Goal: Information Seeking & Learning: Learn about a topic

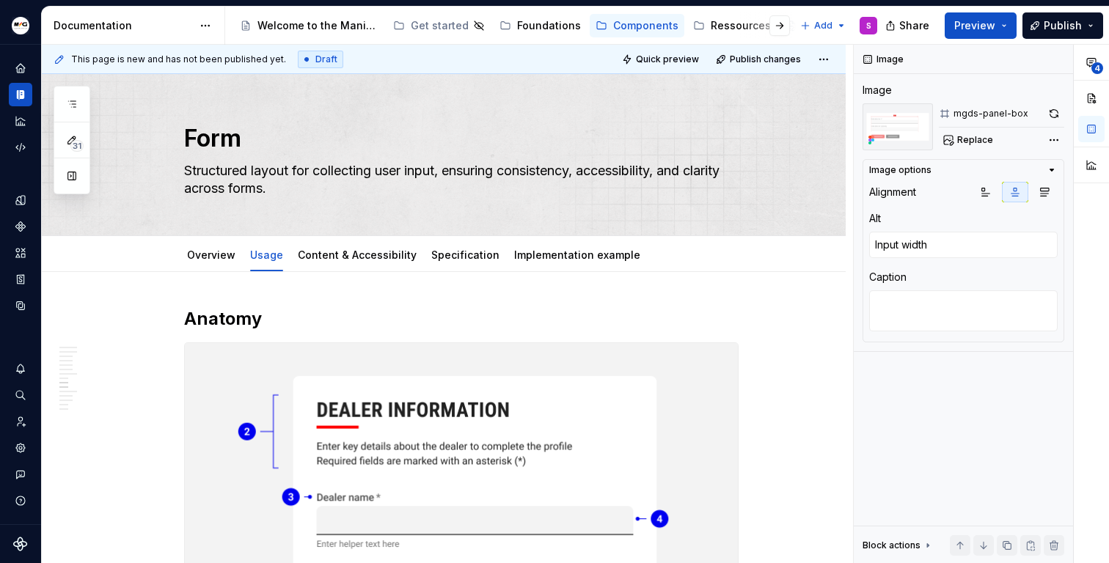
scroll to position [6599, 0]
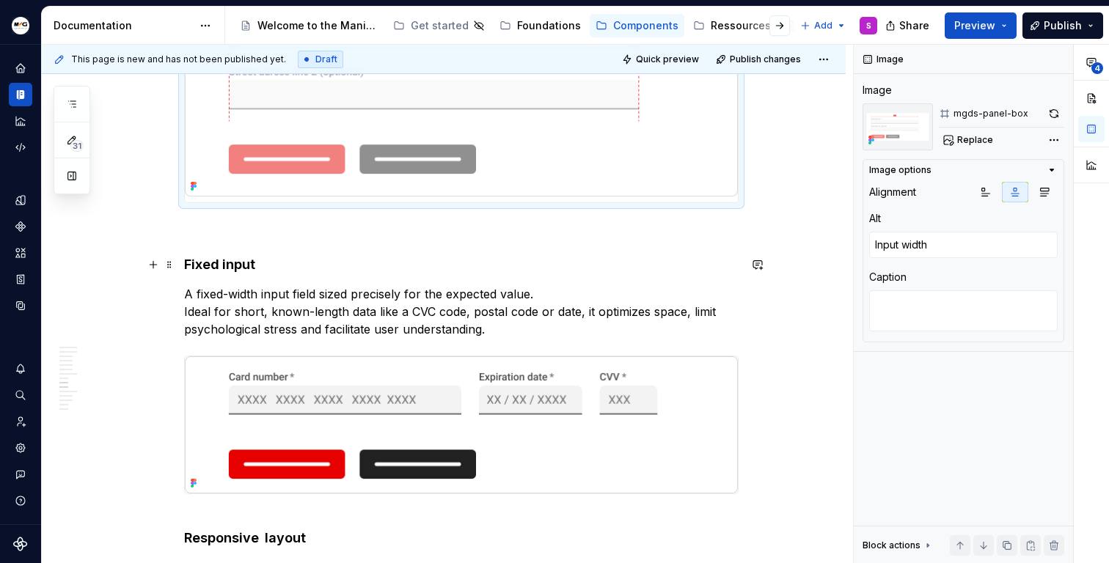
click at [212, 264] on h4 "Fixed input" at bounding box center [461, 265] width 554 height 18
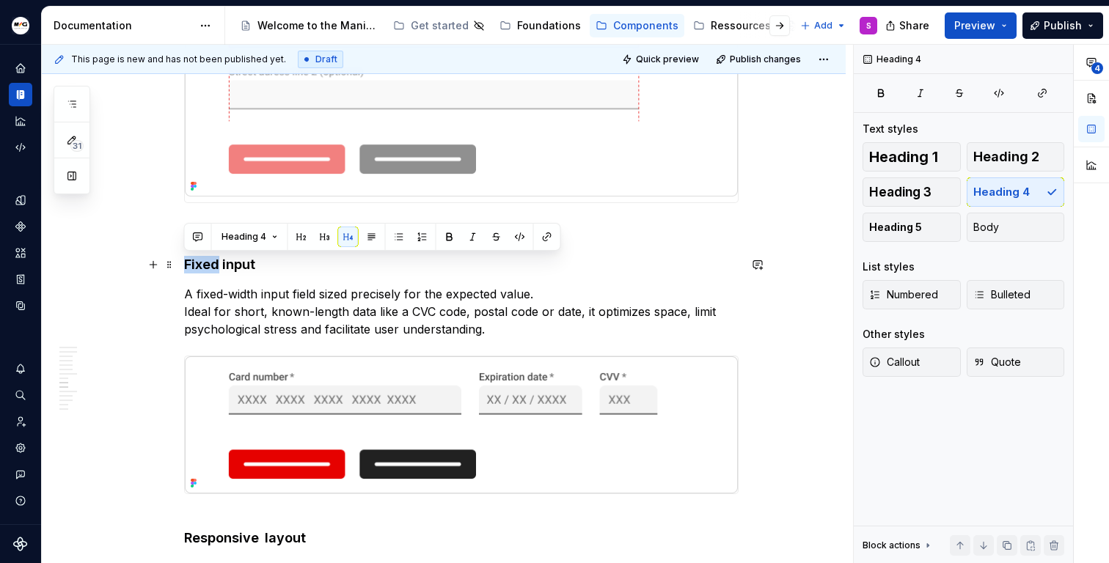
click at [212, 264] on h4 "Fixed input" at bounding box center [461, 265] width 554 height 18
click at [223, 262] on h4 "Fixed input" at bounding box center [461, 265] width 554 height 18
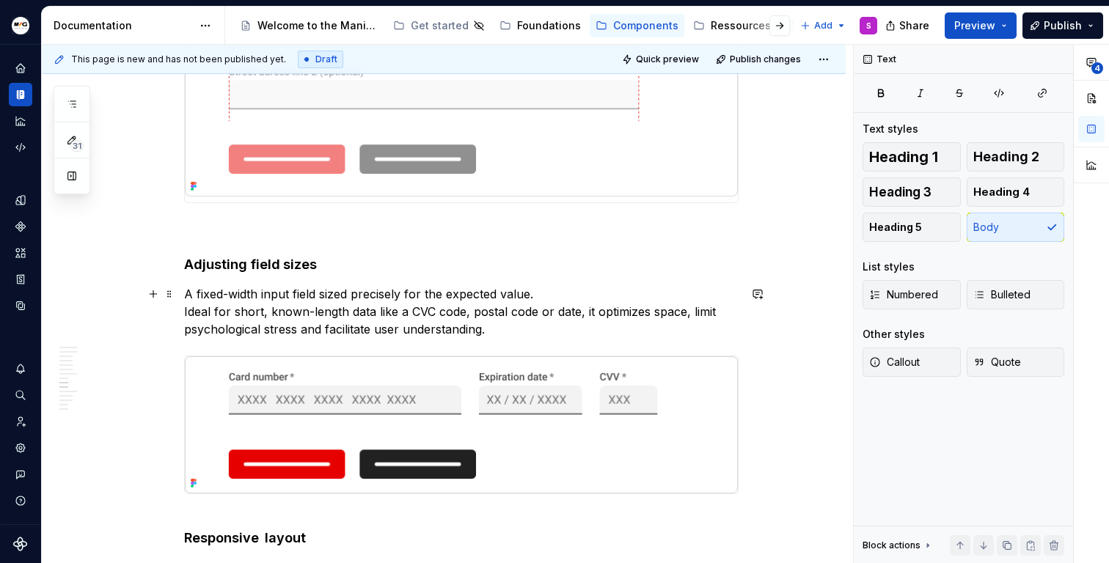
click at [194, 296] on p "A fixed-width input field sized precisely for the expected value. Ideal for sho…" at bounding box center [461, 311] width 554 height 53
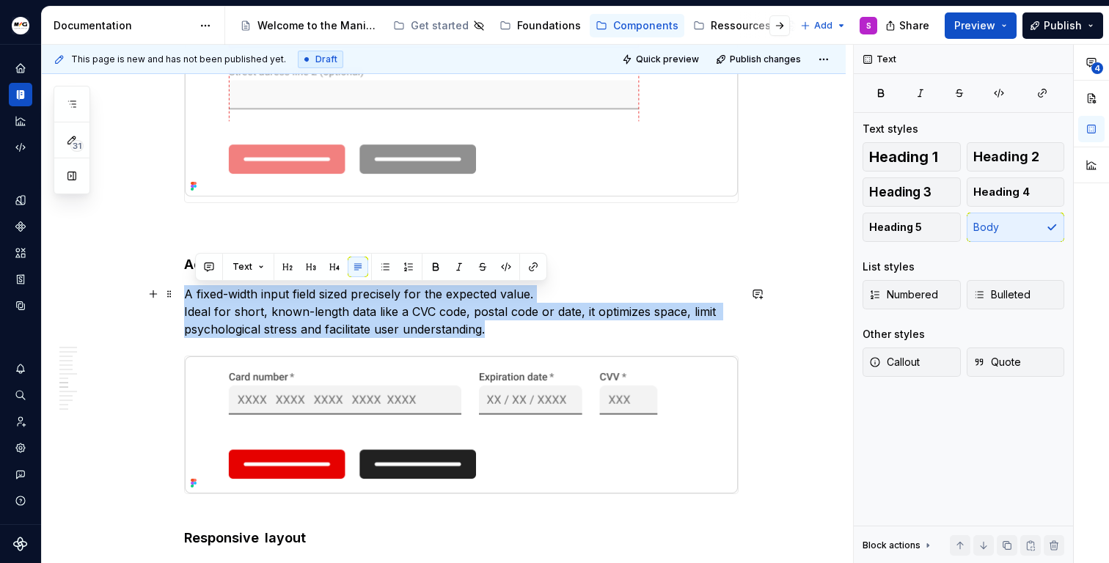
click at [194, 296] on p "A fixed-width input field sized precisely for the expected value. Ideal for sho…" at bounding box center [461, 311] width 554 height 53
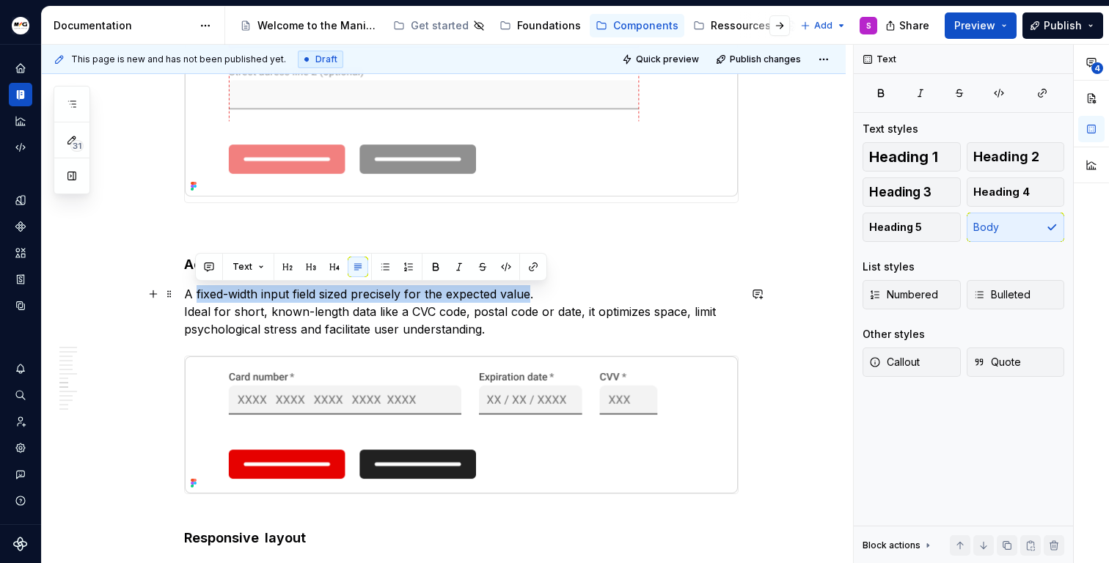
drag, startPoint x: 520, startPoint y: 292, endPoint x: 194, endPoint y: 285, distance: 326.4
click at [194, 285] on p "A fixed-width input field sized precisely for the expected value. Ideal for sho…" at bounding box center [461, 311] width 554 height 53
type textarea "*"
click at [318, 296] on p "A fixed-width input field sized precisely for the expected value. Ideal for sho…" at bounding box center [461, 311] width 554 height 53
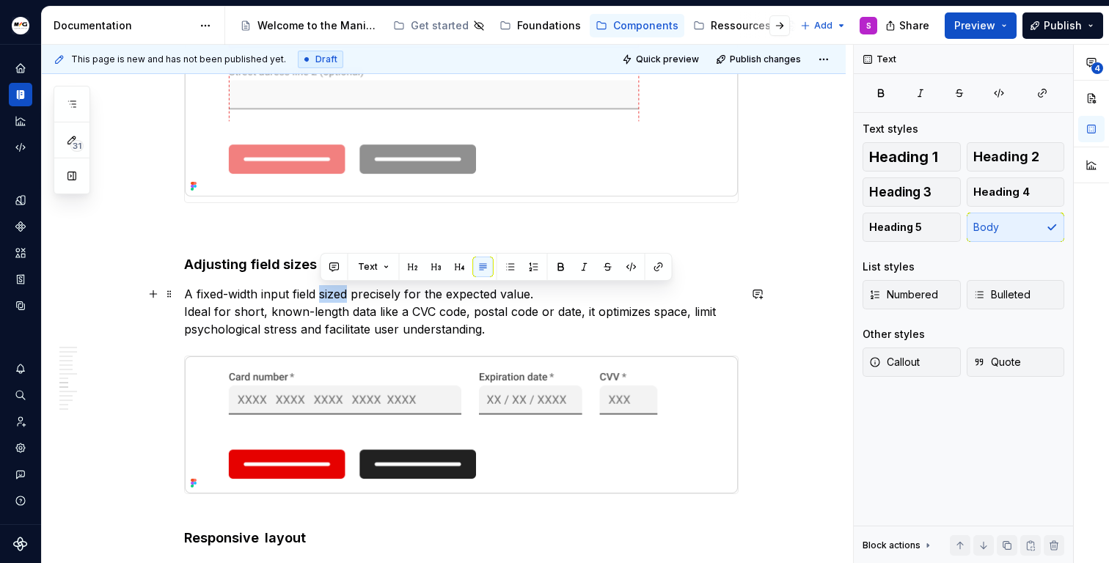
click at [318, 296] on p "A fixed-width input field sized precisely for the expected value. Ideal for sho…" at bounding box center [461, 311] width 554 height 53
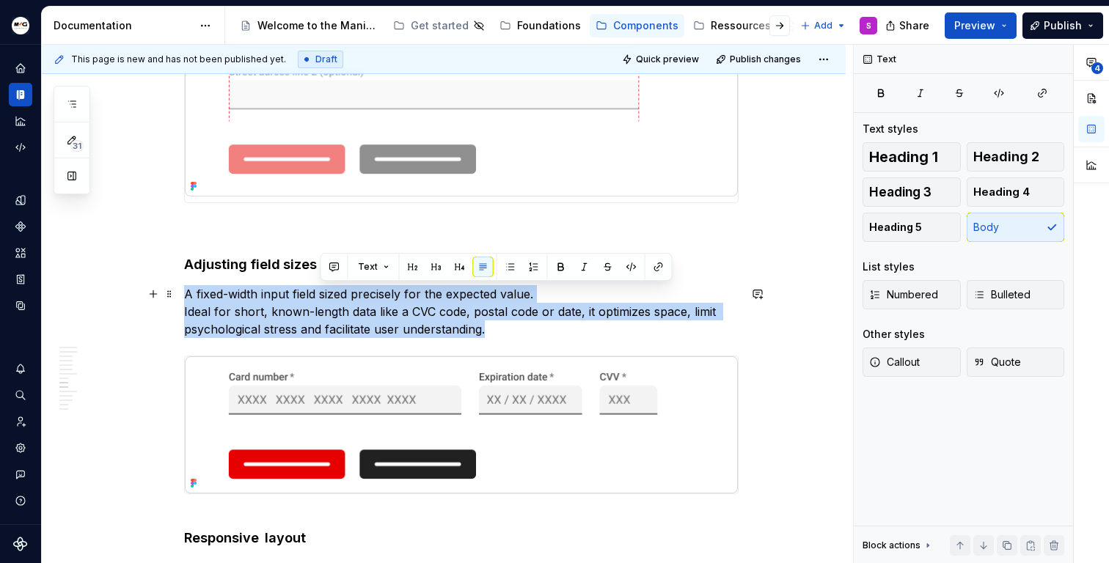
click at [318, 296] on p "A fixed-width input field sized precisely for the expected value. Ideal for sho…" at bounding box center [461, 311] width 554 height 53
click at [259, 309] on p "A fixed-width input field sized precisely for the expected value. Ideal for sho…" at bounding box center [461, 311] width 554 height 53
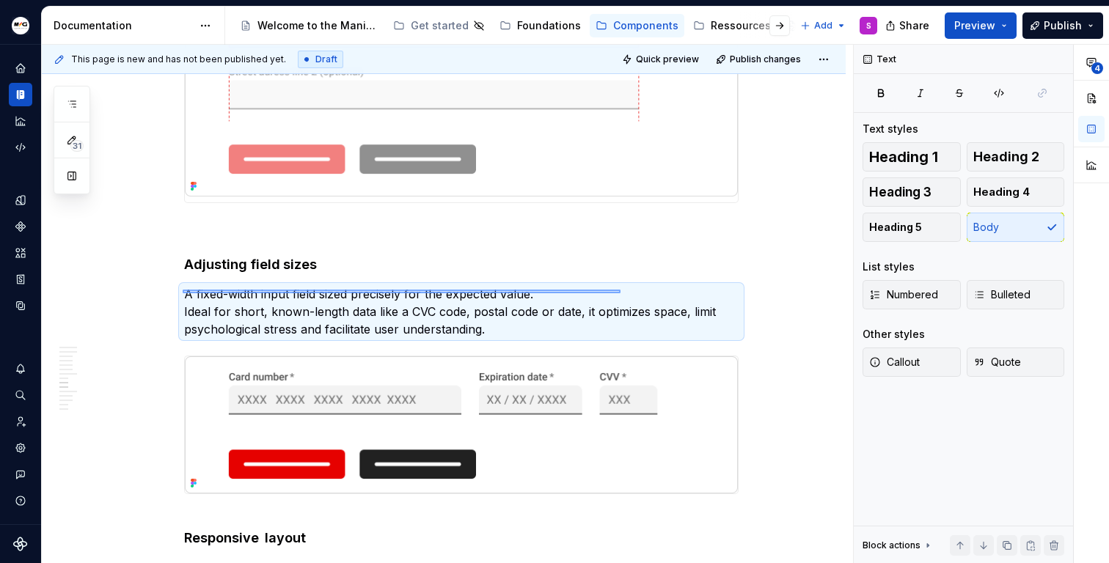
drag, startPoint x: 183, startPoint y: 290, endPoint x: 620, endPoint y: 293, distance: 437.8
click at [620, 293] on div "This page is new and has not been published yet. Draft Quick preview Publish ch…" at bounding box center [447, 304] width 811 height 519
click at [343, 305] on p "A fixed-width input field sized precisely for the expected value. Ideal for sho…" at bounding box center [461, 311] width 554 height 53
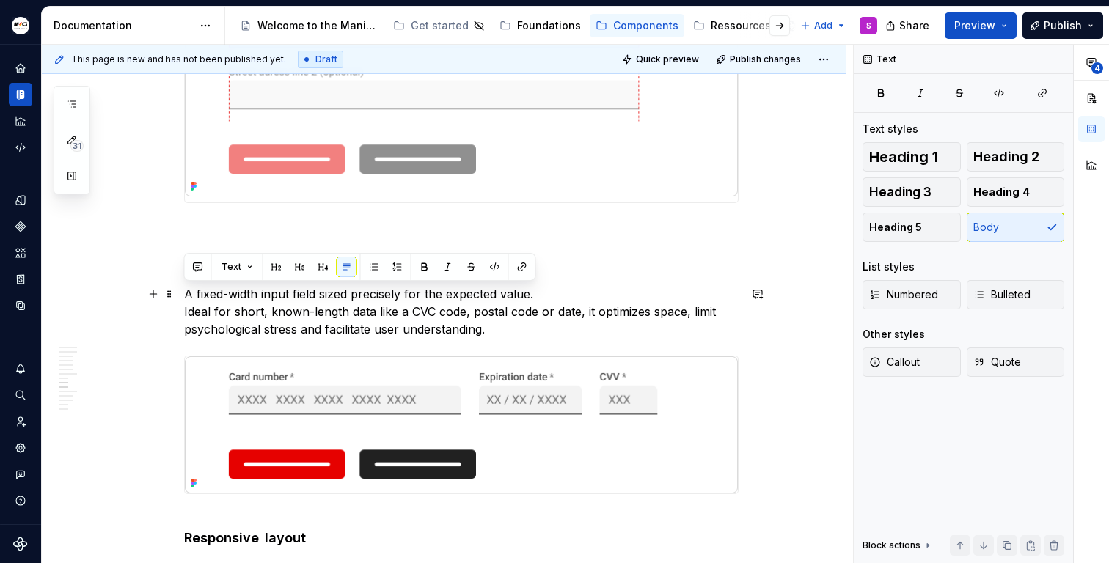
drag, startPoint x: 573, startPoint y: 295, endPoint x: 100, endPoint y: 294, distance: 473.0
paste div
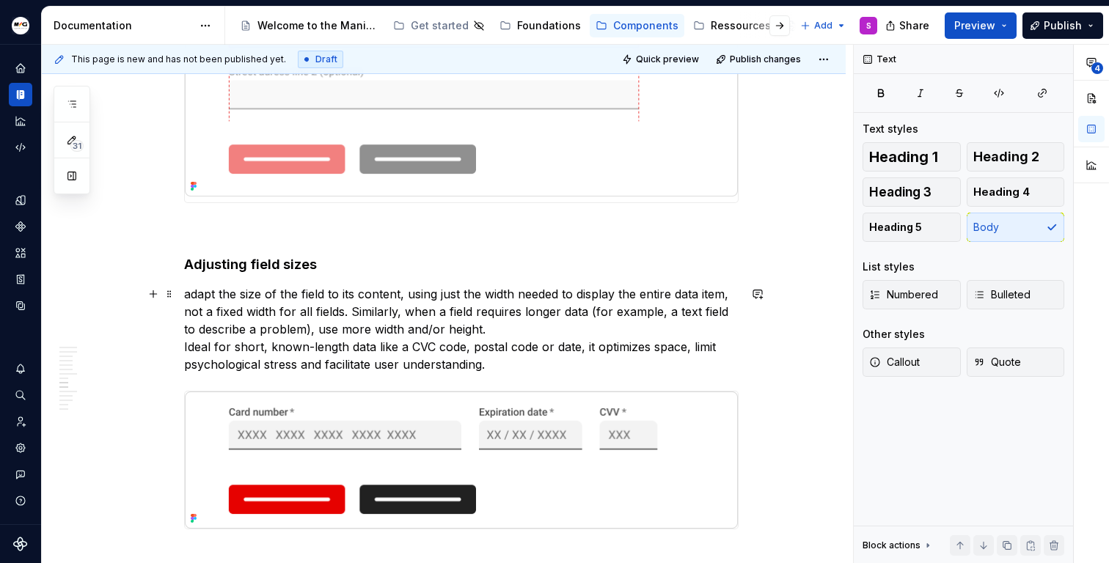
click at [191, 293] on p "adapt the size of the field to its content, using just the width needed to disp…" at bounding box center [461, 329] width 554 height 88
click at [501, 373] on p "Adapt the size of the field to its content, using just the width needed to disp…" at bounding box center [461, 329] width 554 height 88
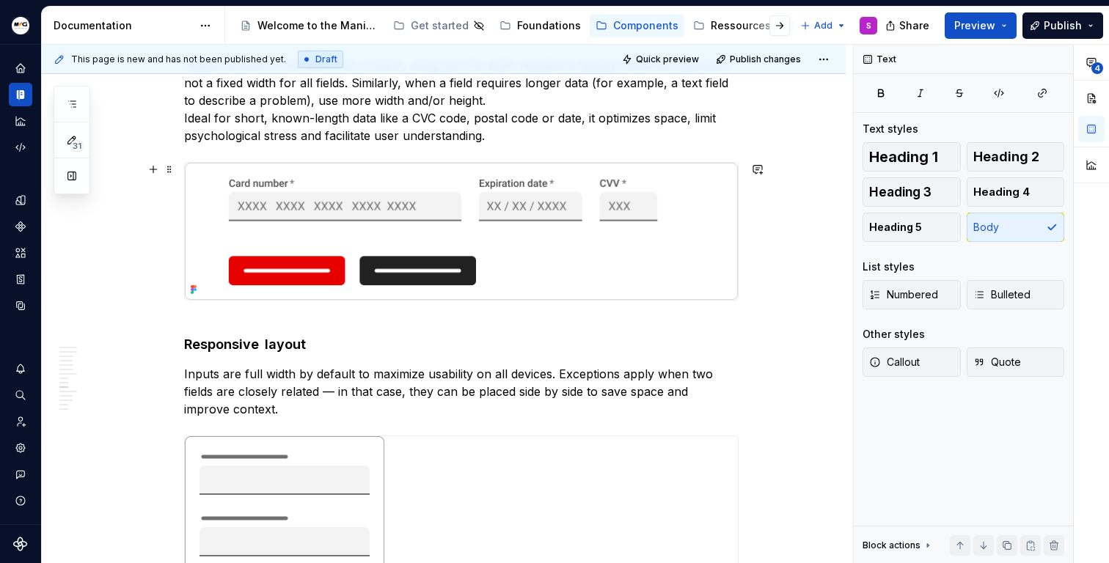
scroll to position [6825, 0]
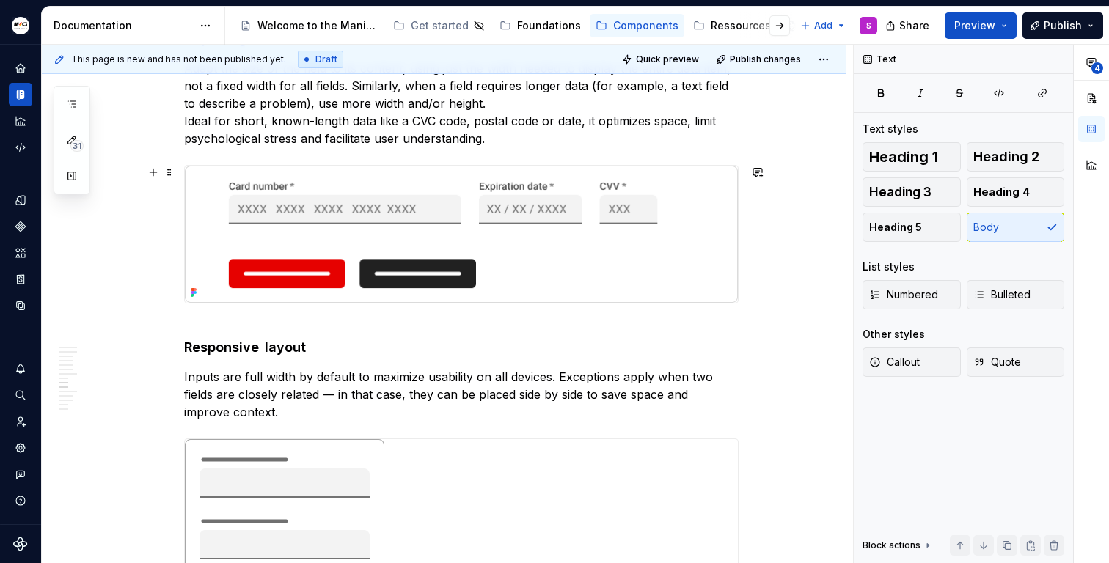
click at [504, 238] on img at bounding box center [461, 235] width 553 height 138
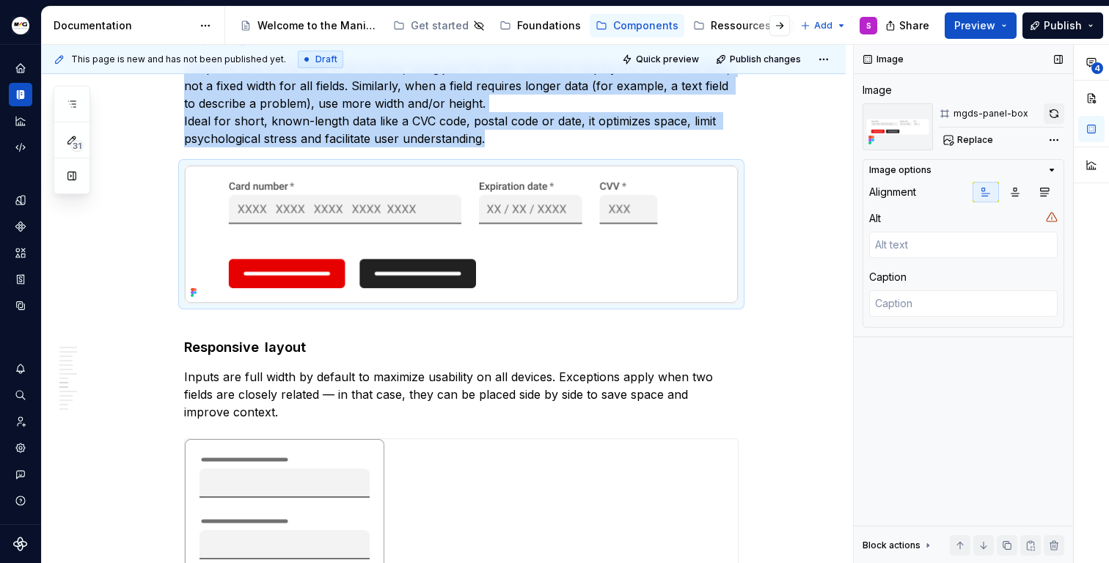
click at [1046, 111] on button "button" at bounding box center [1053, 113] width 21 height 21
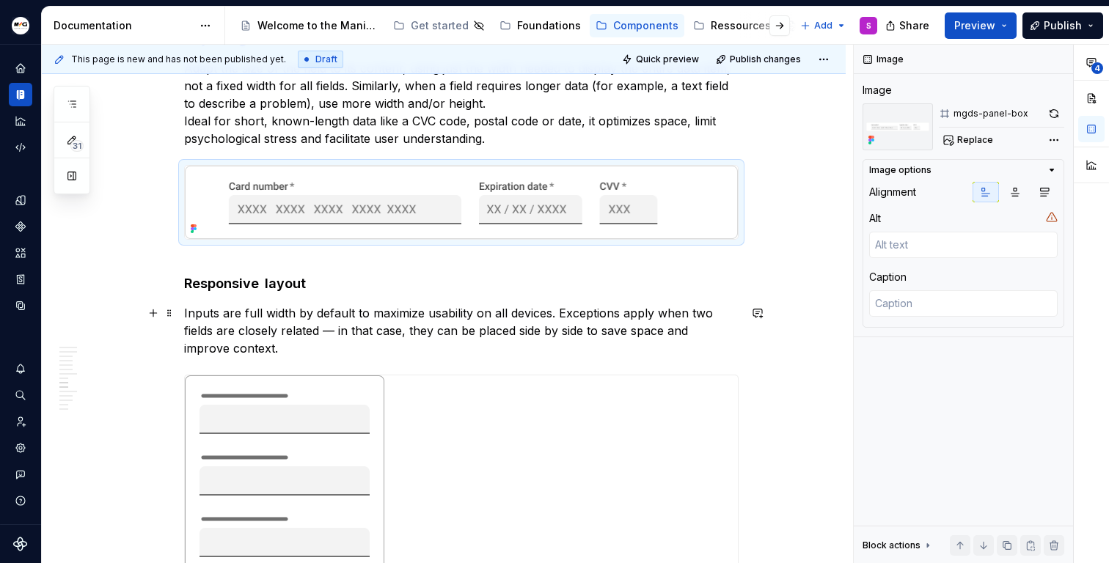
click at [380, 348] on p "Inputs are full width by default to maximize usability on all devices. Exceptio…" at bounding box center [461, 330] width 554 height 53
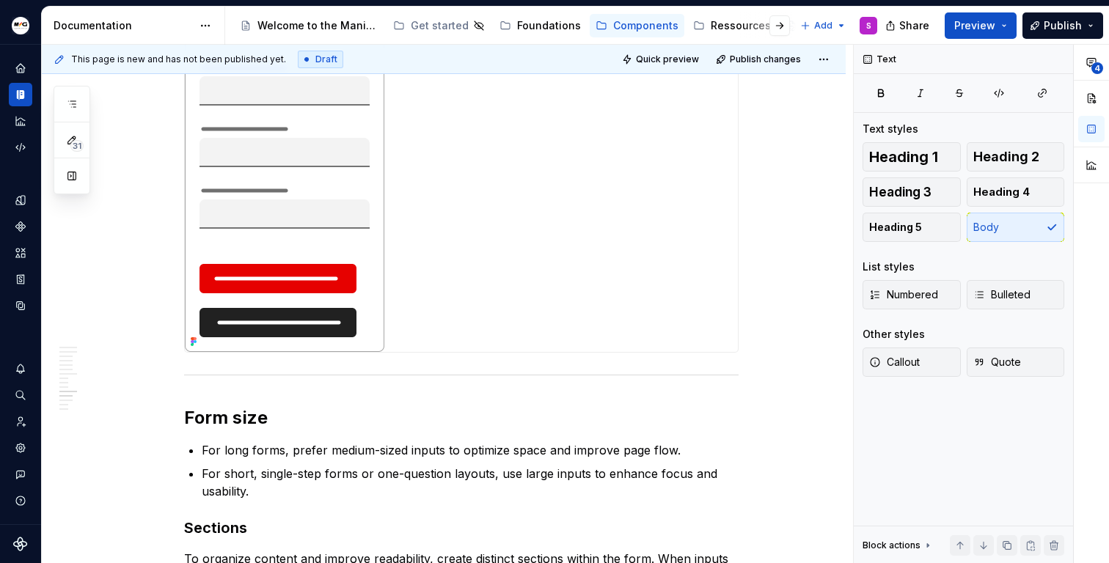
scroll to position [7232, 0]
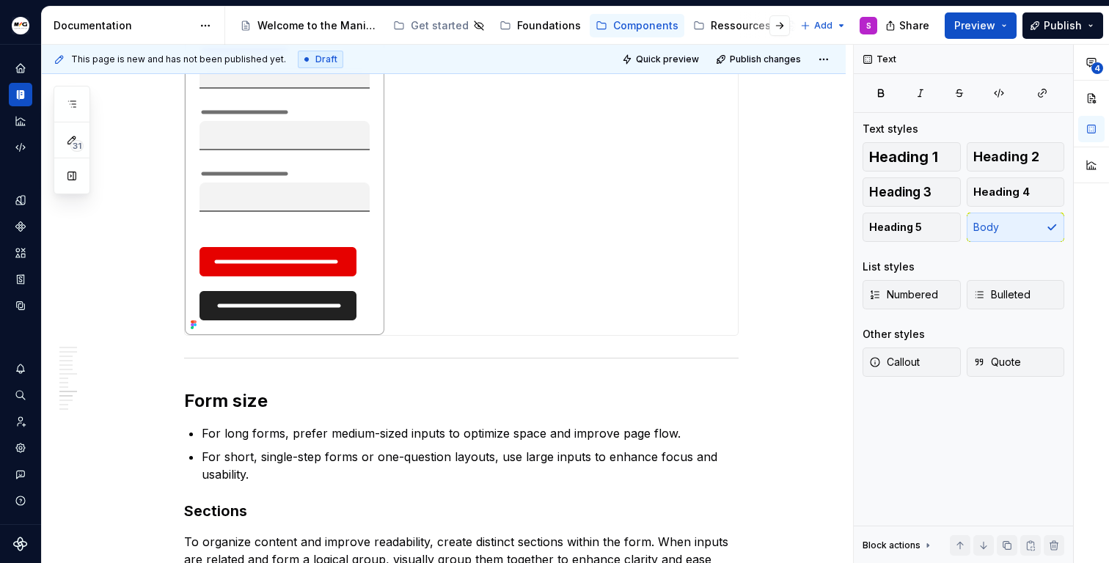
click at [479, 213] on div at bounding box center [461, 151] width 553 height 367
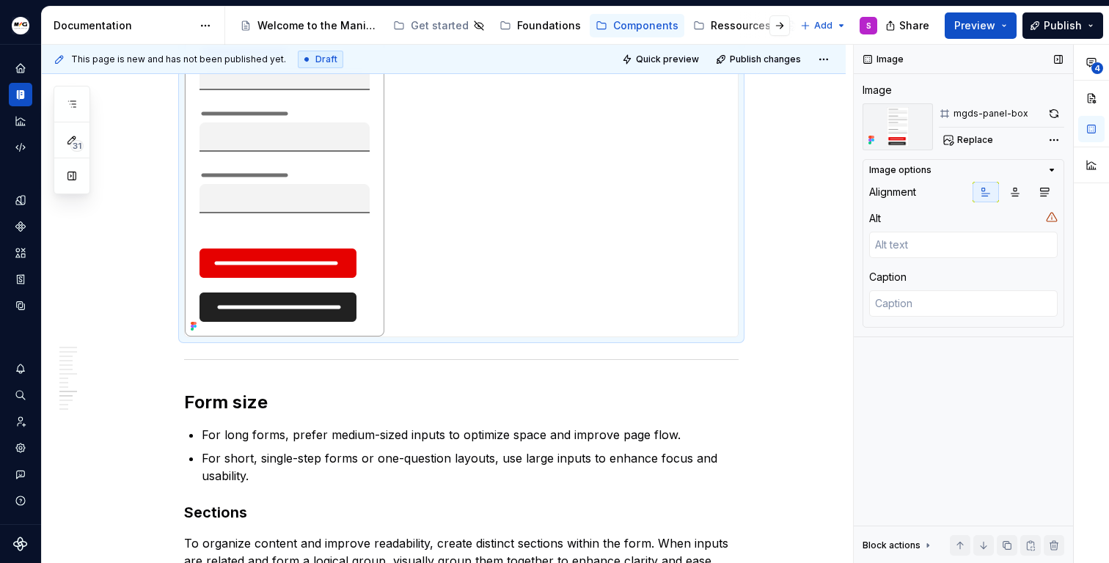
scroll to position [7229, 0]
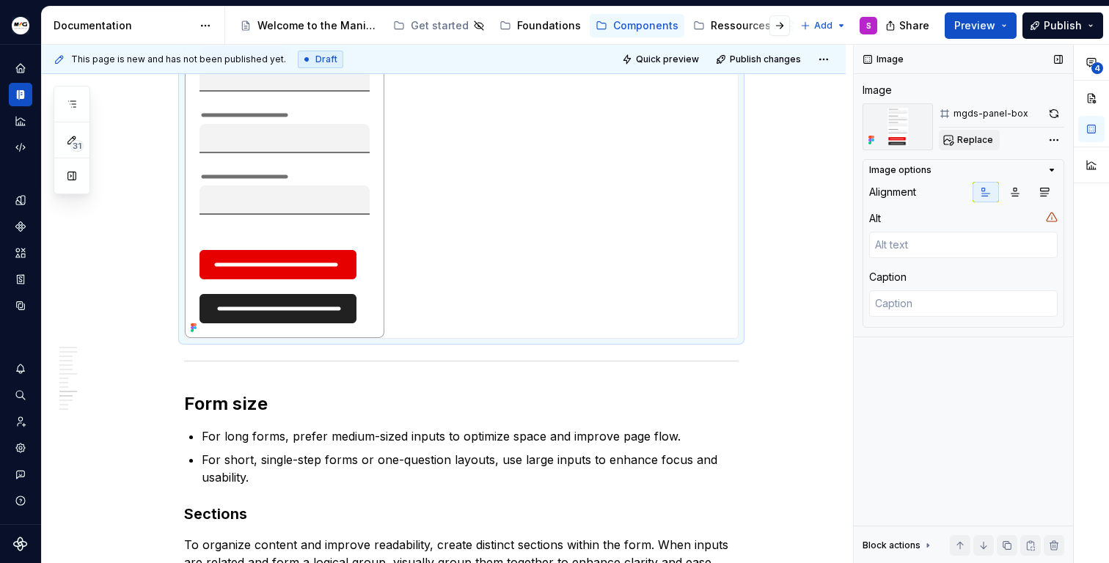
click at [983, 146] on button "Replace" at bounding box center [969, 140] width 61 height 21
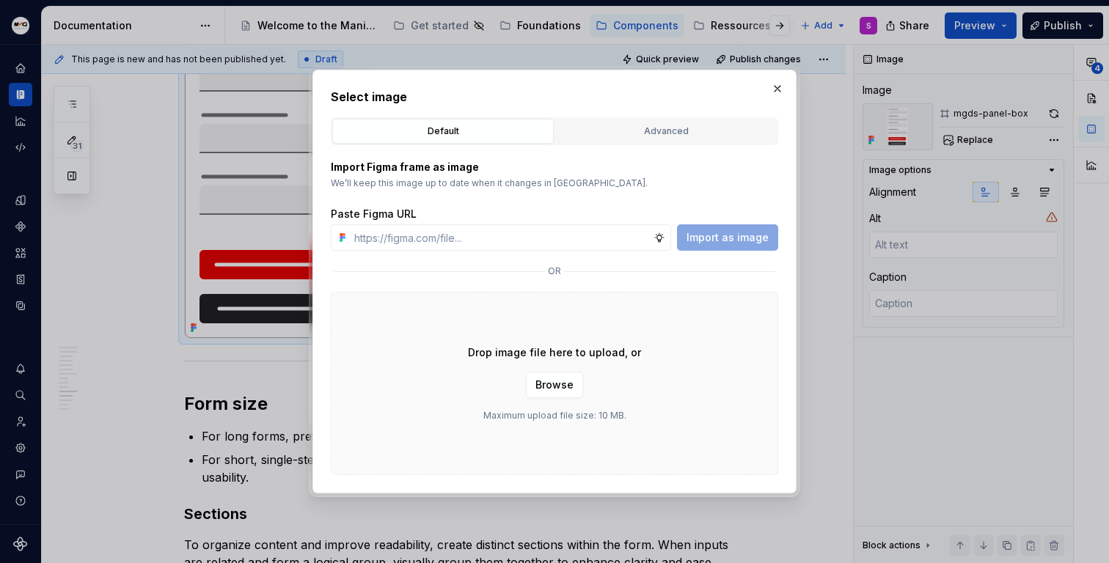
type textarea "*"
type input "[URL][DOMAIN_NAME]"
click at [759, 242] on span "Import as image" at bounding box center [727, 237] width 82 height 15
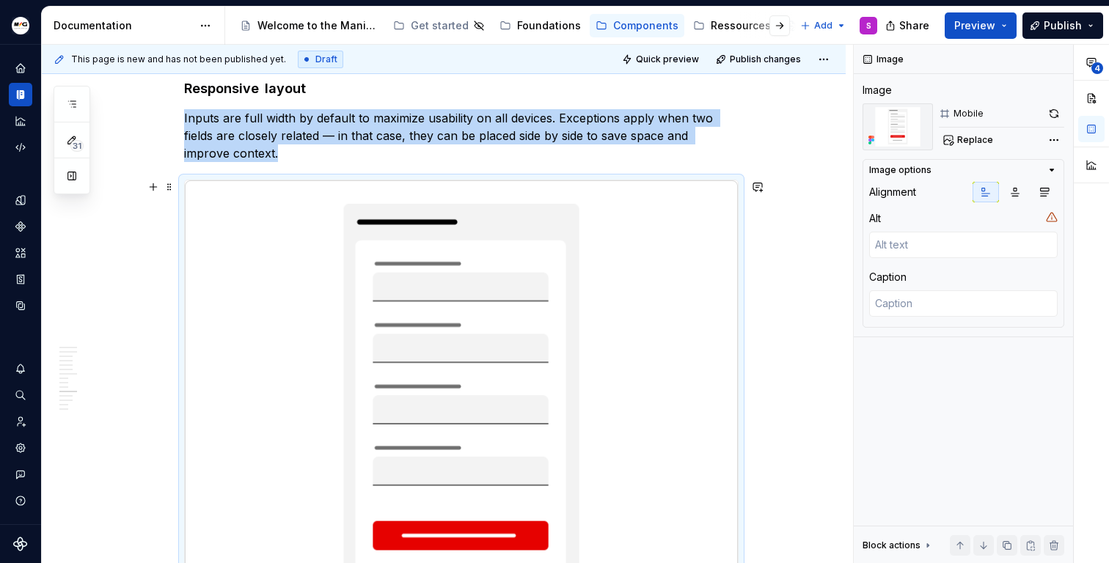
scroll to position [7018, 0]
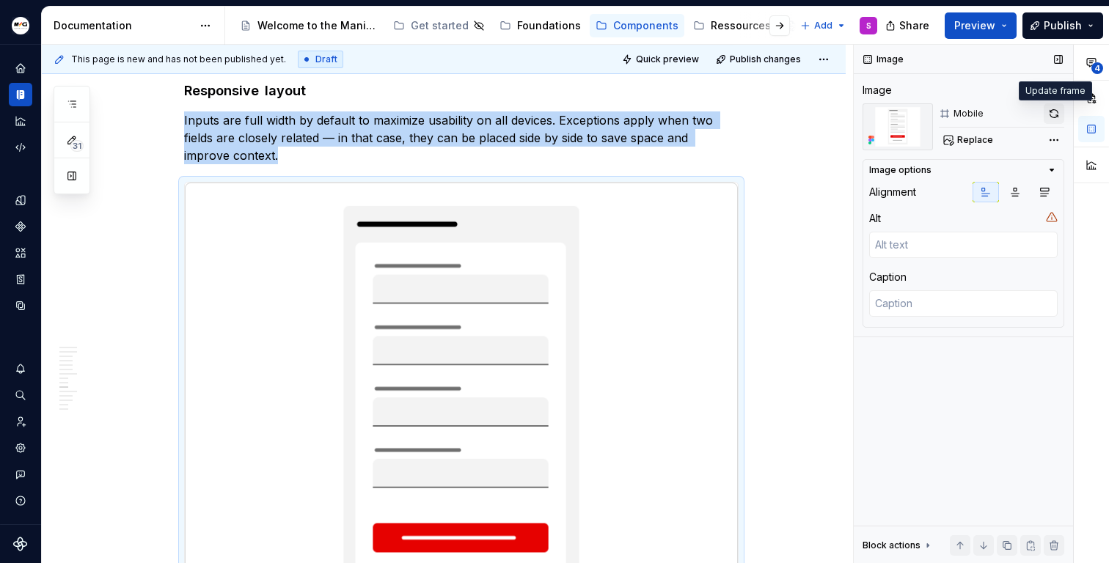
click at [1048, 110] on button "button" at bounding box center [1053, 113] width 21 height 21
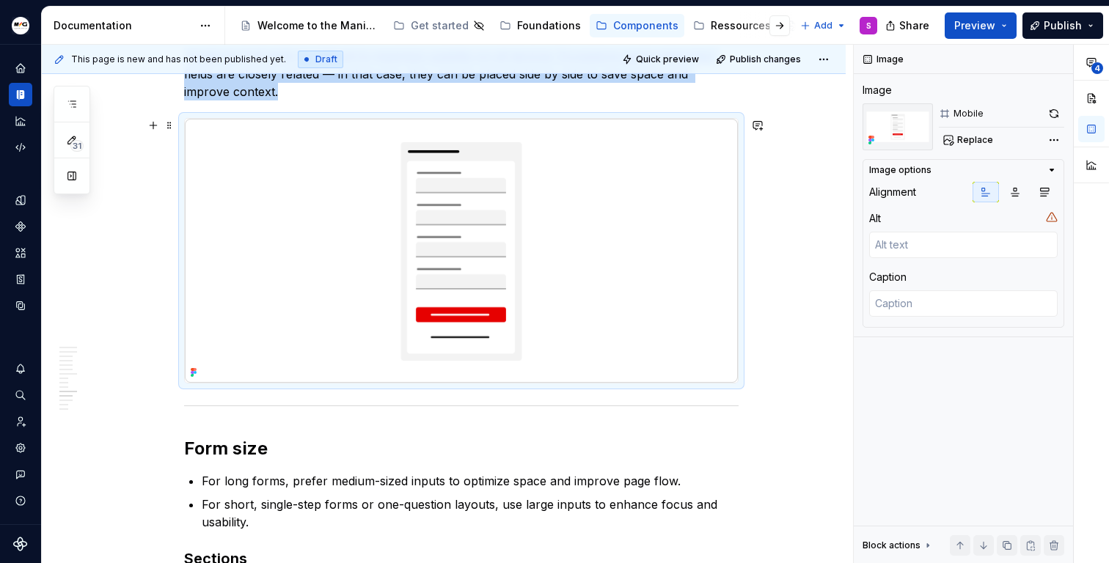
scroll to position [7159, 0]
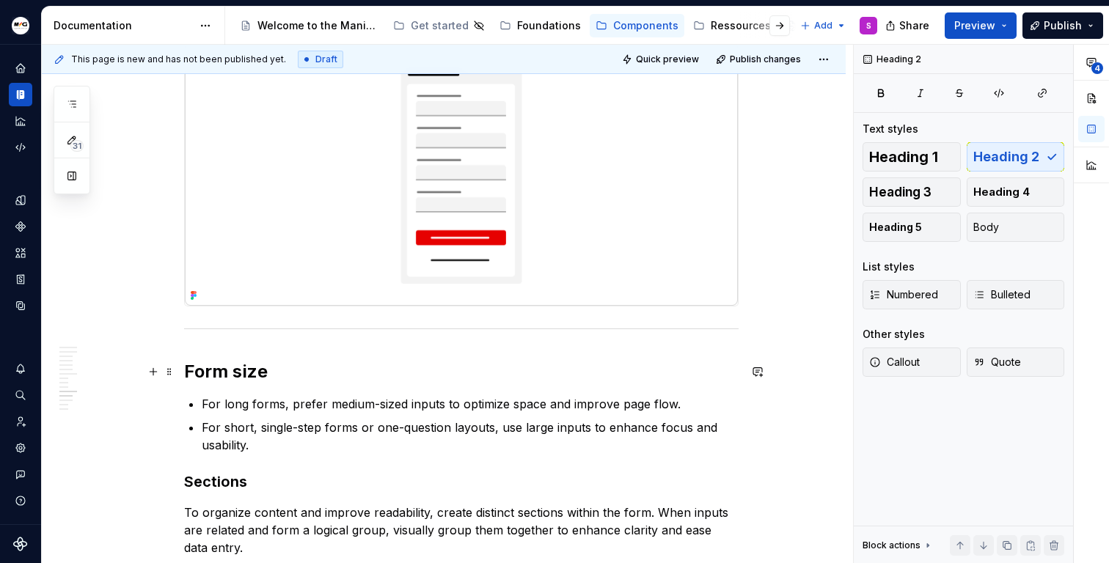
click at [455, 381] on h2 "Form size" at bounding box center [461, 371] width 554 height 23
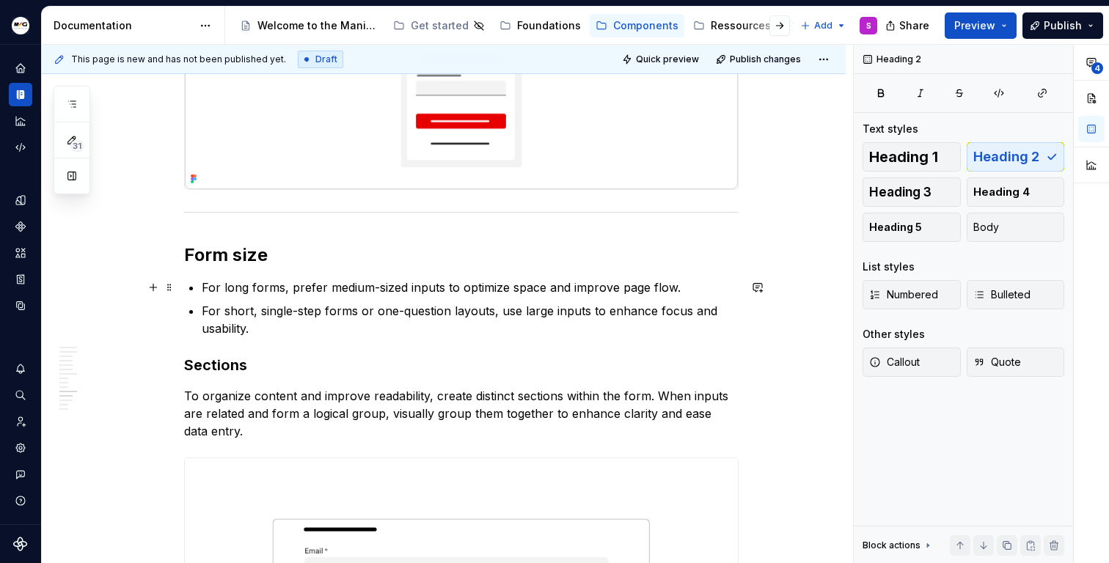
scroll to position [7285, 0]
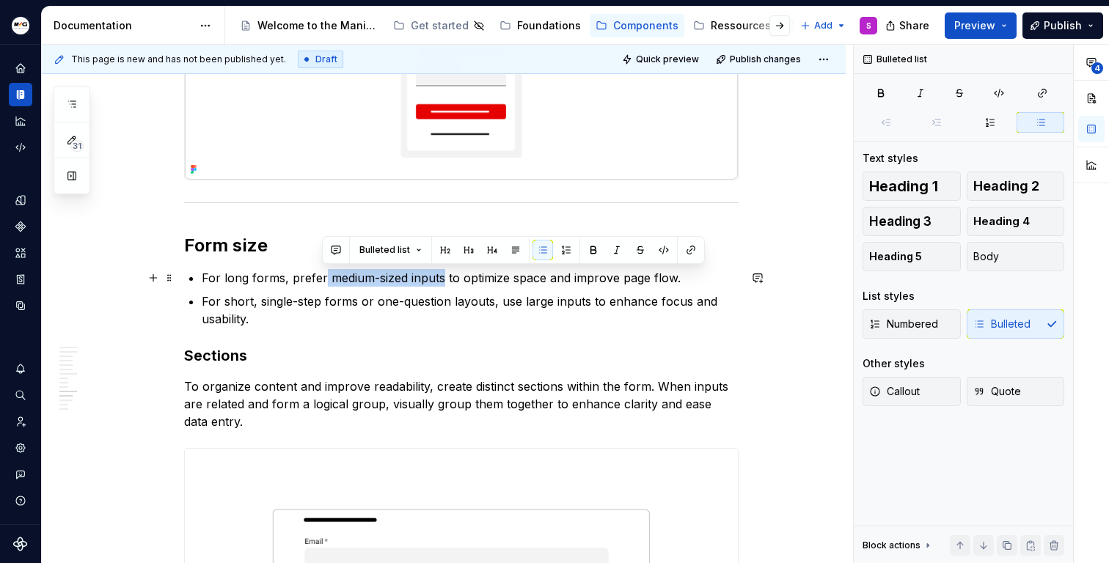
drag, startPoint x: 323, startPoint y: 279, endPoint x: 440, endPoint y: 279, distance: 116.6
click at [440, 279] on p "For long forms, prefer medium-sized inputs to optimize space and improve page f…" at bounding box center [470, 278] width 537 height 18
click at [684, 246] on button "button" at bounding box center [691, 250] width 21 height 21
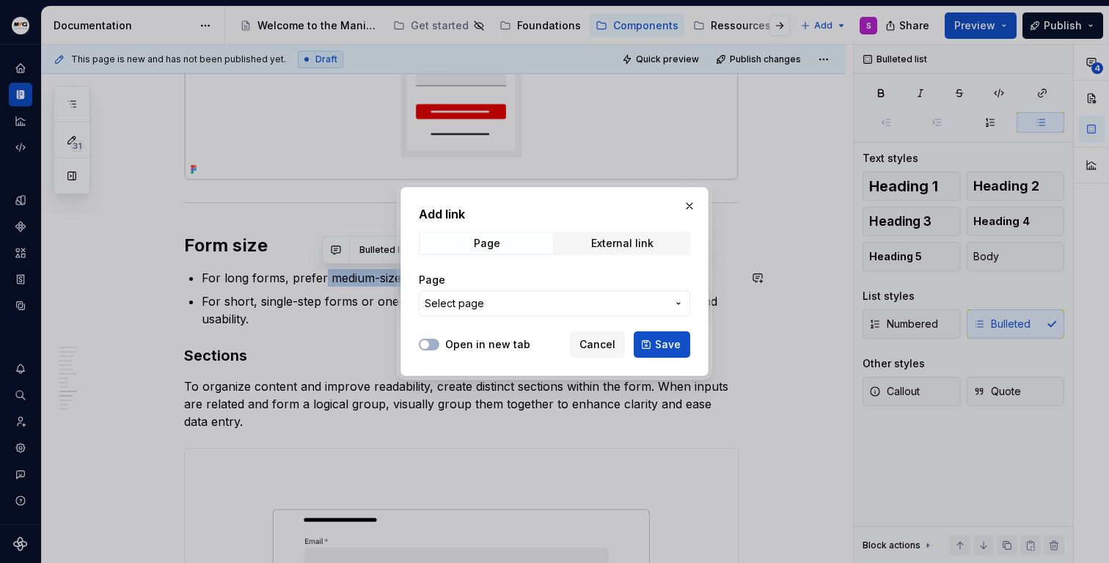
click at [538, 299] on span "Select page" at bounding box center [546, 303] width 242 height 15
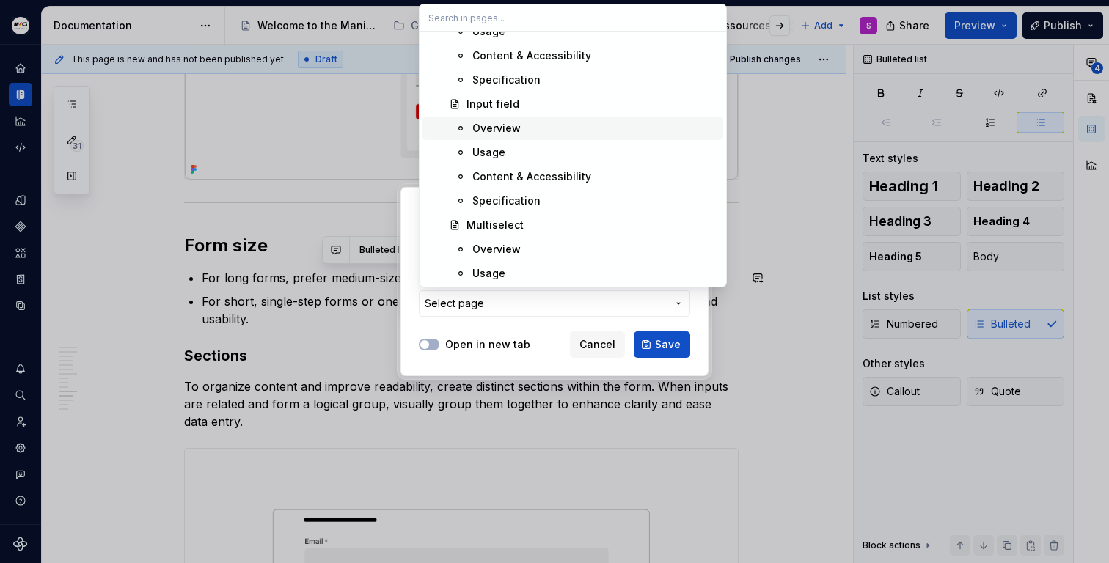
scroll to position [973, 0]
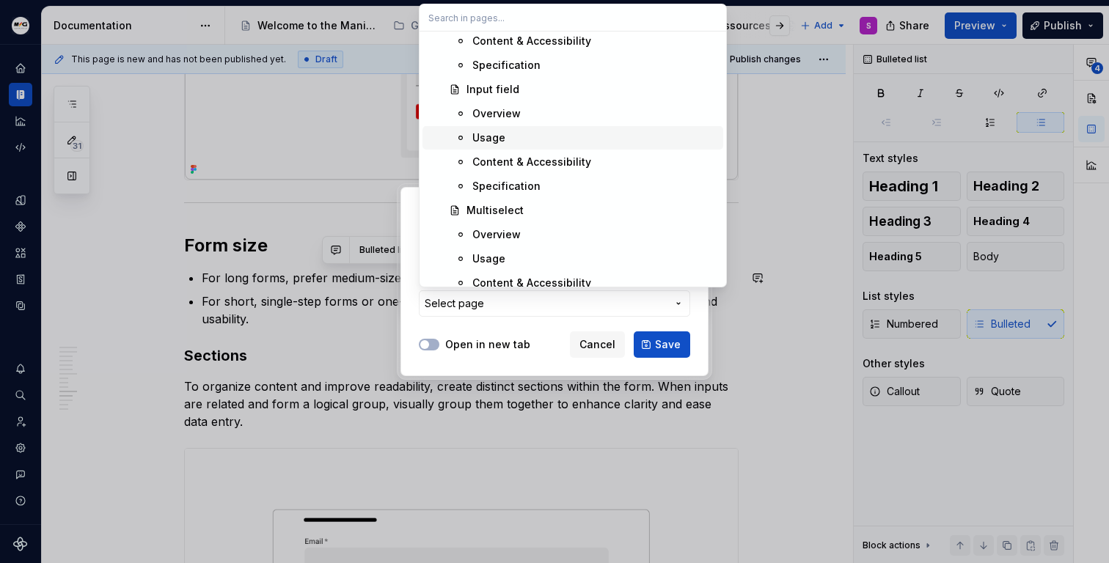
click at [487, 144] on div "Usage" at bounding box center [488, 138] width 33 height 15
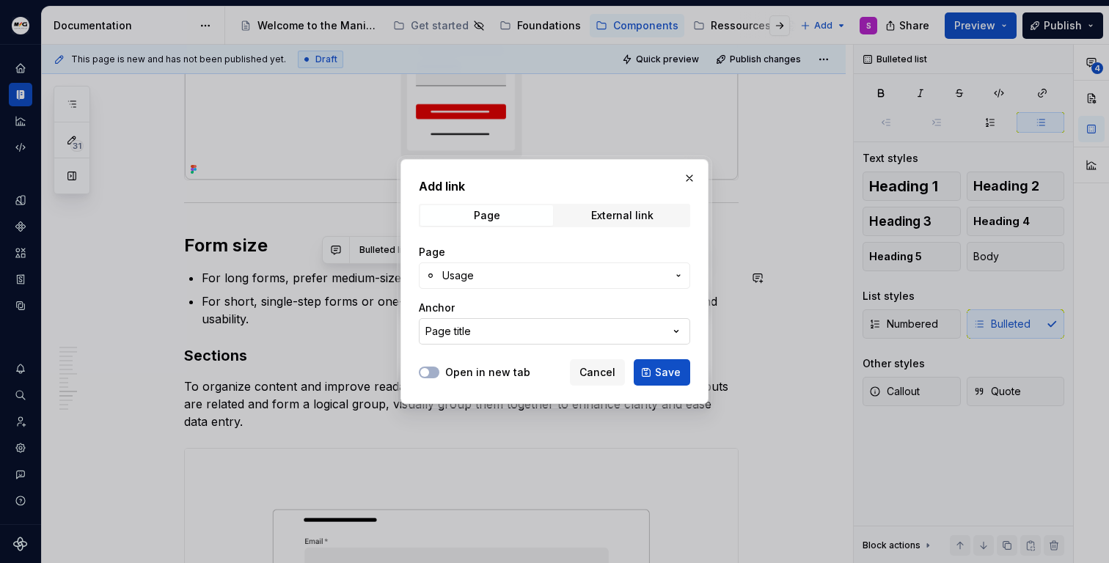
click at [518, 323] on button "Page title" at bounding box center [554, 331] width 271 height 26
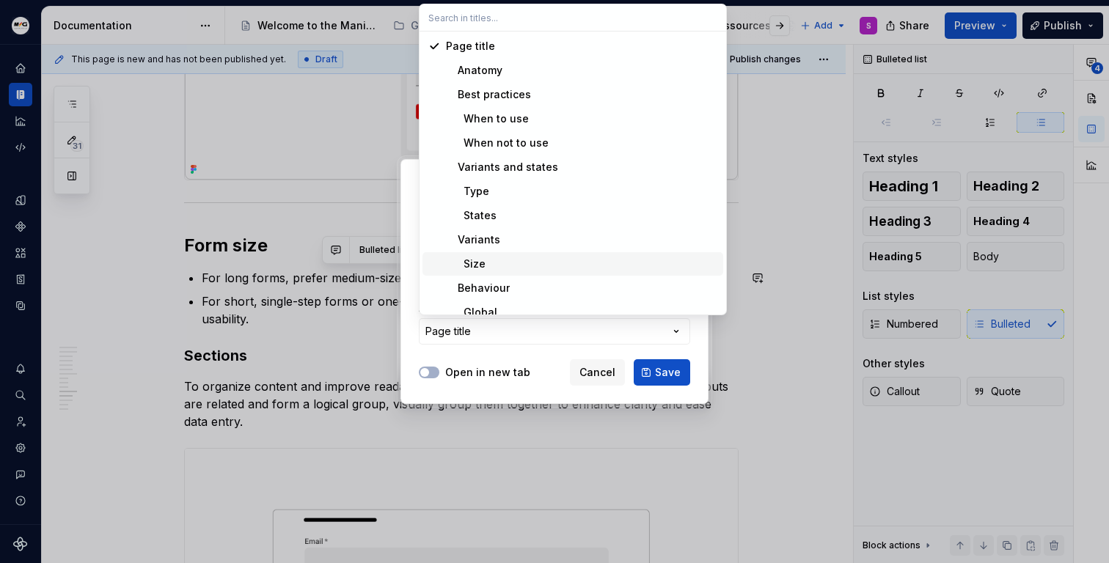
click at [498, 270] on div "Size" at bounding box center [581, 264] width 271 height 15
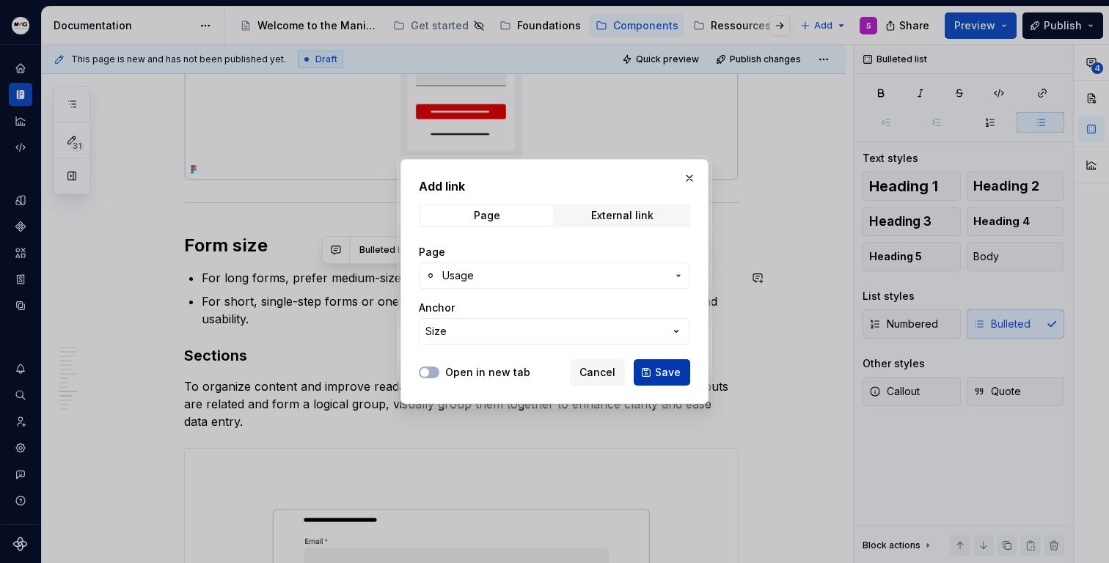
click at [678, 380] on button "Save" at bounding box center [662, 372] width 56 height 26
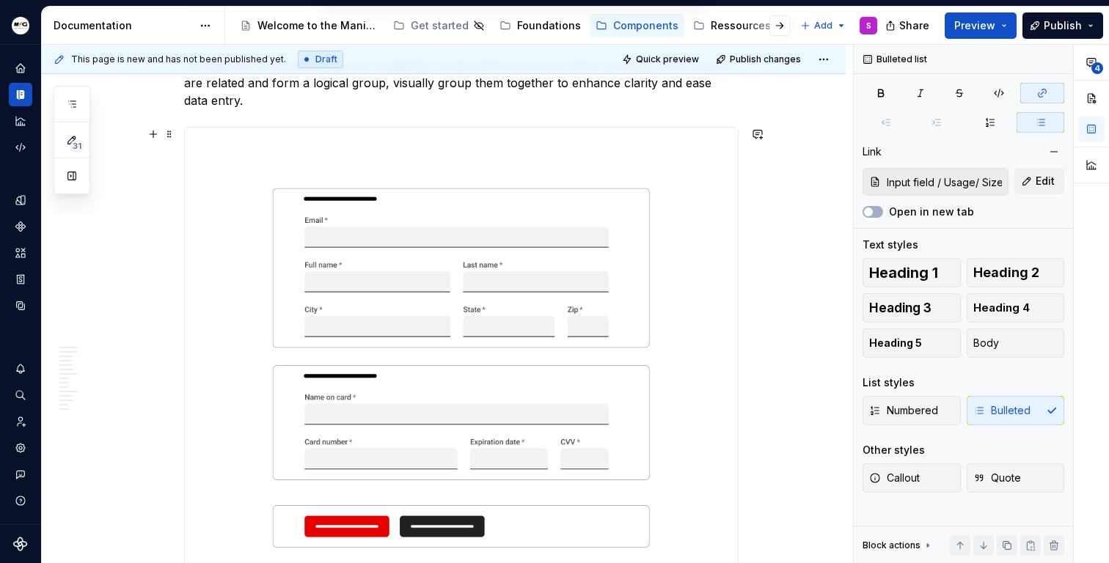
scroll to position [7605, 0]
click at [248, 158] on img at bounding box center [461, 368] width 553 height 480
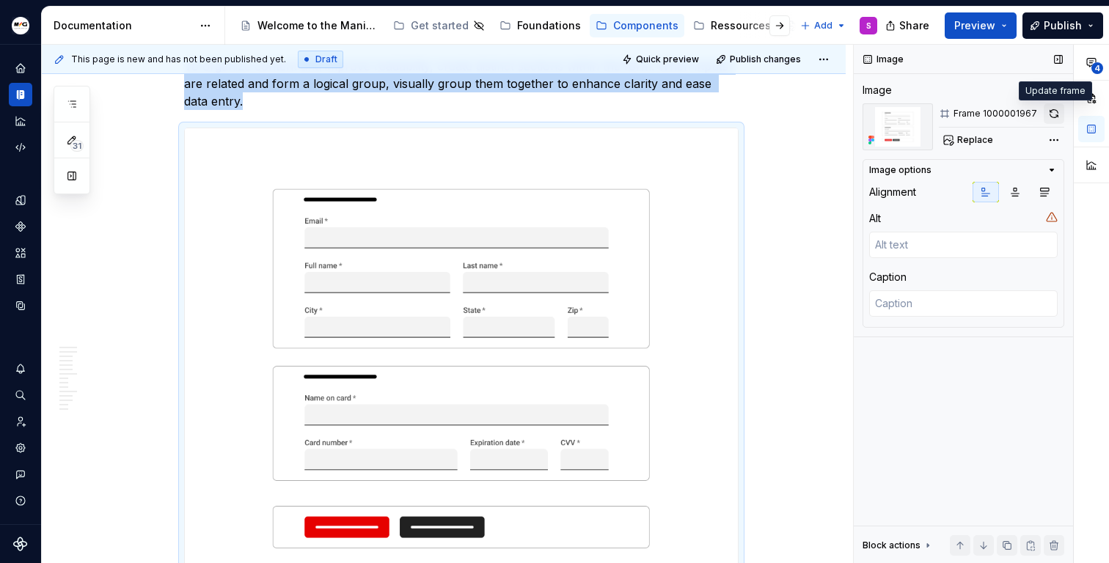
click at [1048, 111] on button "button" at bounding box center [1053, 113] width 21 height 21
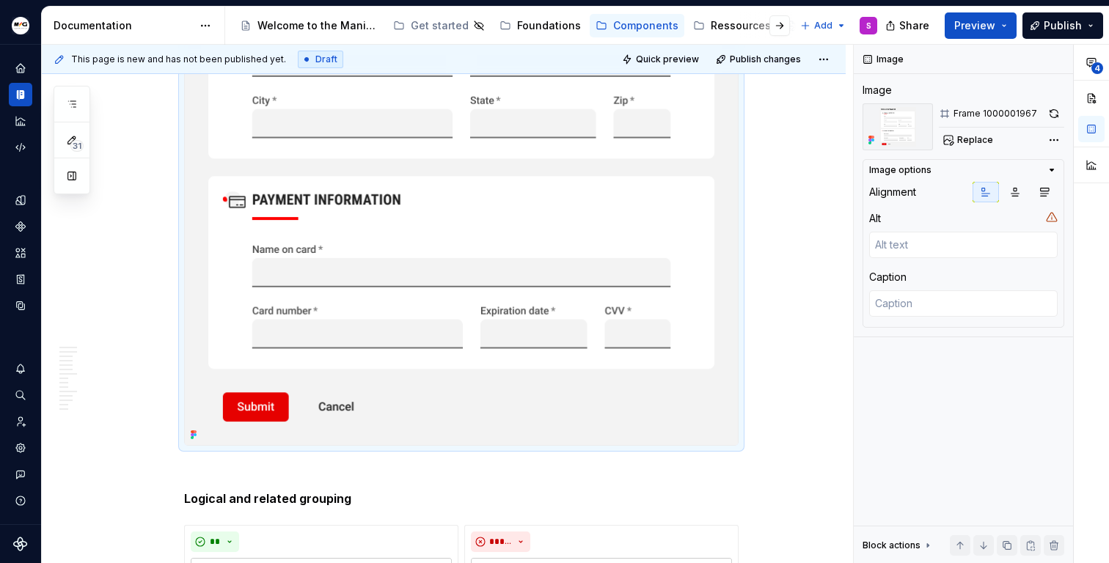
scroll to position [8136, 0]
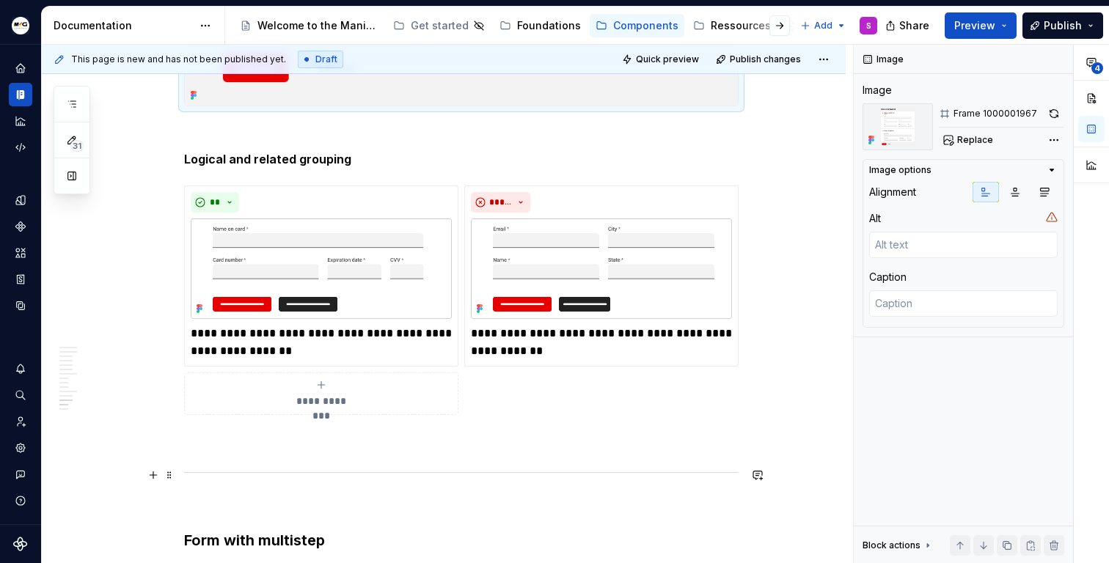
scroll to position [8191, 0]
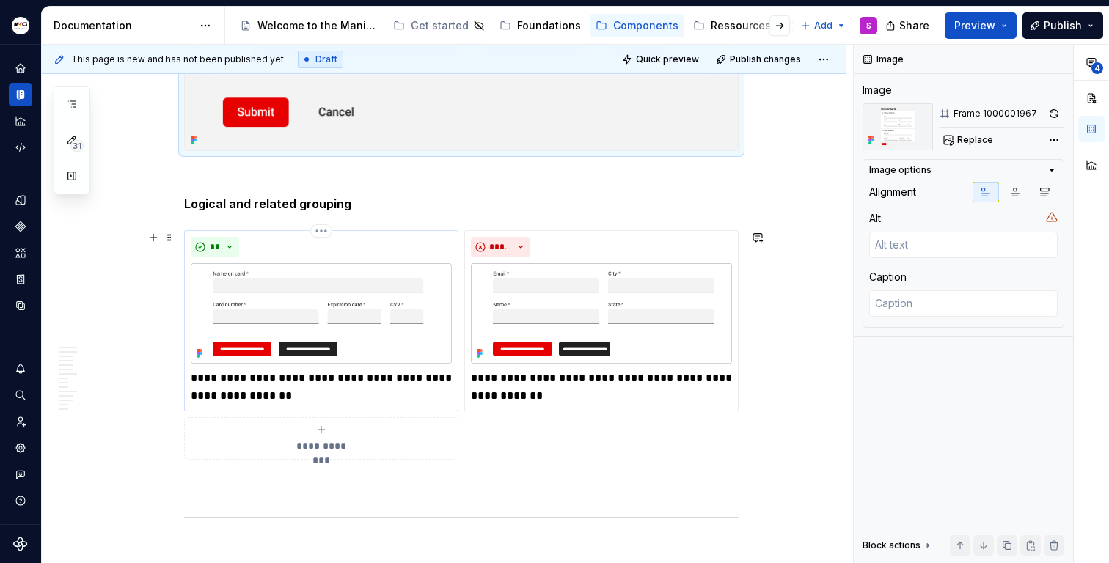
click at [384, 325] on img at bounding box center [321, 313] width 261 height 100
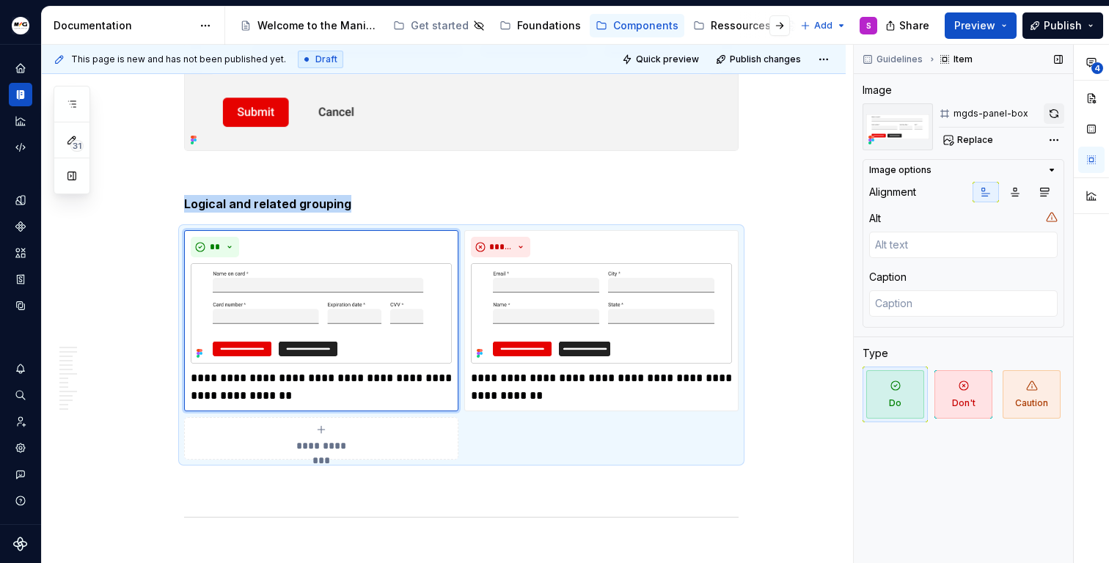
click at [1044, 109] on button "button" at bounding box center [1053, 113] width 21 height 21
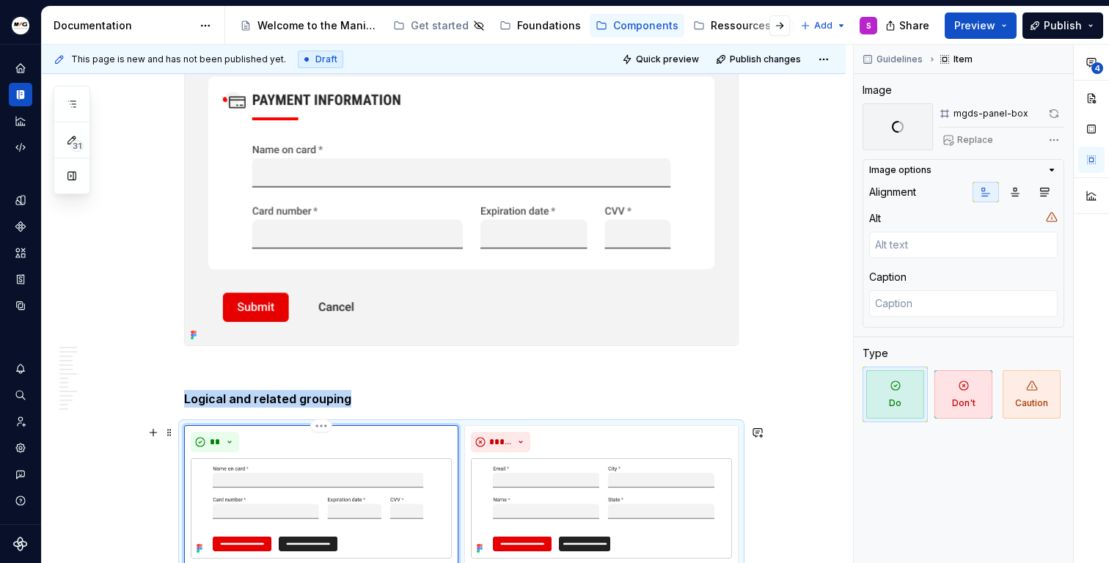
scroll to position [7987, 0]
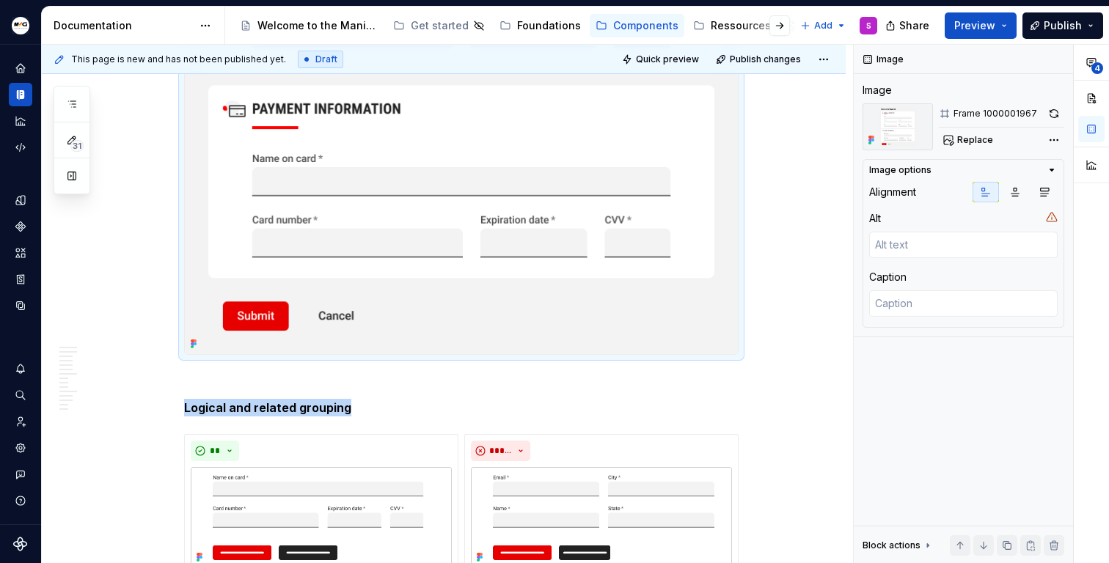
click at [387, 320] on img at bounding box center [461, 50] width 553 height 609
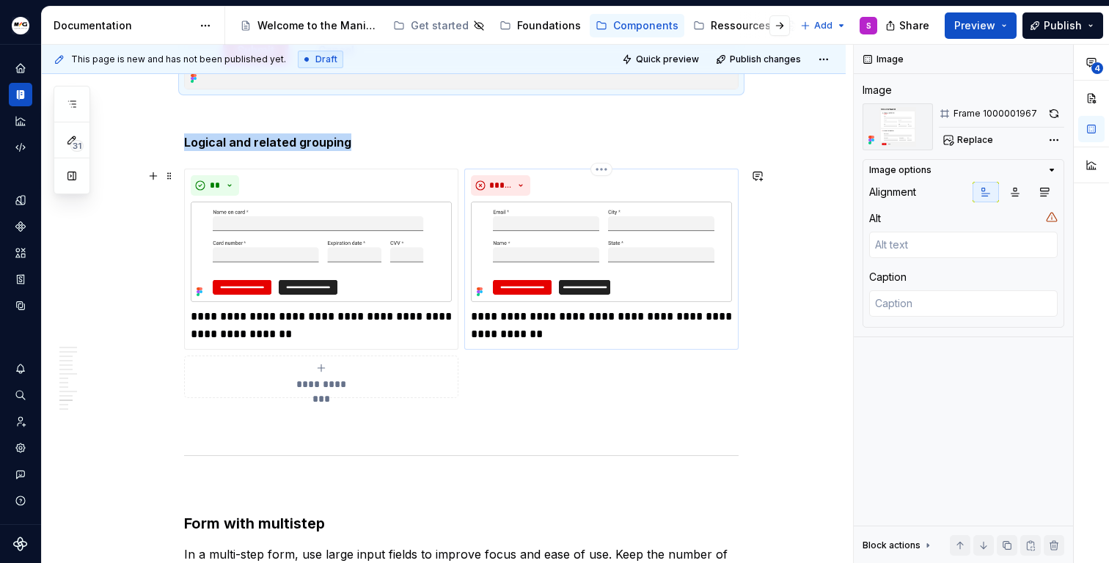
scroll to position [8252, 0]
click at [427, 270] on img at bounding box center [321, 252] width 261 height 100
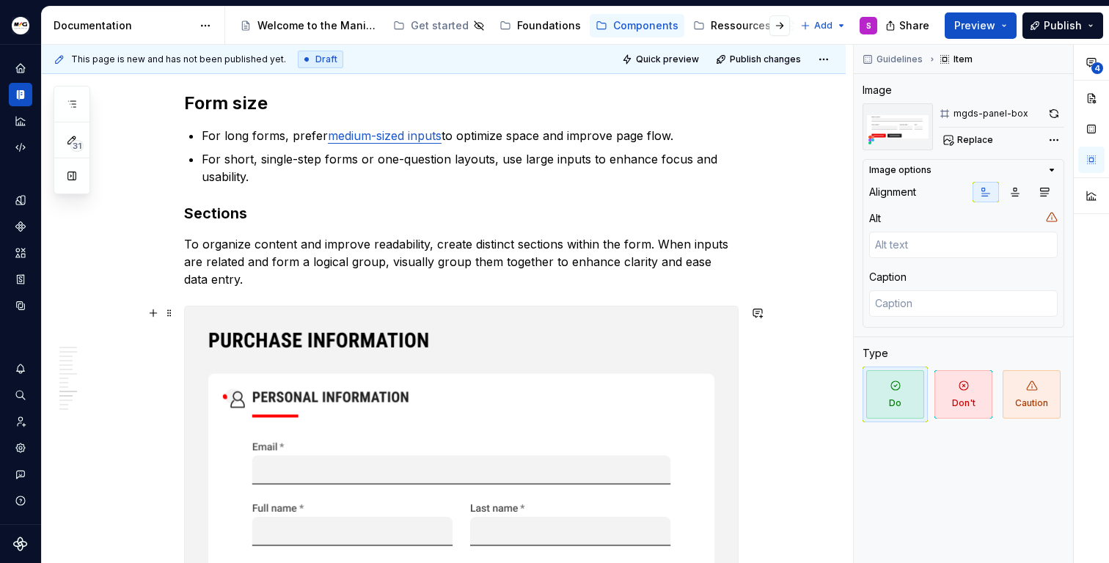
scroll to position [7428, 0]
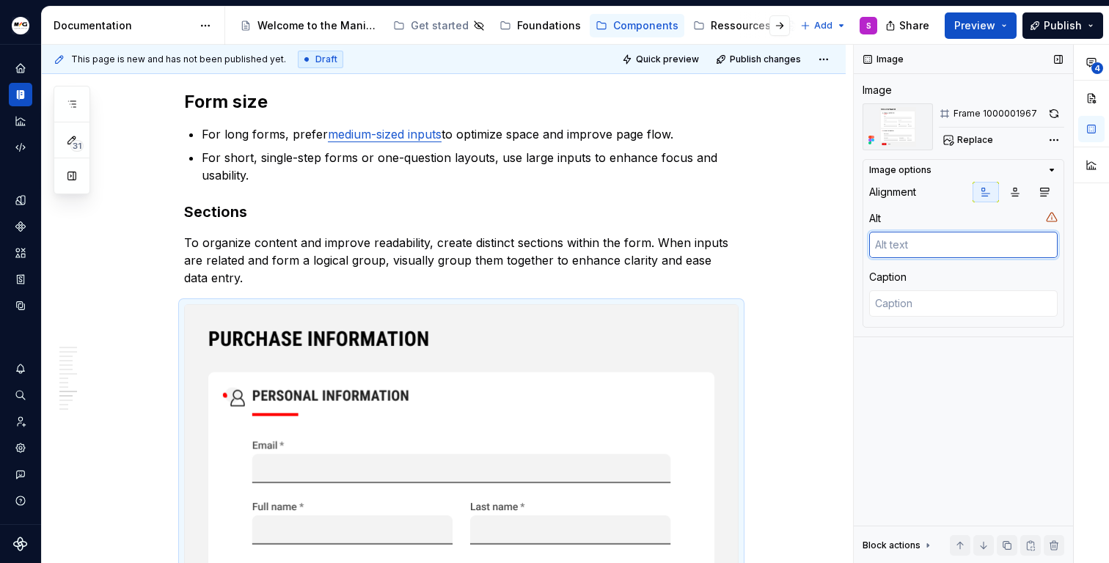
click at [981, 239] on textarea at bounding box center [963, 245] width 188 height 26
type textarea "*"
type textarea "C"
type textarea "*"
type textarea "Cr"
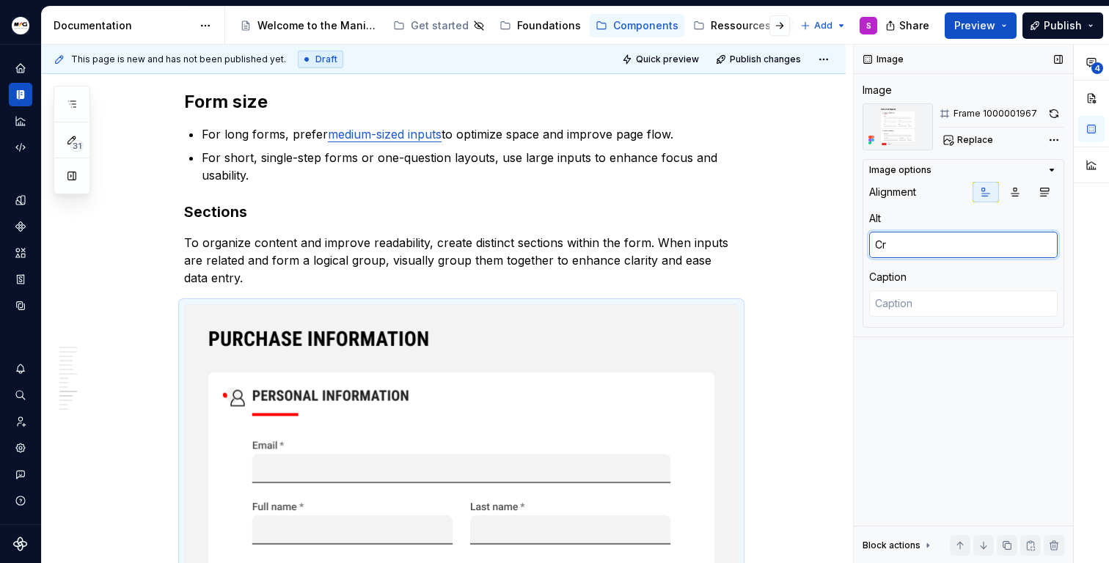
type textarea "*"
type textarea "Cre"
type textarea "*"
type textarea "Crea"
type textarea "*"
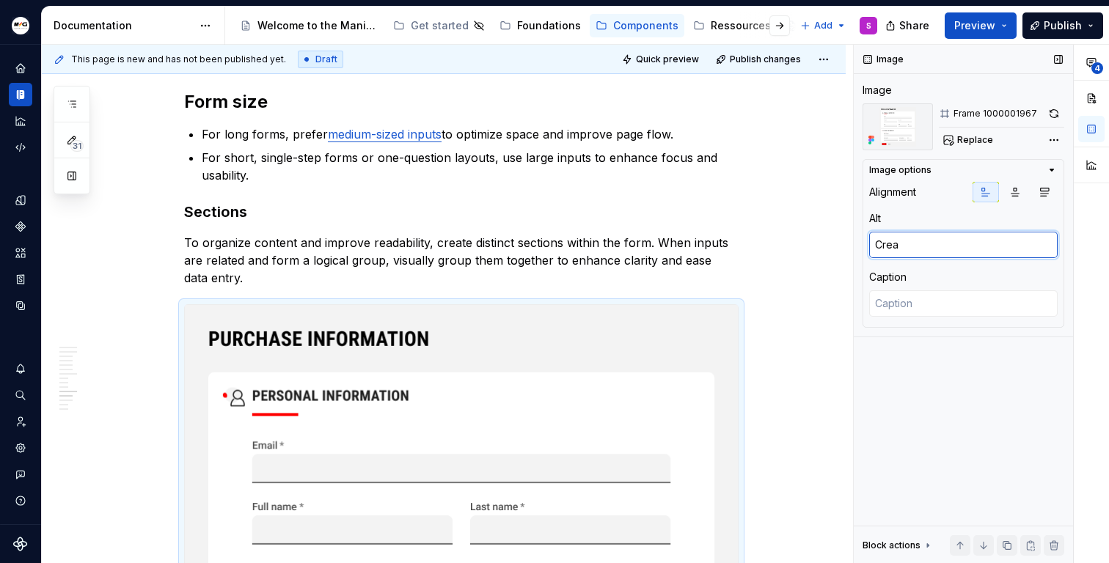
type textarea "Creat"
type textarea "*"
type textarea "Create"
type textarea "*"
type textarea "Create"
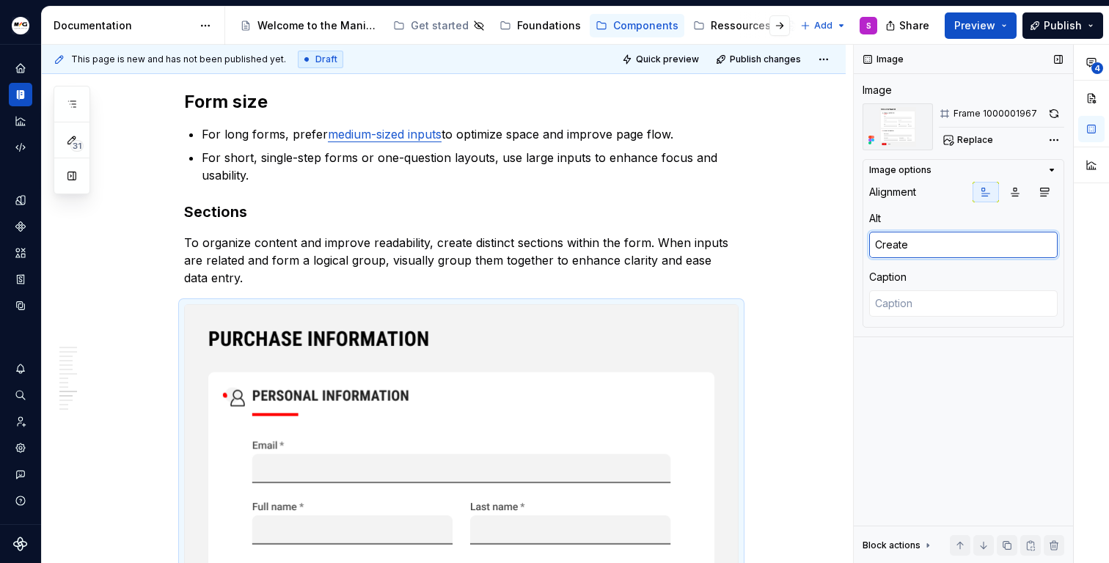
type textarea "*"
type textarea "Create s"
type textarea "*"
type textarea "Create se"
type textarea "*"
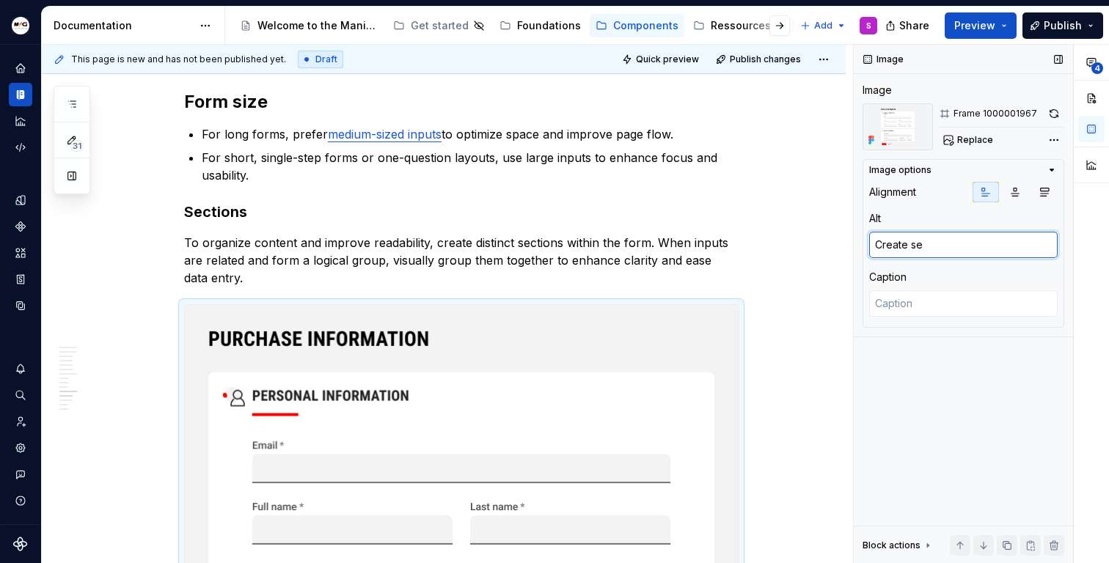
type textarea "Create sec"
type textarea "*"
type textarea "Create sect"
type textarea "*"
type textarea "Create secti"
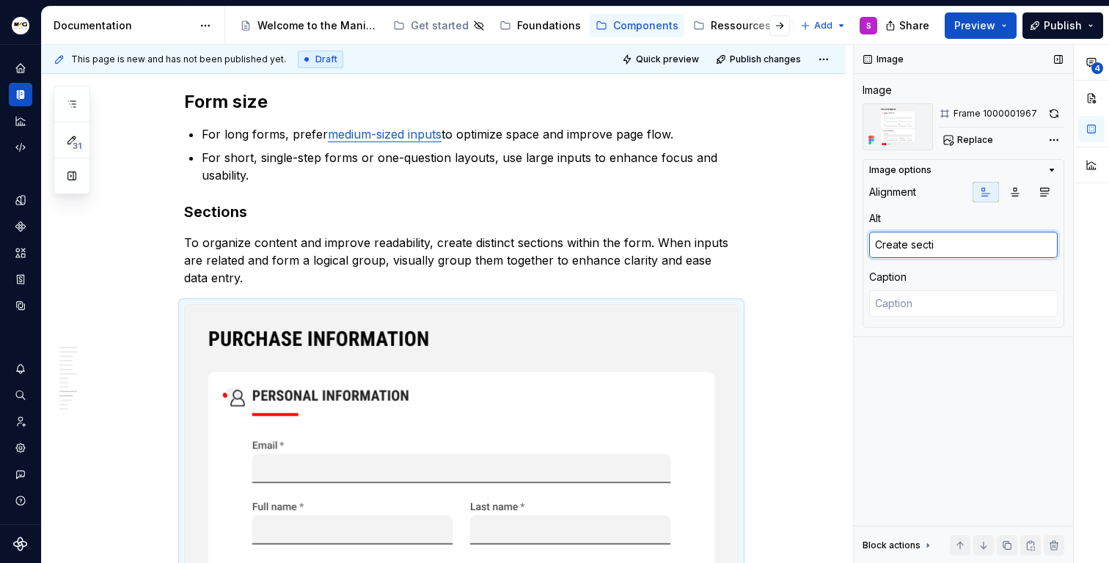
type textarea "*"
type textarea "Create sectio"
type textarea "*"
type textarea "Create section"
type textarea "*"
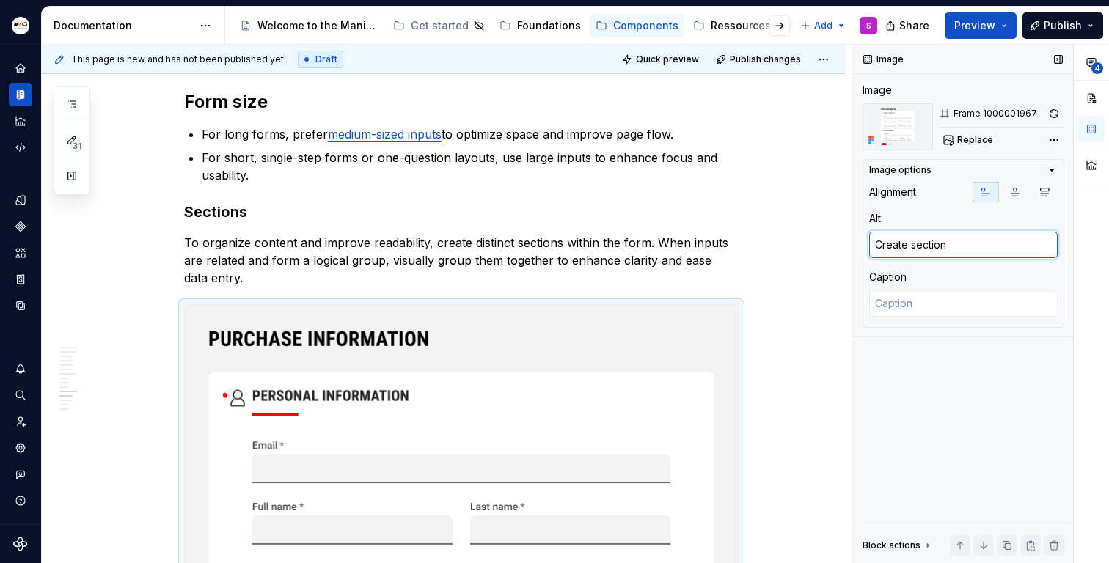
type textarea "Create sections"
type textarea "*"
type textarea "Create sections"
type textarea "*"
type textarea "Create sections f"
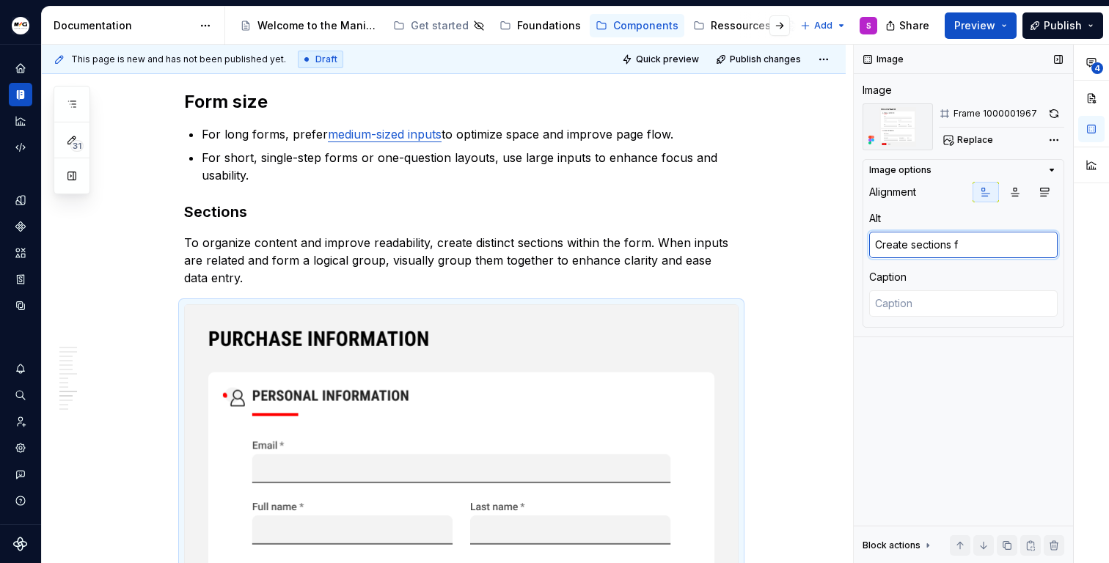
type textarea "*"
type textarea "Create sections fo"
type textarea "*"
type textarea "Create sections for"
type textarea "*"
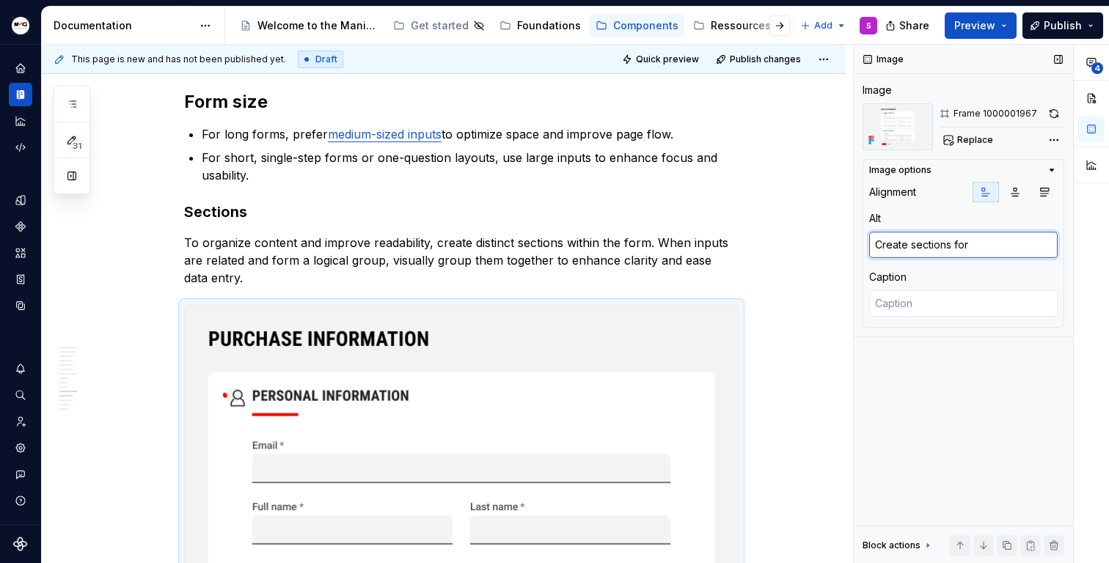
type textarea "Create sections for"
type textarea "*"
type textarea "Create sections for l"
type textarea "*"
type textarea "Create sections for lo"
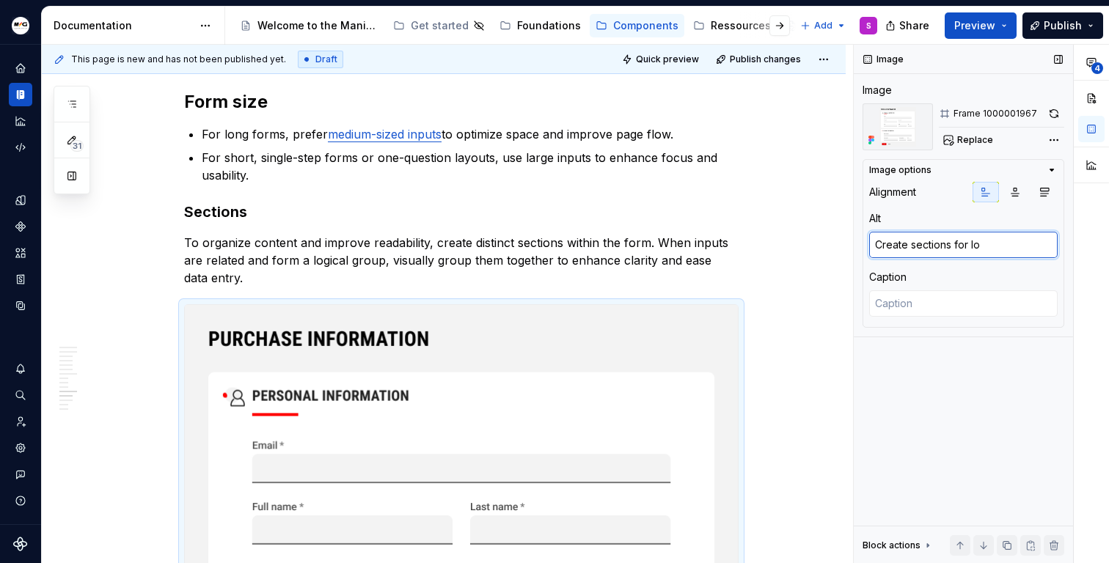
type textarea "*"
type textarea "Create sections for lon"
type textarea "*"
type textarea "Create sections for long"
type textarea "*"
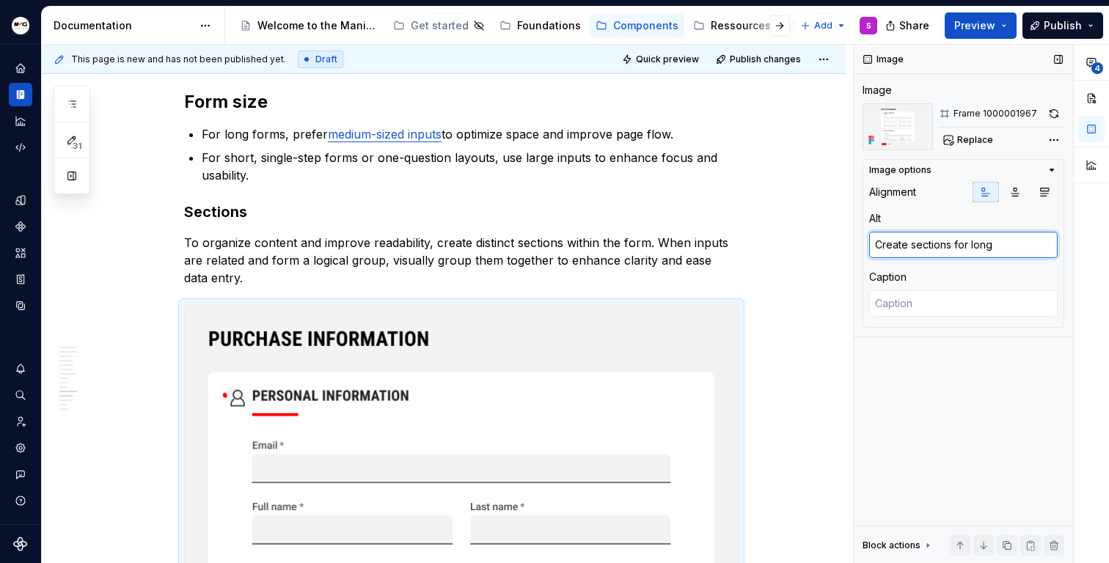
type textarea "Create sections for long"
type textarea "*"
type textarea "Create sections for long f"
type textarea "*"
type textarea "Create sections for long fo"
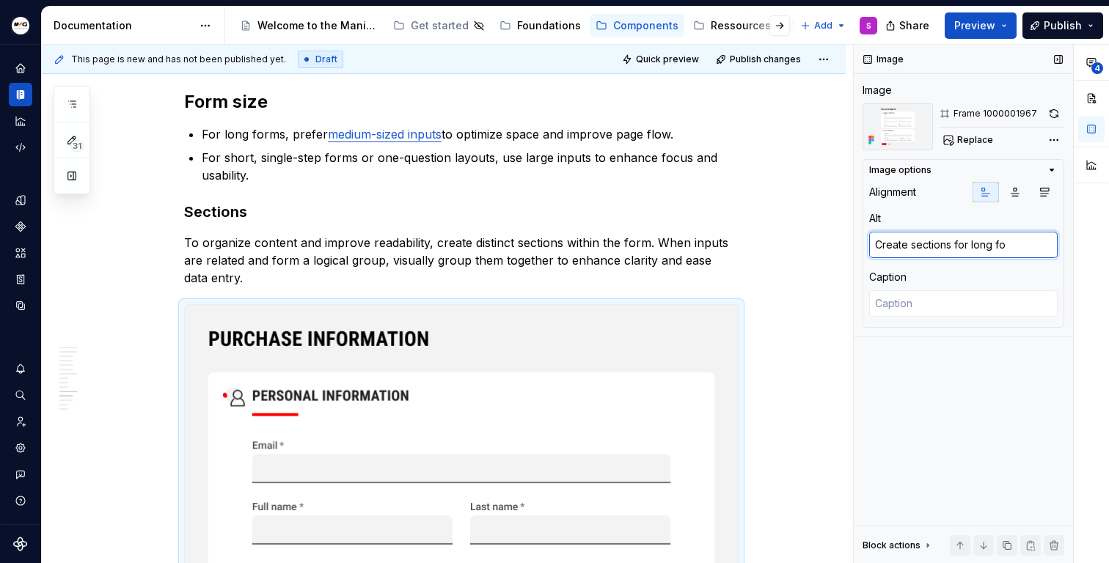
type textarea "*"
type textarea "Create sections for long for"
type textarea "*"
type textarea "Create sections for long form"
click at [1008, 422] on div "Image Image Frame 1000001967 Replace Image options Alignment Alt Create section…" at bounding box center [963, 304] width 219 height 519
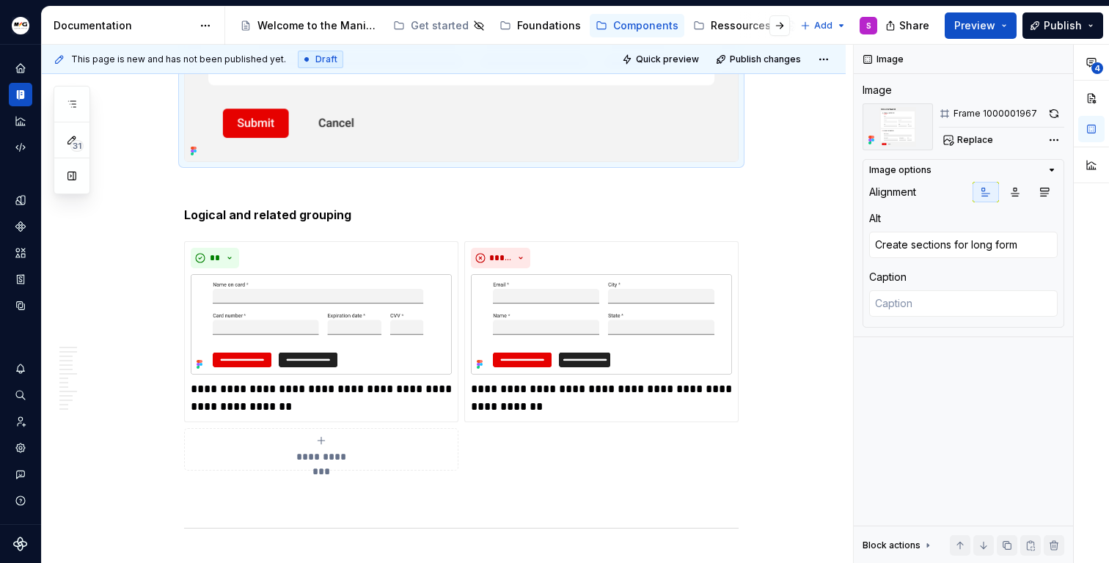
scroll to position [8241, 0]
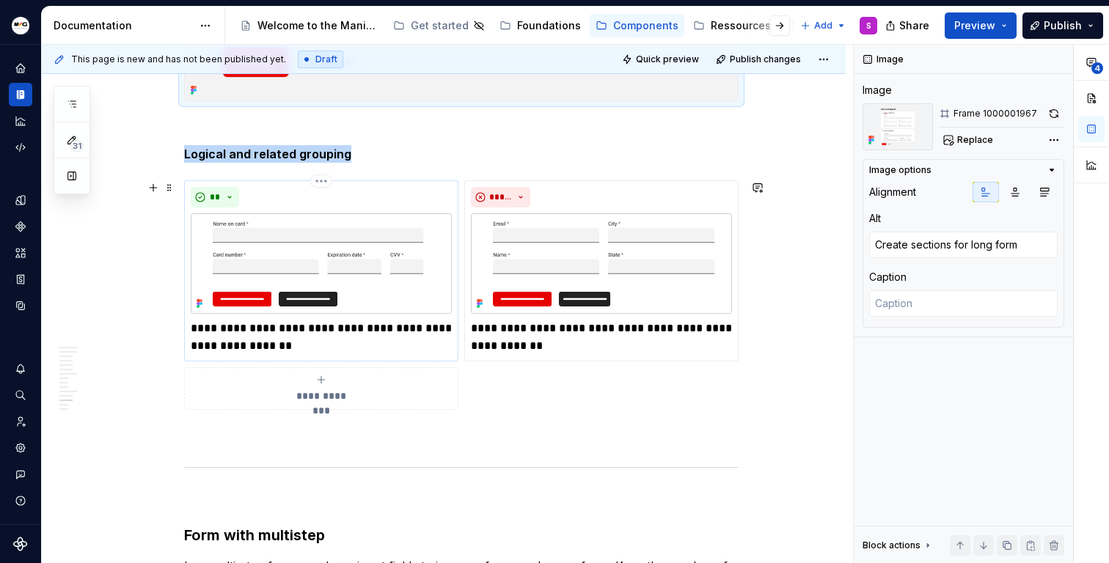
click at [290, 276] on img at bounding box center [321, 263] width 261 height 100
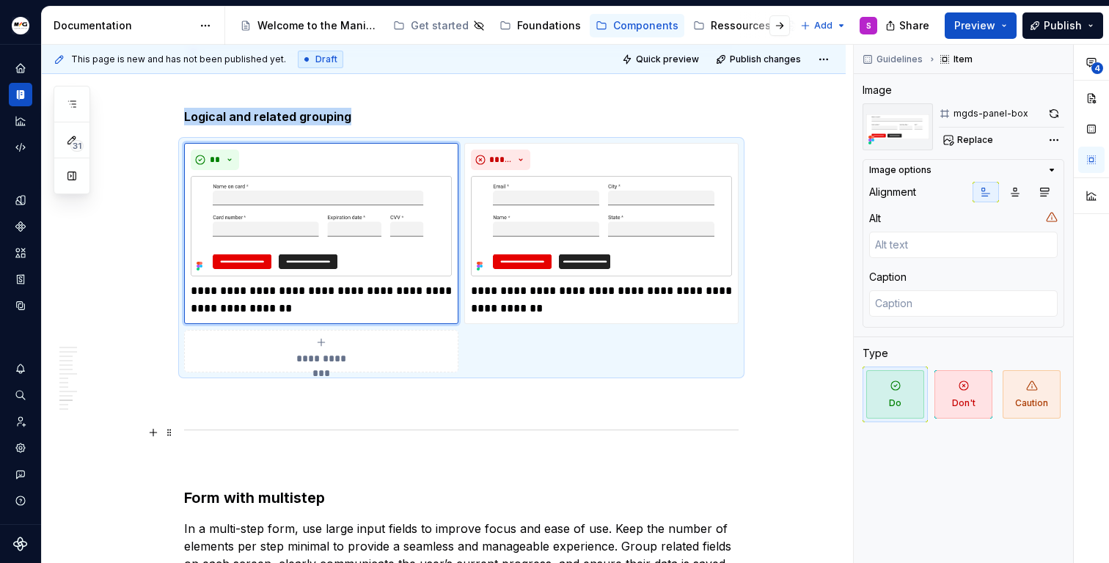
scroll to position [8157, 0]
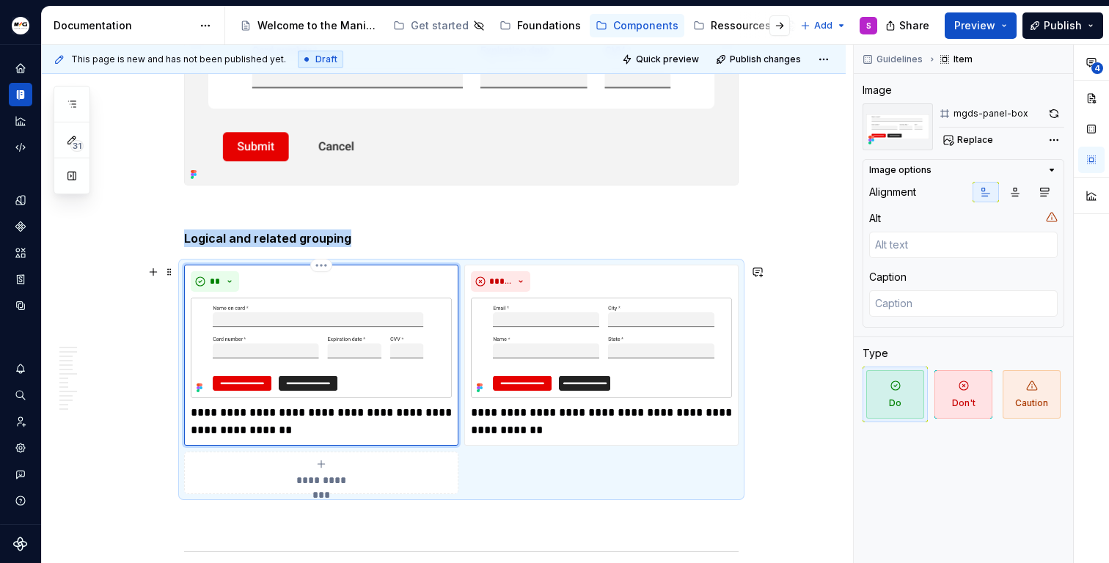
click at [390, 364] on img at bounding box center [321, 348] width 261 height 100
click at [1052, 111] on button "button" at bounding box center [1053, 113] width 21 height 21
click at [312, 324] on img at bounding box center [321, 348] width 261 height 100
click at [391, 362] on img at bounding box center [321, 348] width 261 height 100
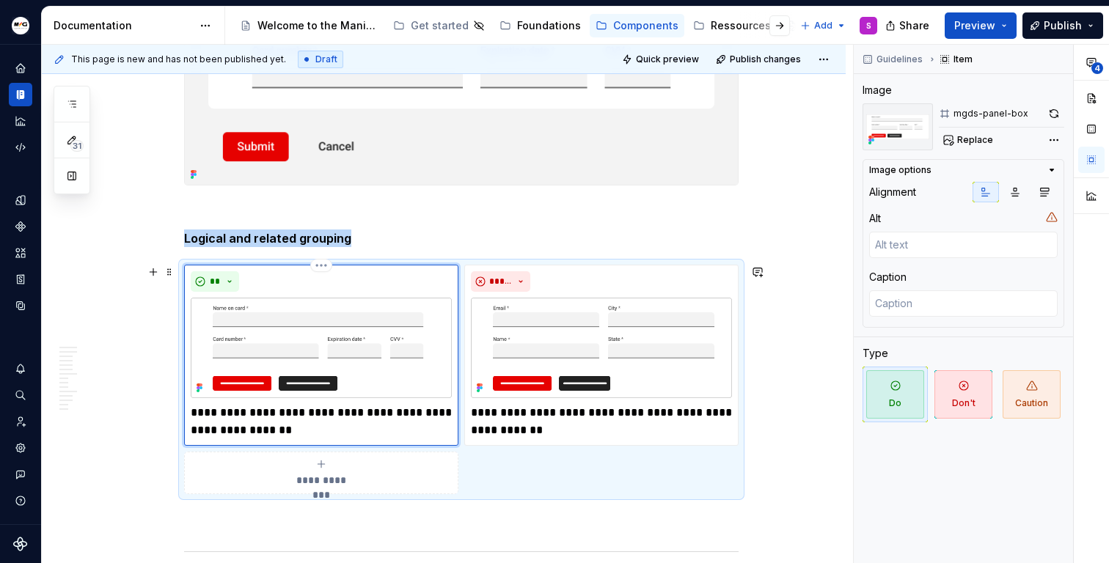
click at [391, 362] on img at bounding box center [321, 348] width 261 height 100
click at [1052, 118] on button "button" at bounding box center [1053, 113] width 21 height 21
click at [617, 396] on img at bounding box center [601, 348] width 261 height 100
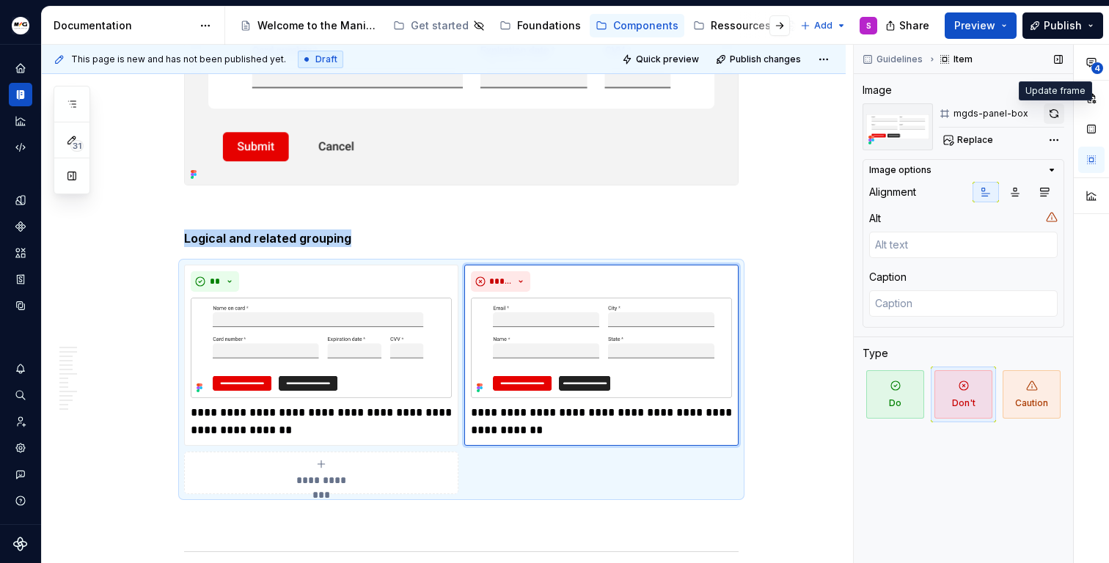
click at [1057, 118] on button "button" at bounding box center [1053, 113] width 21 height 21
click at [166, 276] on span at bounding box center [170, 272] width 12 height 21
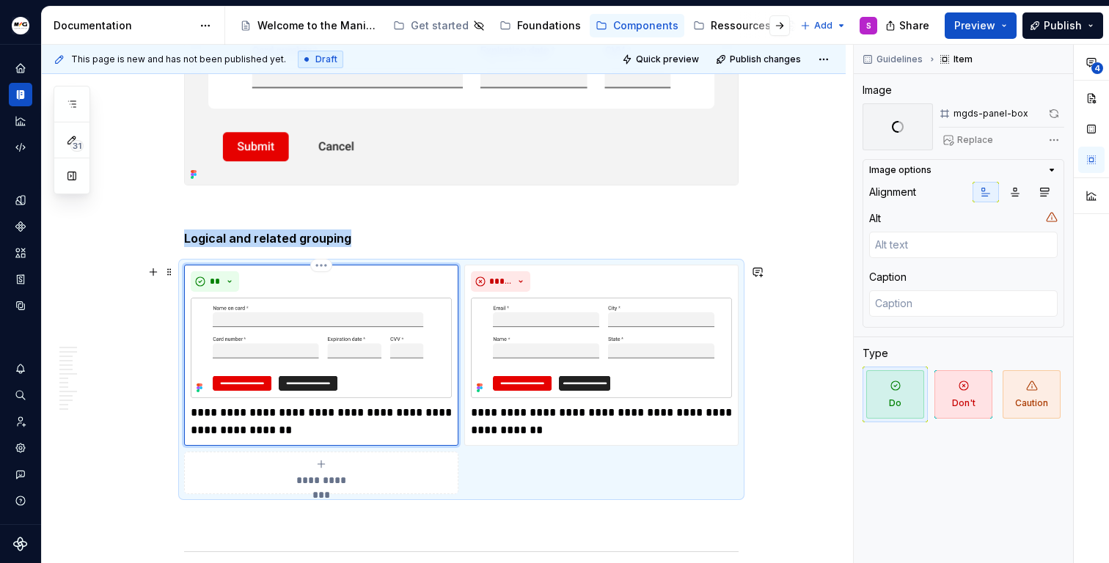
click at [410, 367] on img at bounding box center [321, 348] width 261 height 100
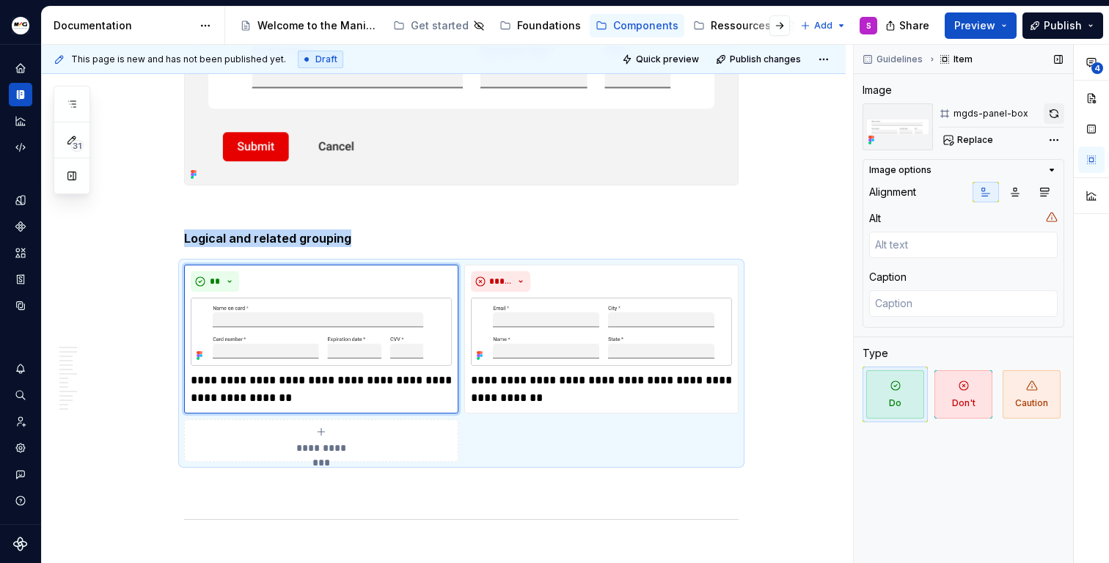
click at [1058, 113] on button "button" at bounding box center [1053, 113] width 21 height 21
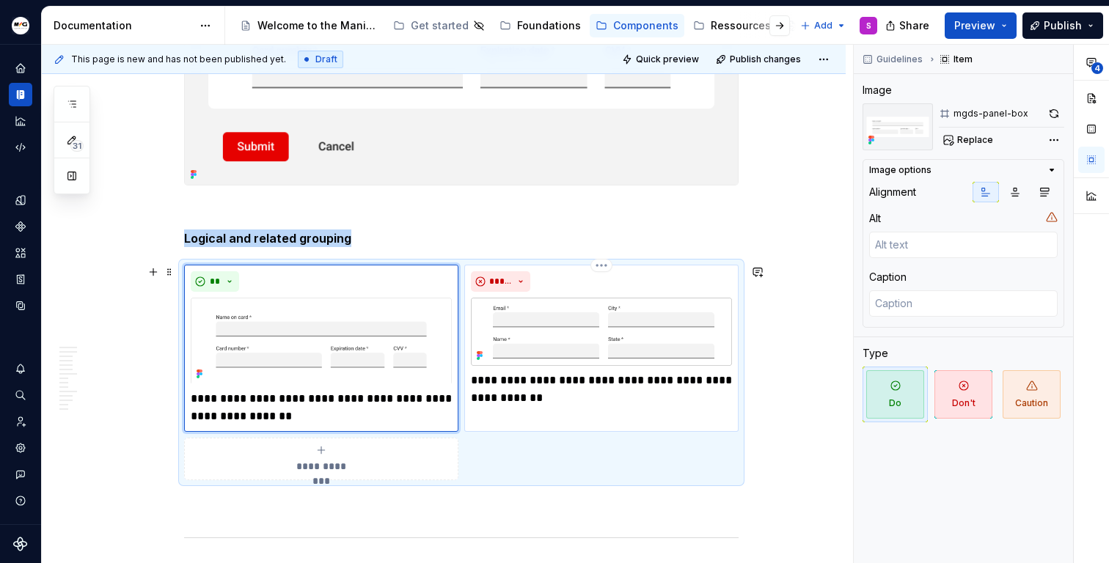
click at [567, 360] on img at bounding box center [601, 332] width 261 height 68
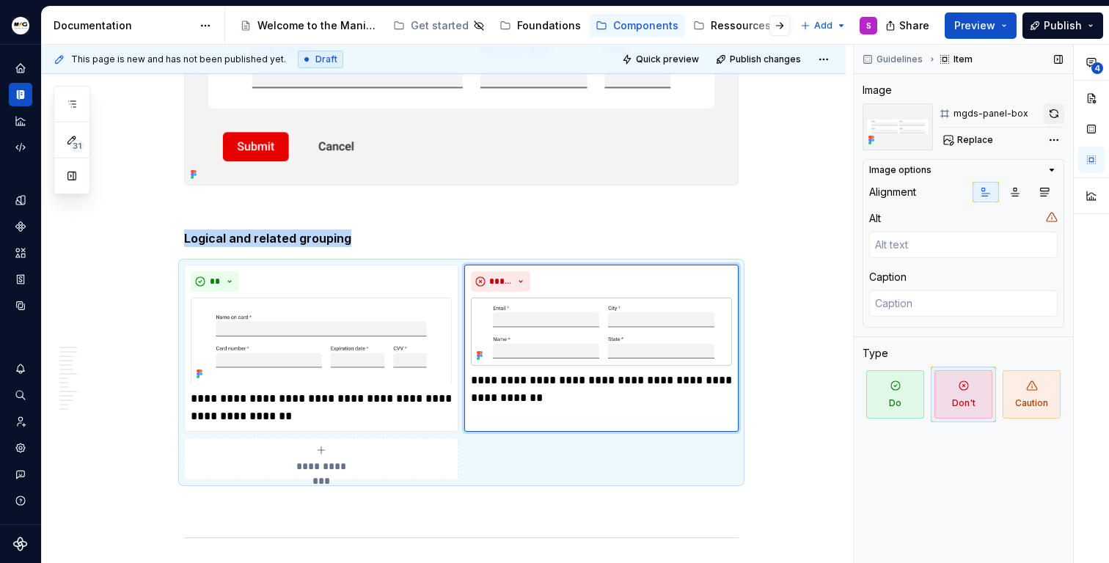
click at [1055, 112] on button "button" at bounding box center [1053, 113] width 21 height 21
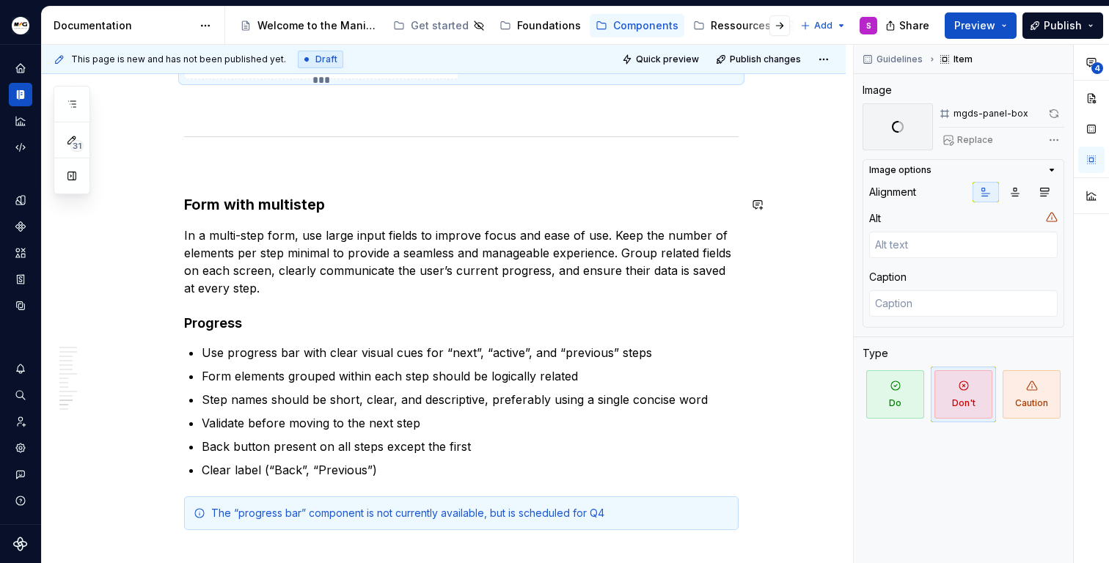
scroll to position [8564, 0]
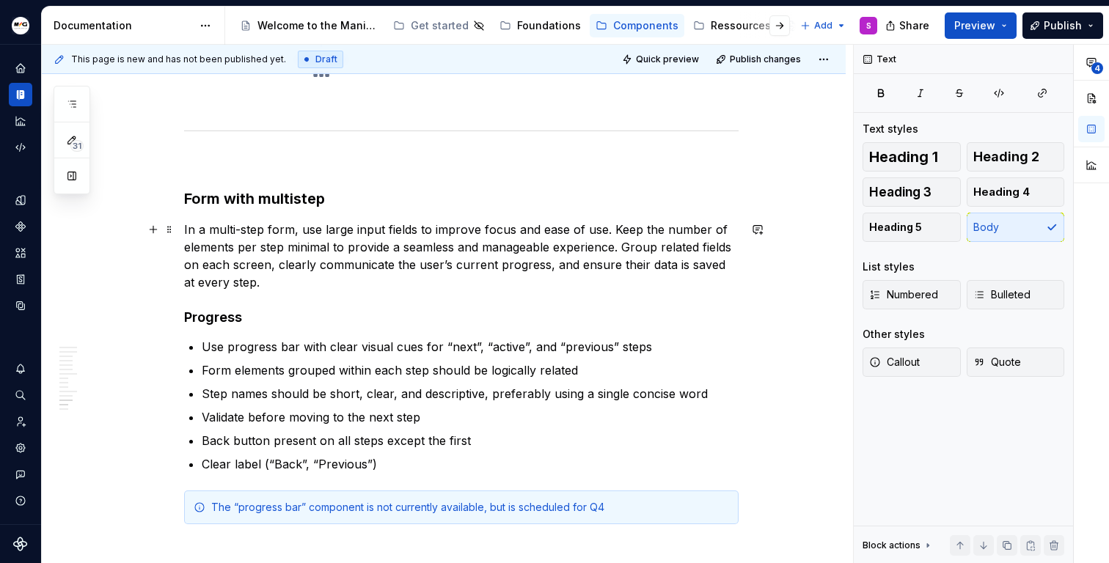
click at [279, 285] on p "In a multi-step form, use large input fields to improve focus and ease of use. …" at bounding box center [461, 256] width 554 height 70
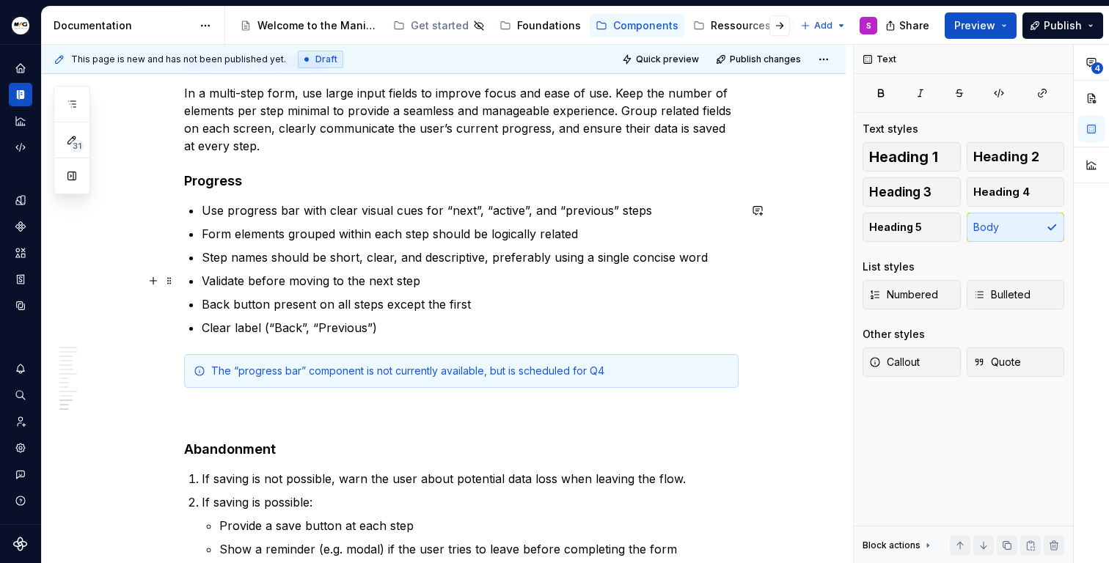
scroll to position [8785, 0]
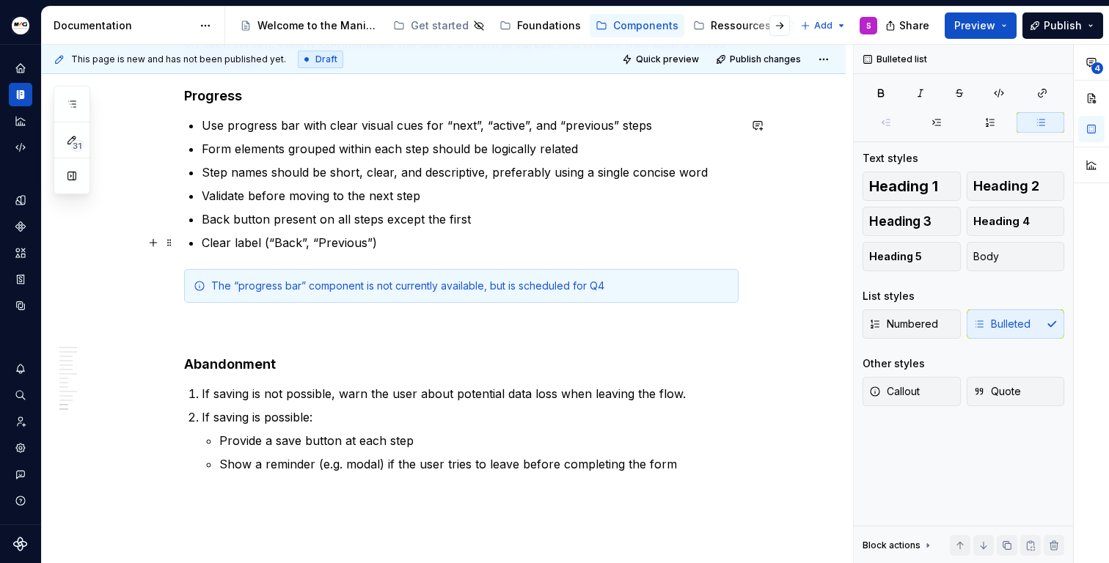
click at [407, 235] on p "Clear label (“Back”, “Previous”)" at bounding box center [470, 243] width 537 height 18
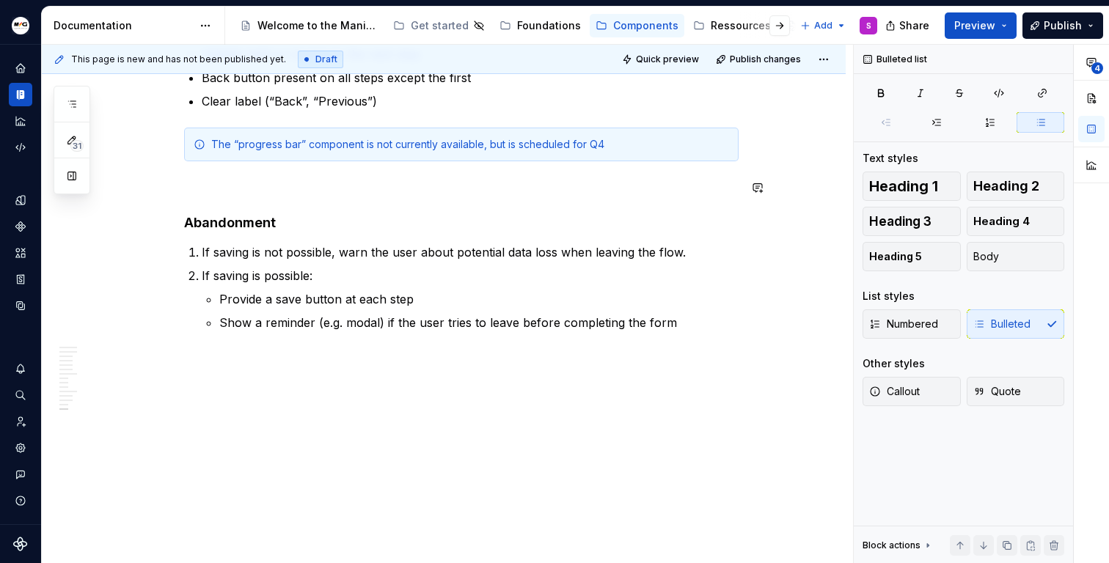
scroll to position [8927, 0]
click at [356, 282] on p "If saving is possible:" at bounding box center [470, 275] width 537 height 18
click at [329, 300] on p "Provide a save button at each step" at bounding box center [478, 299] width 519 height 18
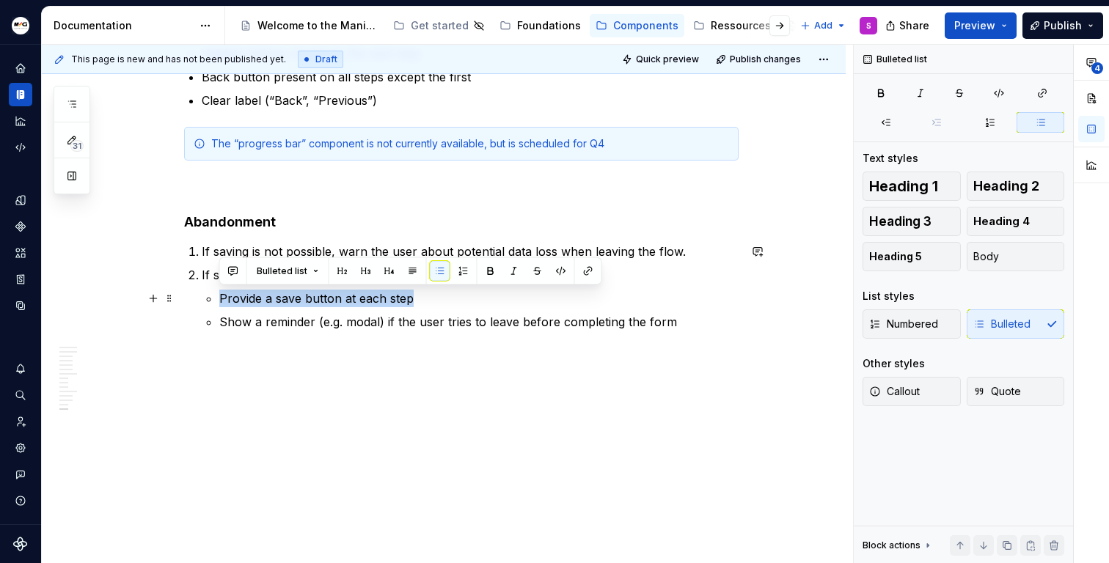
click at [329, 300] on p "Provide a save button at each step" at bounding box center [478, 299] width 519 height 18
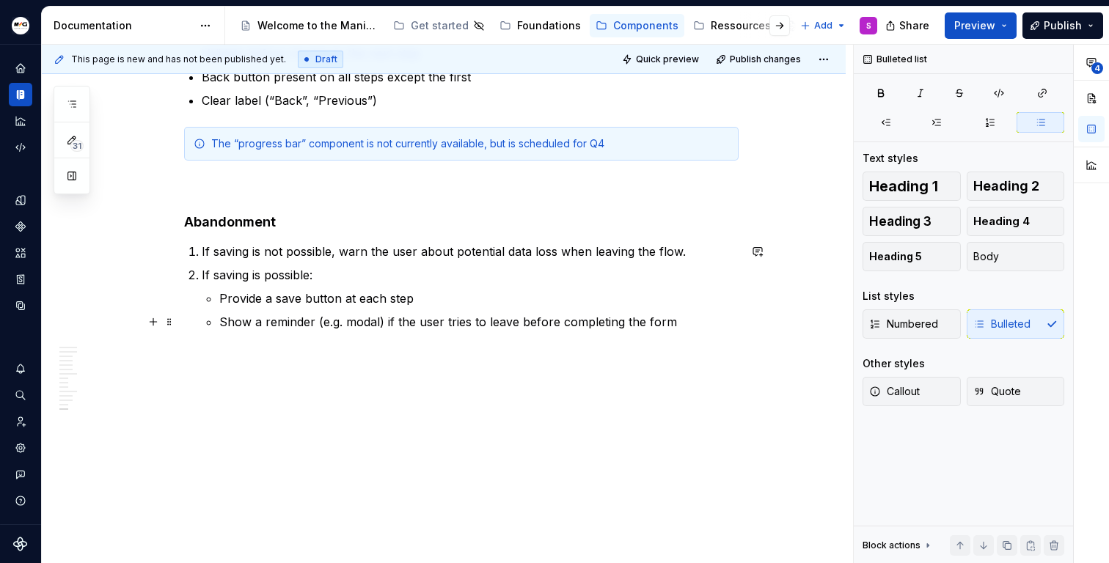
click at [300, 326] on p "Show a reminder (e.g. modal) if the user tries to leave before completing the f…" at bounding box center [478, 322] width 519 height 18
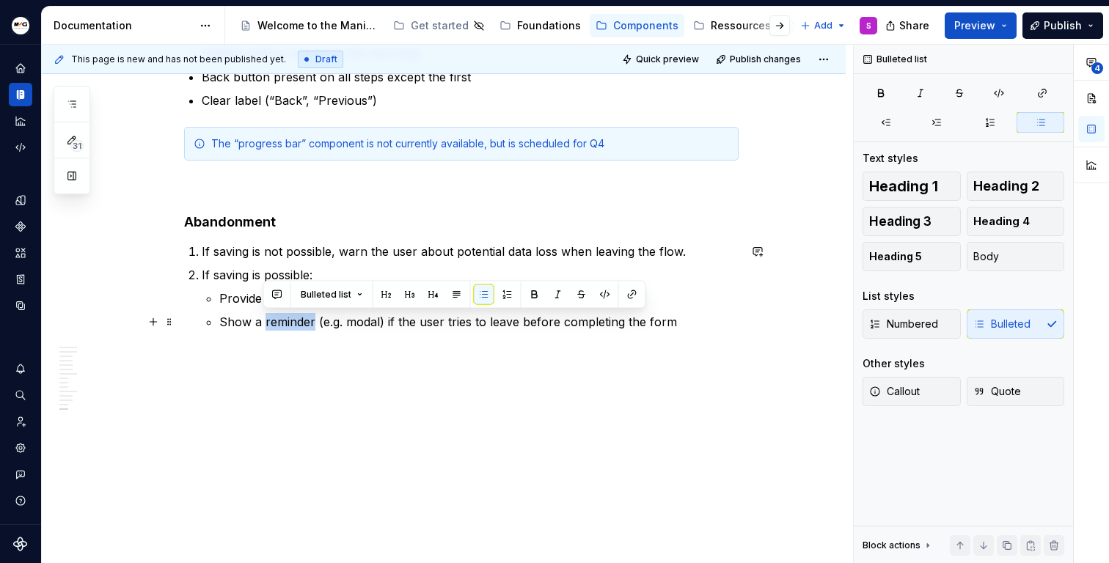
click at [300, 326] on p "Show a reminder (e.g. modal) if the user tries to leave before completing the f…" at bounding box center [478, 322] width 519 height 18
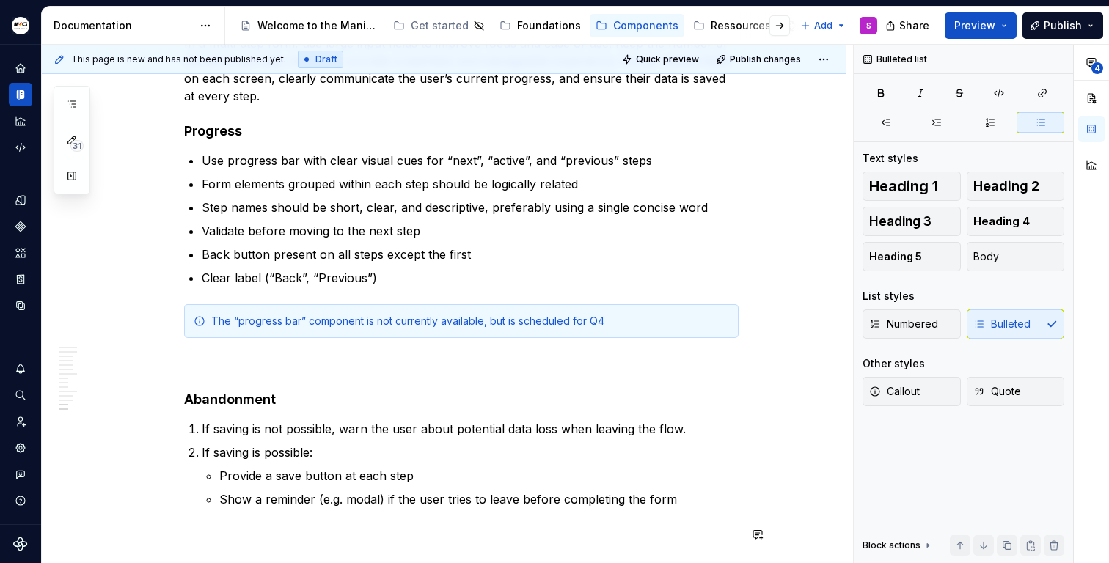
scroll to position [8942, 0]
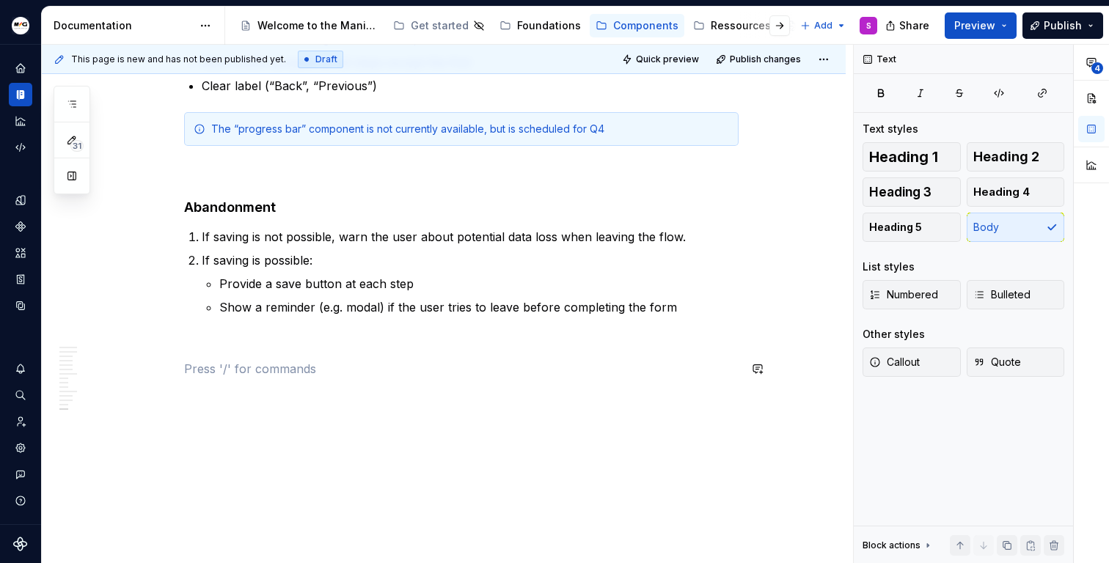
drag, startPoint x: 445, startPoint y: 359, endPoint x: 418, endPoint y: 488, distance: 131.9
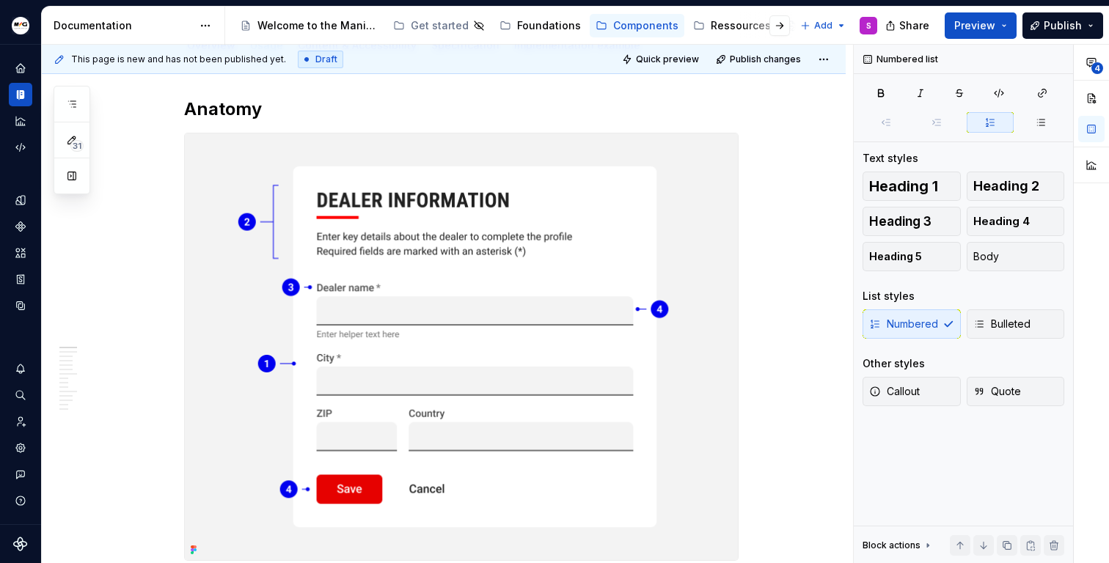
scroll to position [0, 0]
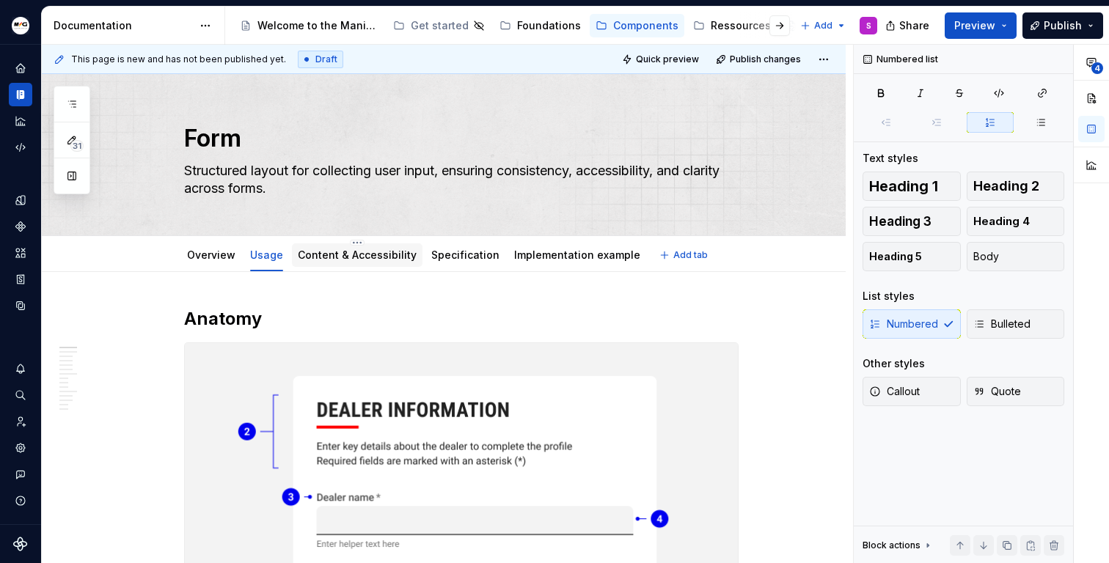
click at [362, 263] on div "Content & Accessibility" at bounding box center [357, 255] width 119 height 18
click at [367, 254] on link "Content & Accessibility" at bounding box center [357, 255] width 119 height 12
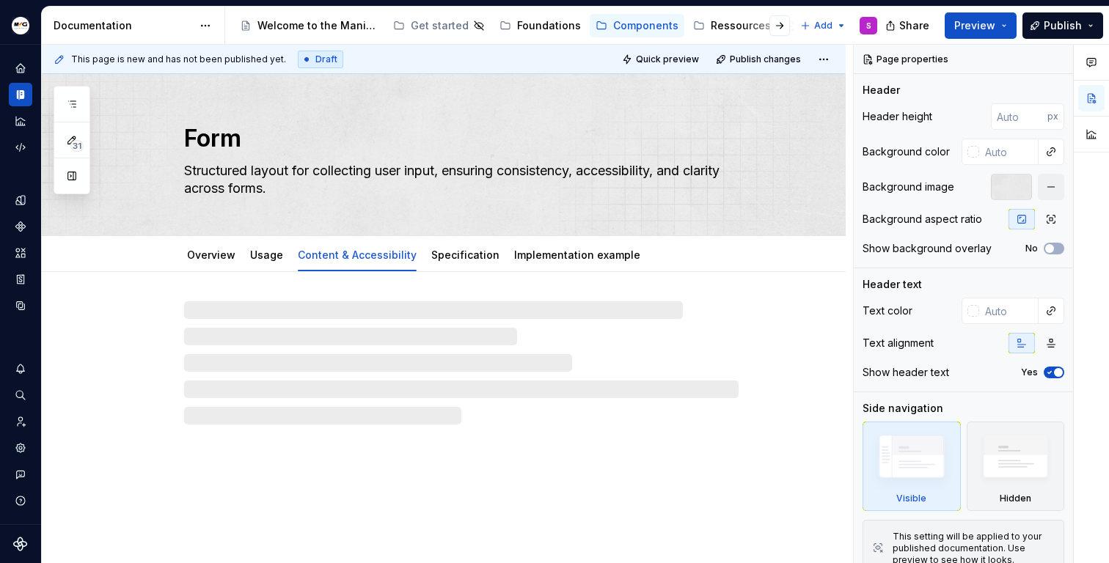
type textarea "*"
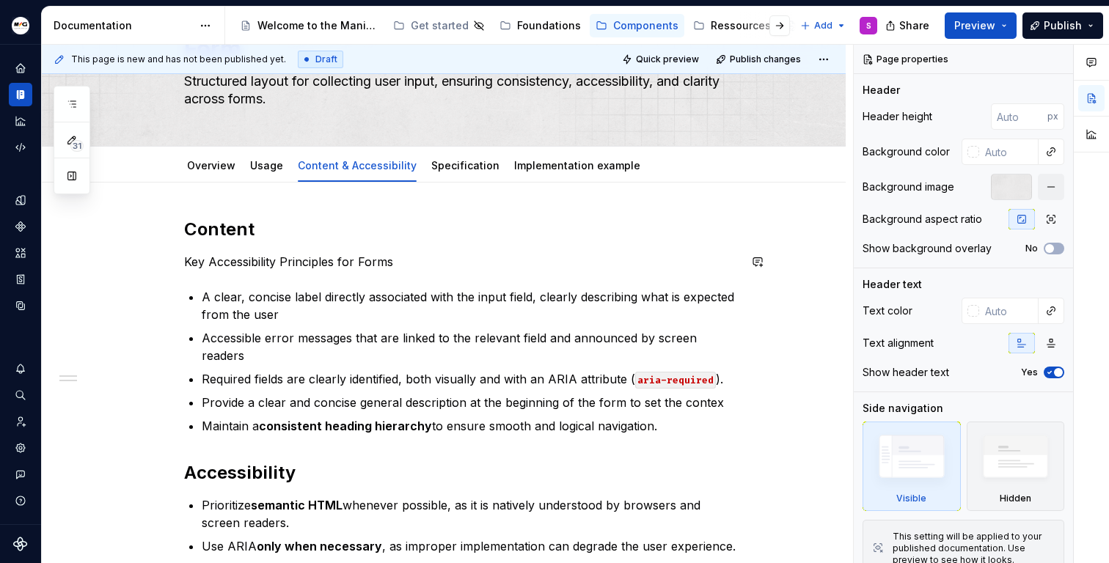
scroll to position [107, 0]
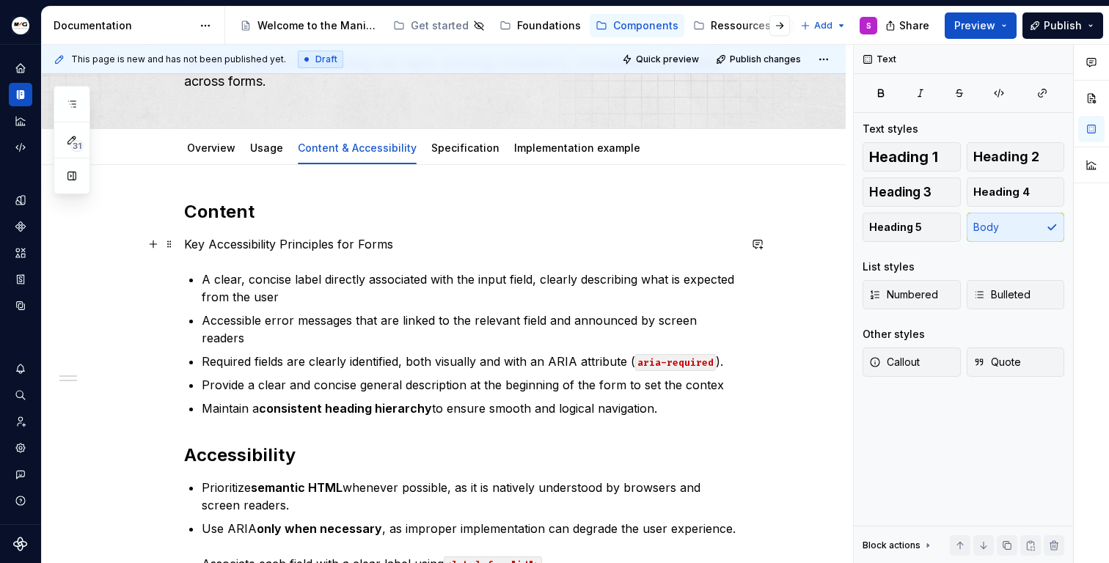
click at [246, 246] on p "Key Accessibility Principles for Forms" at bounding box center [461, 244] width 554 height 18
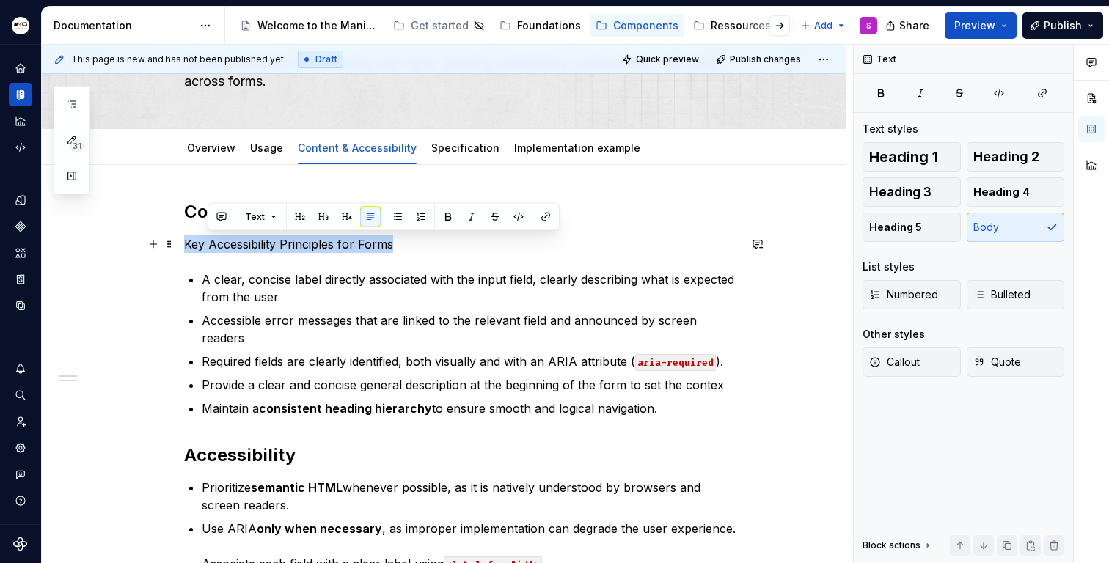
click at [246, 246] on p "Key Accessibility Principles for Forms" at bounding box center [461, 244] width 554 height 18
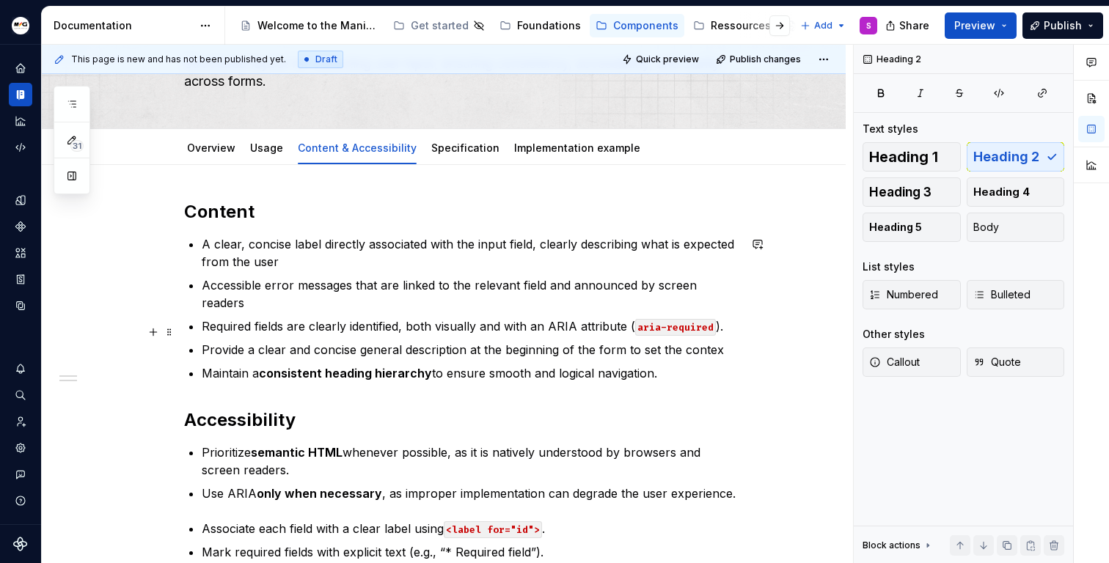
click at [719, 341] on p "Provide a clear and concise general description at the beginning of the form to…" at bounding box center [470, 350] width 537 height 18
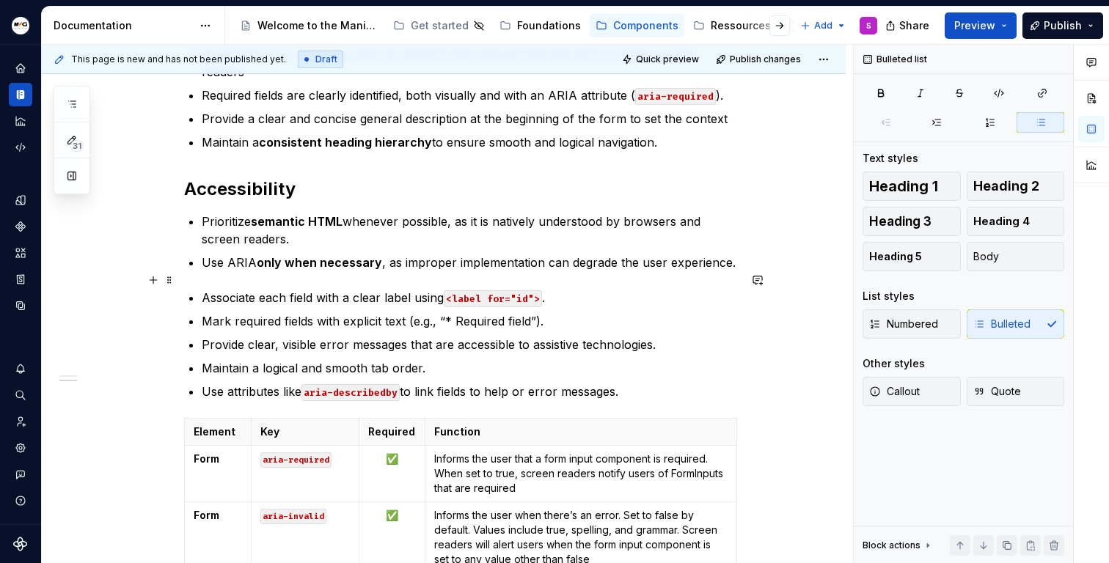
scroll to position [340, 0]
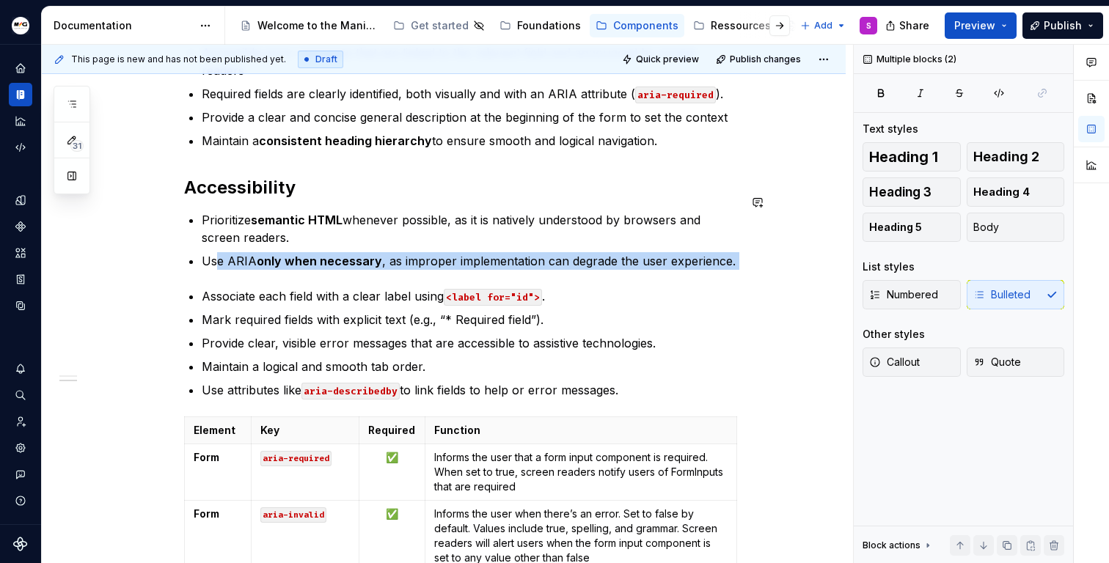
drag, startPoint x: 219, startPoint y: 246, endPoint x: 427, endPoint y: 258, distance: 207.9
click at [427, 258] on div "Content A clear, concise label directly associated with the input field, clearl…" at bounding box center [461, 273] width 554 height 610
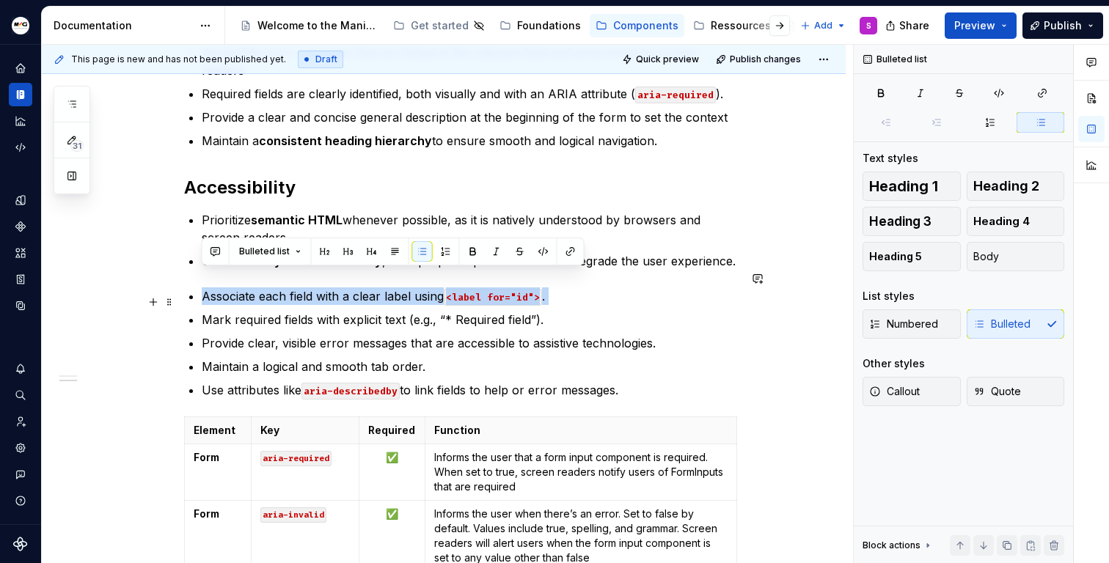
drag, startPoint x: 202, startPoint y: 275, endPoint x: 364, endPoint y: 293, distance: 163.0
click at [364, 293] on ul "Associate each field with a clear label using <label for="id"> . Mark required …" at bounding box center [470, 342] width 537 height 111
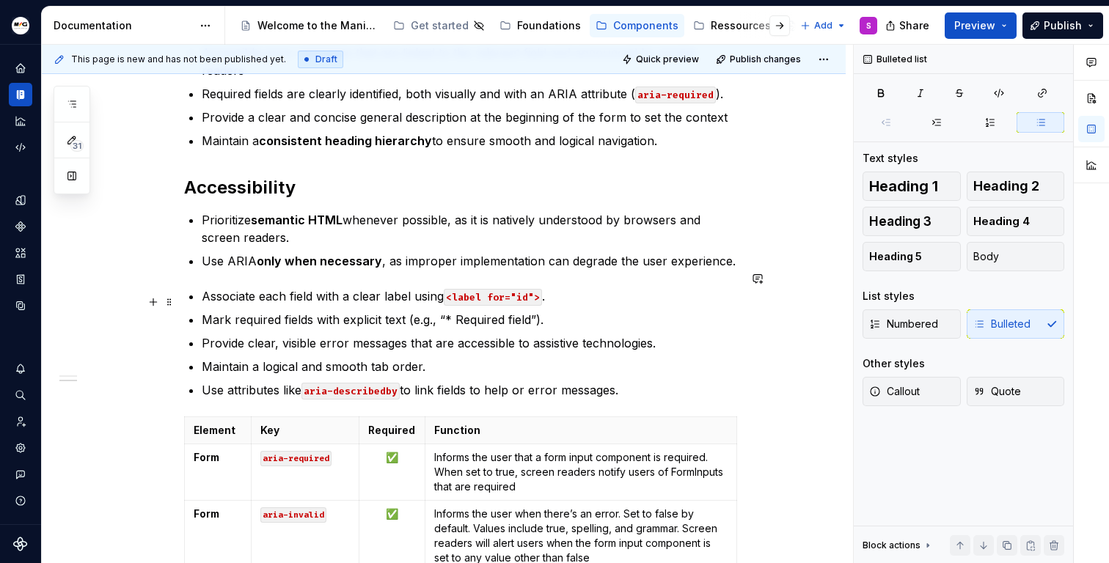
click at [294, 311] on p "Mark required fields with explicit text (e.g., “* Required field”)." at bounding box center [470, 320] width 537 height 18
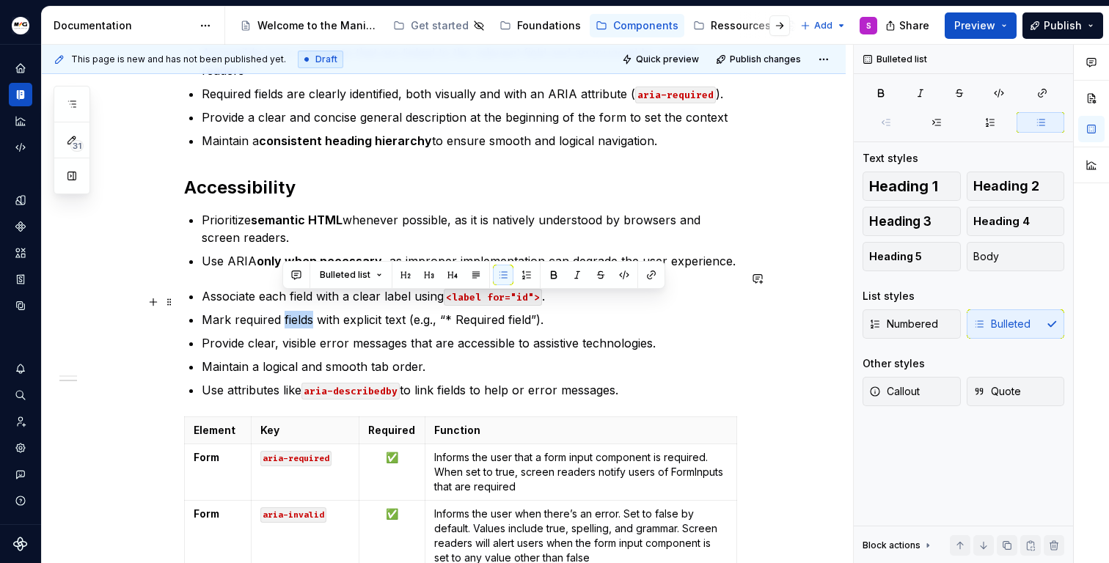
click at [294, 311] on p "Mark required fields with explicit text (e.g., “* Required field”)." at bounding box center [470, 320] width 537 height 18
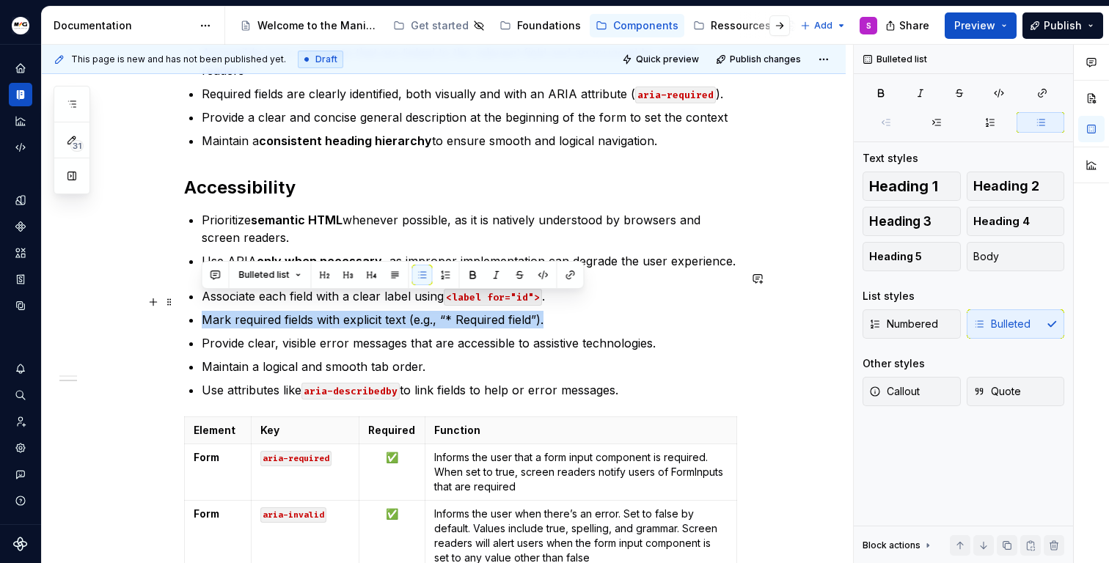
click at [294, 311] on p "Mark required fields with explicit text (e.g., “* Required field”)." at bounding box center [470, 320] width 537 height 18
click at [287, 334] on p "Provide clear, visible error messages that are accessible to assistive technolo…" at bounding box center [470, 343] width 537 height 18
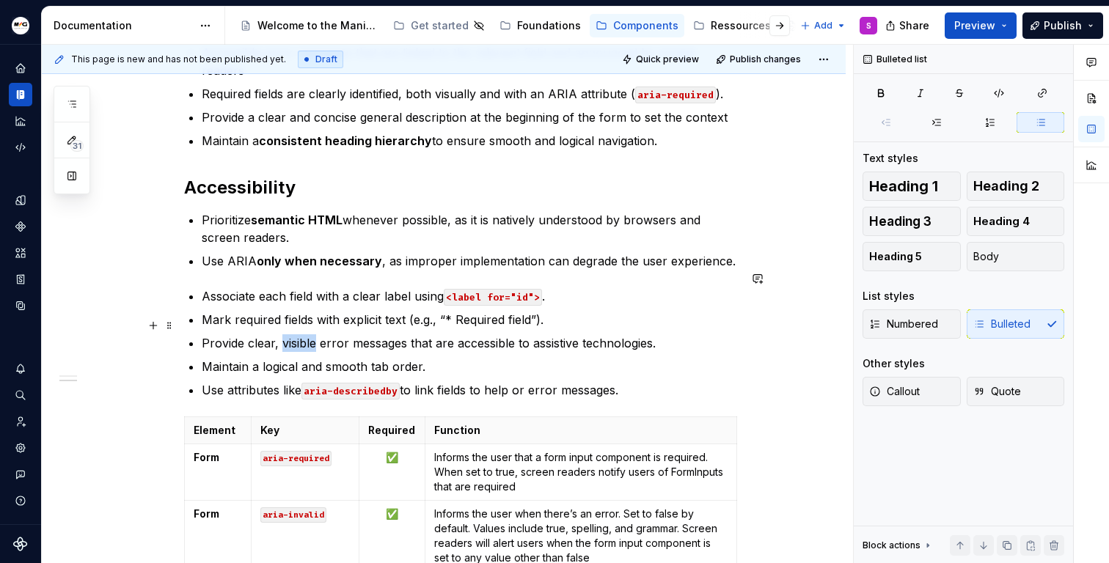
click at [287, 334] on p "Provide clear, visible error messages that are accessible to assistive technolo…" at bounding box center [470, 343] width 537 height 18
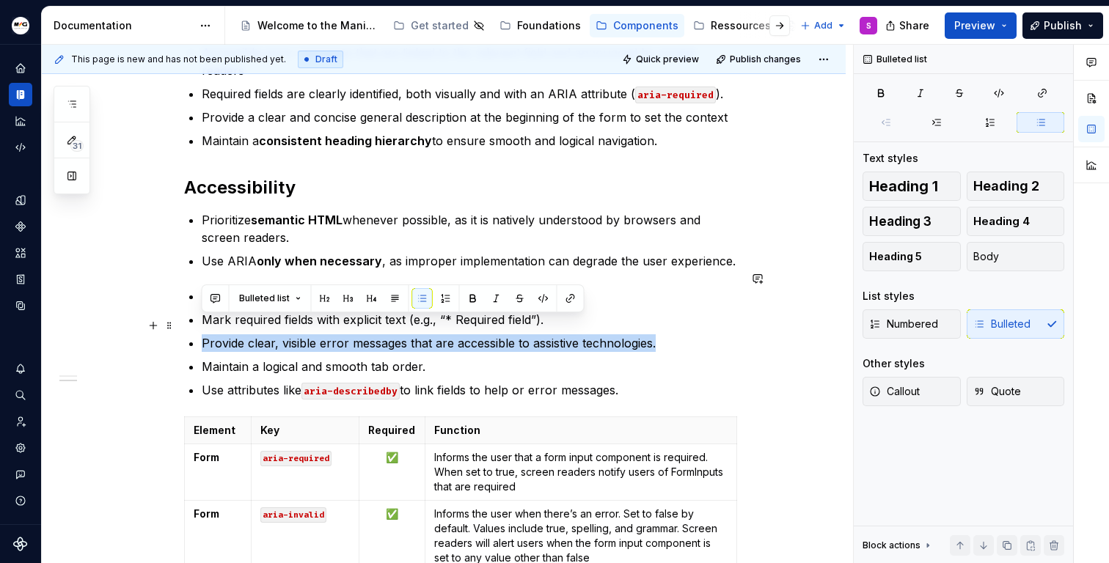
click at [287, 334] on p "Provide clear, visible error messages that are accessible to assistive technolo…" at bounding box center [470, 343] width 537 height 18
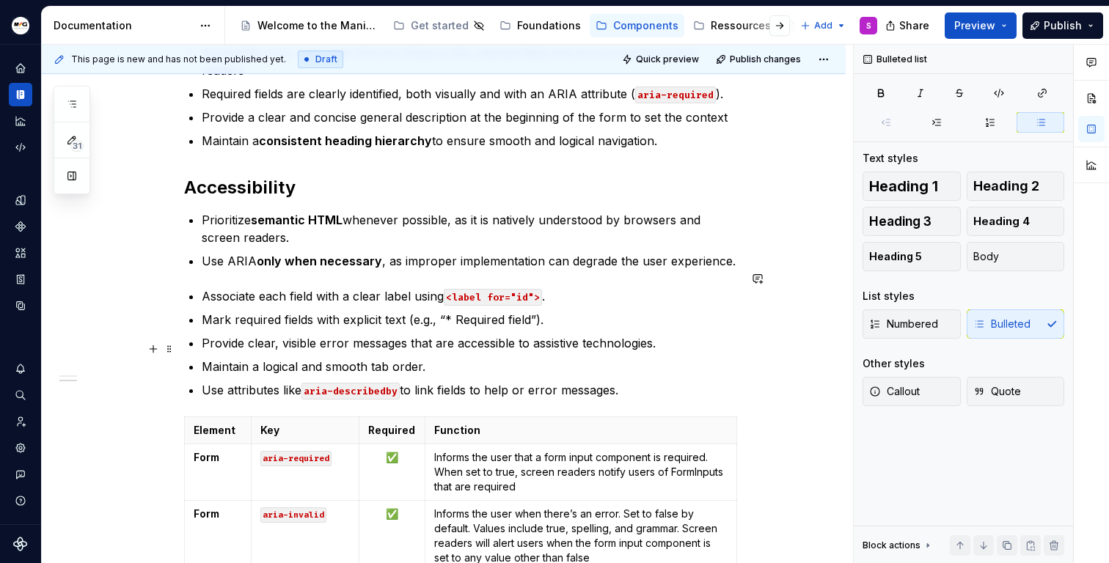
click at [676, 358] on p "Maintain a logical and smooth tab order." at bounding box center [470, 367] width 537 height 18
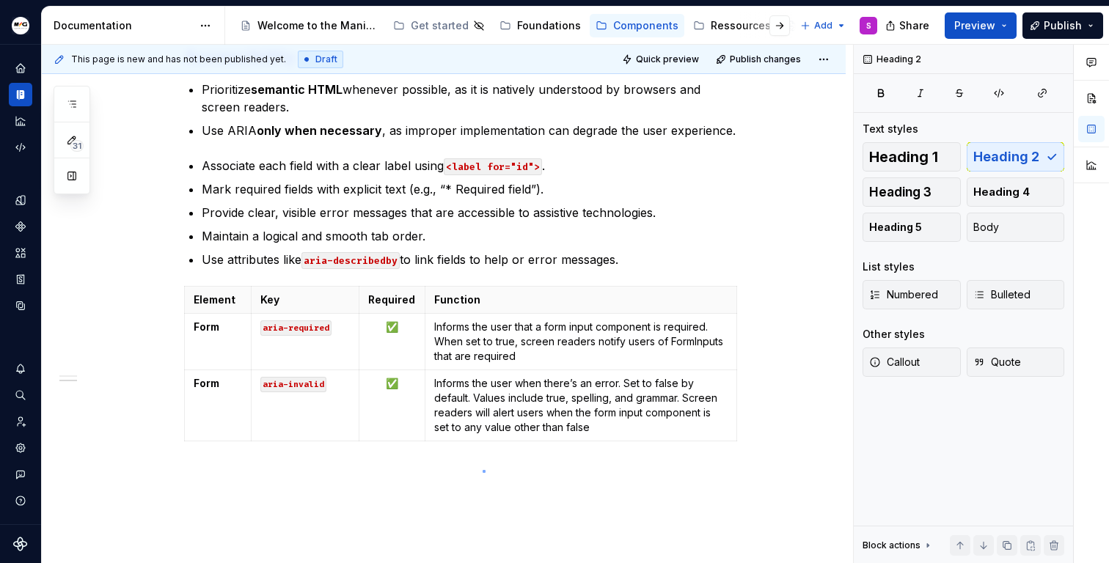
drag, startPoint x: 483, startPoint y: 470, endPoint x: 495, endPoint y: 448, distance: 25.3
click at [483, 470] on div "This page is new and has not been published yet. Draft Quick preview Publish ch…" at bounding box center [447, 304] width 811 height 519
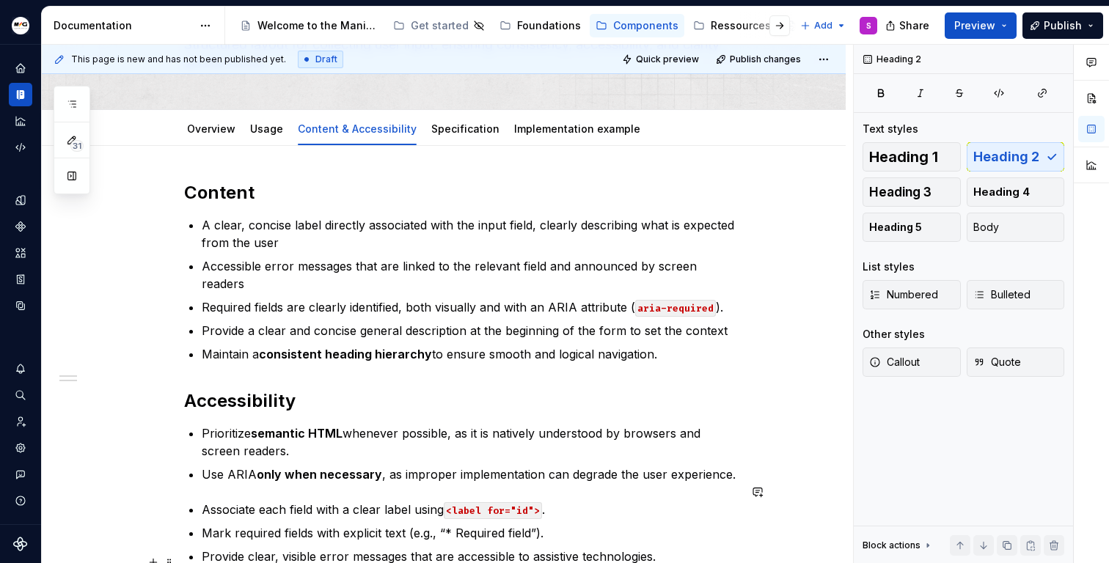
scroll to position [41, 0]
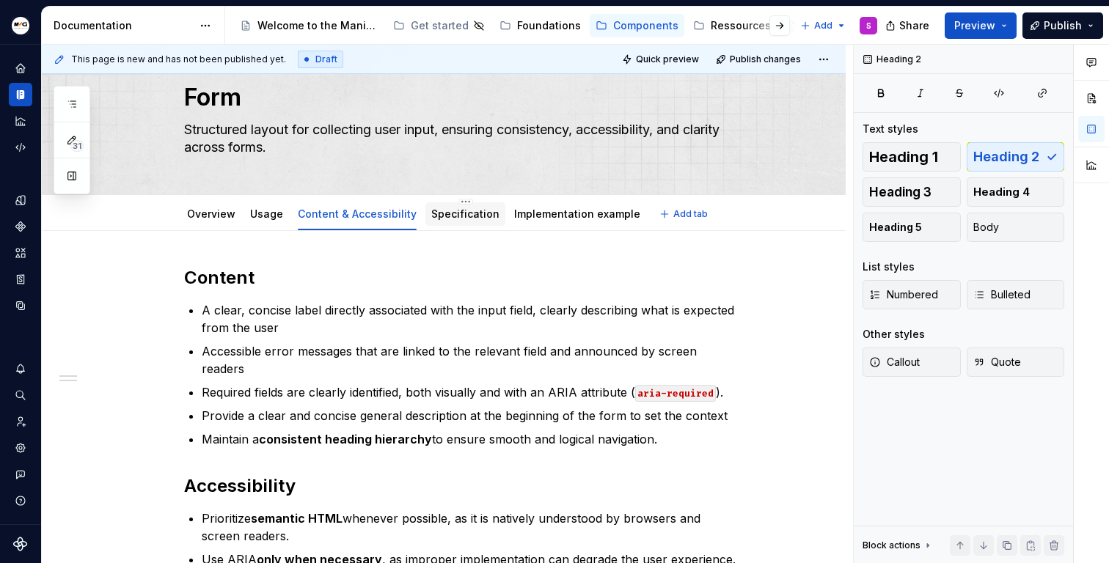
click at [440, 218] on link "Specification" at bounding box center [465, 214] width 68 height 12
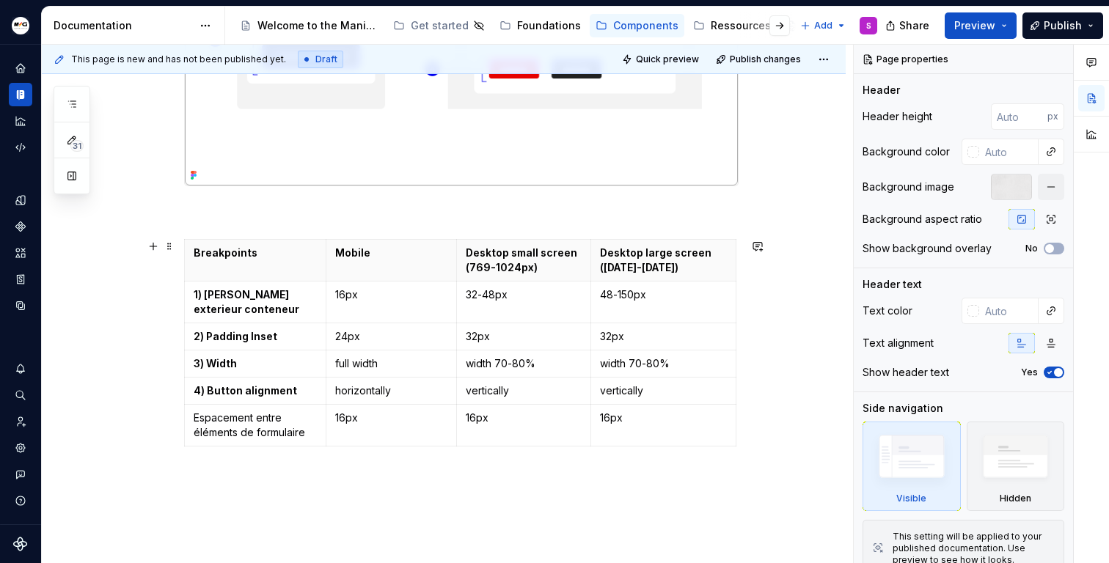
scroll to position [626, 0]
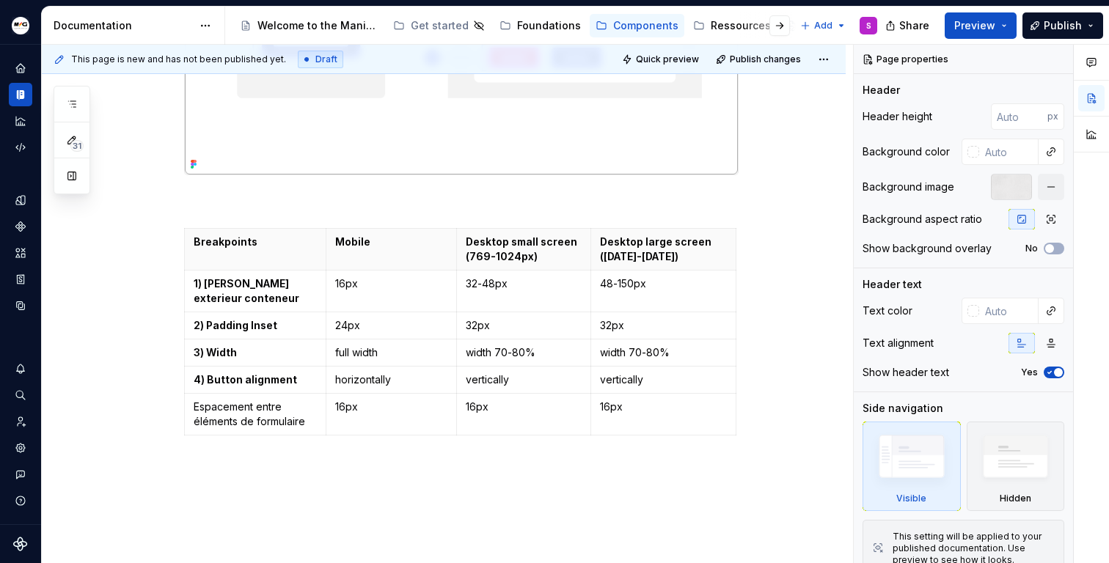
type textarea "*"
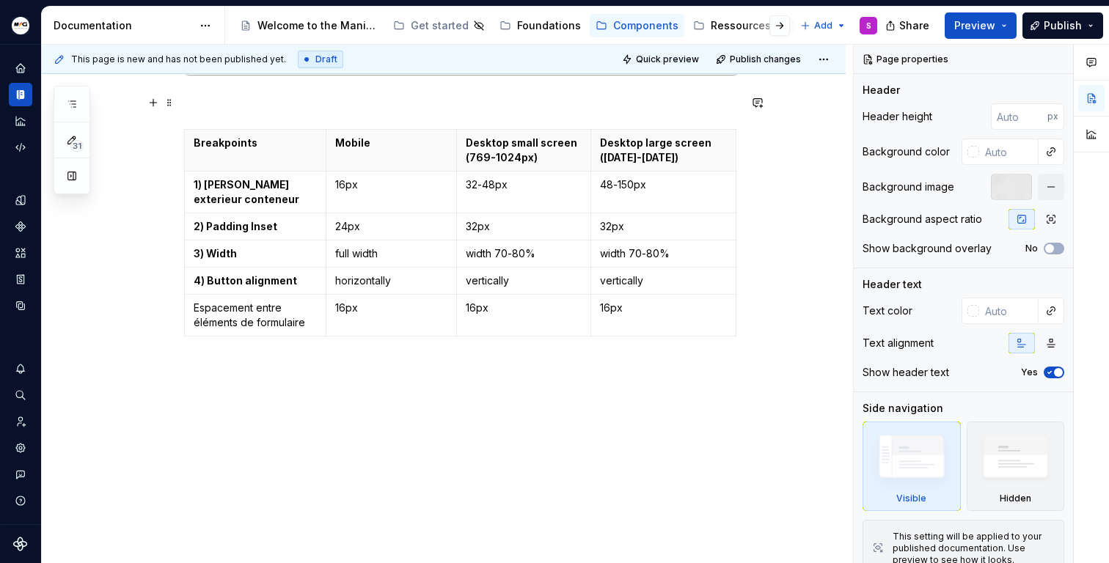
scroll to position [725, 0]
click at [498, 374] on p at bounding box center [461, 369] width 554 height 18
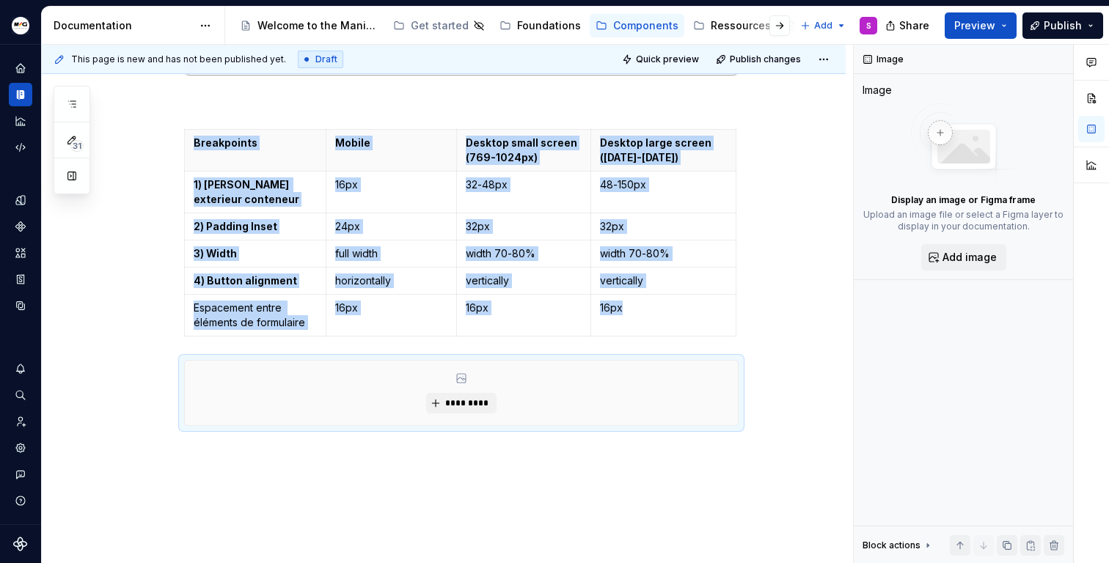
type textarea "*"
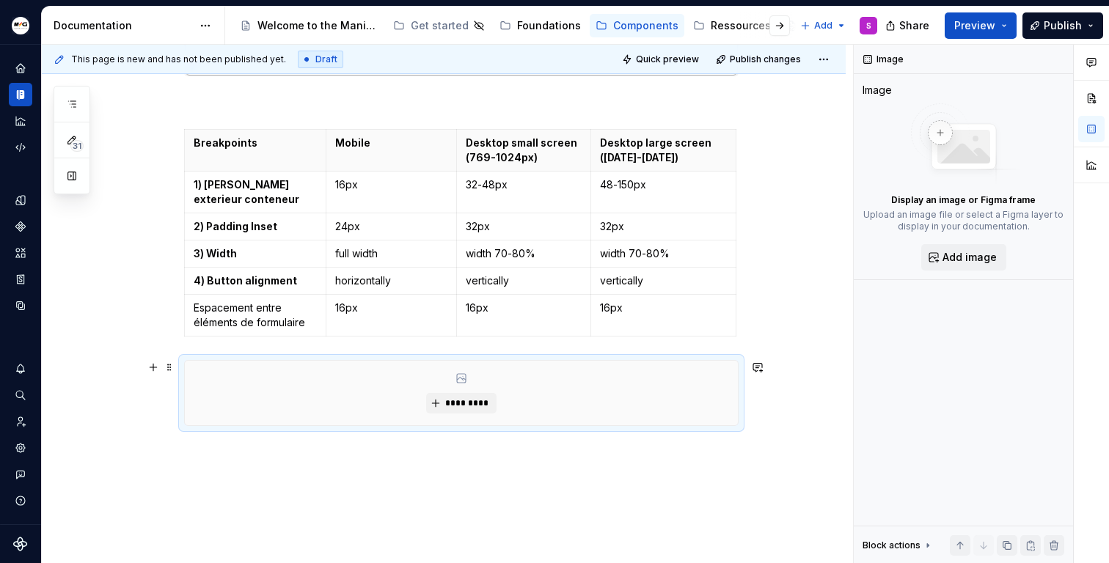
click at [467, 416] on div "*********" at bounding box center [461, 393] width 553 height 65
click at [475, 403] on span "*********" at bounding box center [466, 403] width 45 height 12
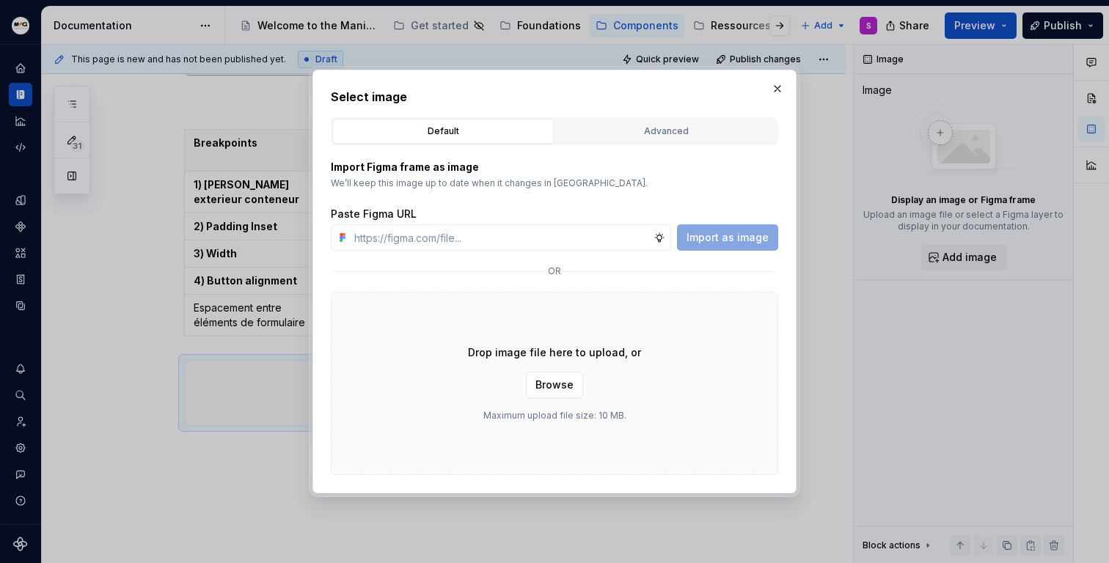
type input "Purchase information 32 Personal information Panel box subtitle Full name * Las…"
click at [425, 238] on input "text" at bounding box center [500, 237] width 305 height 26
paste input "[URL][DOMAIN_NAME]"
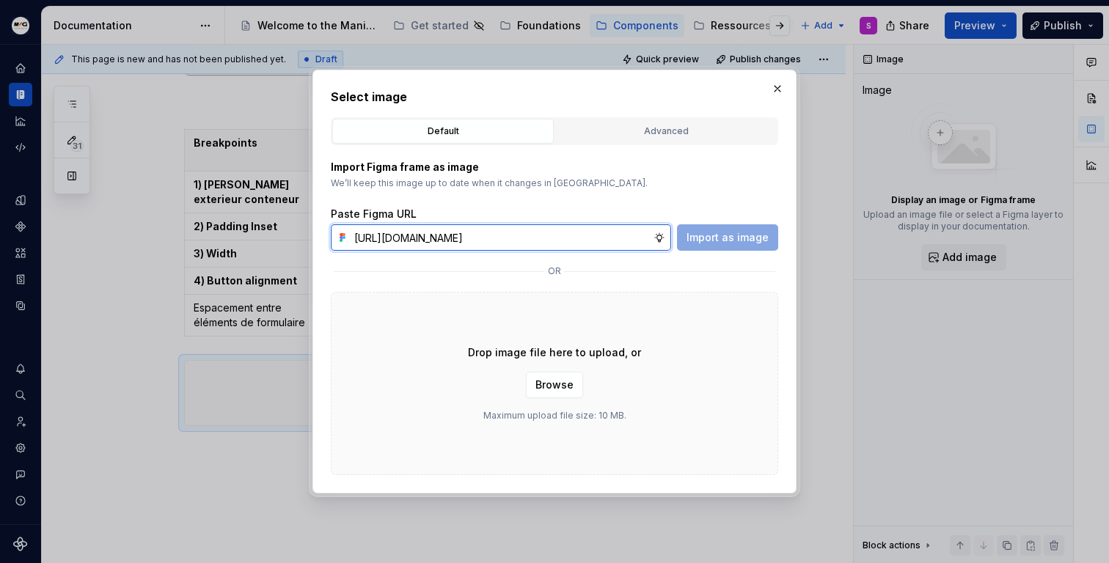
scroll to position [0, 428]
type input "[URL][DOMAIN_NAME]"
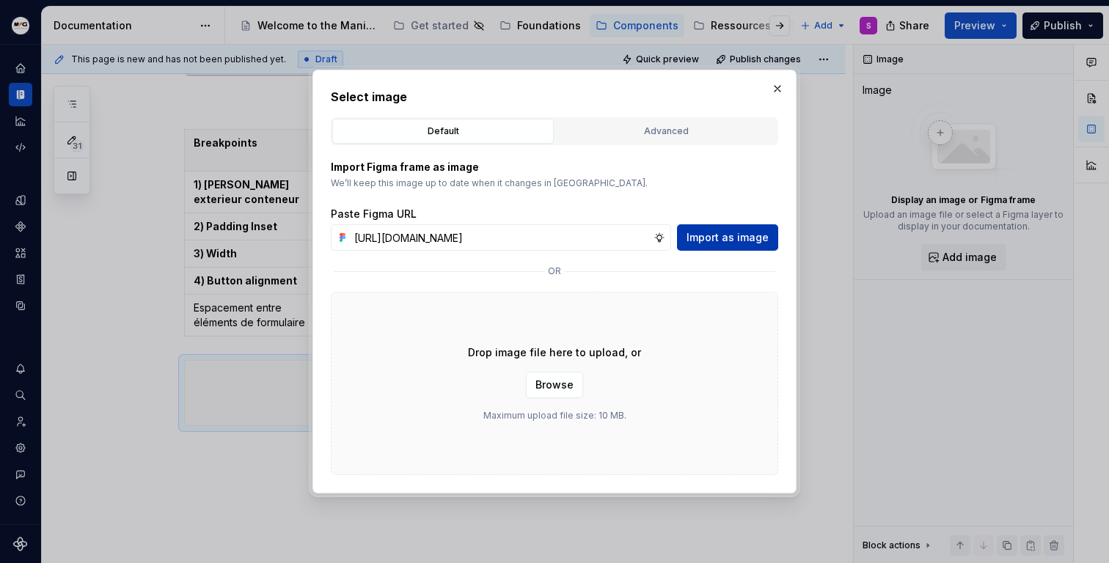
scroll to position [0, 0]
click at [744, 249] on button "Import as image" at bounding box center [727, 237] width 101 height 26
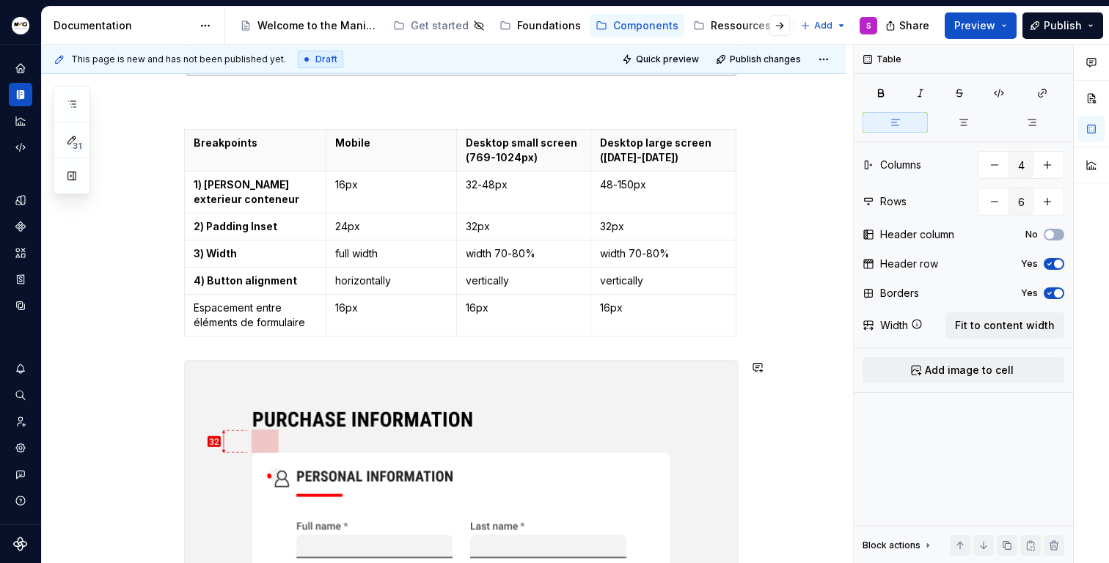
click at [364, 345] on div "Breakpoint Breakpoints Mobile Desktop small screen (769-1024px) Desktop large s…" at bounding box center [461, 315] width 554 height 1464
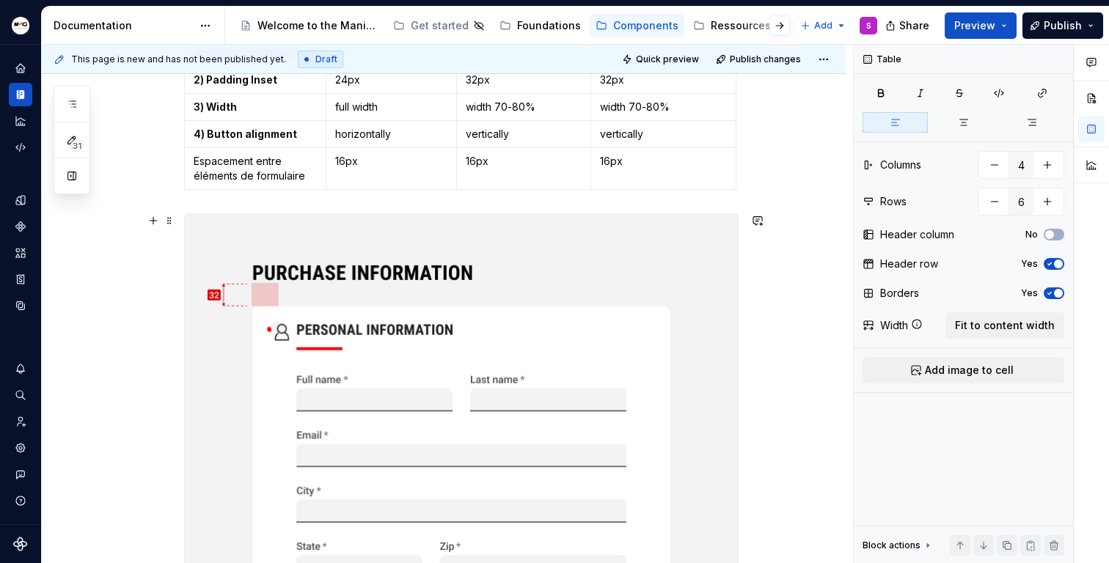
scroll to position [870, 0]
click at [348, 202] on div "Breakpoint Breakpoints Mobile Desktop small screen (769-1024px) Desktop large s…" at bounding box center [461, 169] width 554 height 1464
click at [336, 200] on div "Breakpoint Breakpoints Mobile Desktop small screen (769-1024px) Desktop large s…" at bounding box center [461, 169] width 554 height 1464
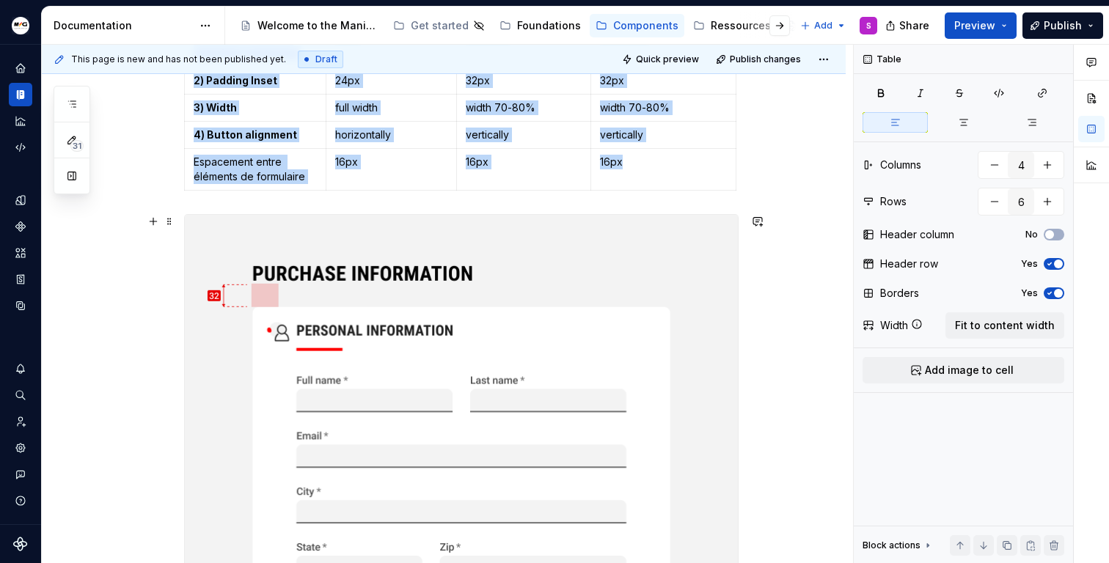
click at [533, 223] on img at bounding box center [461, 557] width 553 height 685
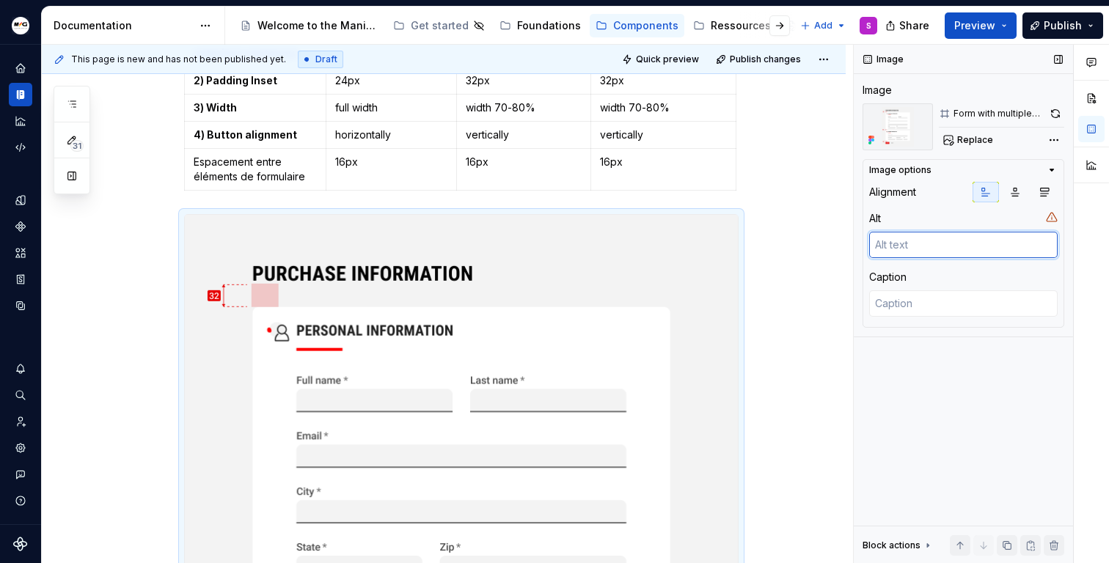
click at [901, 248] on textarea at bounding box center [963, 245] width 188 height 26
type textarea "*"
type textarea "S"
type textarea "*"
type textarea "Sp"
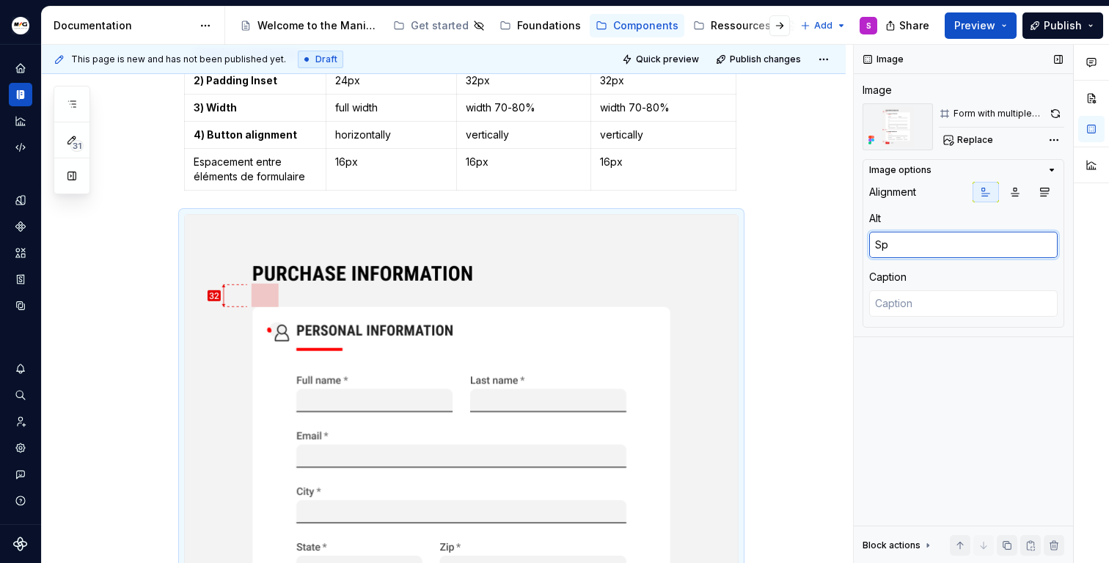
type textarea "*"
type textarea "Spa"
type textarea "*"
type textarea "Spac"
type textarea "*"
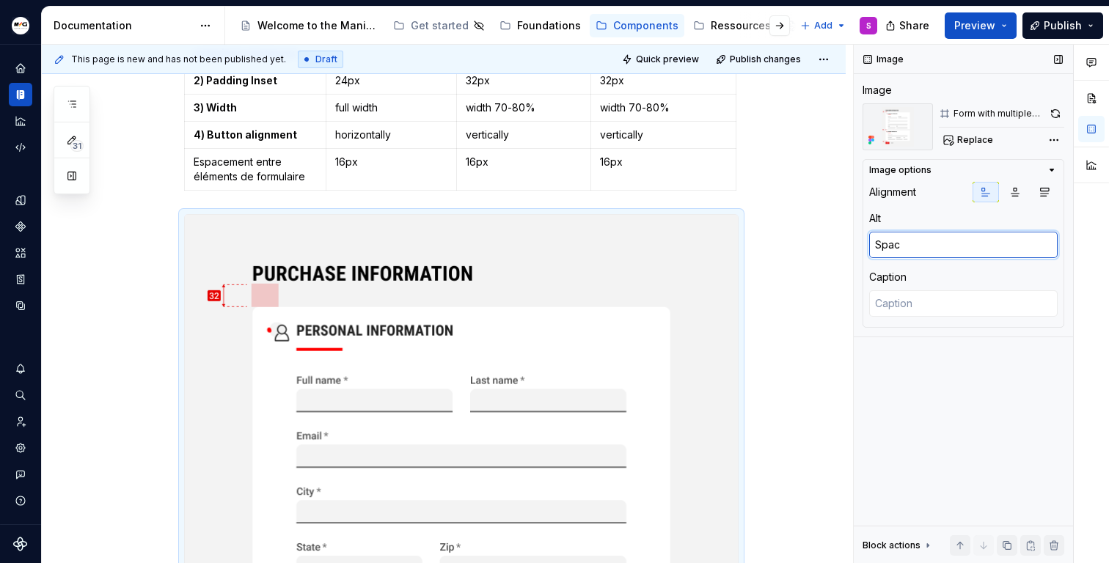
type textarea "Spaci"
type textarea "*"
type textarea "Spacin"
type textarea "*"
type textarea "Spacing"
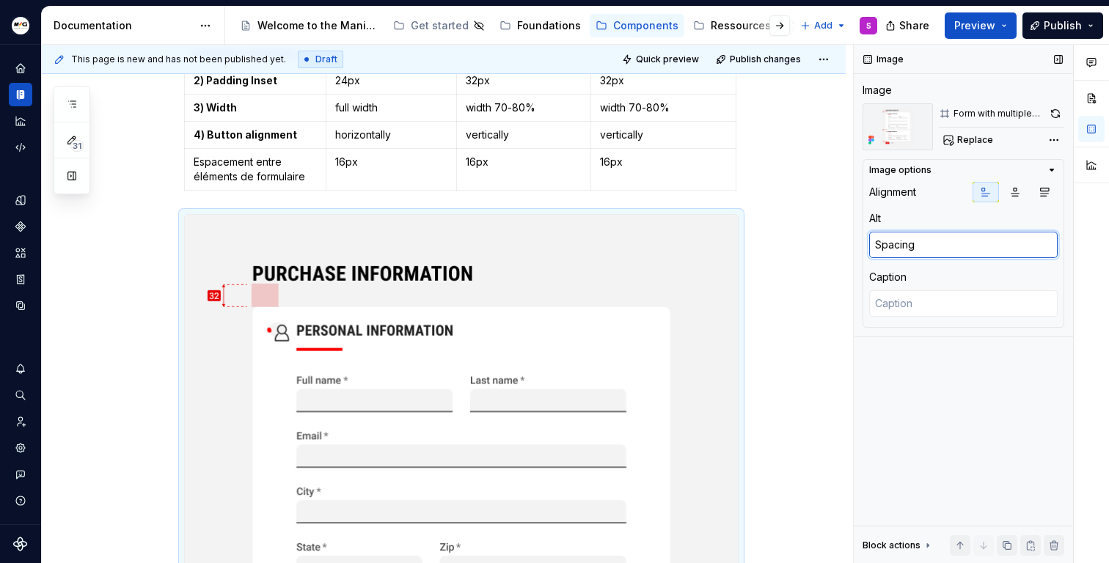
type textarea "*"
type textarea "Spacing"
type textarea "*"
type textarea "Spacing b"
type textarea "*"
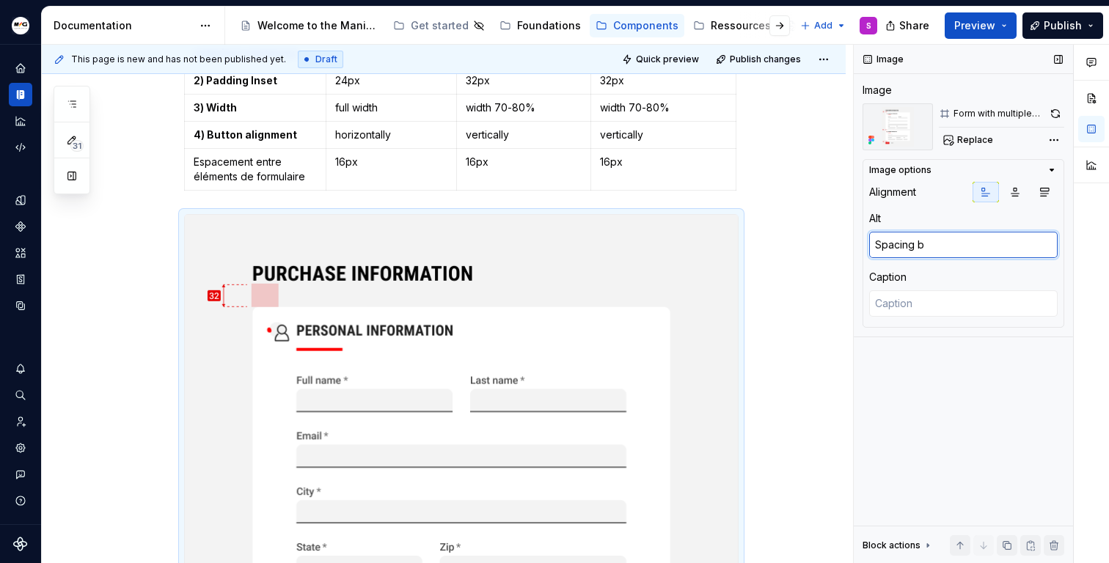
type textarea "Spacing be"
type textarea "*"
type textarea "Spacing betx"
type textarea "*"
type textarea "Spacing bet"
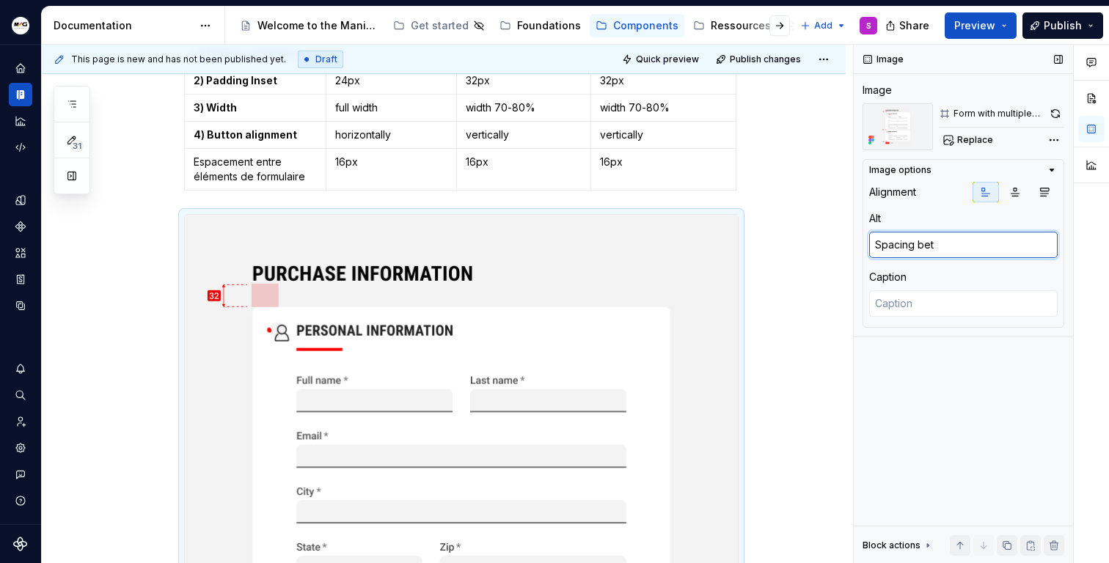
type textarea "*"
type textarea "Spacing betw"
type textarea "*"
type textarea "Spacing betwe"
type textarea "*"
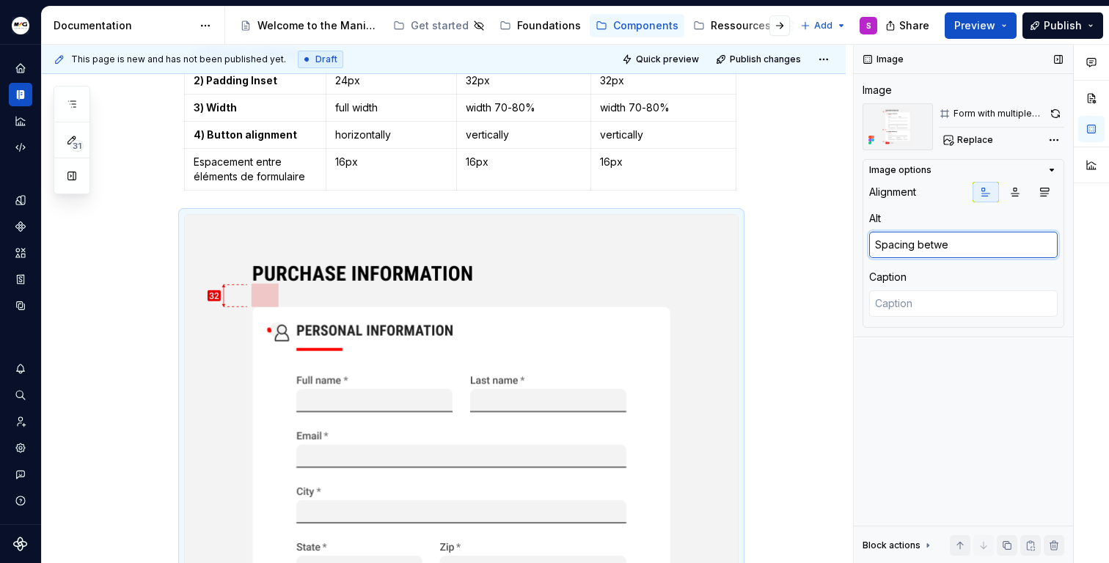
type textarea "Spacing betwee"
type textarea "*"
type textarea "Spacing between"
type textarea "*"
type textarea "Spacing between"
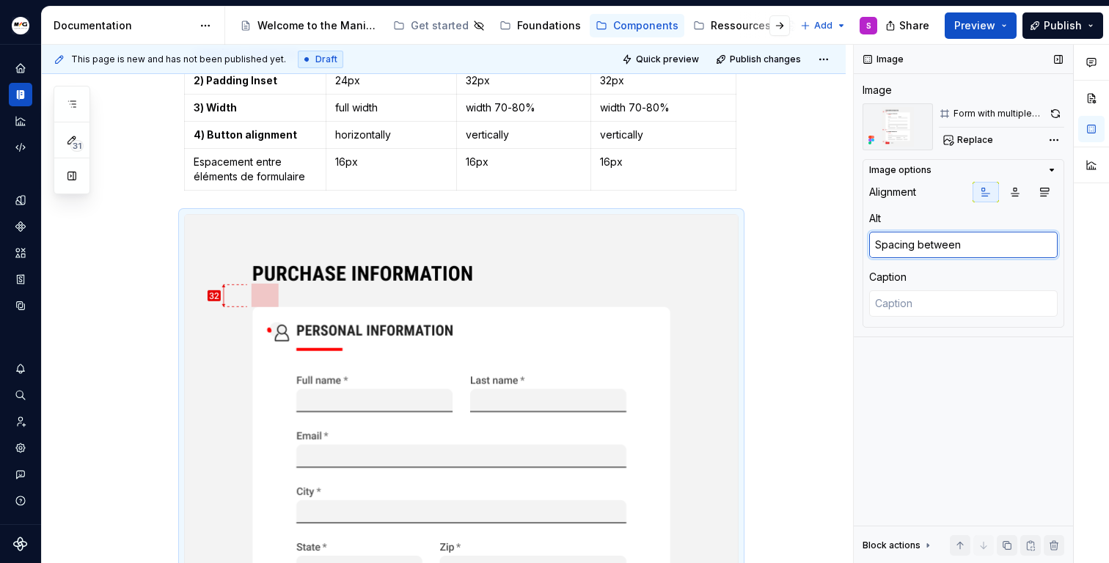
type textarea "*"
type textarea "Spacing between s"
type textarea "*"
type textarea "Spacing between se"
type textarea "*"
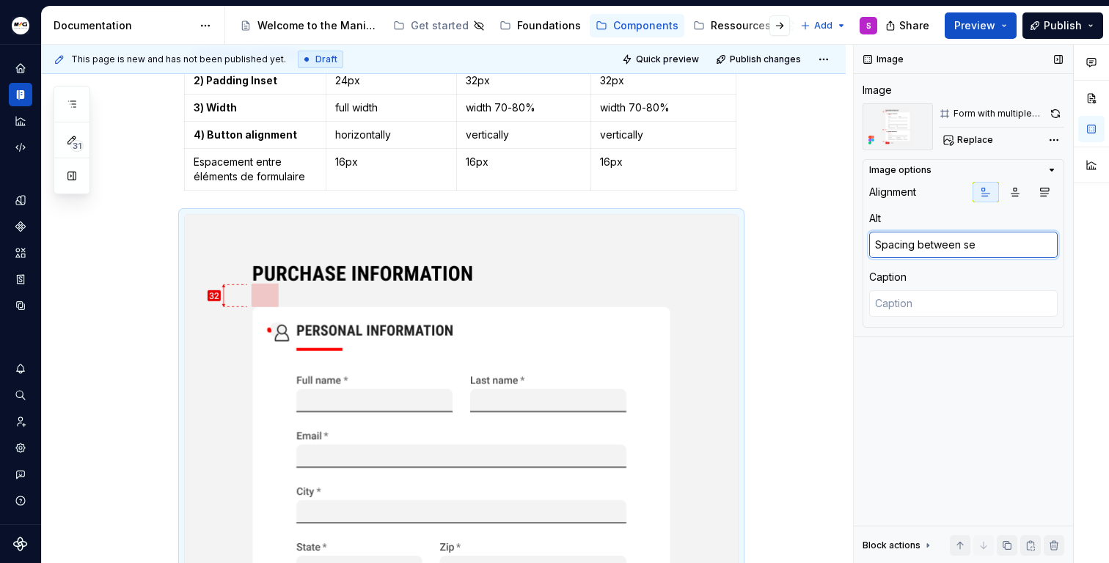
type textarea "Spacing between sec"
type textarea "*"
type textarea "Spacing between sect"
type textarea "*"
type textarea "Spacing between secti"
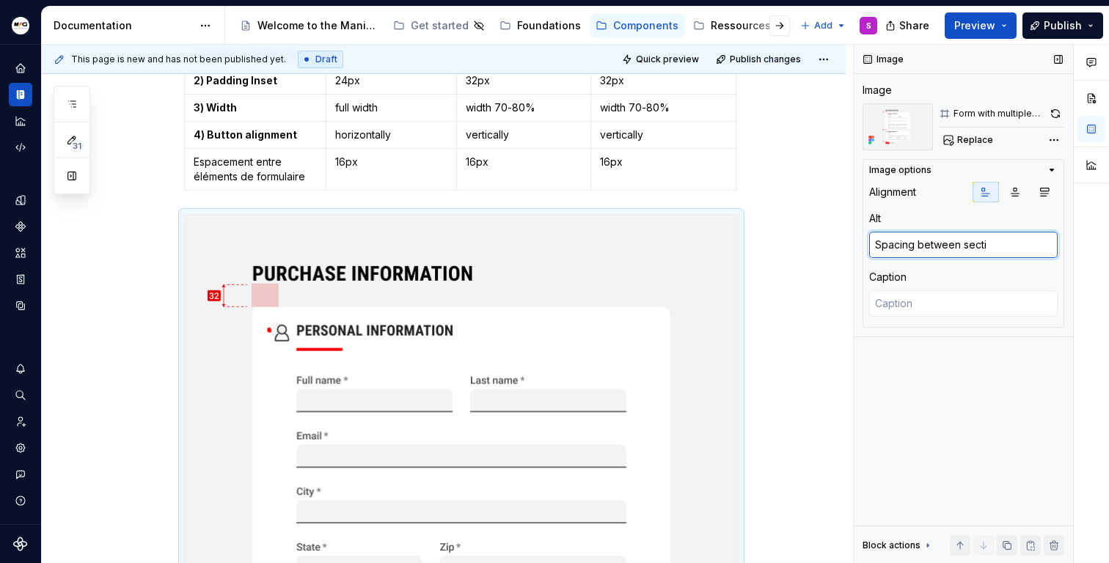
type textarea "*"
type textarea "Spacing between sectio"
type textarea "*"
type textarea "Spacing between section"
click at [492, 196] on div "Breakpoint Breakpoints Mobile Desktop small screen (769-1024px) Desktop large s…" at bounding box center [461, 169] width 554 height 1464
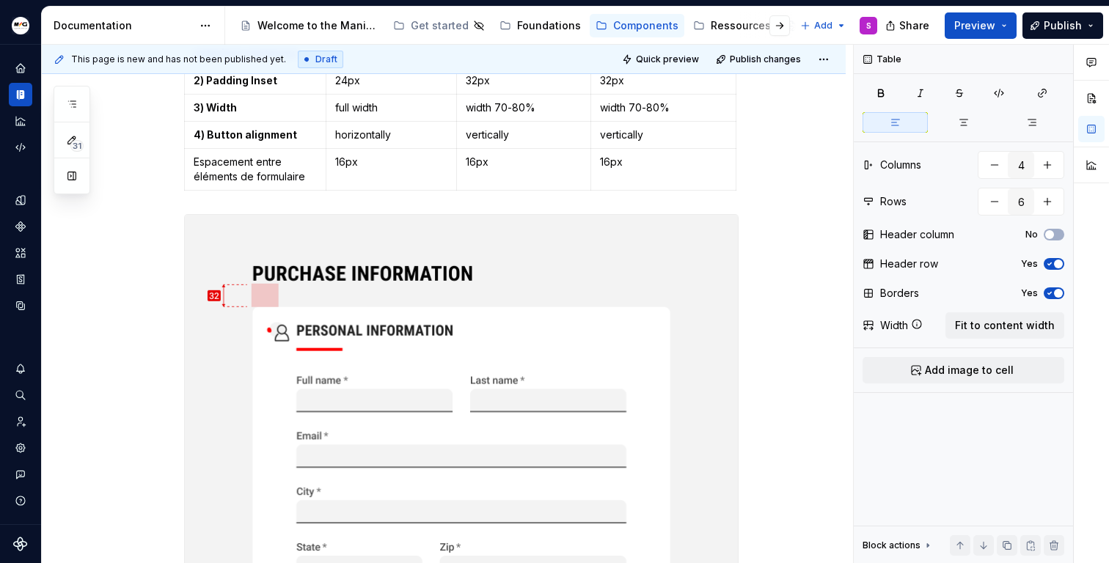
click at [737, 182] on div "Breakpoints Mobile Desktop small screen (769-1024px) Desktop large screen ([DAT…" at bounding box center [461, 89] width 554 height 213
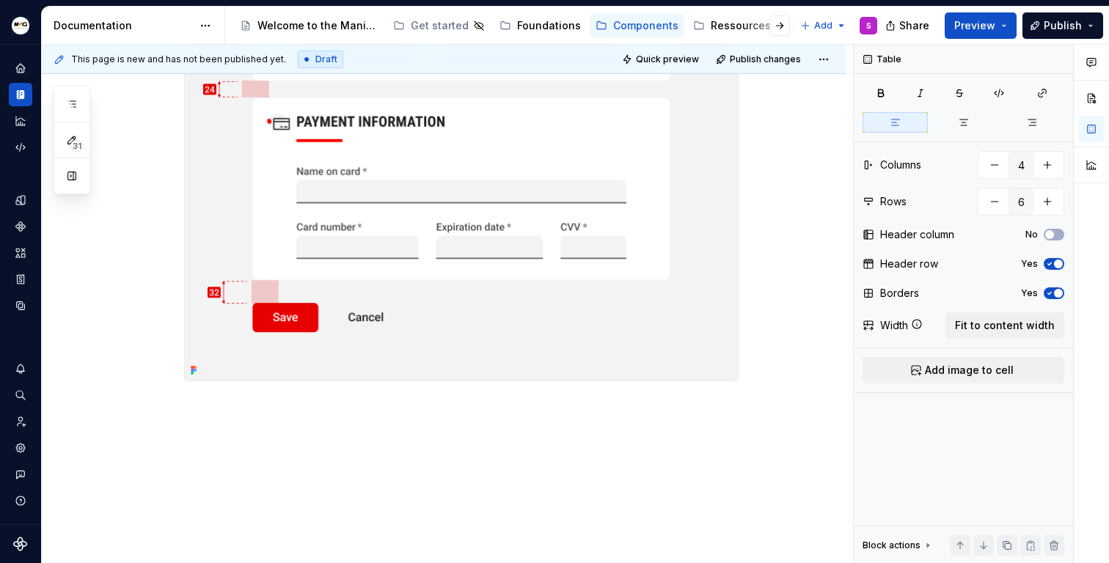
scroll to position [1402, 0]
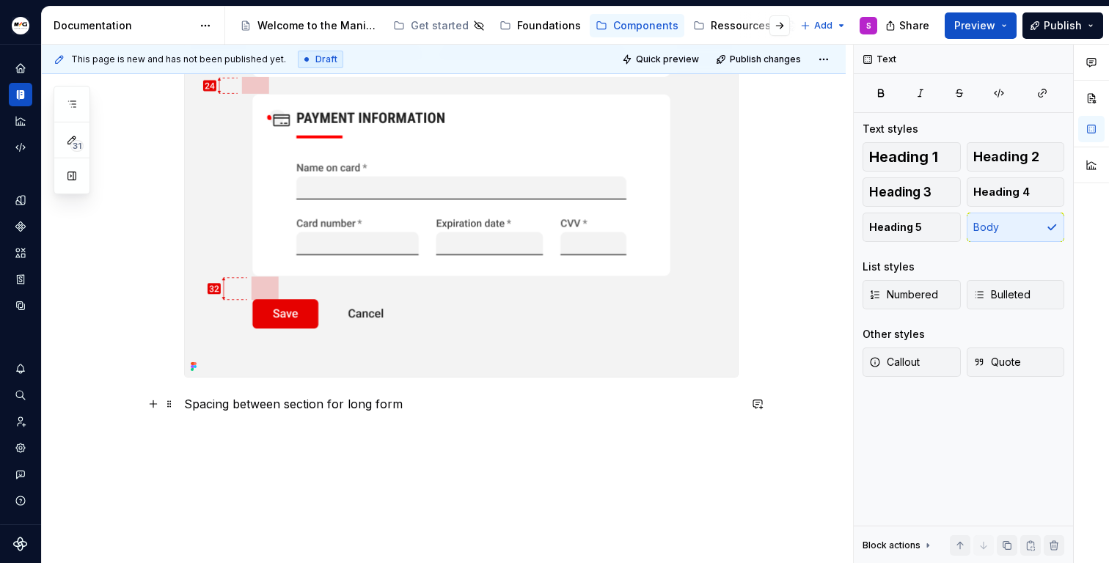
click at [277, 409] on p "Spacing between section for long form" at bounding box center [461, 404] width 554 height 18
click at [285, 406] on p "Spacing between section for long form" at bounding box center [461, 404] width 554 height 18
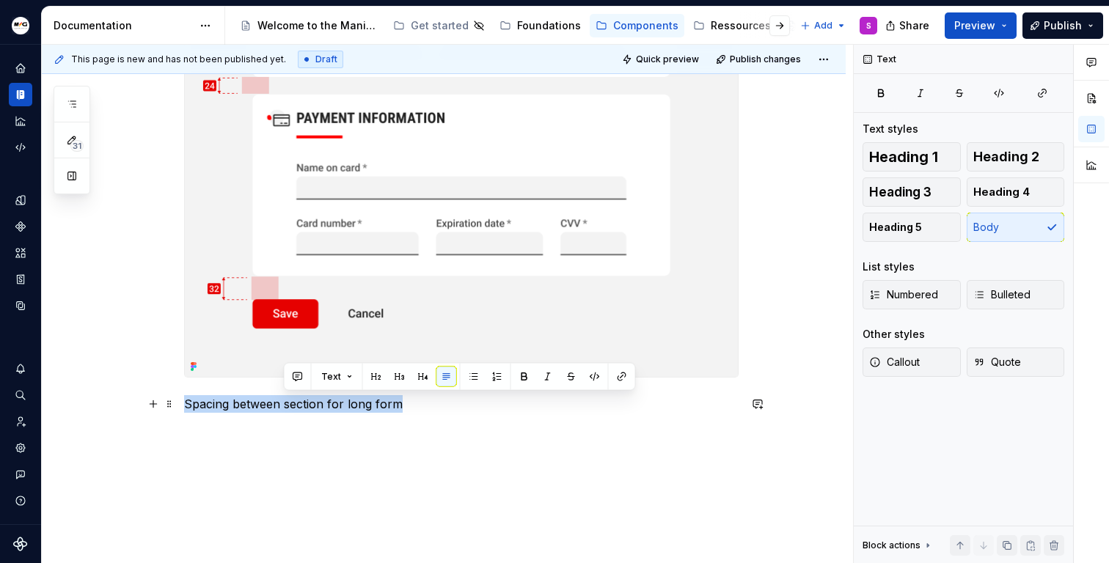
click at [285, 406] on p "Spacing between section for long form" at bounding box center [461, 404] width 554 height 18
click at [939, 187] on button "Heading 3" at bounding box center [911, 191] width 98 height 29
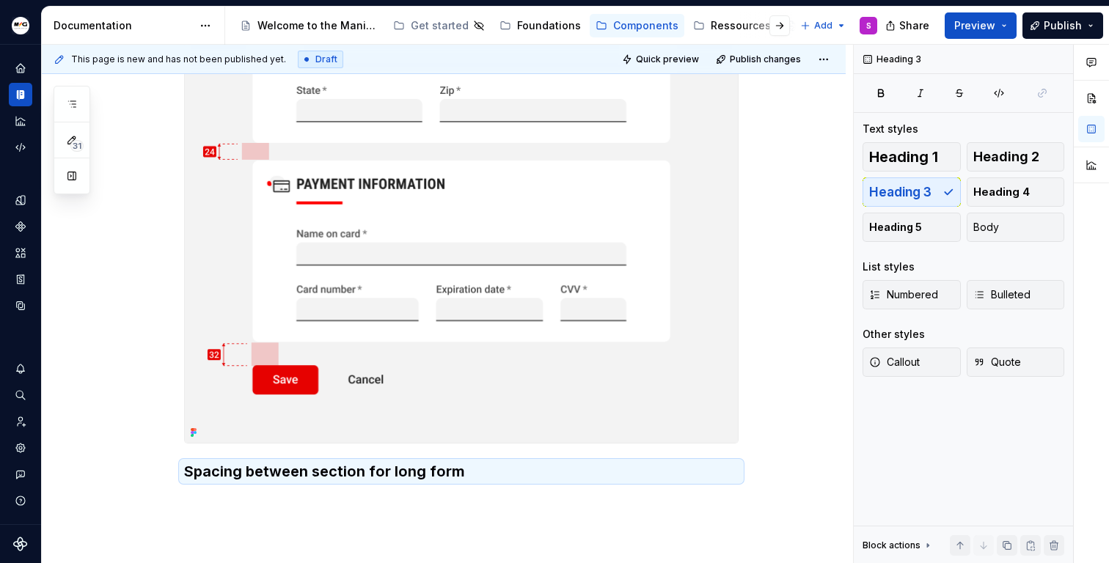
scroll to position [1440, 0]
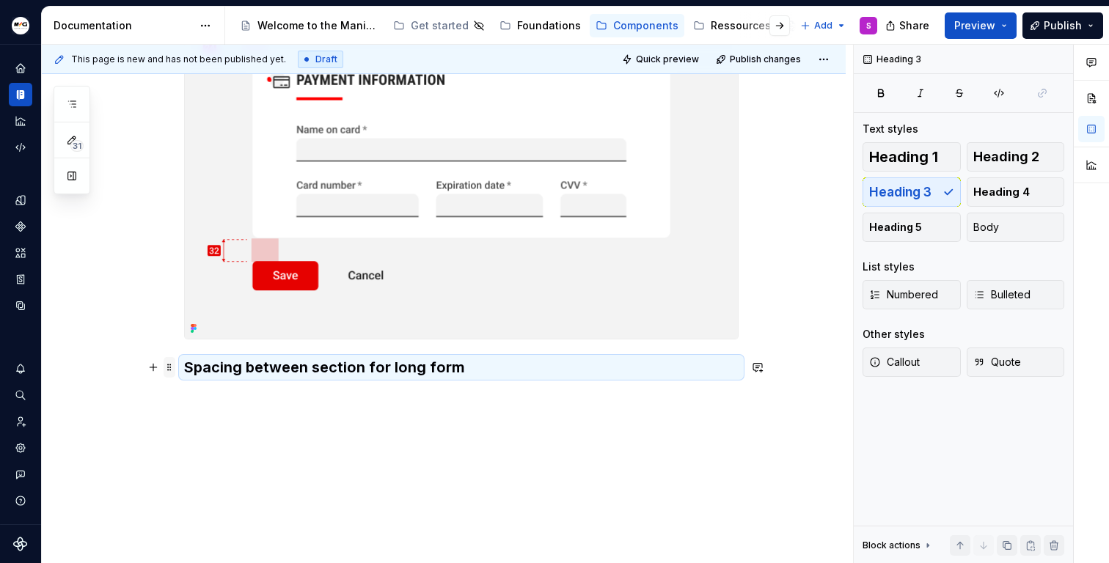
click at [166, 367] on span at bounding box center [170, 367] width 12 height 21
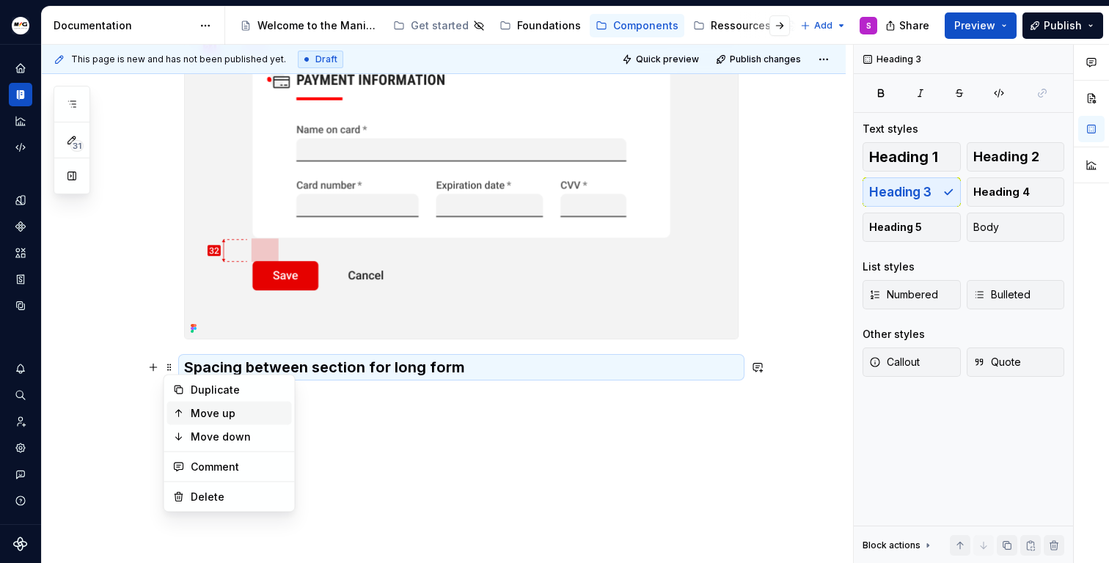
click at [211, 412] on div "Move up" at bounding box center [238, 413] width 95 height 15
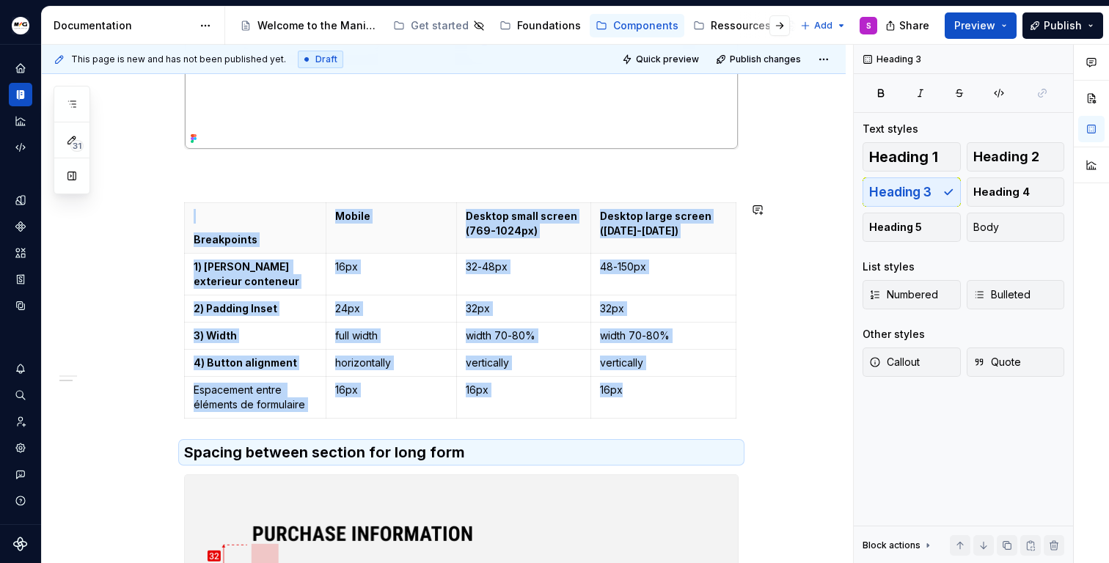
scroll to position [659, 0]
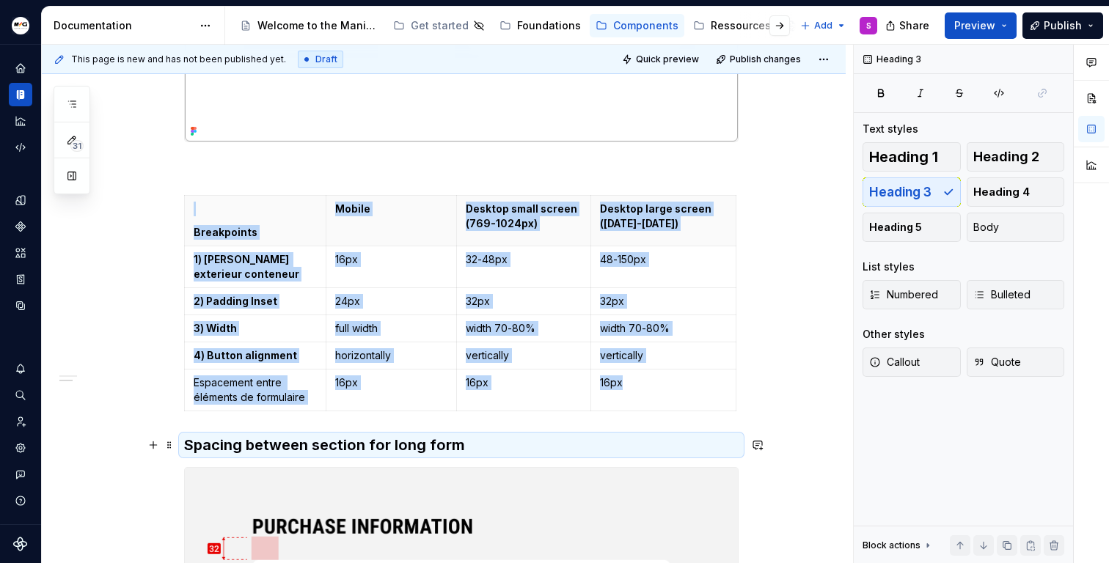
click at [188, 450] on h3 "Spacing between section for long form" at bounding box center [461, 445] width 554 height 21
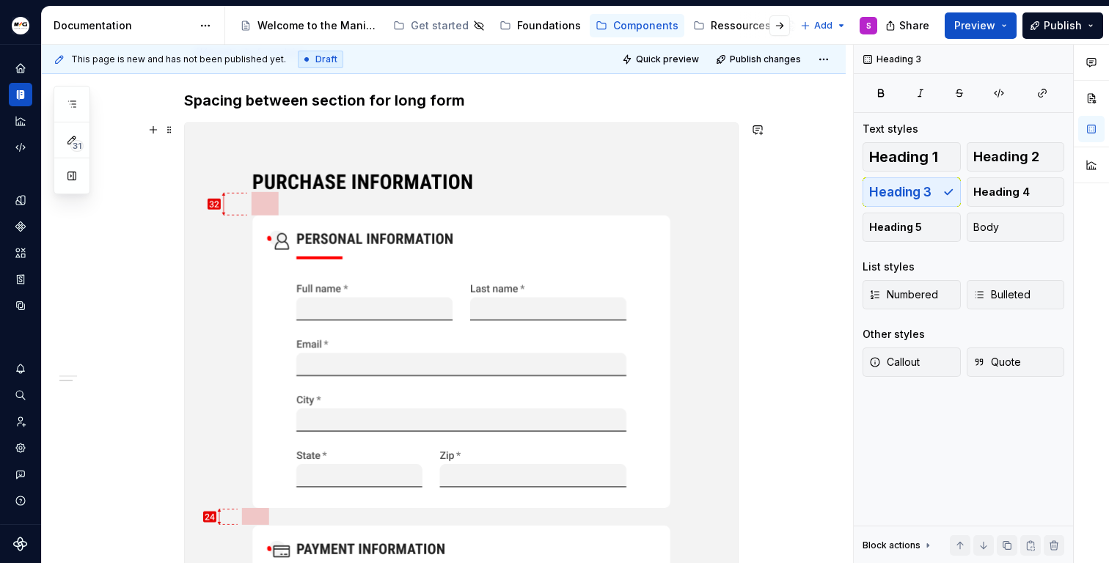
scroll to position [953, 0]
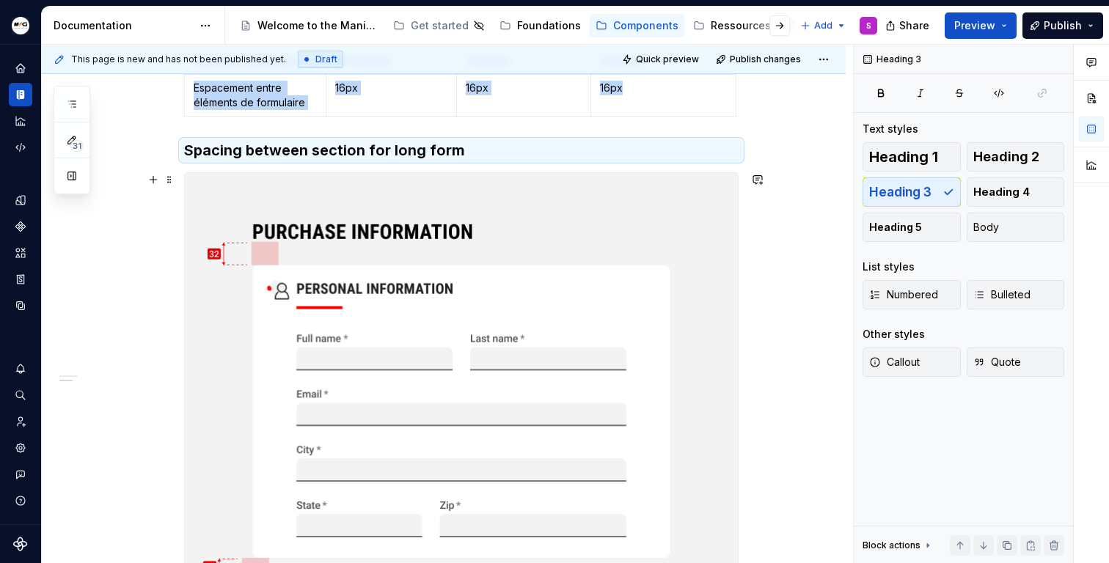
click at [792, 183] on div "Breakpoint Breakpoints Mobile Desktop small screen (769-1024px) Desktop large s…" at bounding box center [444, 182] width 804 height 1726
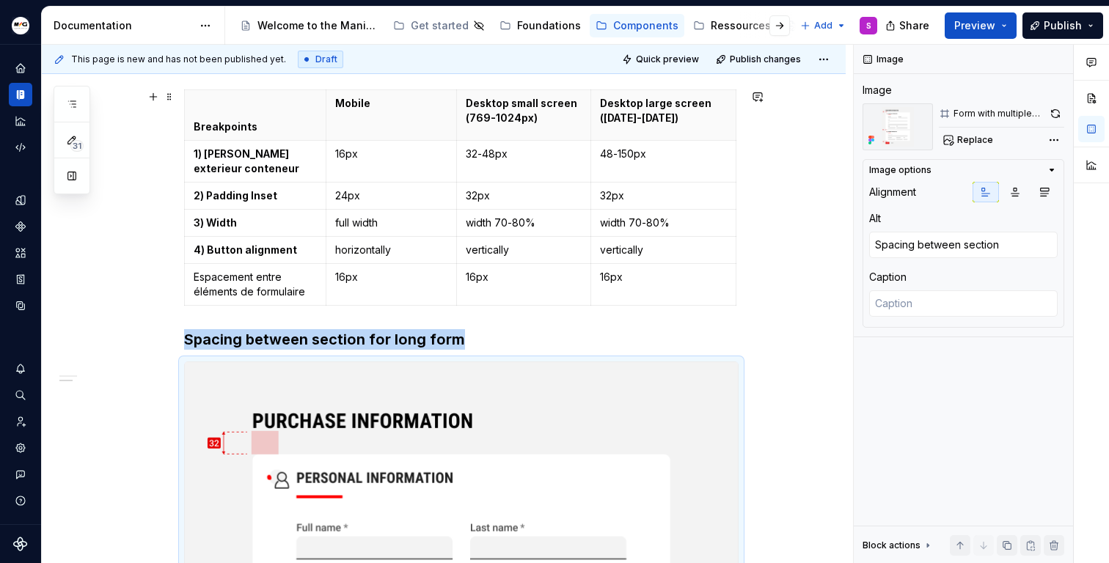
scroll to position [763, 0]
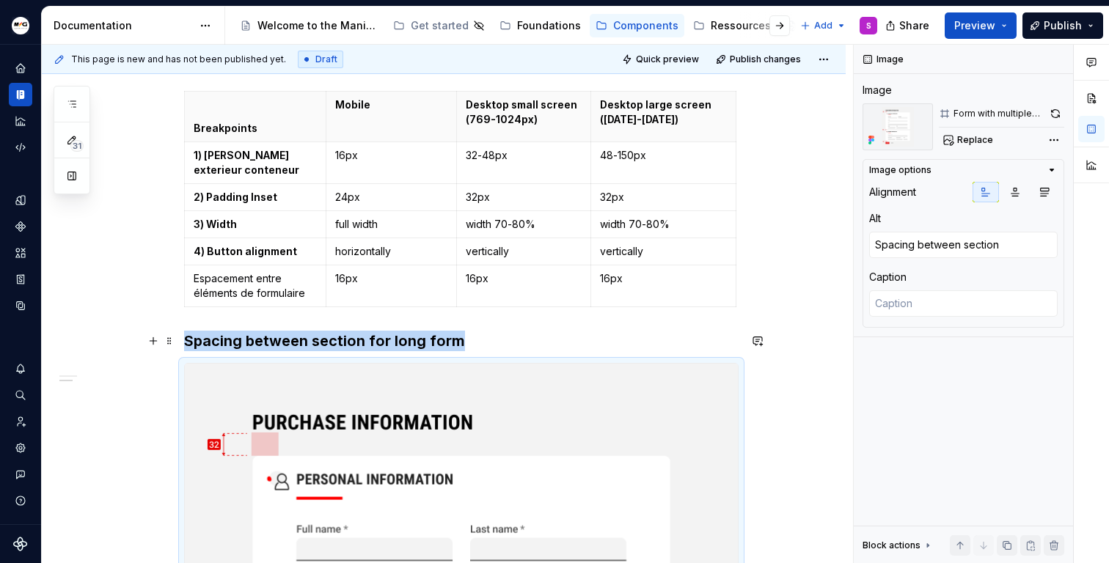
click at [449, 340] on h3 "Spacing between section for long form" at bounding box center [461, 341] width 554 height 21
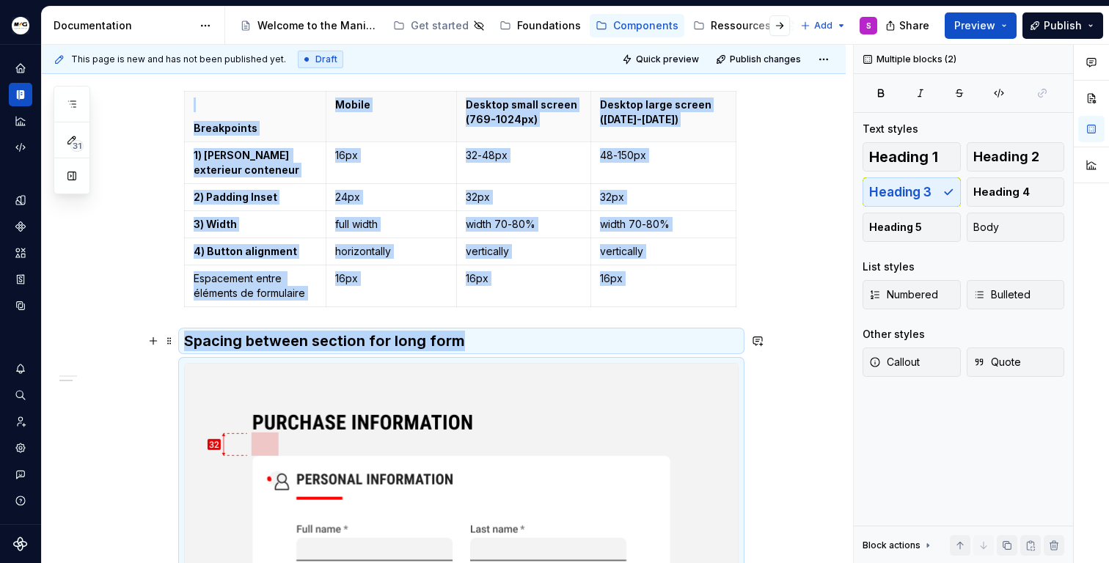
click at [449, 340] on h3 "Spacing between section for long form" at bounding box center [461, 341] width 554 height 21
copy div "Breakpoints Mobile Desktop small screen (769-1024px) Desktop large screen ([DAT…"
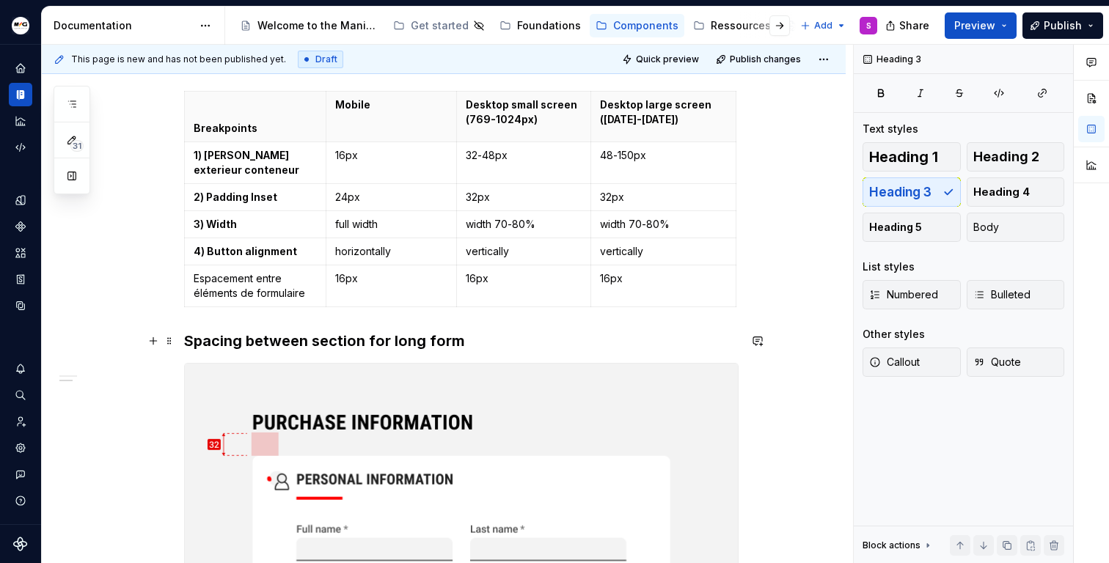
click at [181, 343] on div "Breakpoint Breakpoints Mobile Desktop small screen (769-1024px) Desktop large s…" at bounding box center [444, 372] width 804 height 1726
click at [323, 339] on h3 "Spacing between section for long form" at bounding box center [461, 341] width 554 height 21
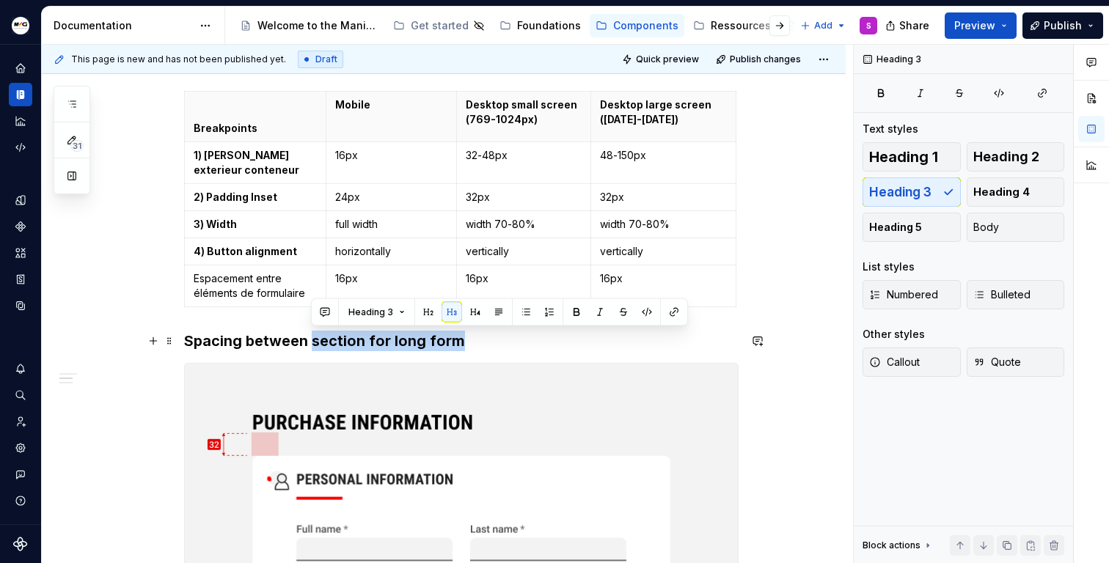
drag, startPoint x: 314, startPoint y: 342, endPoint x: 457, endPoint y: 340, distance: 143.0
click at [457, 340] on h3 "Spacing between section for long form" at bounding box center [461, 341] width 554 height 21
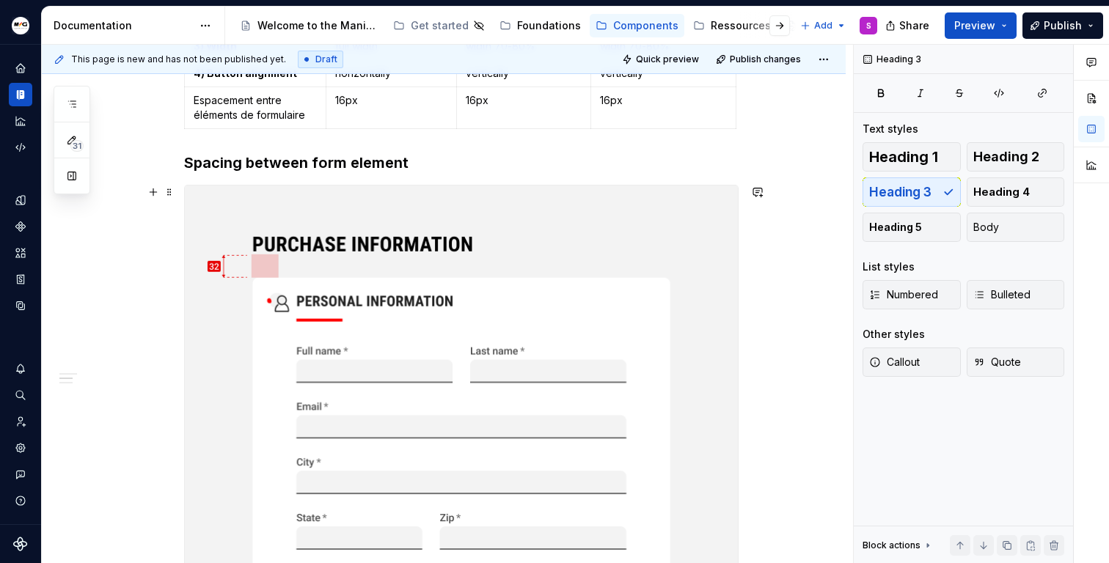
scroll to position [1020, 0]
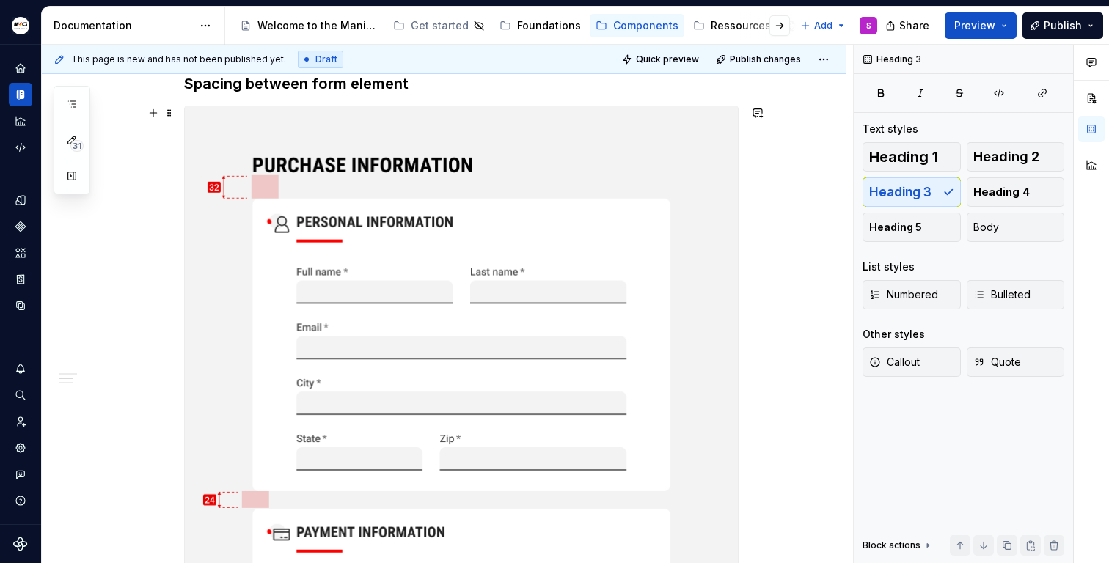
click at [370, 242] on img at bounding box center [461, 448] width 553 height 685
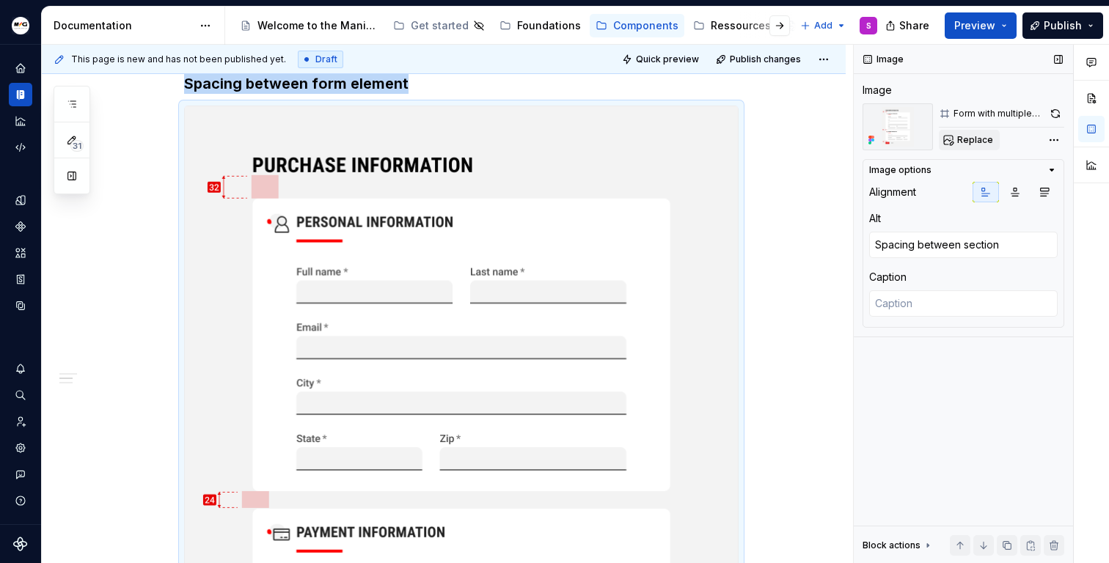
click at [973, 143] on span "Replace" at bounding box center [975, 140] width 36 height 12
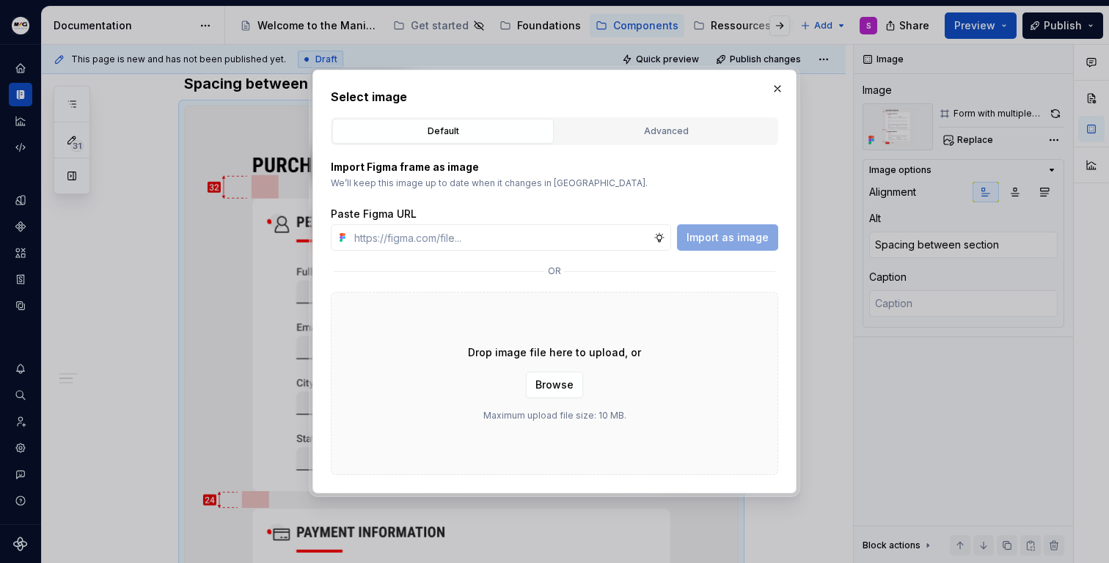
type textarea "*"
type input "[URL][DOMAIN_NAME]"
click at [711, 245] on button "Import as image" at bounding box center [727, 237] width 101 height 26
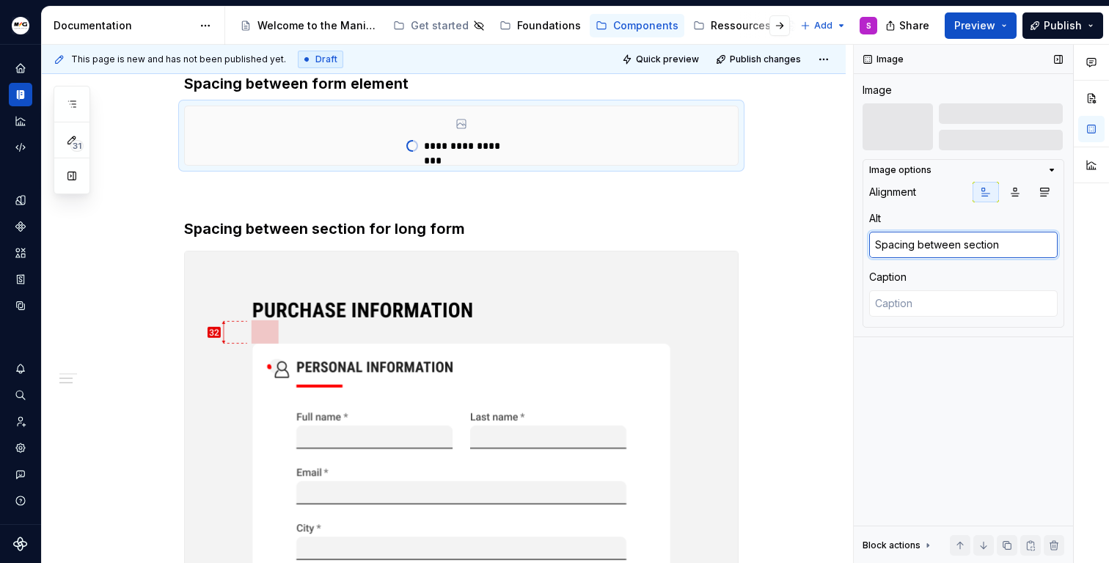
click at [983, 253] on textarea "Spacing between section" at bounding box center [963, 245] width 188 height 26
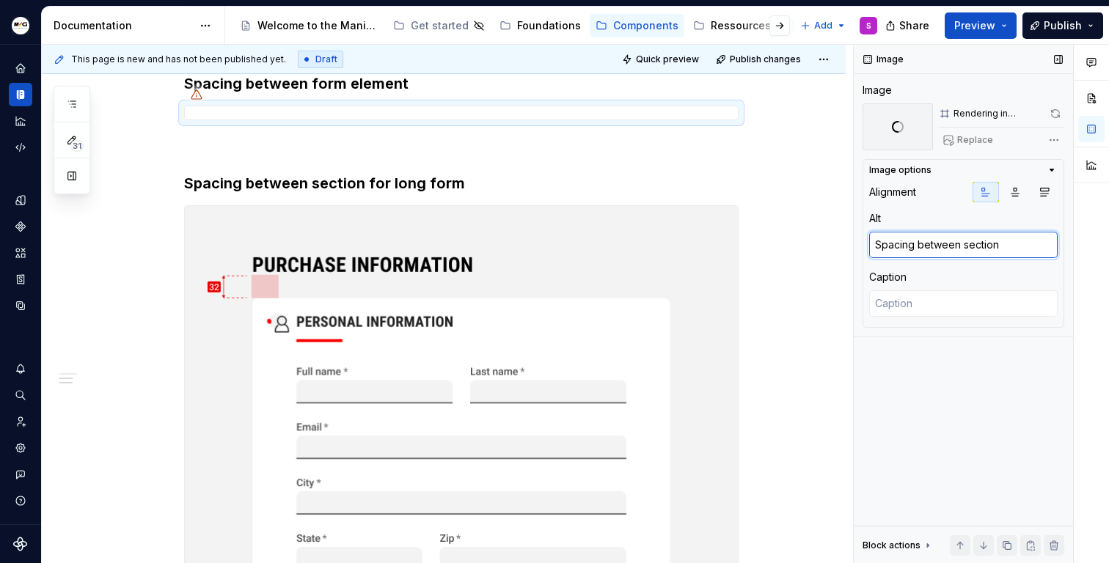
click at [983, 253] on textarea "Spacing between section" at bounding box center [963, 245] width 188 height 26
click at [977, 246] on textarea "Spacing between section" at bounding box center [963, 245] width 188 height 26
type textarea "*"
type textarea "Spacing between f"
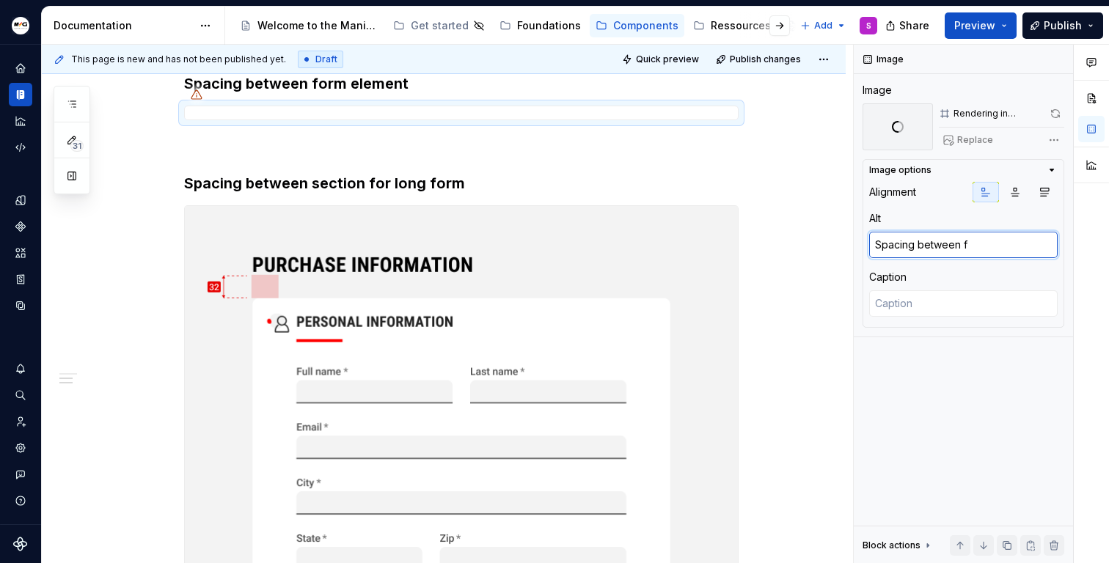
type textarea "*"
type textarea "Spacing between for"
type textarea "*"
type textarea "Spacing between form"
type textarea "*"
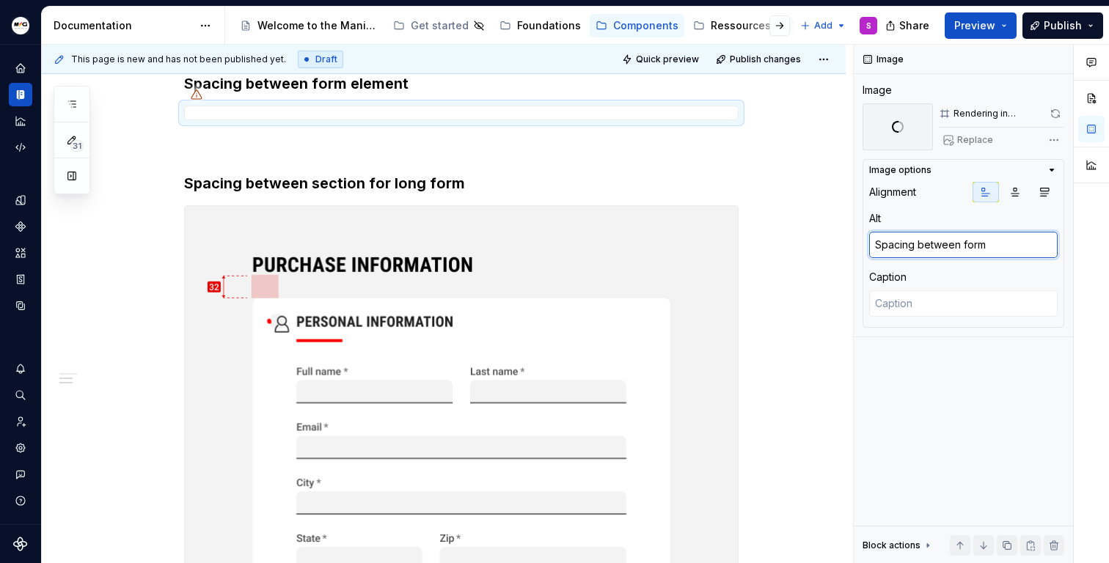
type textarea "Spacing between form"
type textarea "*"
type textarea "Spacing between form e"
type textarea "*"
type textarea "Spacing between form el"
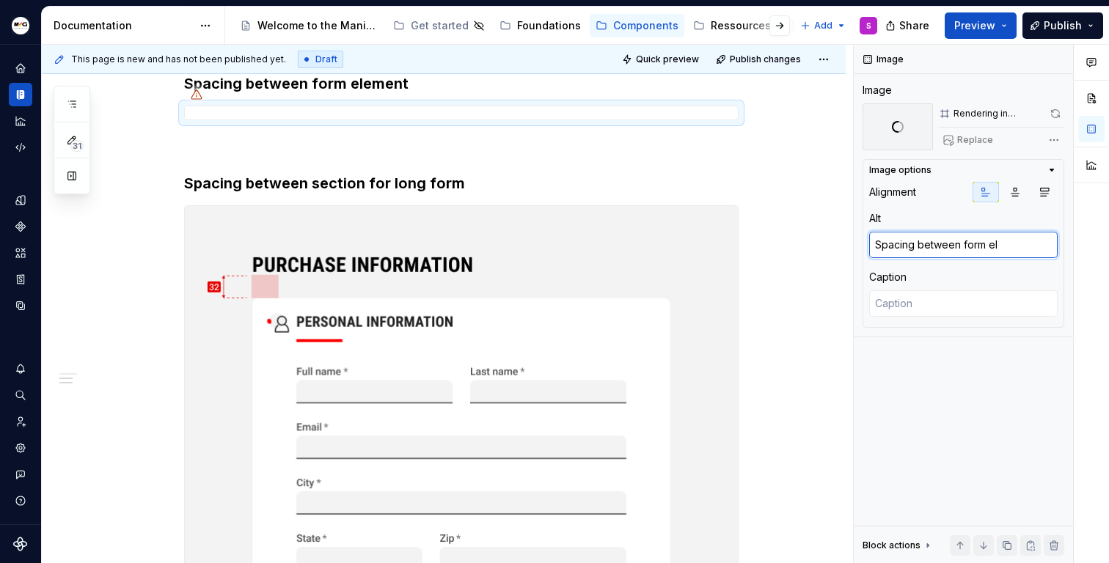
type textarea "*"
type textarea "Spacing between form ele"
type textarea "*"
type textarea "Spacing between form elem"
type textarea "*"
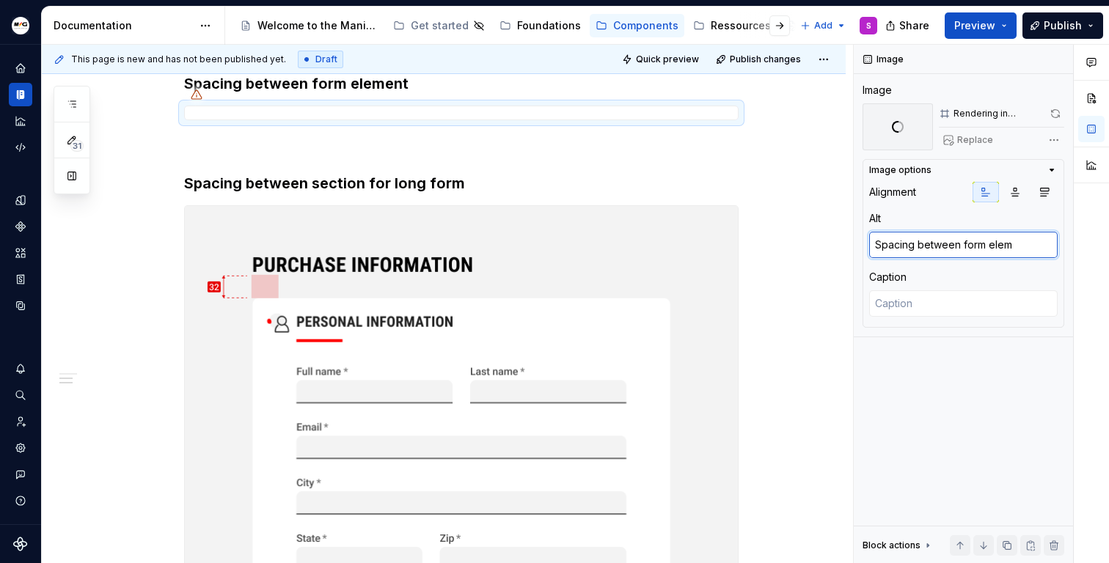
type textarea "Spacing between form eleme"
type textarea "*"
type textarea "Spacing between form elemen"
type textarea "*"
type textarea "Spacing between form element"
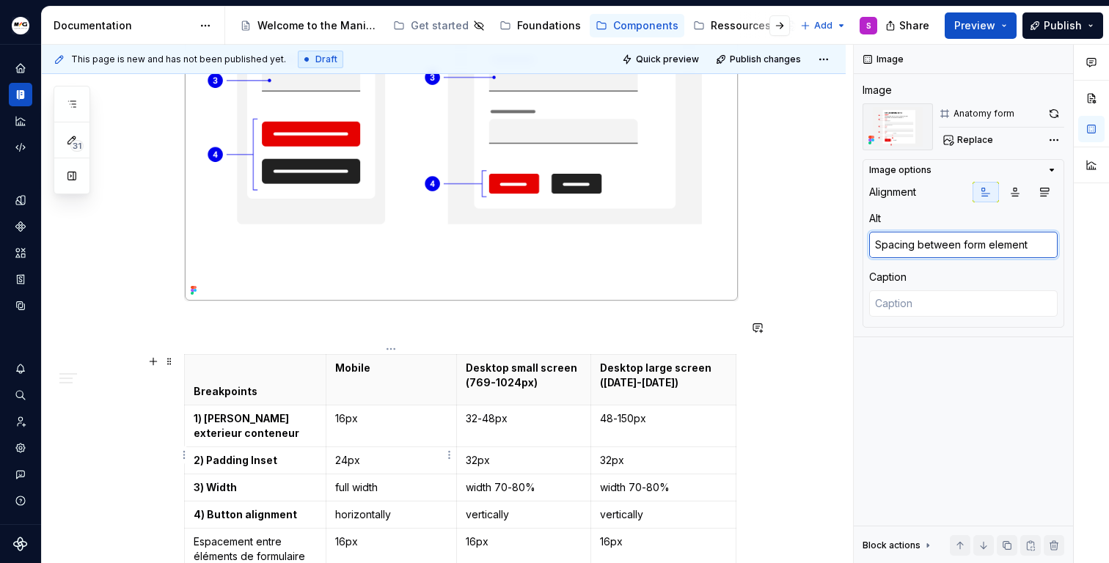
scroll to position [505, 0]
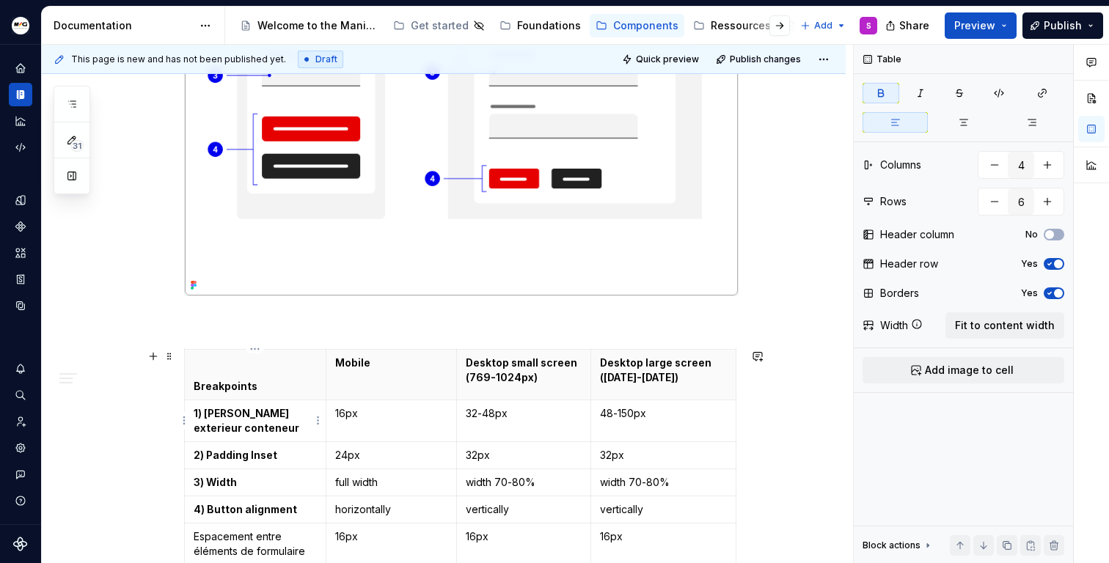
click at [279, 413] on strong "1) [PERSON_NAME] exterieur conteneur" at bounding box center [247, 420] width 106 height 27
click at [204, 413] on strong "1) [PERSON_NAME] exterieur conteneur" at bounding box center [247, 420] width 106 height 27
click at [226, 412] on strong "1. [PERSON_NAME] exterieur conteneur" at bounding box center [247, 420] width 106 height 27
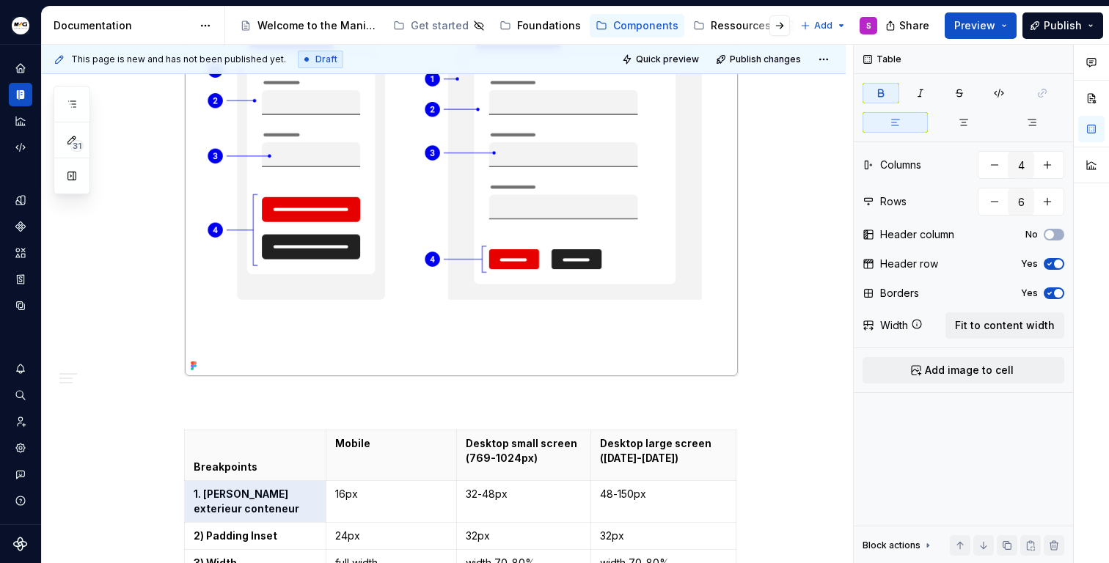
scroll to position [498, 0]
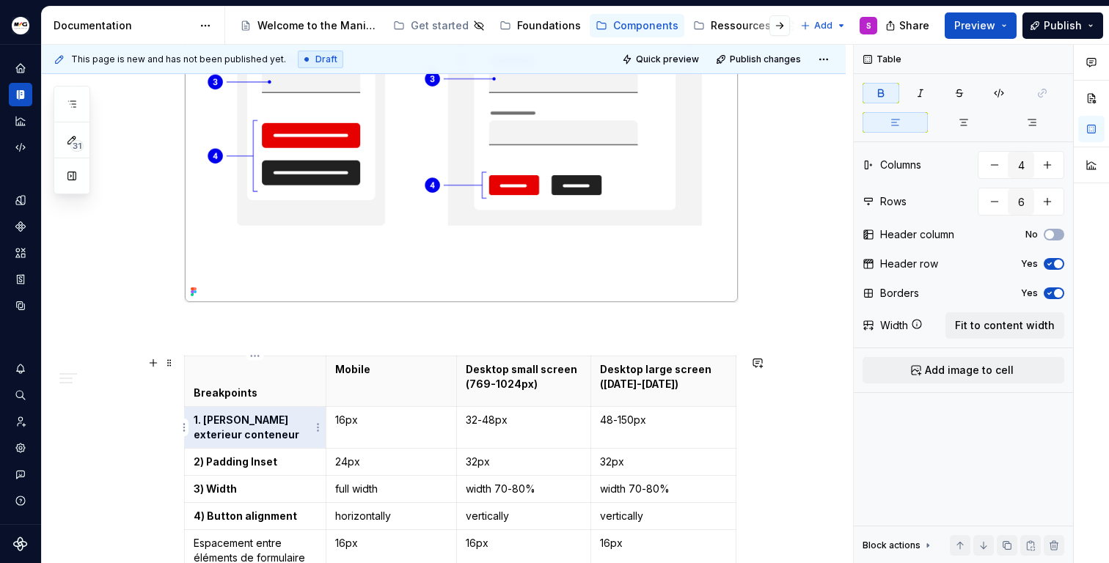
click at [204, 425] on strong "1. [PERSON_NAME] exterieur conteneur" at bounding box center [247, 427] width 106 height 27
click at [241, 419] on strong "1. Body Margins exterieur conteneur" at bounding box center [247, 427] width 106 height 27
drag, startPoint x: 295, startPoint y: 437, endPoint x: 193, endPoint y: 436, distance: 101.9
click at [194, 436] on p "1. Body margins exterieur conteneur" at bounding box center [255, 427] width 123 height 29
click at [209, 435] on strong "1. Body margins exterieur conteneur" at bounding box center [247, 427] width 106 height 27
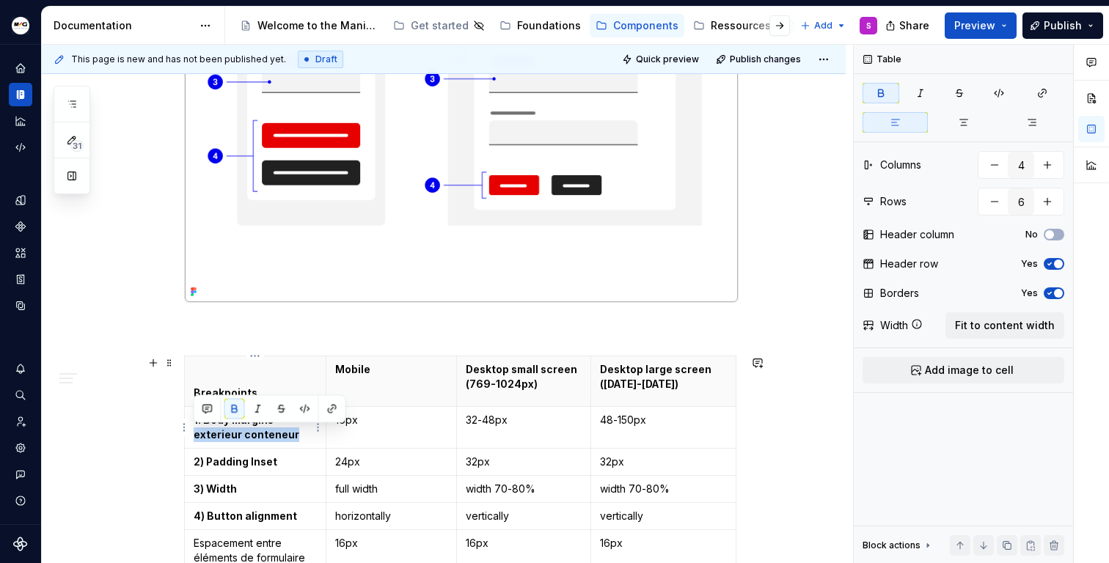
drag, startPoint x: 191, startPoint y: 434, endPoint x: 292, endPoint y: 439, distance: 101.3
click at [292, 439] on td "1. Body margins exterieur conteneur" at bounding box center [256, 428] width 142 height 42
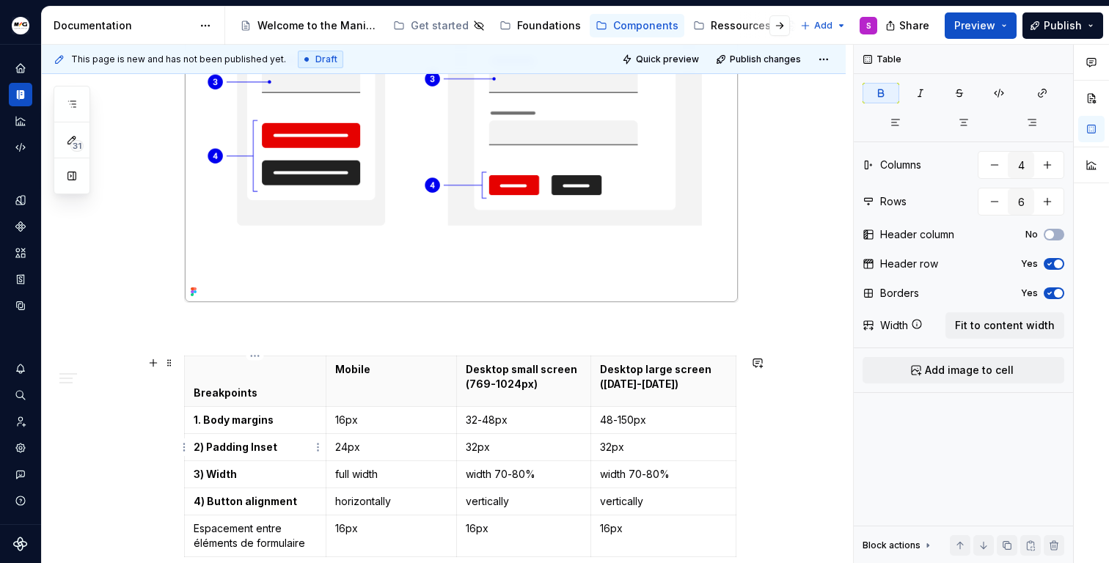
click at [202, 449] on strong "2) Padding Inset" at bounding box center [236, 447] width 84 height 12
click at [208, 450] on strong "2. Padding Inset" at bounding box center [235, 447] width 83 height 12
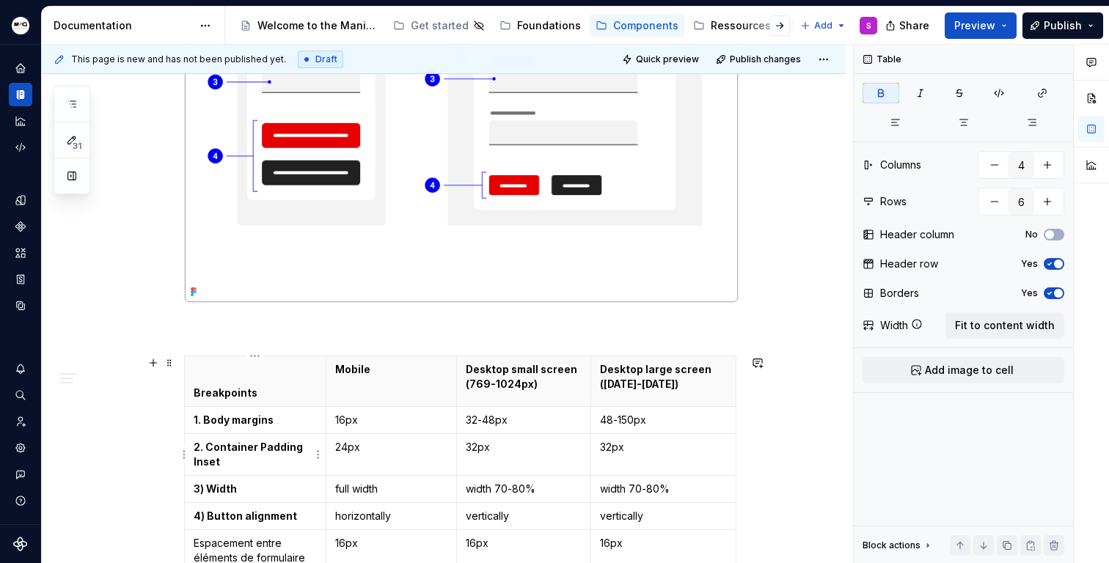
click at [260, 446] on strong "2. Container Padding Inset" at bounding box center [249, 454] width 111 height 27
click at [210, 467] on strong "2. Container padding Inset" at bounding box center [249, 454] width 111 height 27
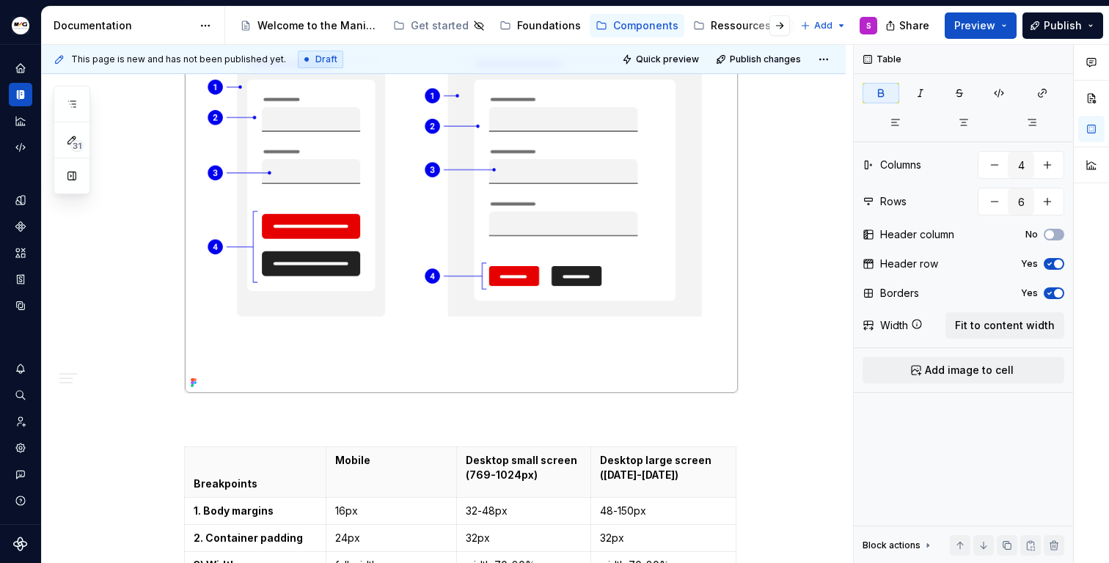
scroll to position [416, 0]
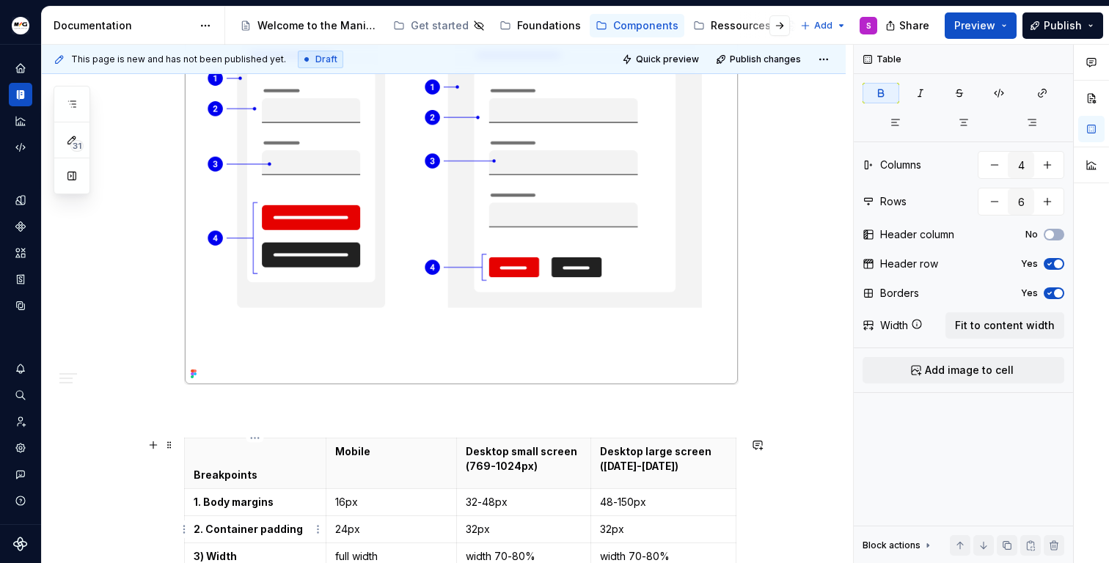
click at [259, 535] on p "2. Container padding" at bounding box center [255, 529] width 123 height 15
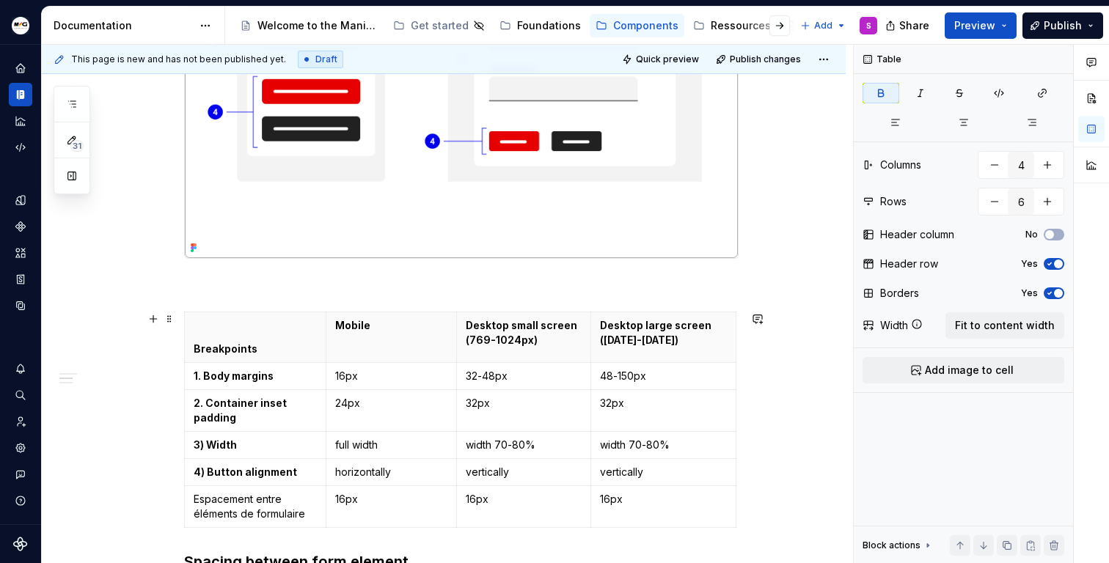
scroll to position [547, 0]
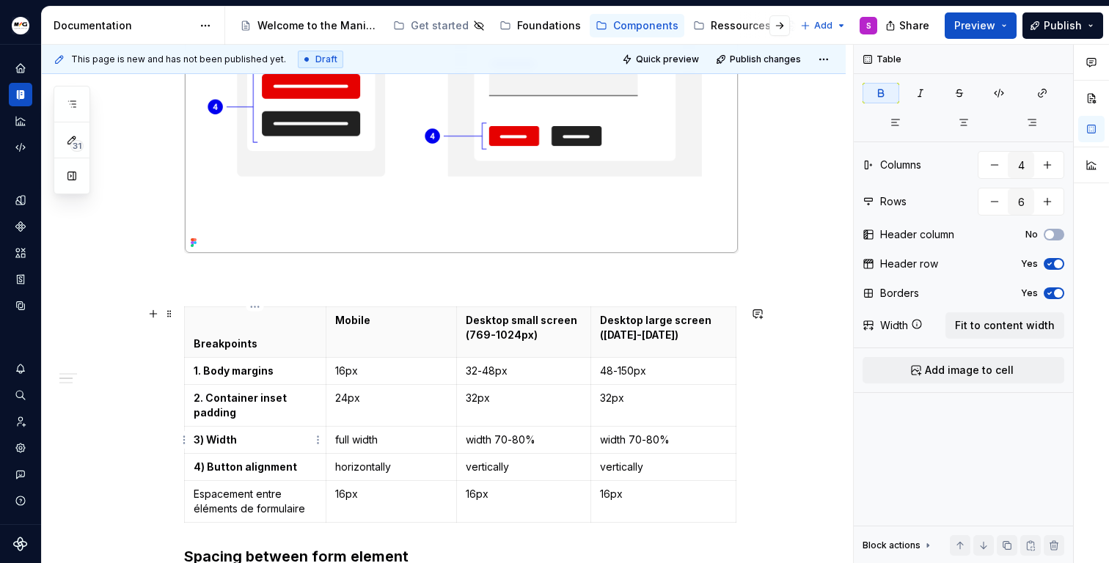
click at [206, 441] on strong "3) Width" at bounding box center [215, 439] width 43 height 12
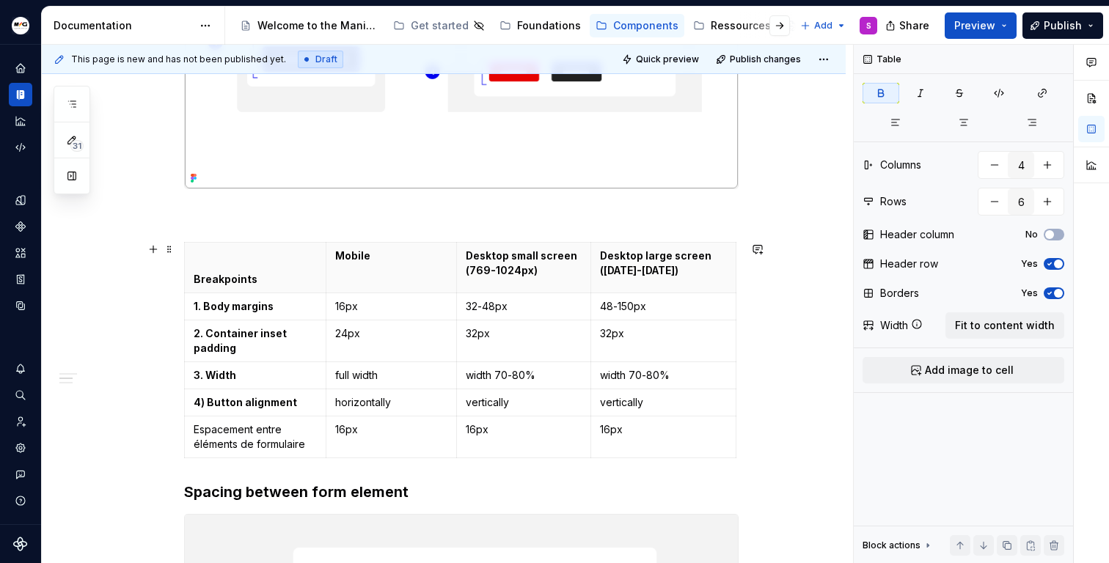
scroll to position [620, 0]
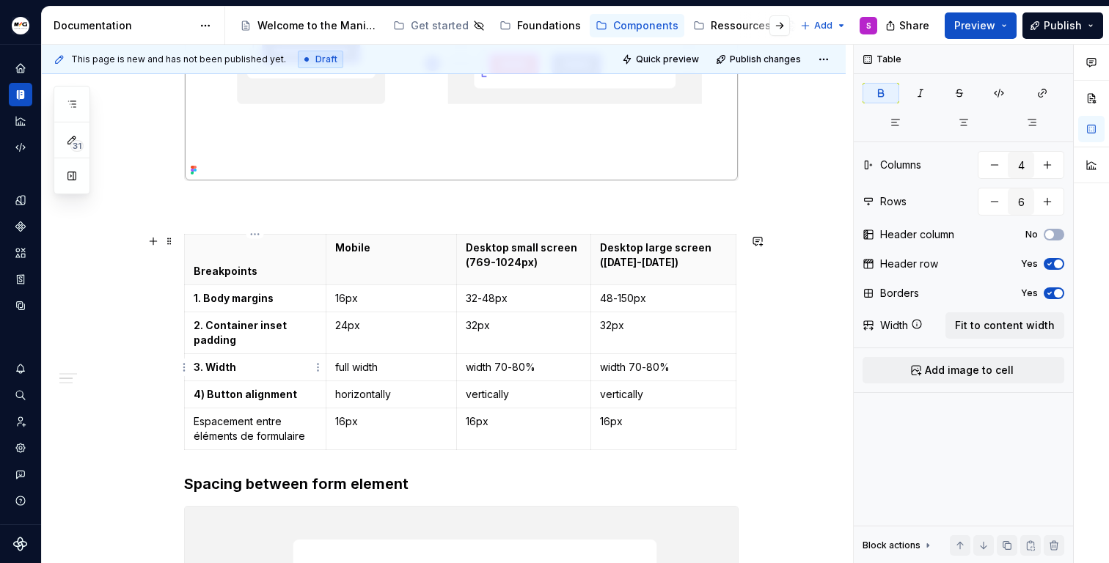
click at [210, 370] on strong "3. Width" at bounding box center [215, 367] width 43 height 12
click at [233, 367] on strong "3. Form lementWidth" at bounding box center [247, 367] width 106 height 12
click at [276, 368] on strong "3. Form elementWidth" at bounding box center [250, 367] width 113 height 12
drag, startPoint x: 205, startPoint y: 395, endPoint x: 249, endPoint y: 397, distance: 43.4
click at [205, 395] on strong "4) Button alignment" at bounding box center [245, 394] width 103 height 12
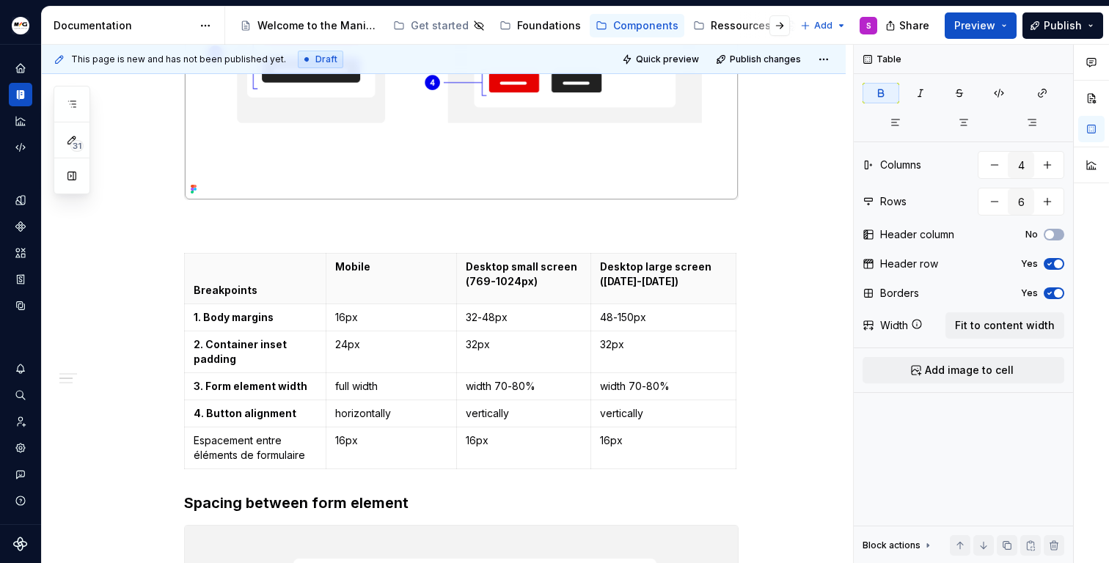
scroll to position [621, 0]
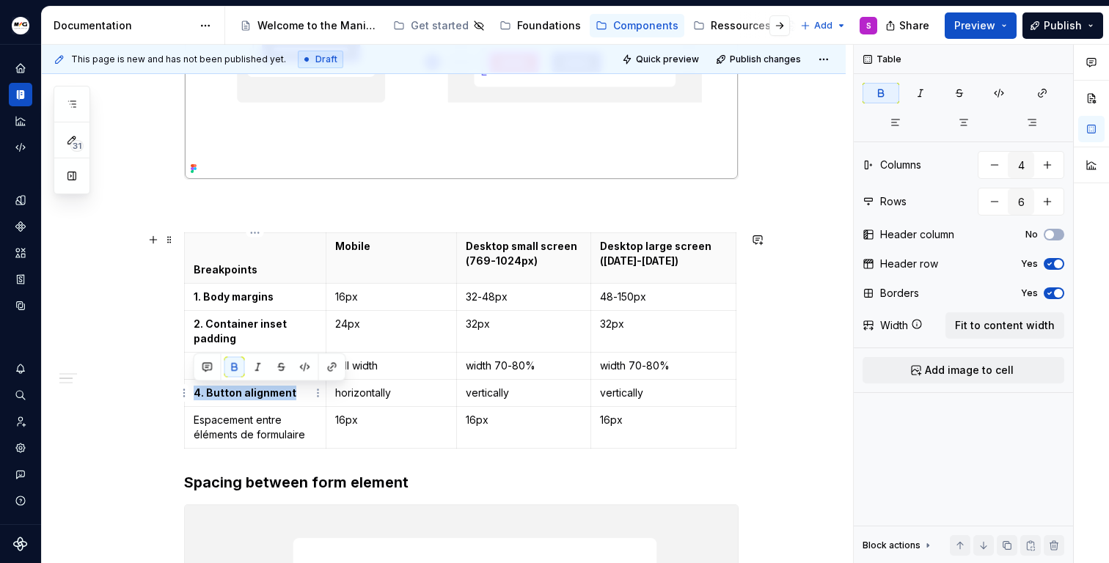
drag, startPoint x: 195, startPoint y: 392, endPoint x: 293, endPoint y: 394, distance: 98.3
click at [293, 394] on p "4. Button alignment" at bounding box center [255, 393] width 123 height 15
click at [281, 428] on p "Espacement entre éléments de formulaire" at bounding box center [255, 427] width 123 height 29
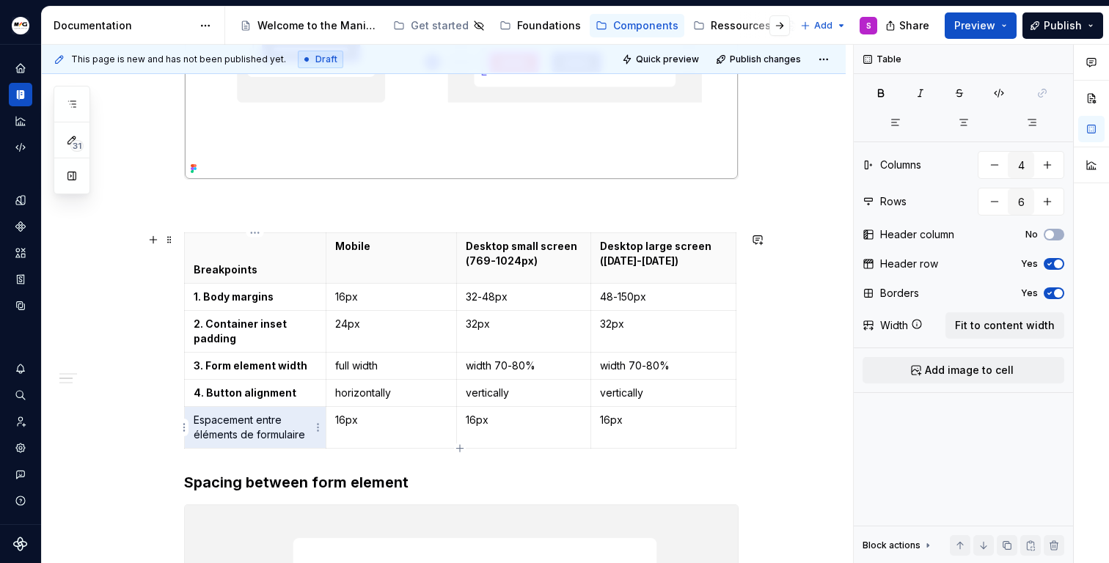
click at [309, 430] on p "Espacement entre éléments de formulaire" at bounding box center [255, 427] width 123 height 29
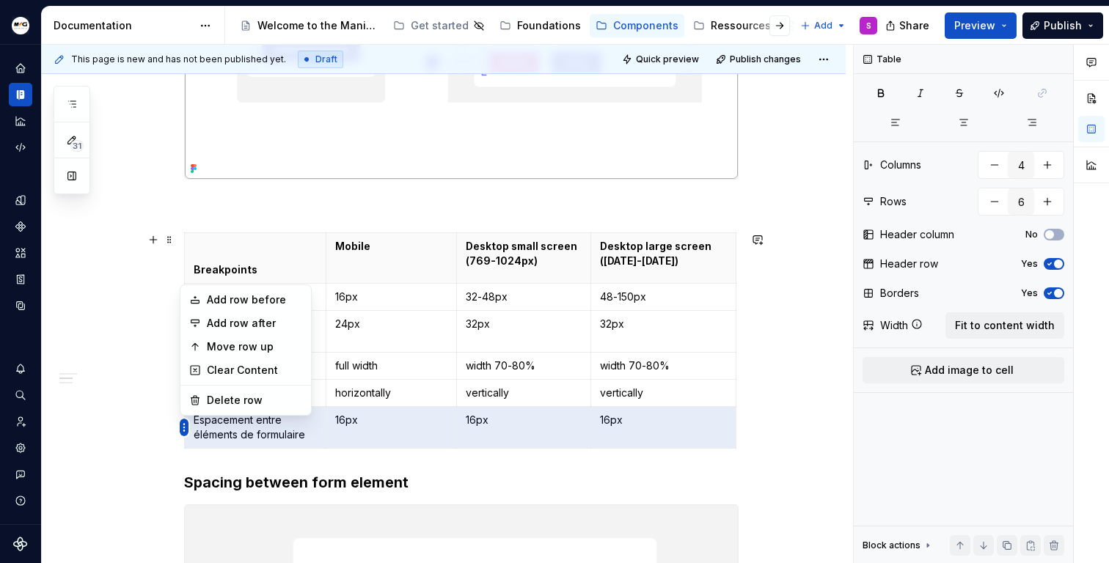
click at [181, 432] on html "Manitou [PERSON_NAME] Design System S Design system data Documentation Accessib…" at bounding box center [554, 281] width 1109 height 563
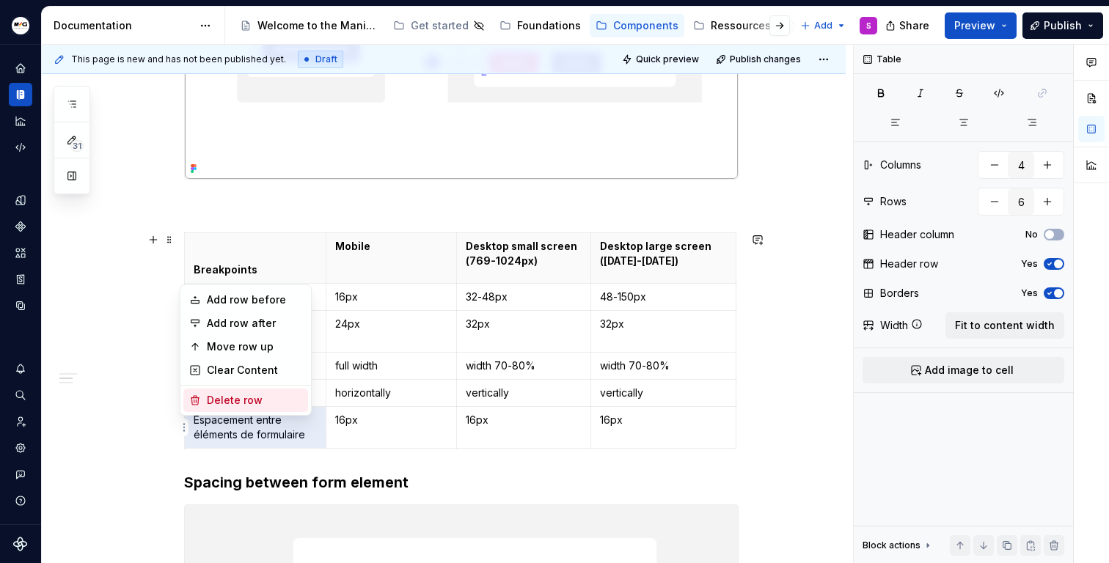
click at [231, 400] on div "Delete row" at bounding box center [254, 400] width 95 height 15
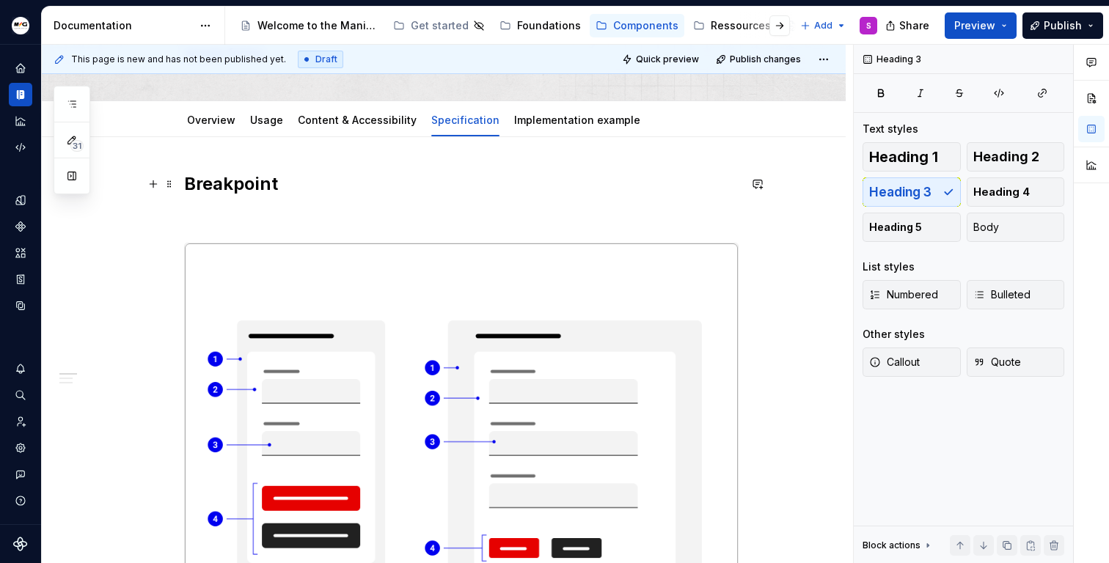
scroll to position [235, 0]
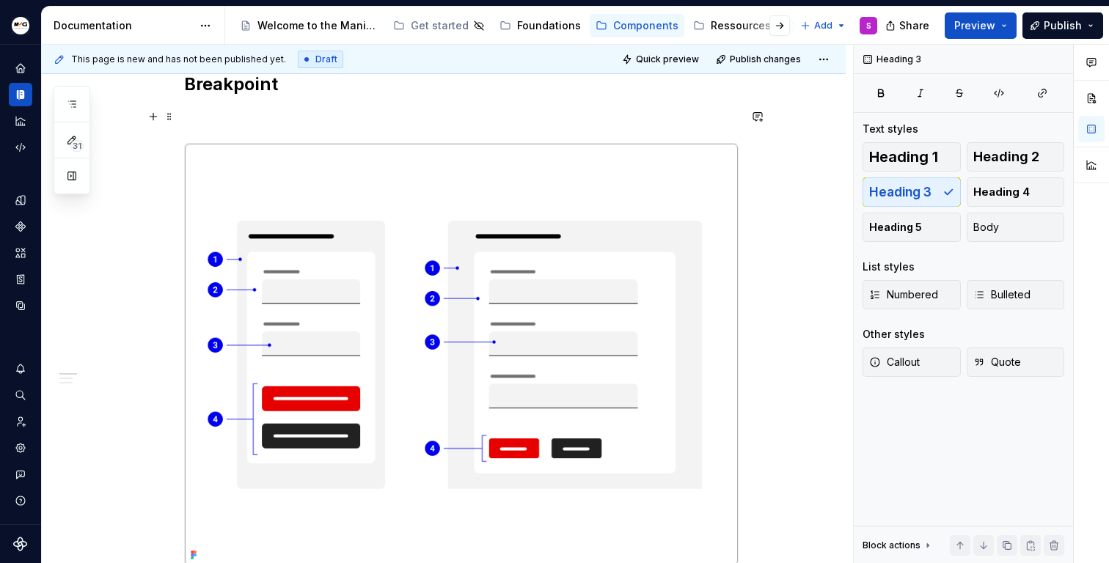
click at [326, 125] on p at bounding box center [461, 117] width 554 height 18
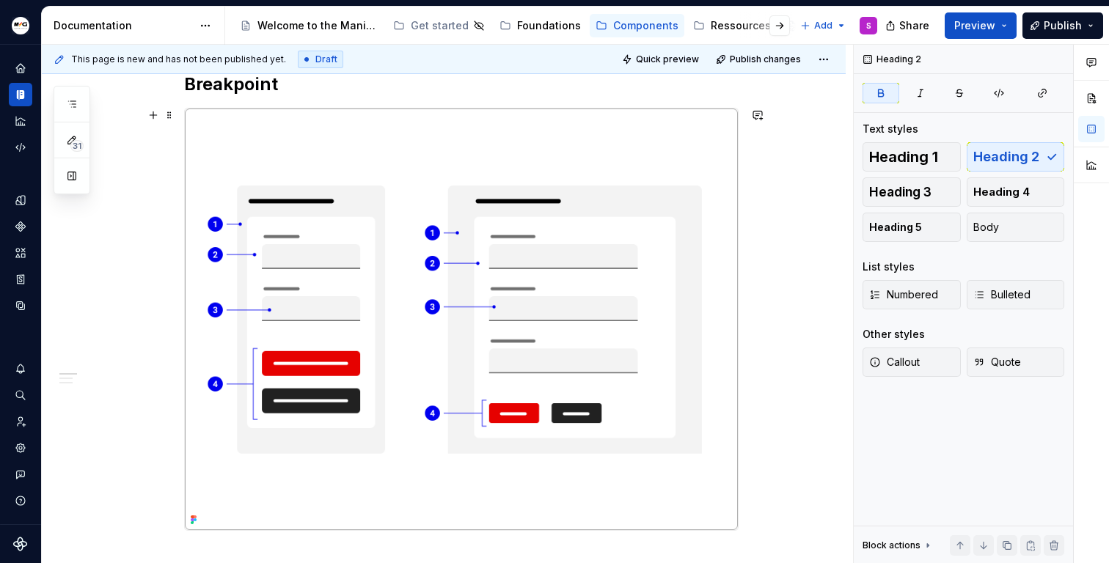
click at [669, 197] on img at bounding box center [461, 320] width 553 height 422
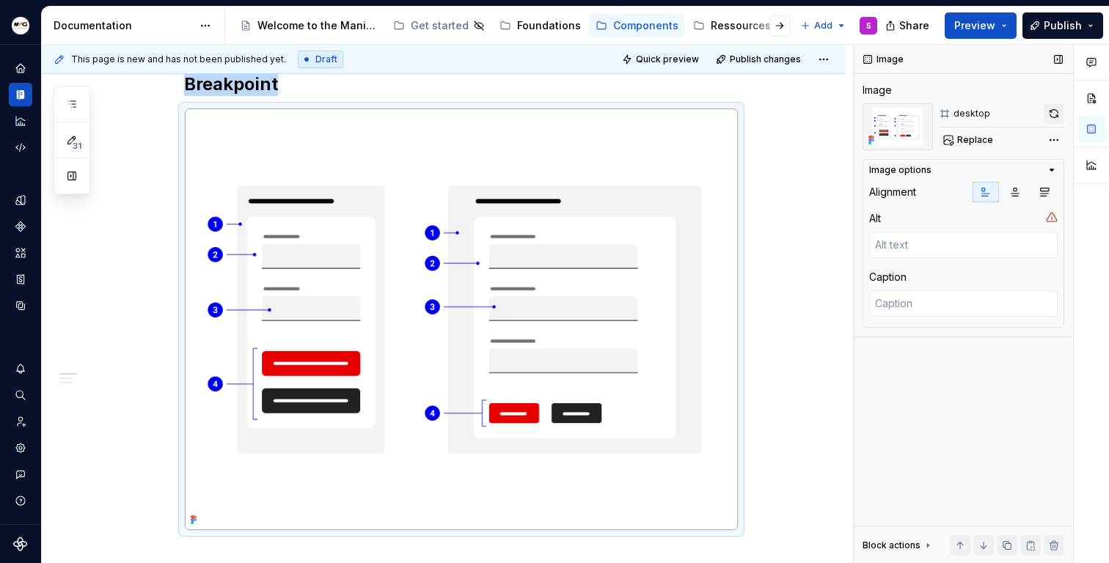
click at [1054, 117] on button "button" at bounding box center [1053, 113] width 21 height 21
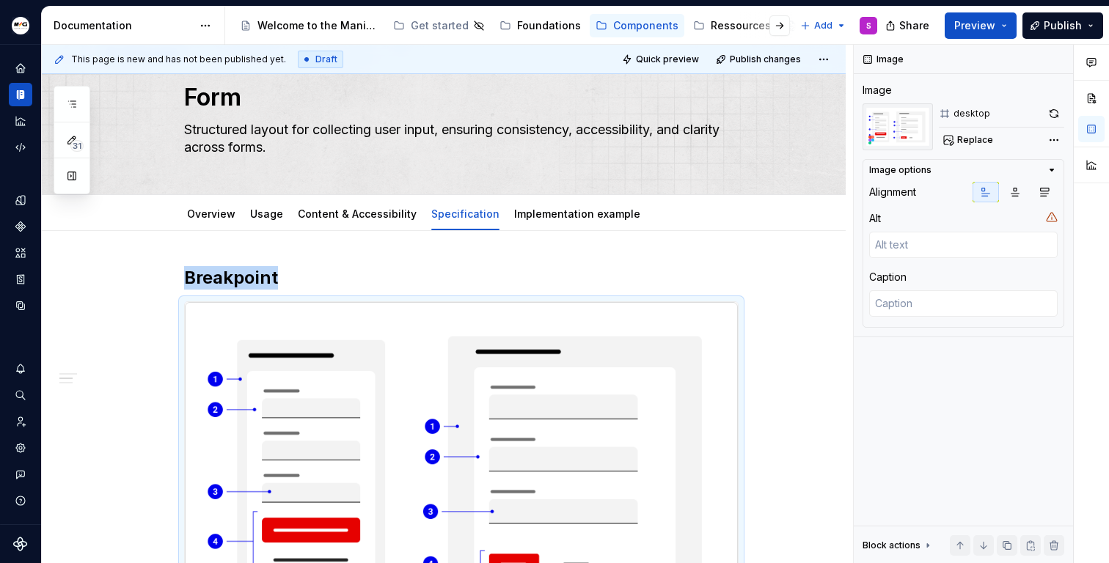
scroll to position [0, 0]
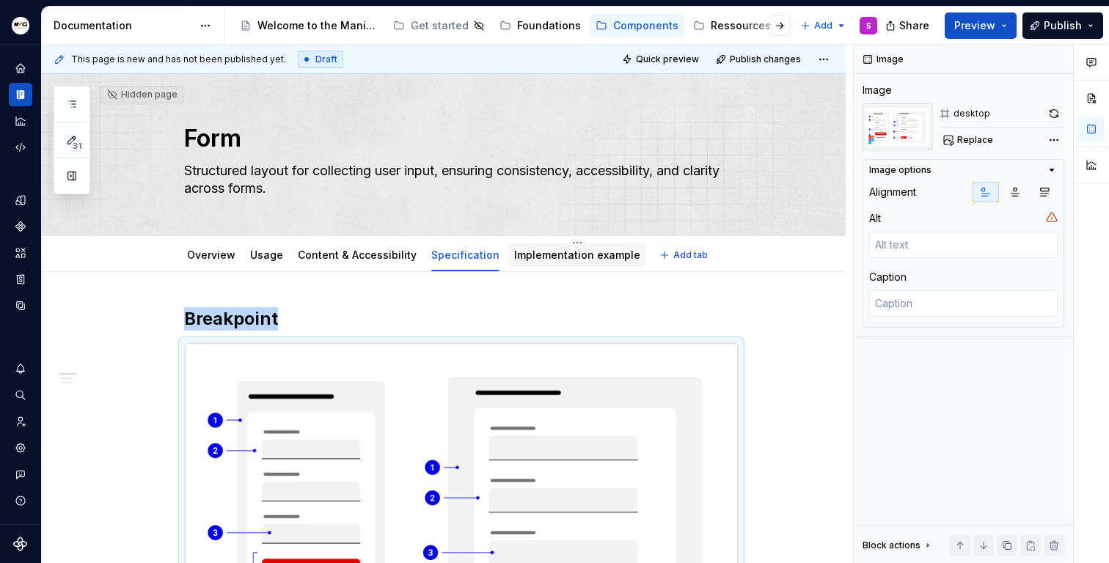
click at [596, 257] on link "Implementation example" at bounding box center [577, 255] width 126 height 12
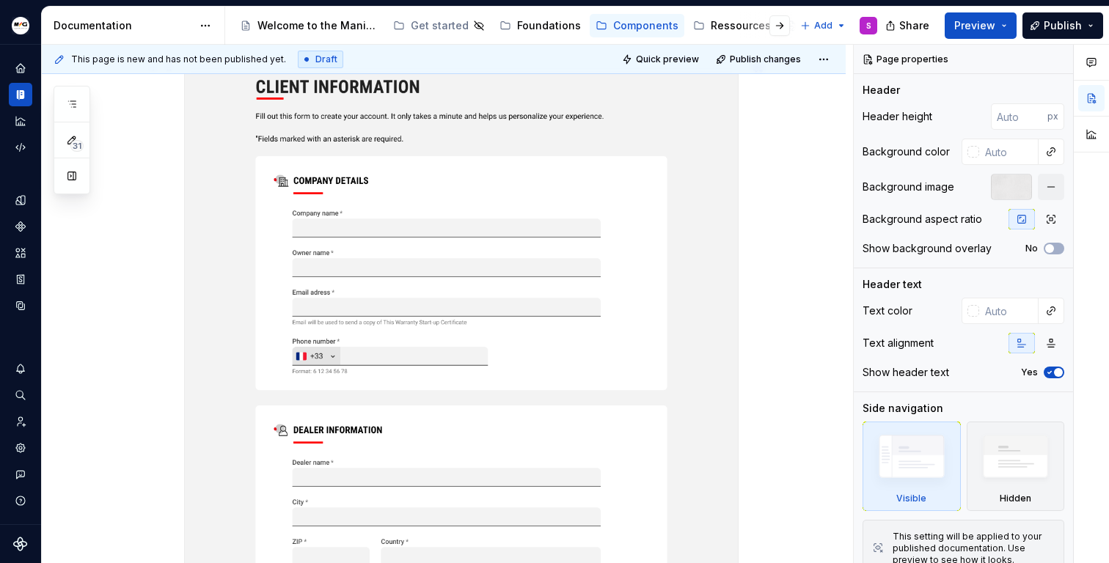
scroll to position [247, 0]
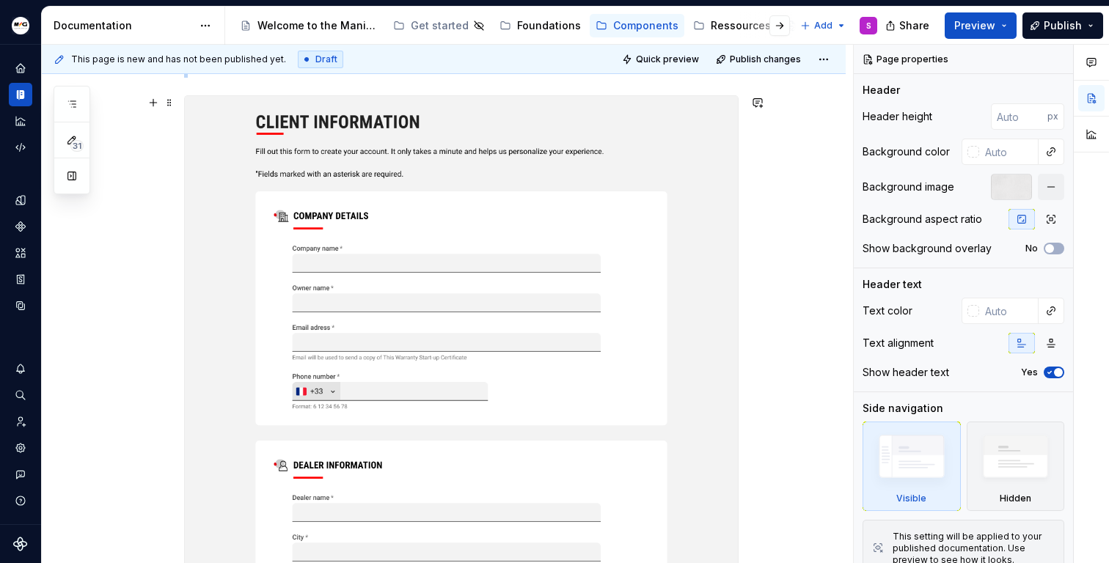
click at [334, 288] on img at bounding box center [461, 467] width 553 height 743
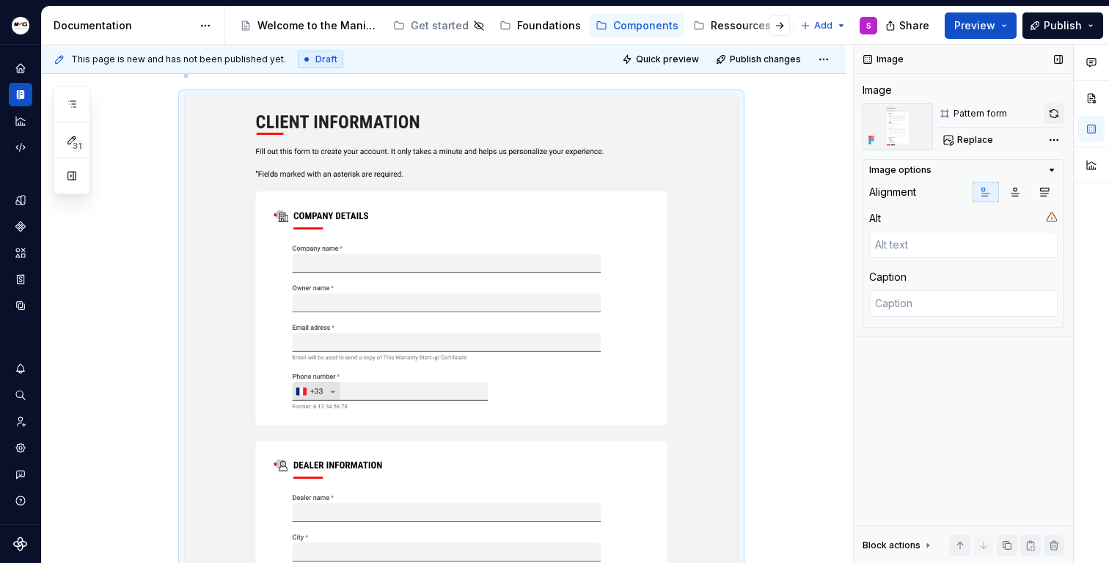
click at [1058, 112] on button "button" at bounding box center [1053, 113] width 21 height 21
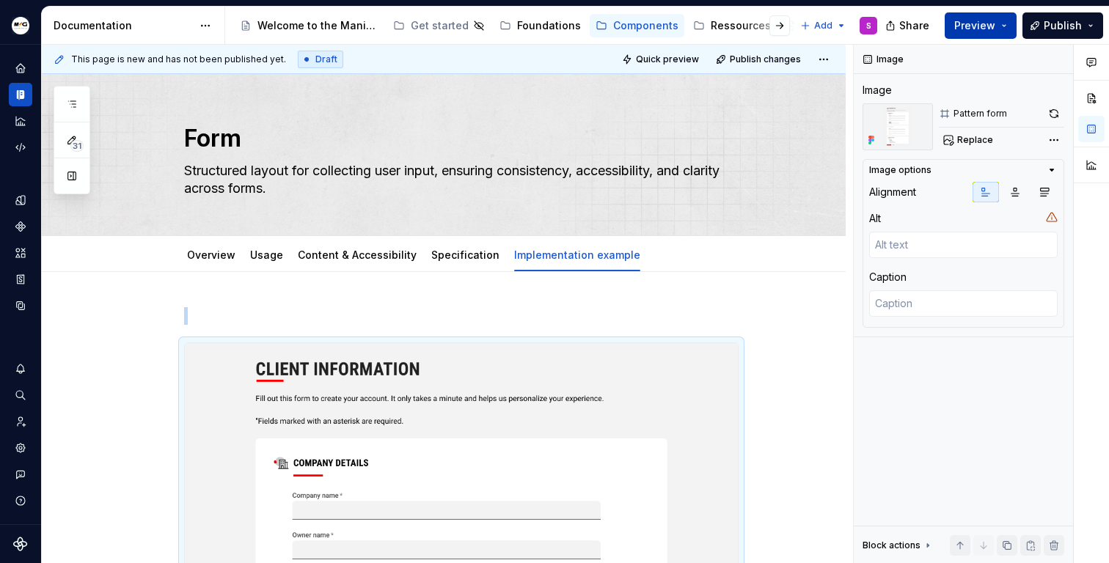
click at [1003, 24] on button "Preview" at bounding box center [981, 25] width 72 height 26
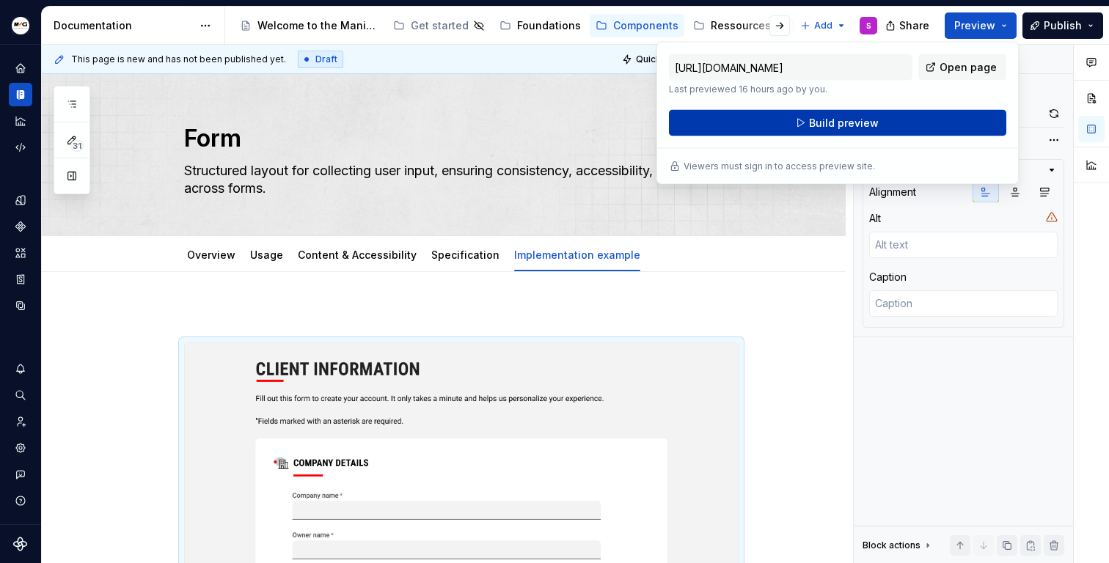
click at [877, 123] on button "Build preview" at bounding box center [837, 123] width 337 height 26
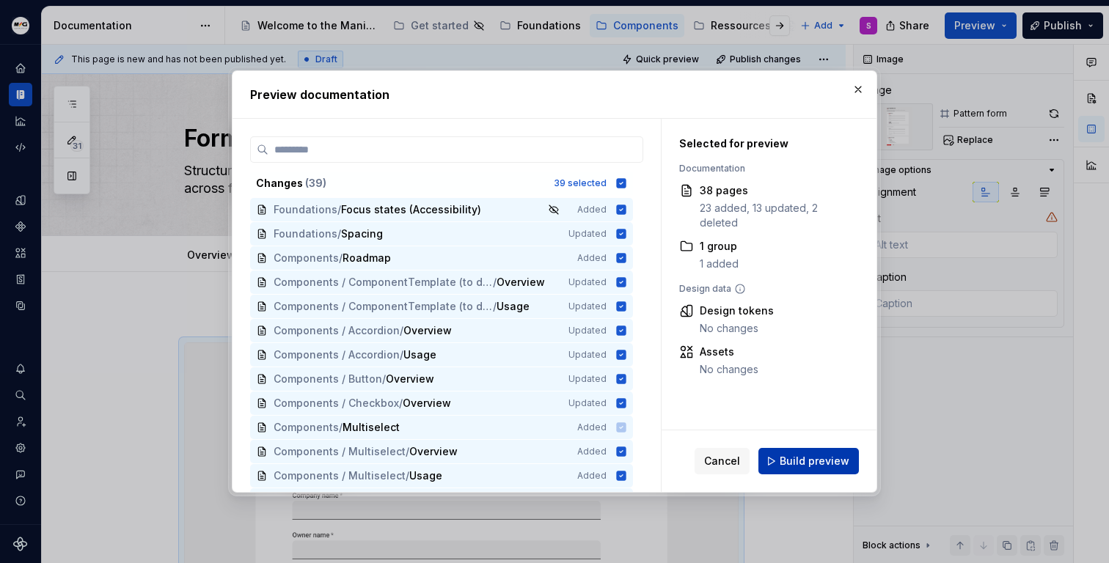
click at [776, 455] on button "Build preview" at bounding box center [808, 461] width 100 height 26
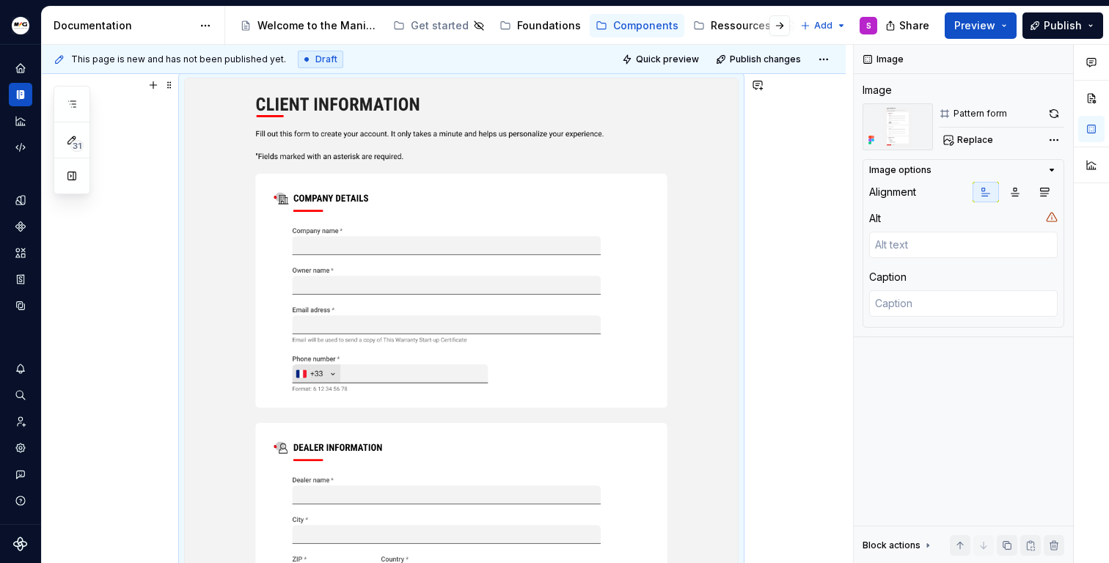
scroll to position [174, 0]
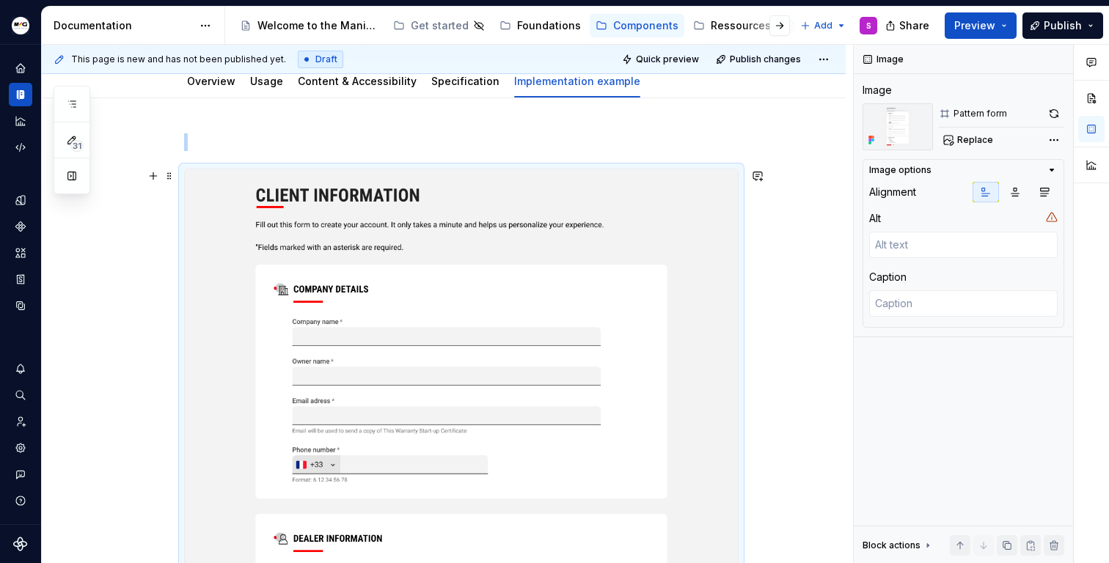
click at [425, 323] on img at bounding box center [461, 540] width 553 height 743
click at [1049, 113] on button "button" at bounding box center [1053, 113] width 21 height 21
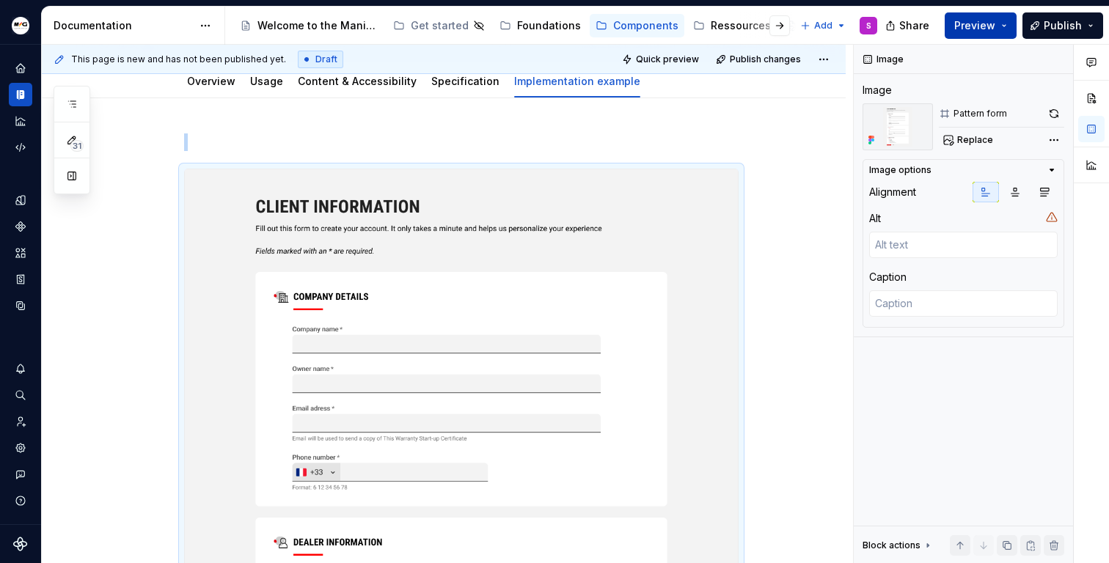
click at [1001, 24] on button "Preview" at bounding box center [981, 25] width 72 height 26
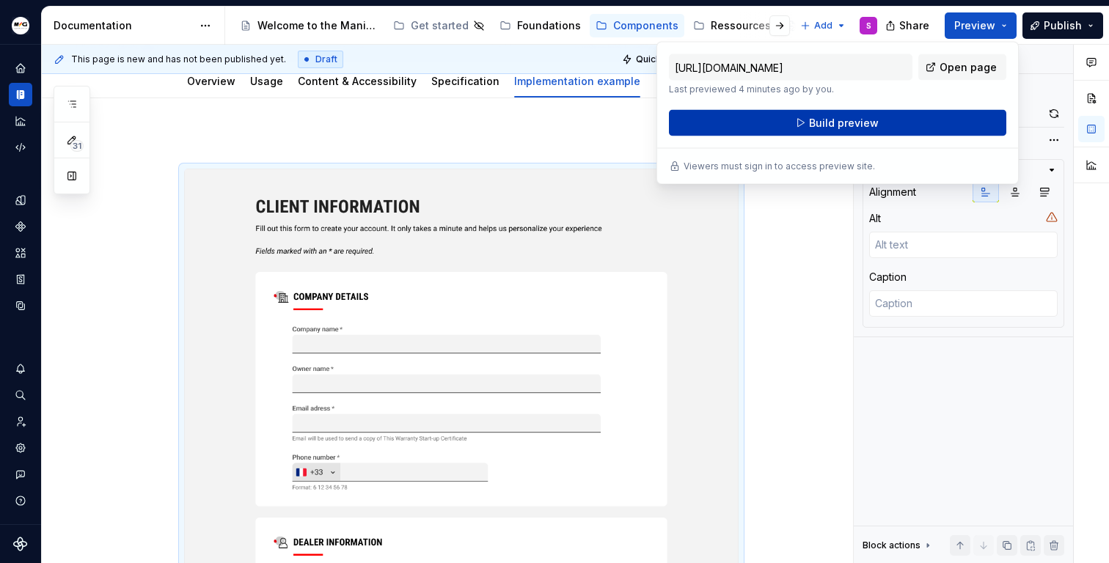
click at [844, 132] on button "Build preview" at bounding box center [837, 123] width 337 height 26
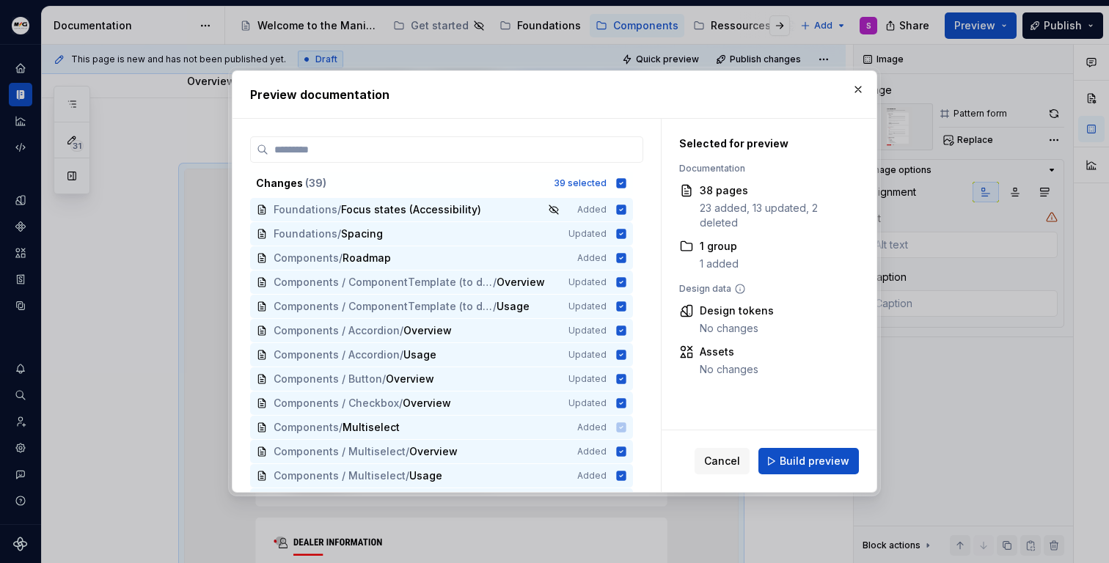
drag, startPoint x: 835, startPoint y: 466, endPoint x: 837, endPoint y: 474, distance: 8.2
click at [836, 470] on button "Build preview" at bounding box center [808, 461] width 100 height 26
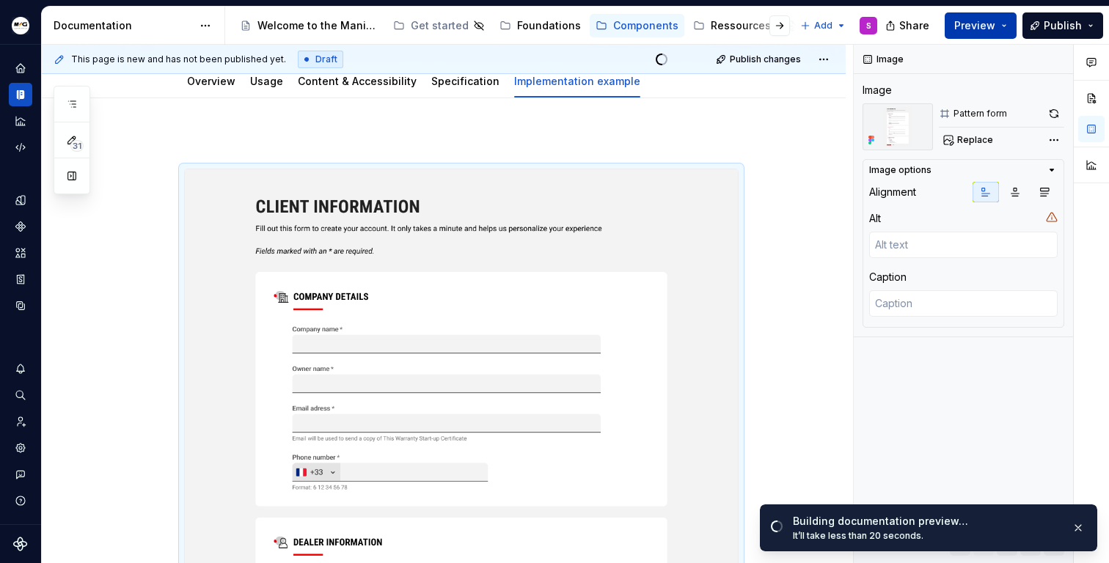
click at [1005, 29] on button "Preview" at bounding box center [981, 25] width 72 height 26
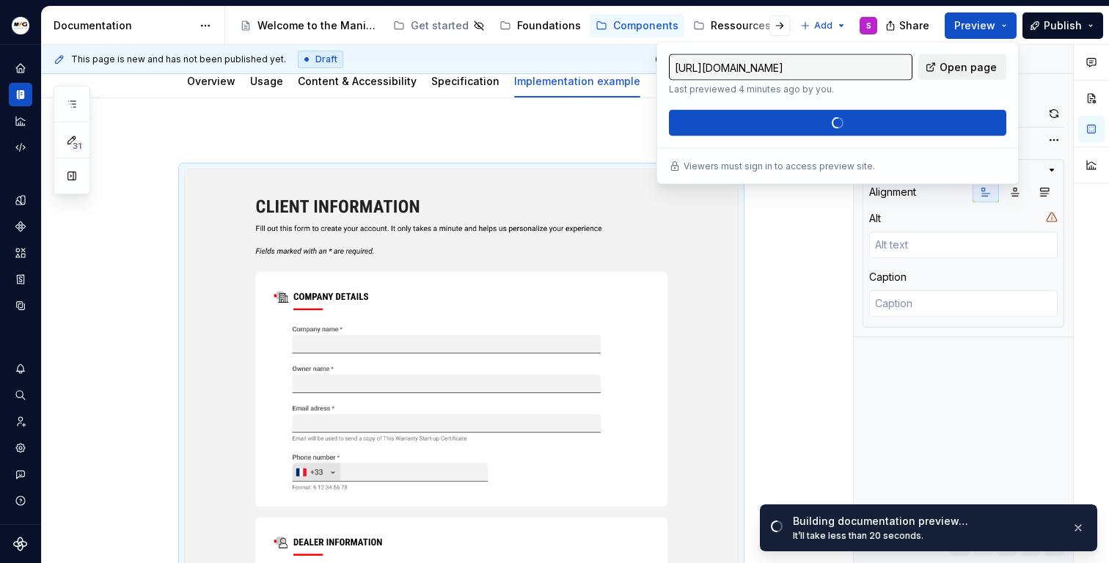
click at [976, 69] on span "Open page" at bounding box center [967, 67] width 57 height 15
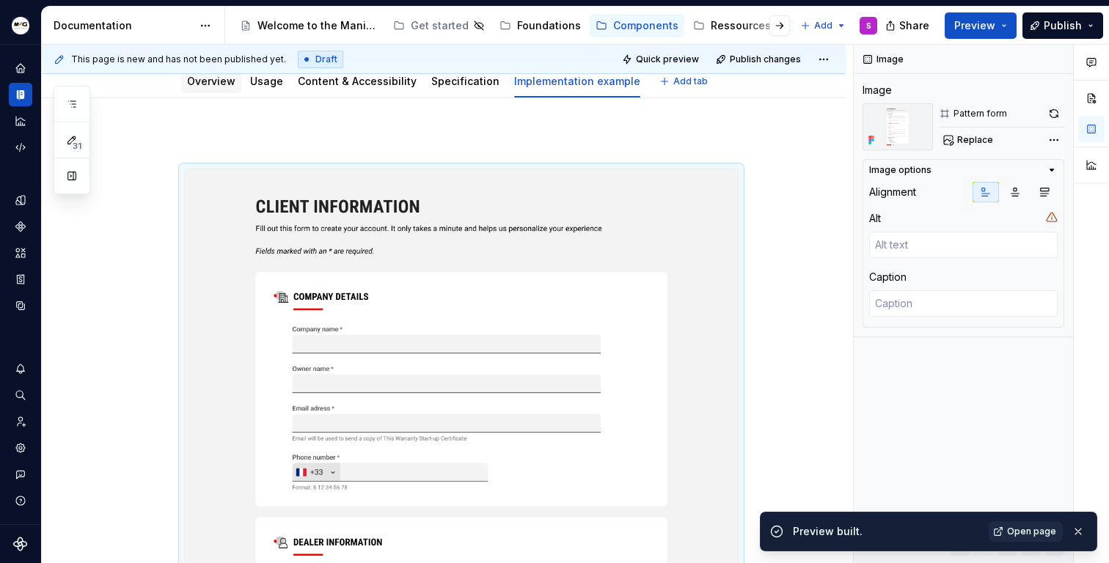
click at [219, 91] on div "Overview" at bounding box center [211, 81] width 60 height 23
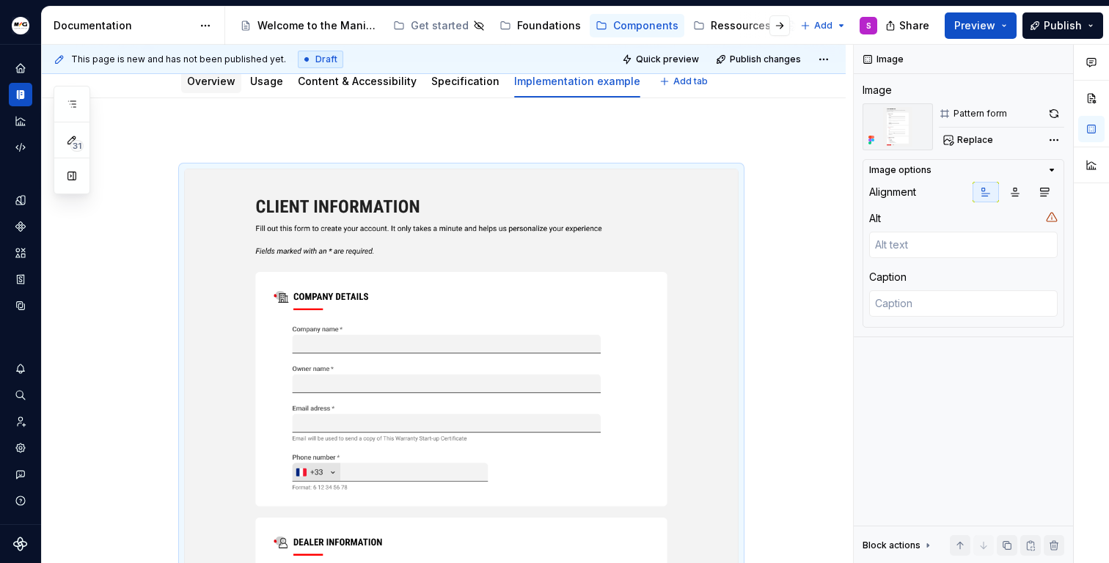
click at [219, 83] on link "Overview" at bounding box center [211, 81] width 48 height 12
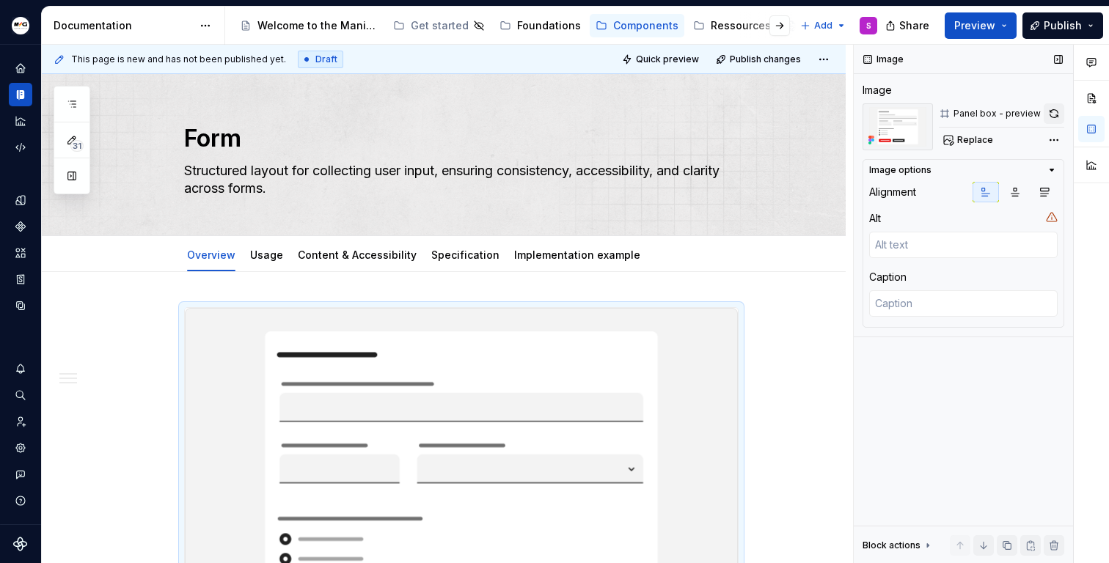
click at [1054, 115] on button "button" at bounding box center [1053, 113] width 21 height 21
click at [923, 238] on textarea at bounding box center [963, 245] width 188 height 26
type textarea "*"
type textarea "F"
type textarea "*"
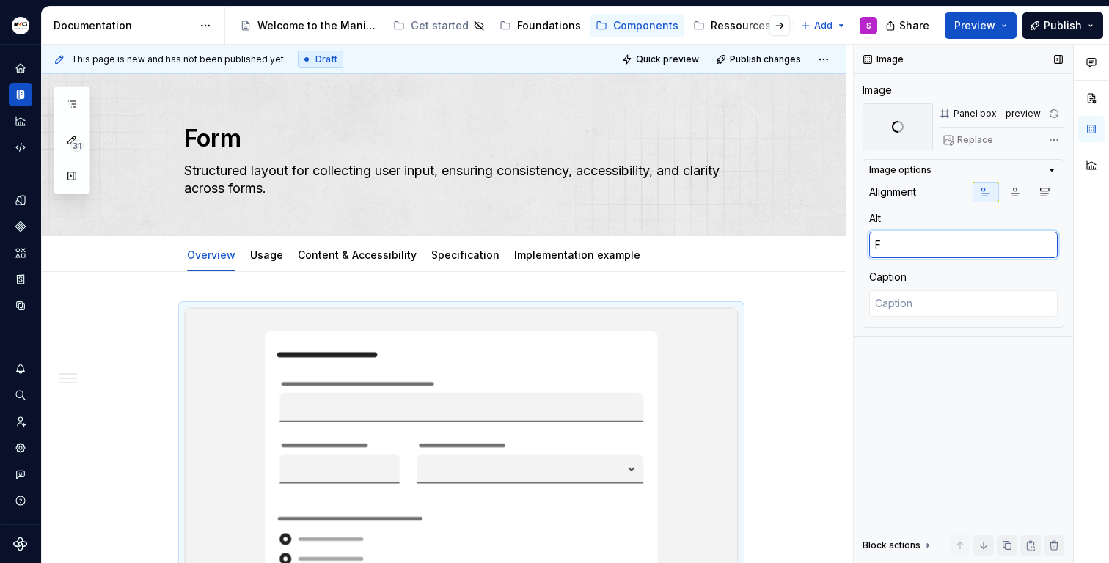
type textarea "Fo"
type textarea "*"
type textarea "For"
type textarea "*"
type textarea "Form"
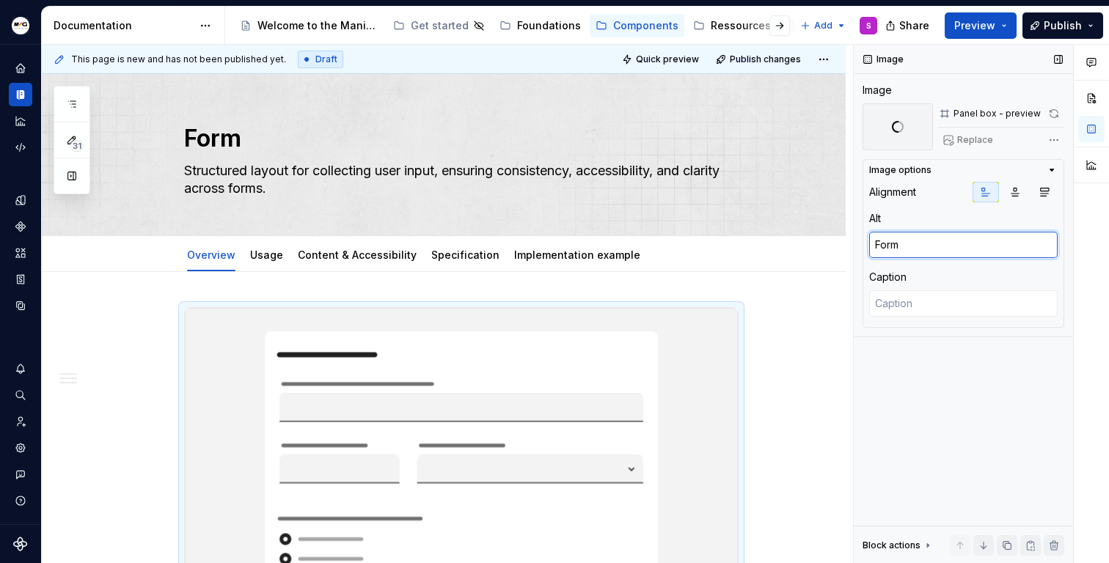
type textarea "*"
type textarea "Form"
type textarea "*"
type textarea "Form t"
type textarea "*"
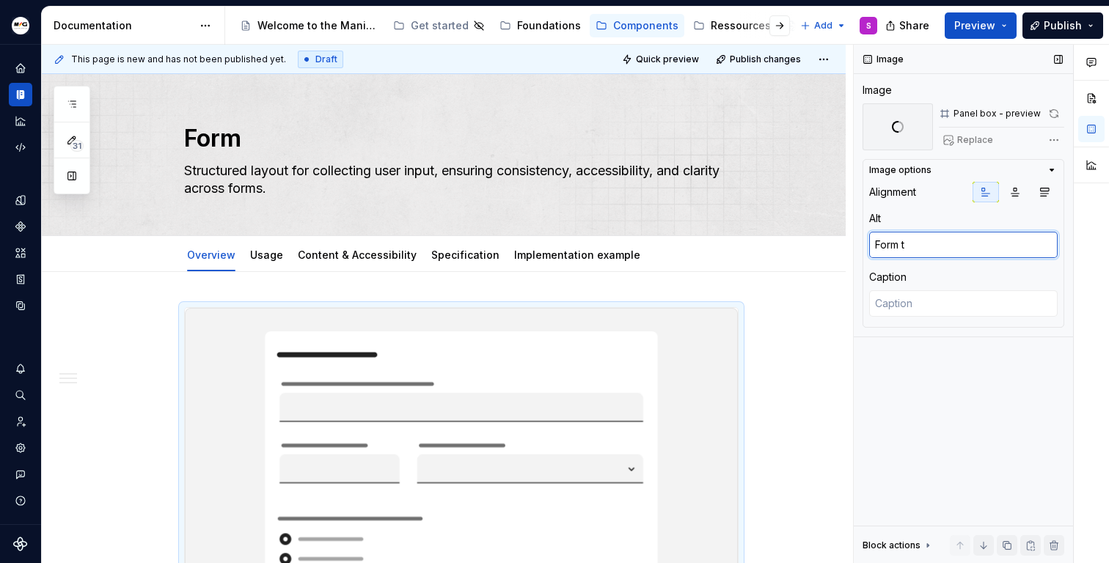
type textarea "Form te"
type textarea "*"
type textarea "Form tem"
type textarea "*"
type textarea "Form temp"
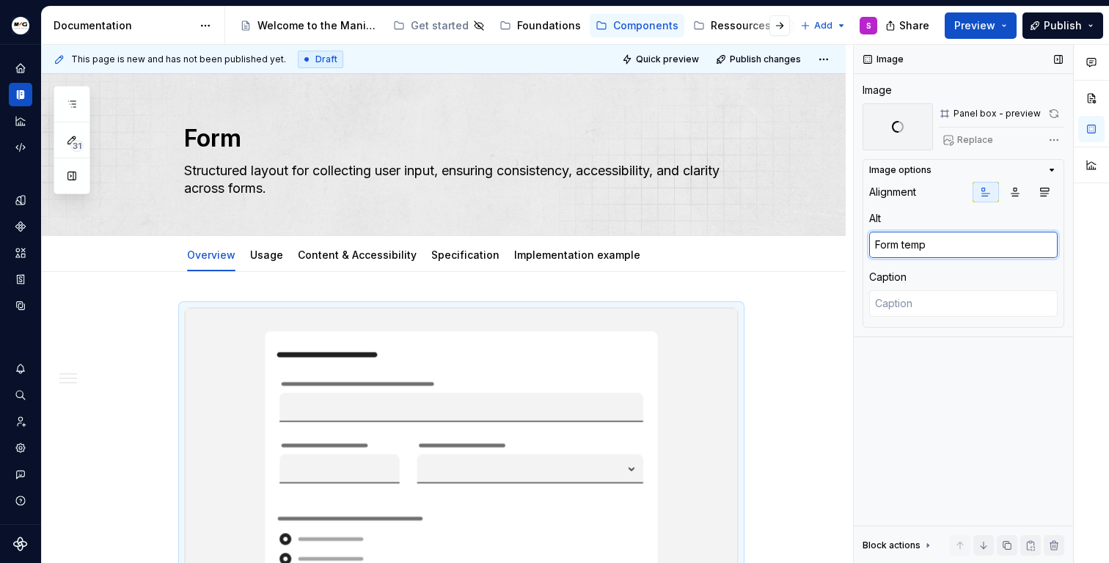
type textarea "*"
type textarea "Form templ"
type textarea "*"
type textarea "Form templa"
type textarea "*"
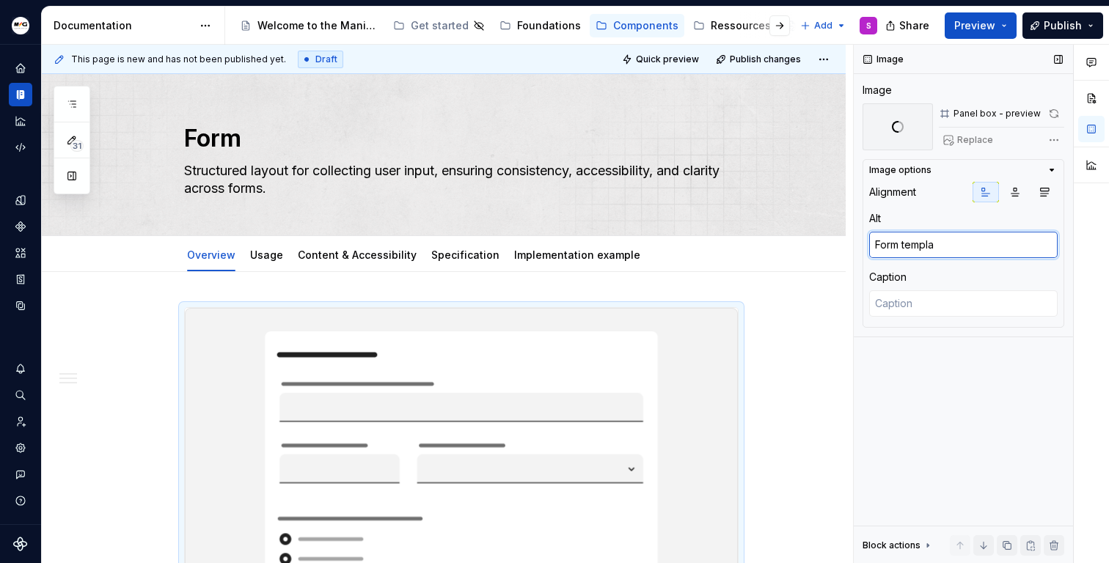
type textarea "Form templat"
type textarea "*"
type textarea "Form template"
type textarea "*"
type textarea "Form template"
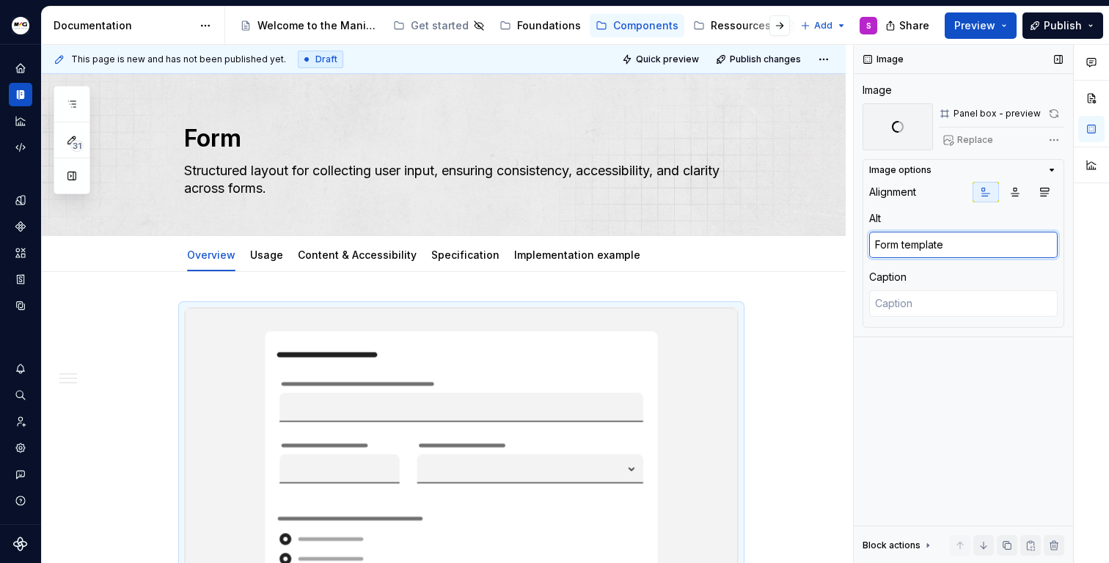
type textarea "*"
type textarea "Form template o"
type textarea "*"
type textarea "Form template ov"
type textarea "*"
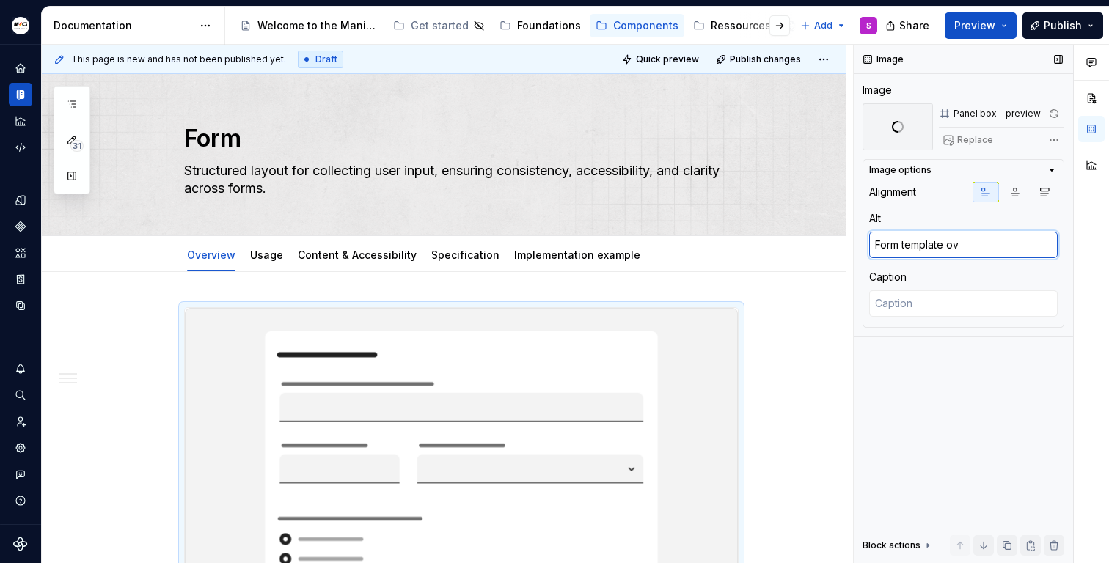
type textarea "Form template ove"
type textarea "*"
type textarea "Form template over"
type textarea "*"
type textarea "Form template overv"
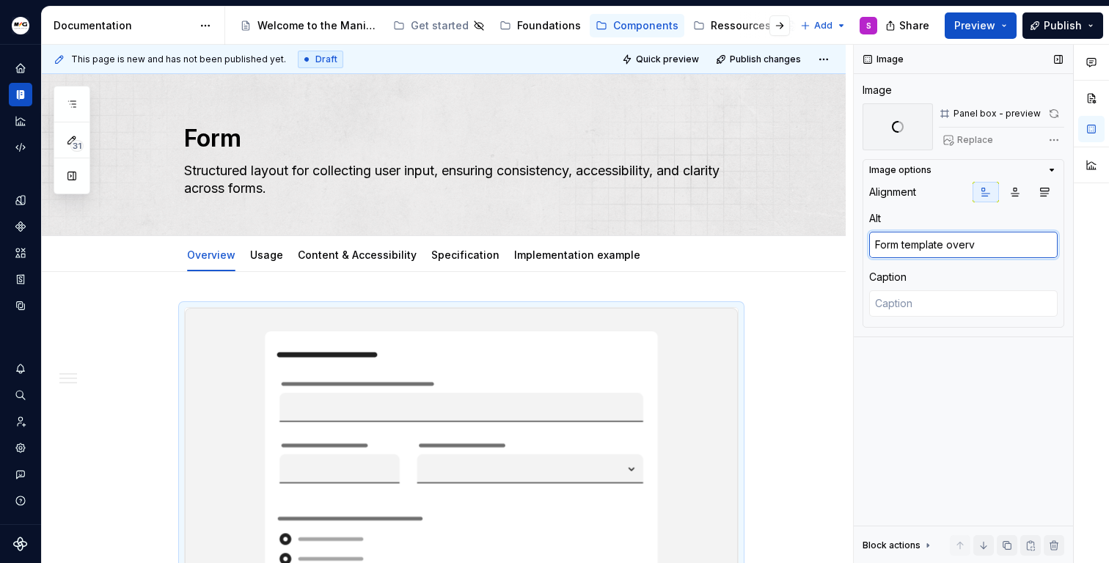
type textarea "*"
type textarea "Form template overvi"
type textarea "*"
type textarea "Form template overvie"
type textarea "*"
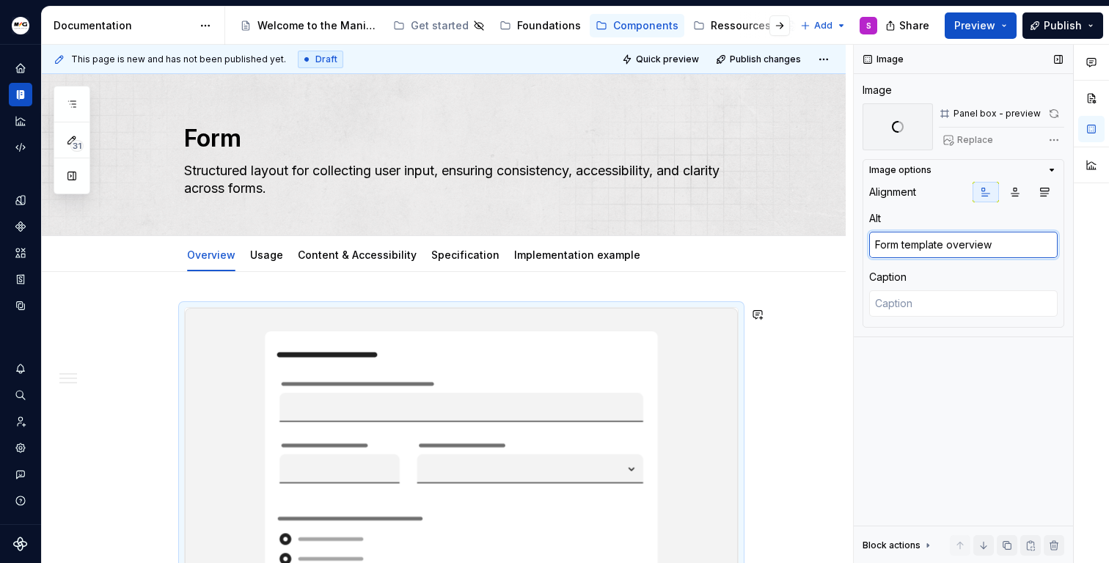
type textarea "Form template overview"
click at [1003, 366] on div "Image Image Panel box - preview Replace Image options Alignment Alt Form templa…" at bounding box center [963, 304] width 219 height 519
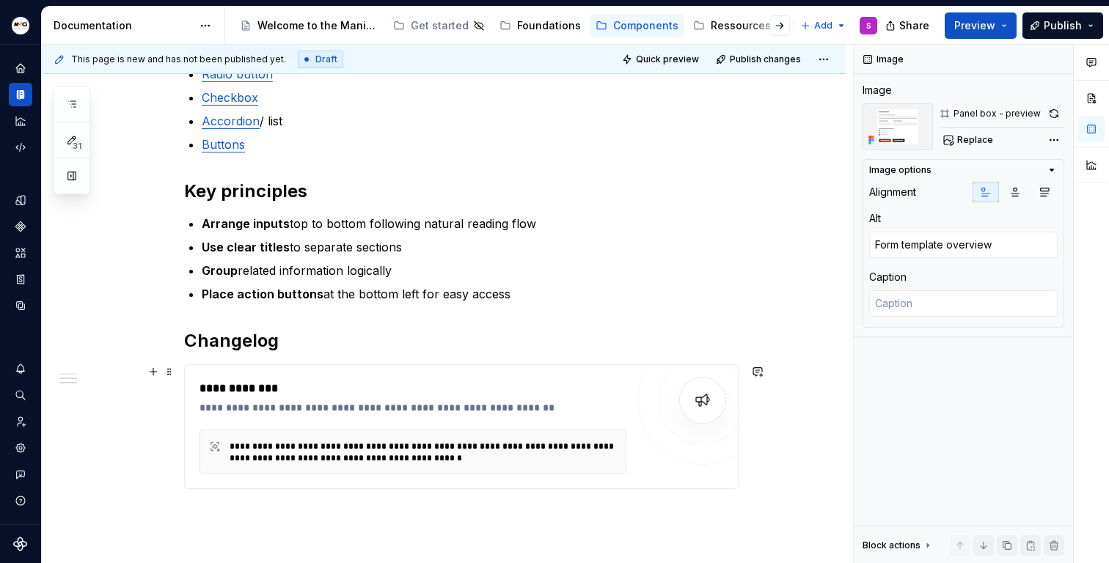
scroll to position [755, 0]
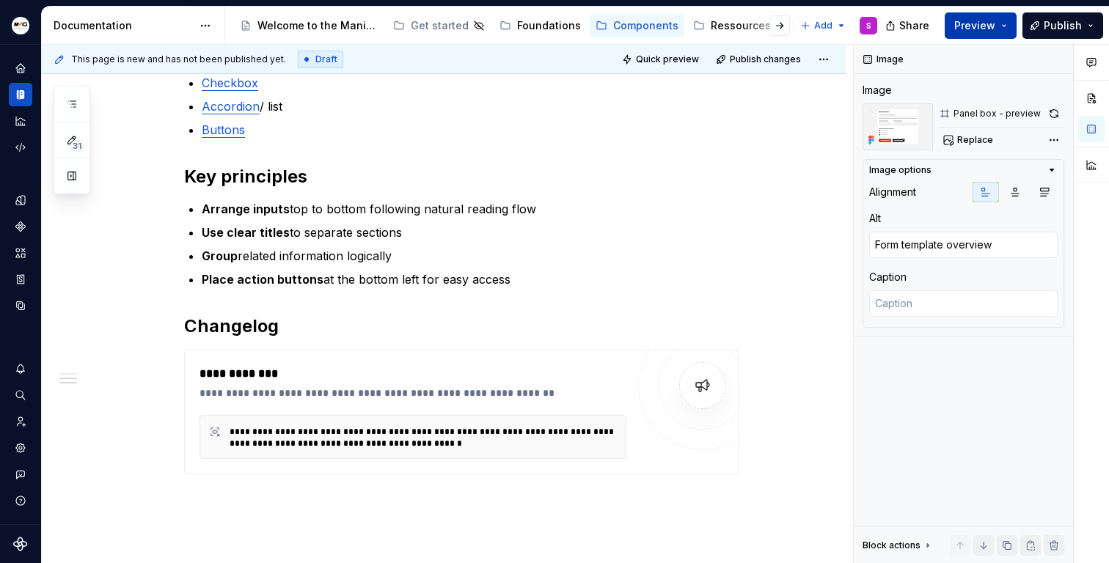
click at [1002, 28] on button "Preview" at bounding box center [981, 25] width 72 height 26
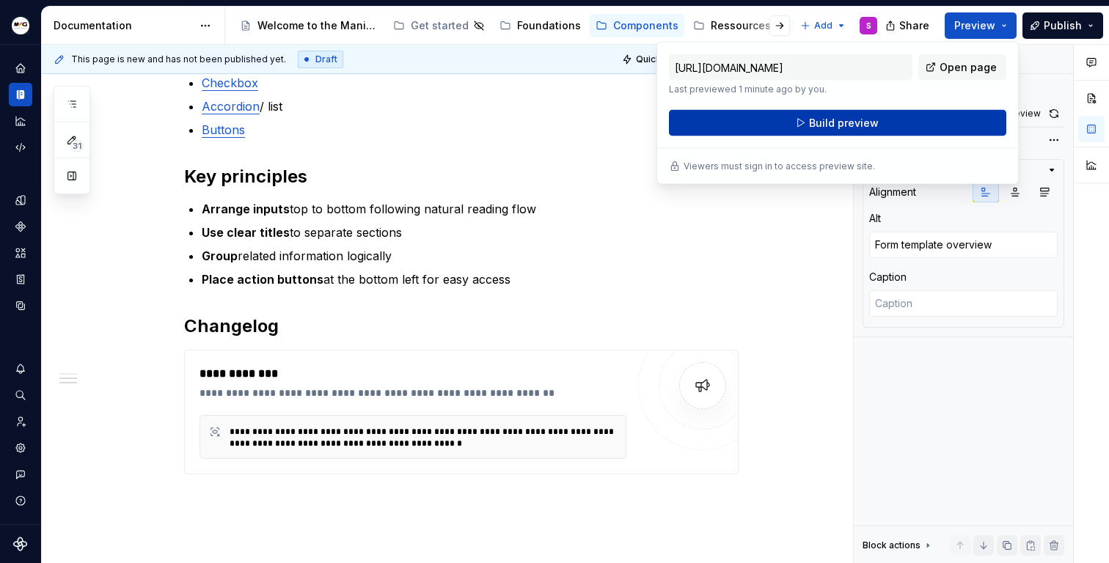
click at [916, 117] on button "Build preview" at bounding box center [837, 123] width 337 height 26
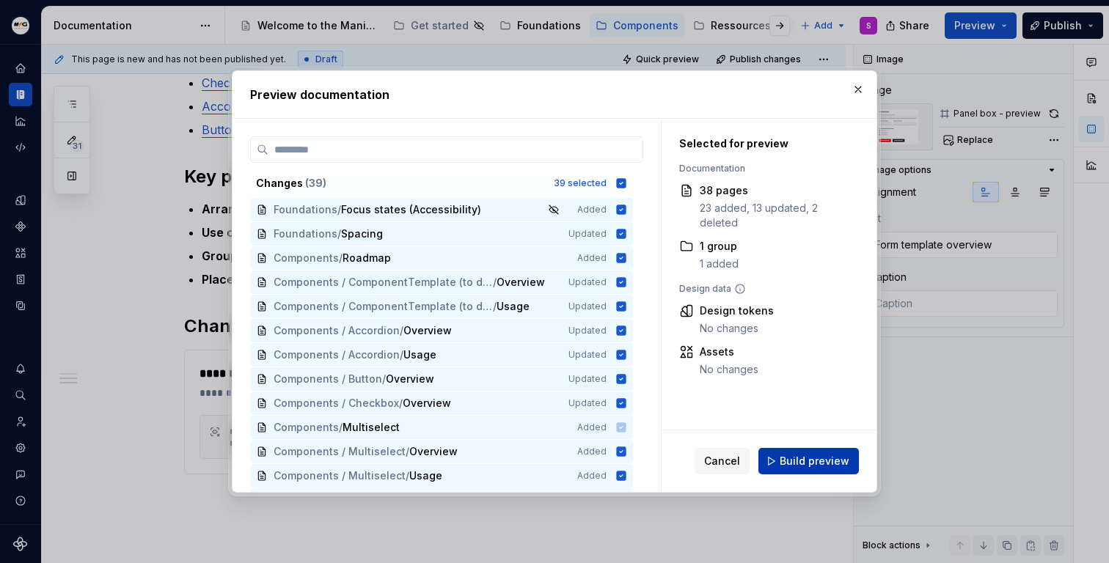
click at [846, 461] on span "Build preview" at bounding box center [815, 461] width 70 height 15
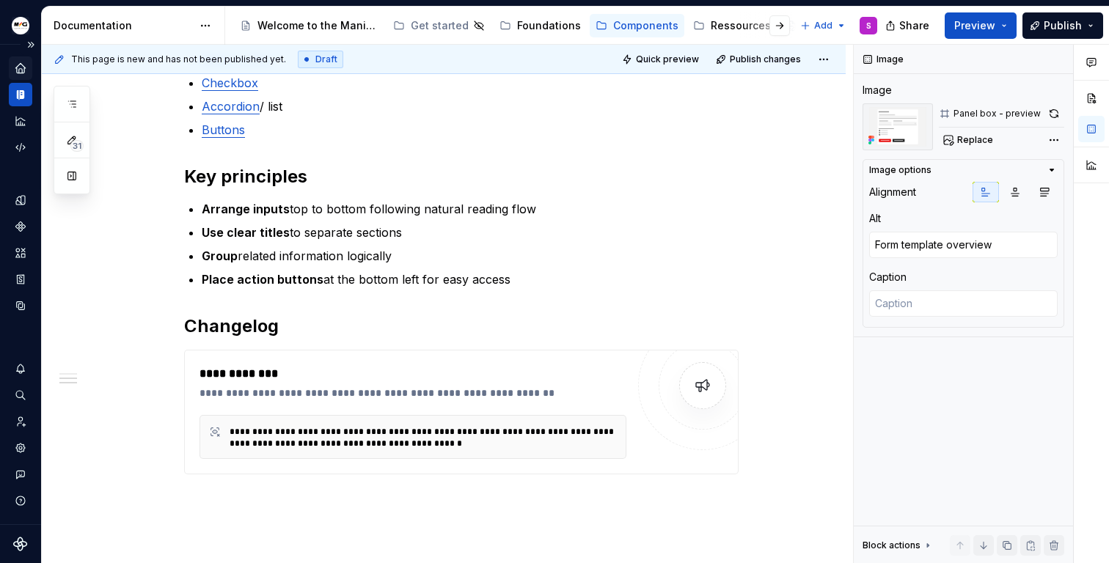
click at [15, 65] on icon "Home" at bounding box center [20, 68] width 13 height 13
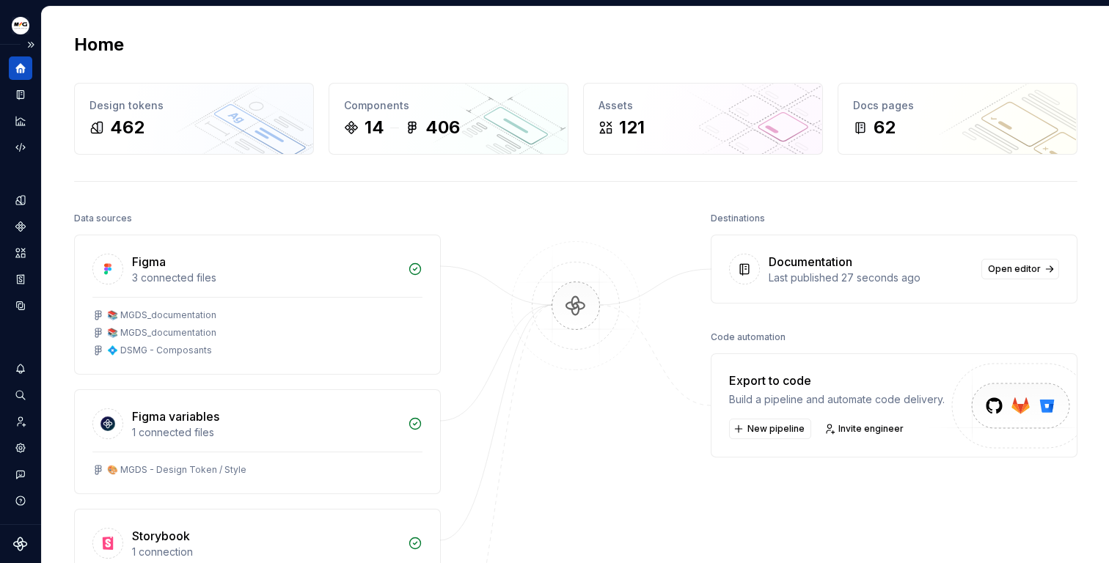
drag, startPoint x: 21, startPoint y: 92, endPoint x: 40, endPoint y: 80, distance: 22.8
click at [21, 92] on icon "Documentation" at bounding box center [20, 95] width 7 height 9
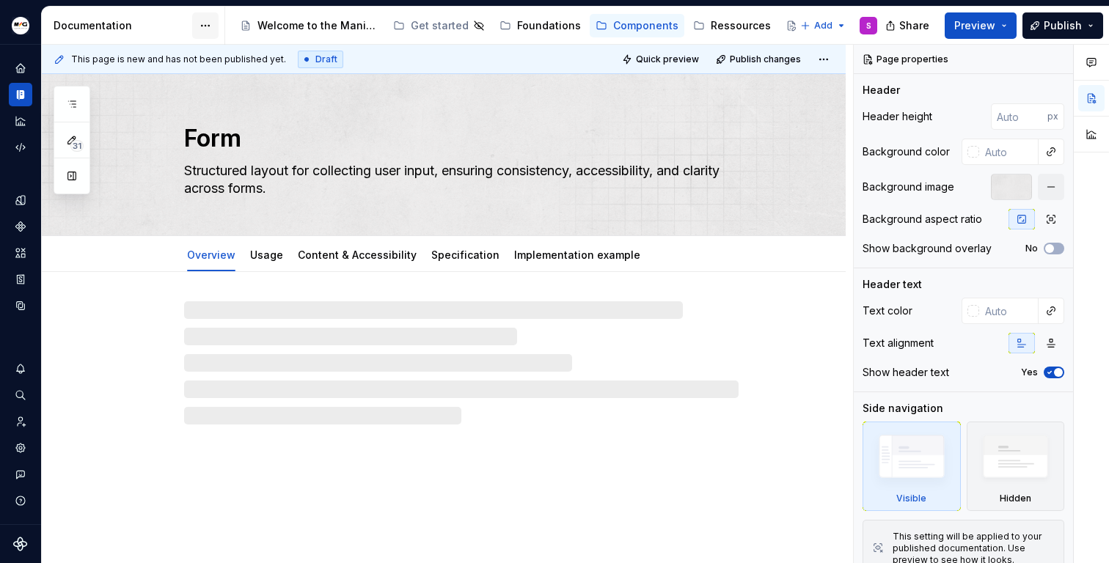
click at [200, 23] on html "Manitou [PERSON_NAME] Design System S Design system data Documentation Accessib…" at bounding box center [554, 281] width 1109 height 563
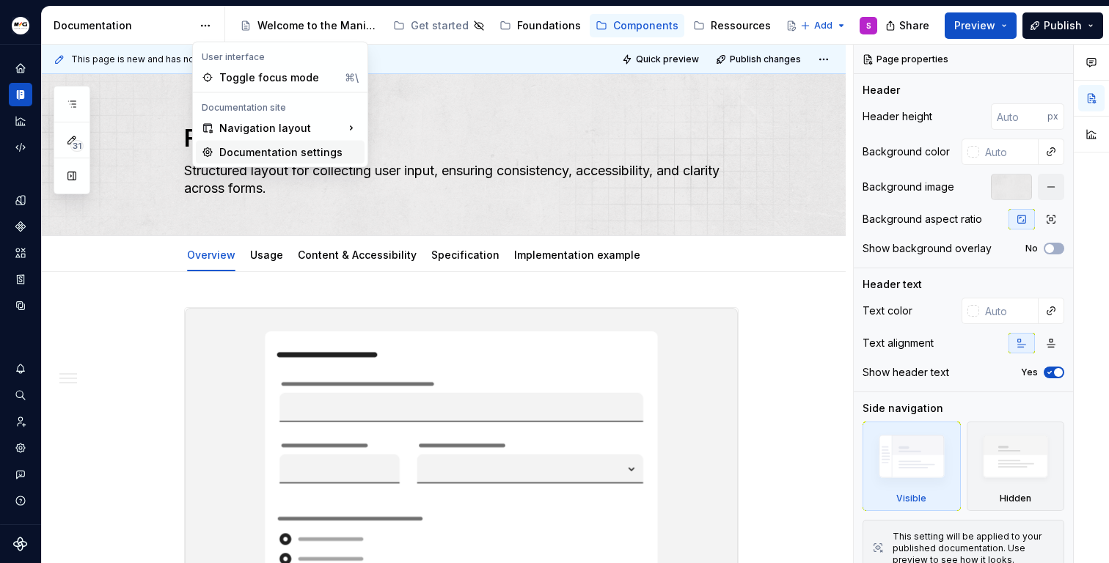
click at [337, 154] on div "Documentation settings" at bounding box center [288, 152] width 139 height 15
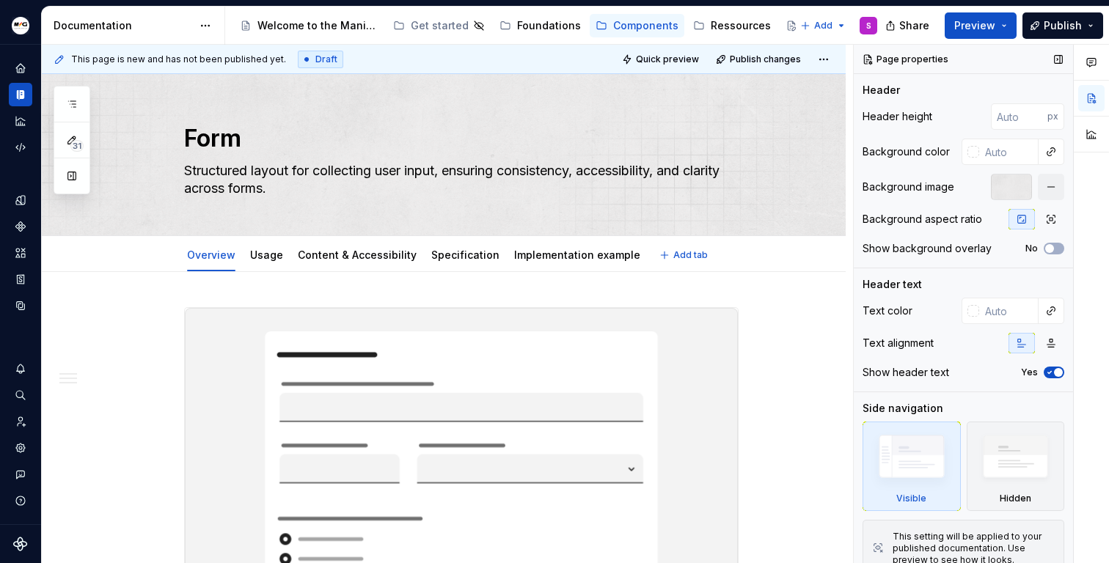
type textarea "*"
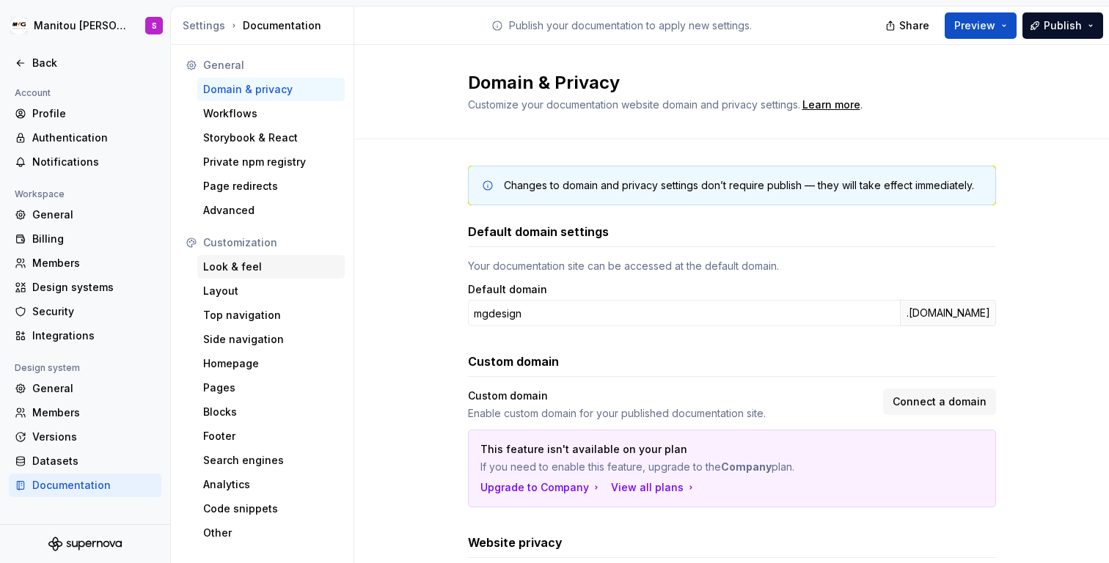
click at [243, 267] on div "Look & feel" at bounding box center [271, 267] width 136 height 15
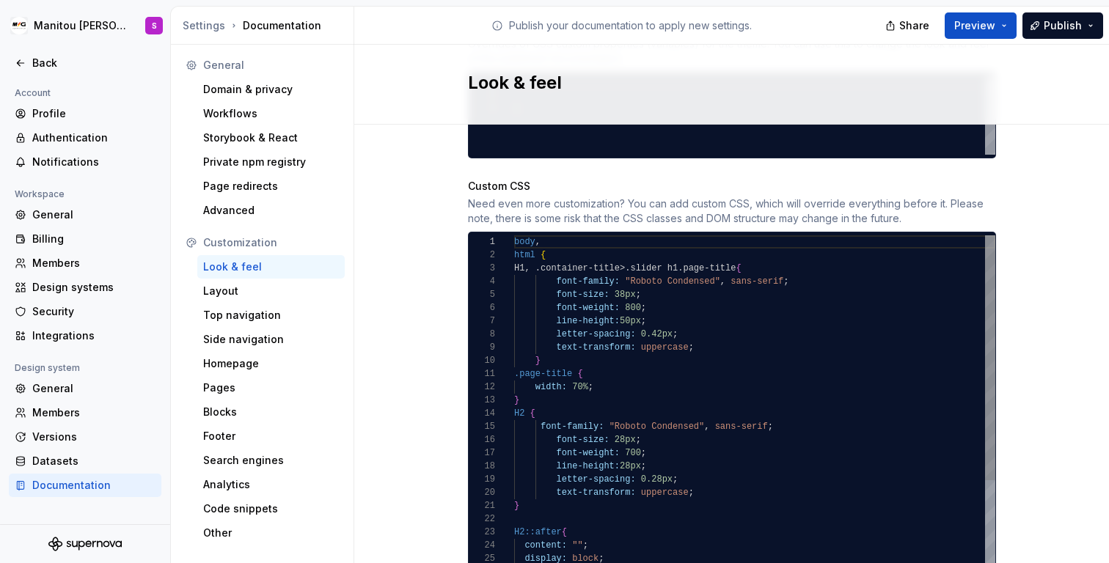
scroll to position [860, 0]
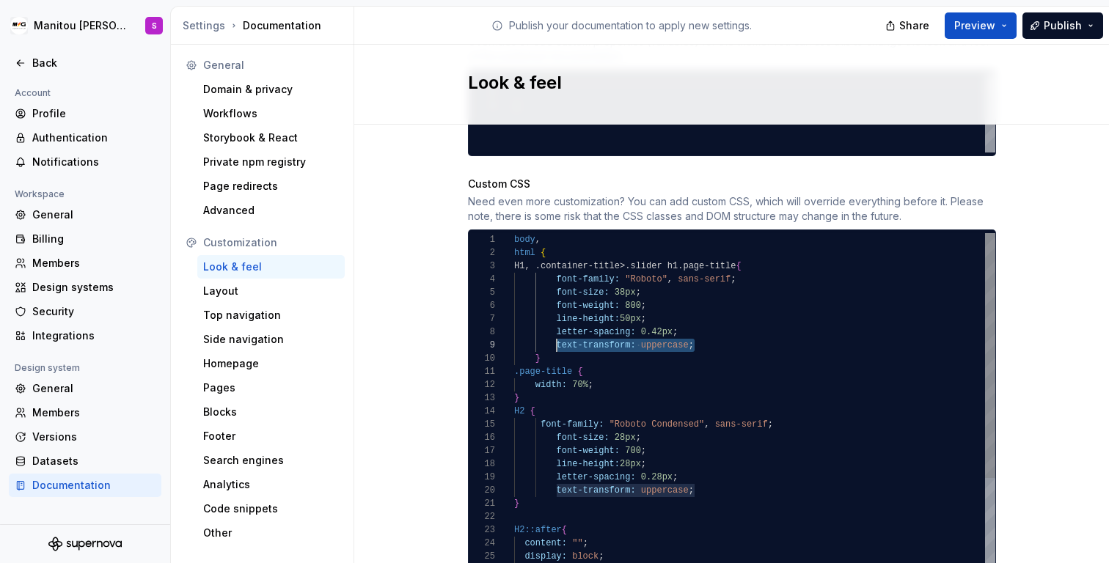
drag, startPoint x: 691, startPoint y: 331, endPoint x: 550, endPoint y: 332, distance: 140.8
drag, startPoint x: 700, startPoint y: 478, endPoint x: 503, endPoint y: 482, distance: 197.3
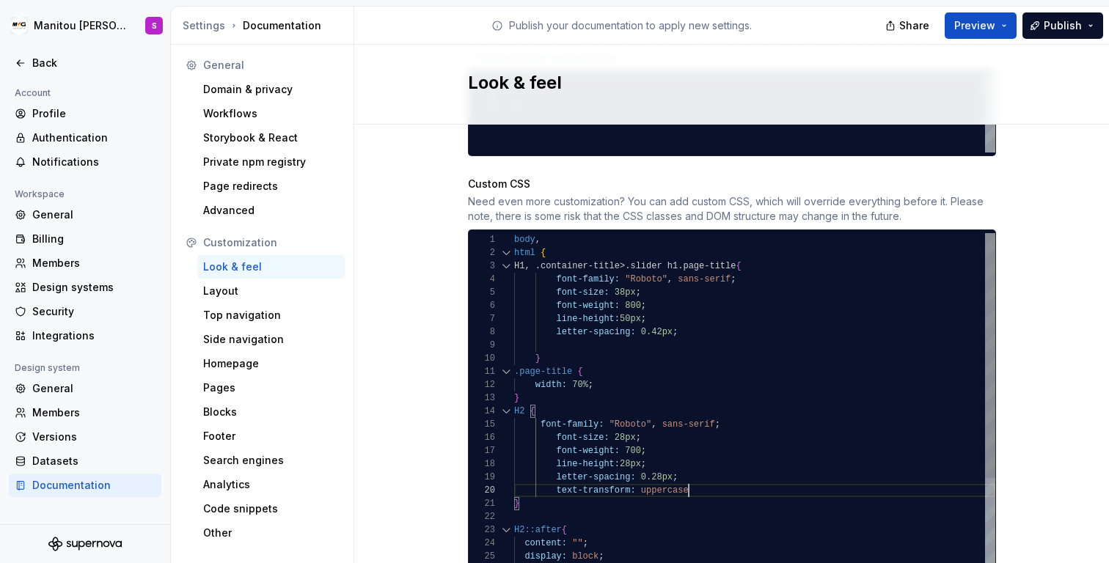
click at [700, 484] on div "text-transform: uppercase" at bounding box center [754, 490] width 481 height 13
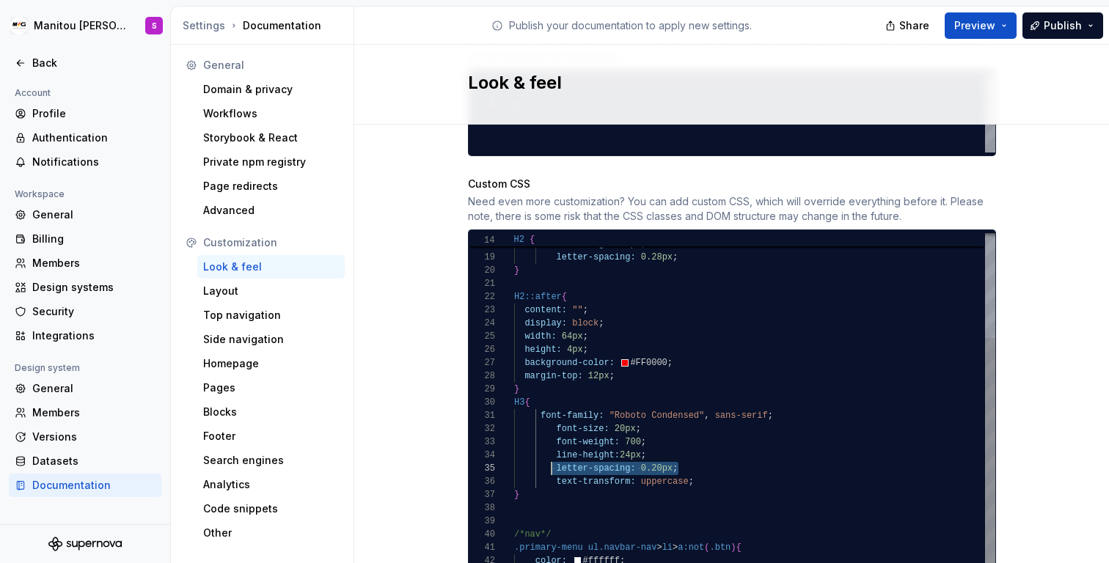
drag, startPoint x: 677, startPoint y: 456, endPoint x: 543, endPoint y: 452, distance: 134.3
click at [543, 452] on div "height: 4px ; background-color: #FF0000 ; margin-top: 12px ; } H3 { font-family…" at bounding box center [754, 561] width 481 height 1096
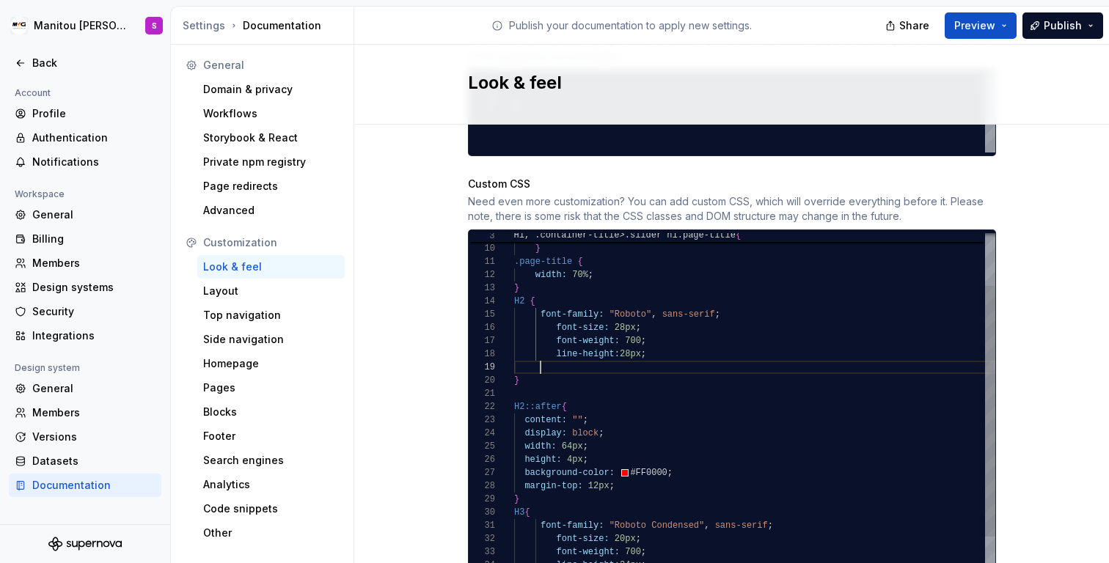
drag, startPoint x: 691, startPoint y: 349, endPoint x: 533, endPoint y: 354, distance: 157.7
drag, startPoint x: 533, startPoint y: 354, endPoint x: 733, endPoint y: 312, distance: 203.8
click at [533, 361] on div at bounding box center [754, 367] width 481 height 13
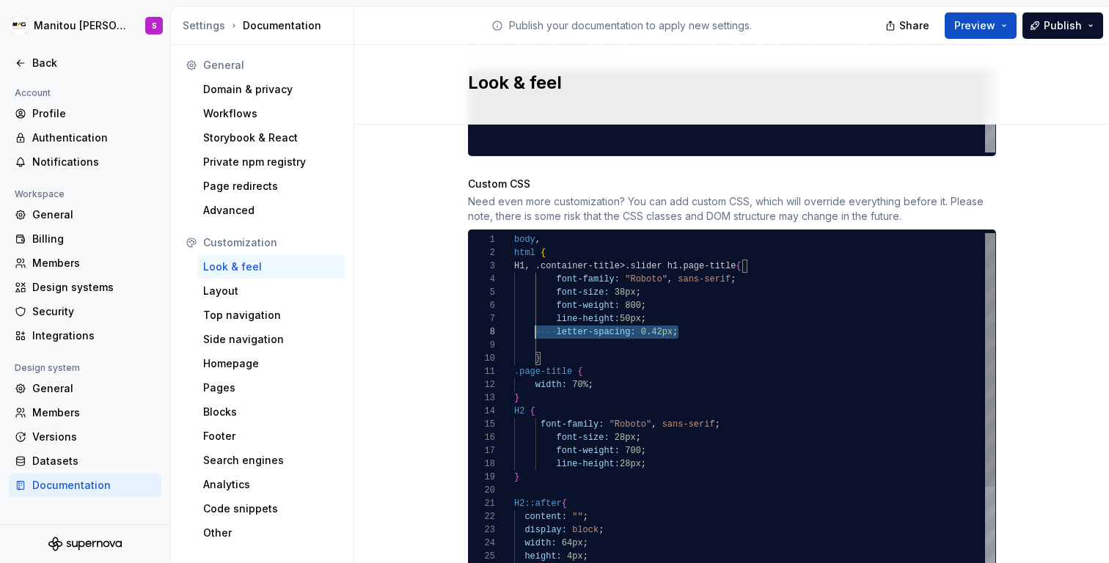
scroll to position [92, 5]
drag, startPoint x: 683, startPoint y: 314, endPoint x: 513, endPoint y: 320, distance: 171.0
type textarea "**********"
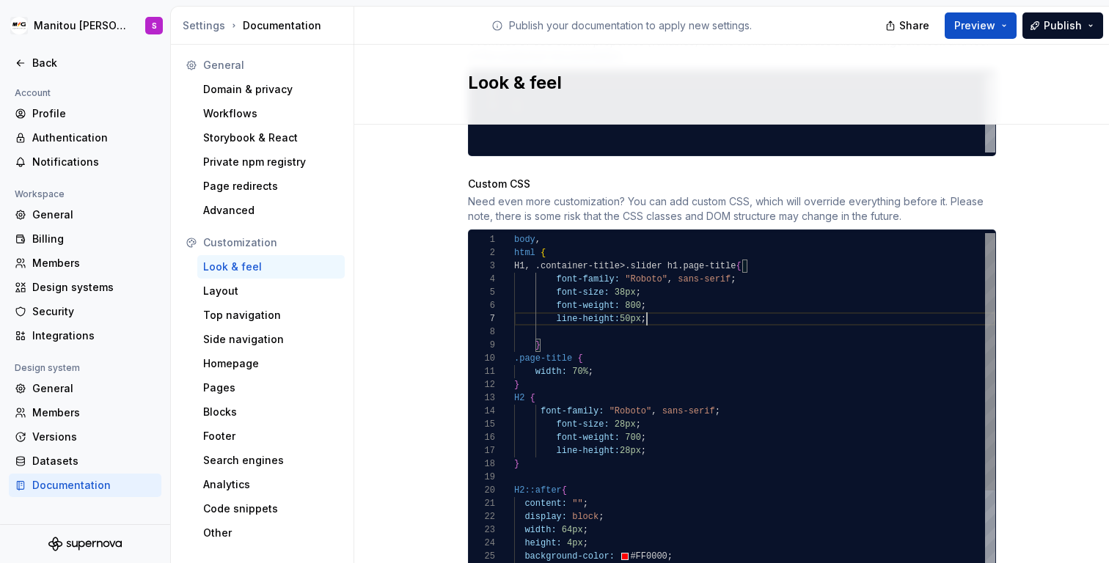
scroll to position [79, 133]
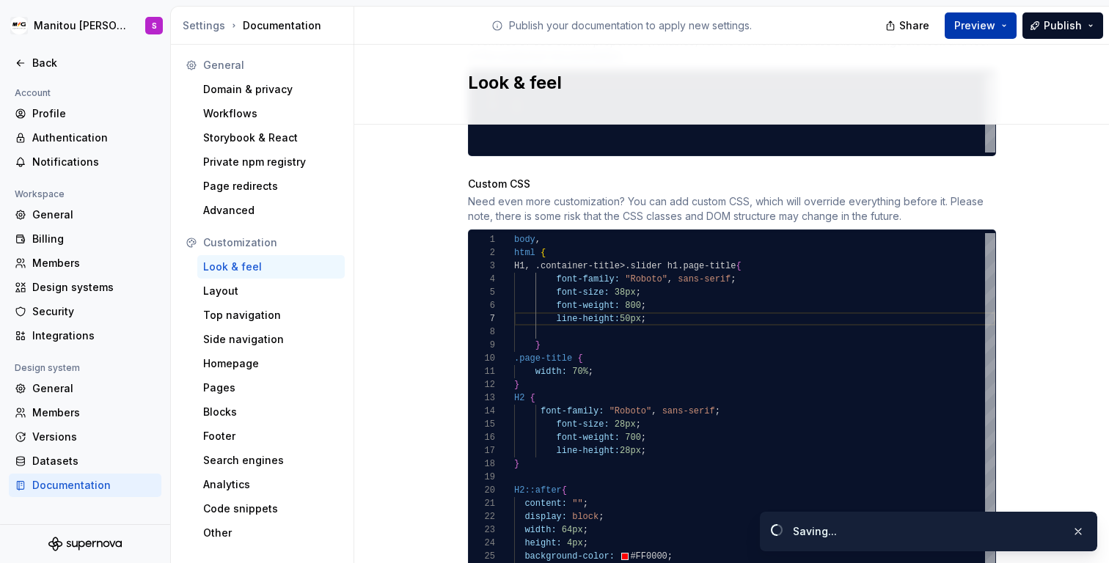
click at [1013, 19] on button "Preview" at bounding box center [981, 25] width 72 height 26
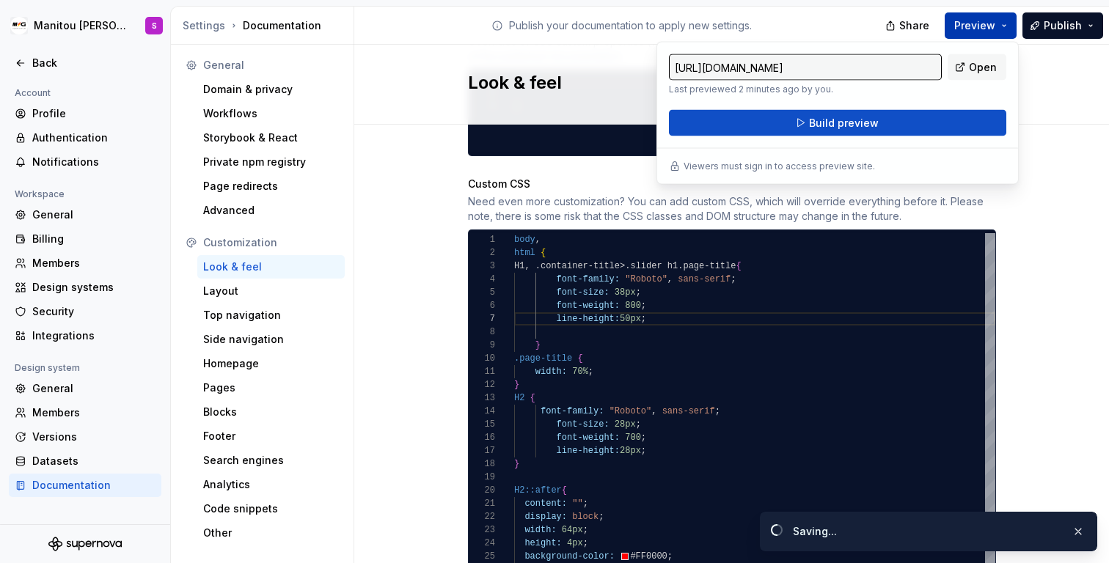
drag, startPoint x: 1013, startPoint y: 19, endPoint x: 858, endPoint y: 202, distance: 239.3
click at [1012, 19] on button "Preview" at bounding box center [981, 25] width 72 height 26
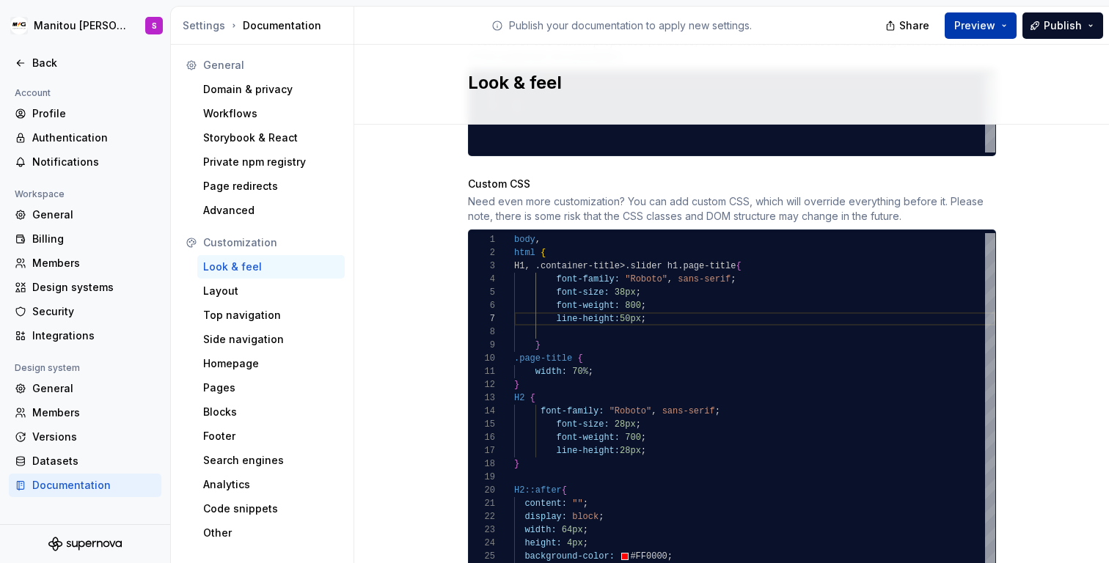
click at [979, 32] on span "Preview" at bounding box center [974, 25] width 41 height 15
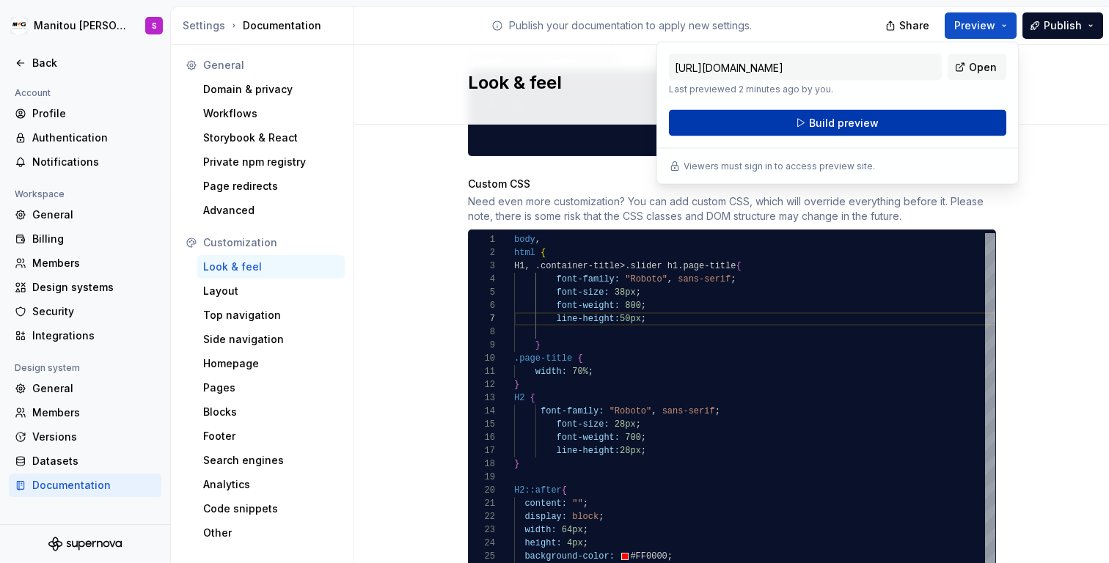
click at [840, 118] on span "Build preview" at bounding box center [844, 123] width 70 height 15
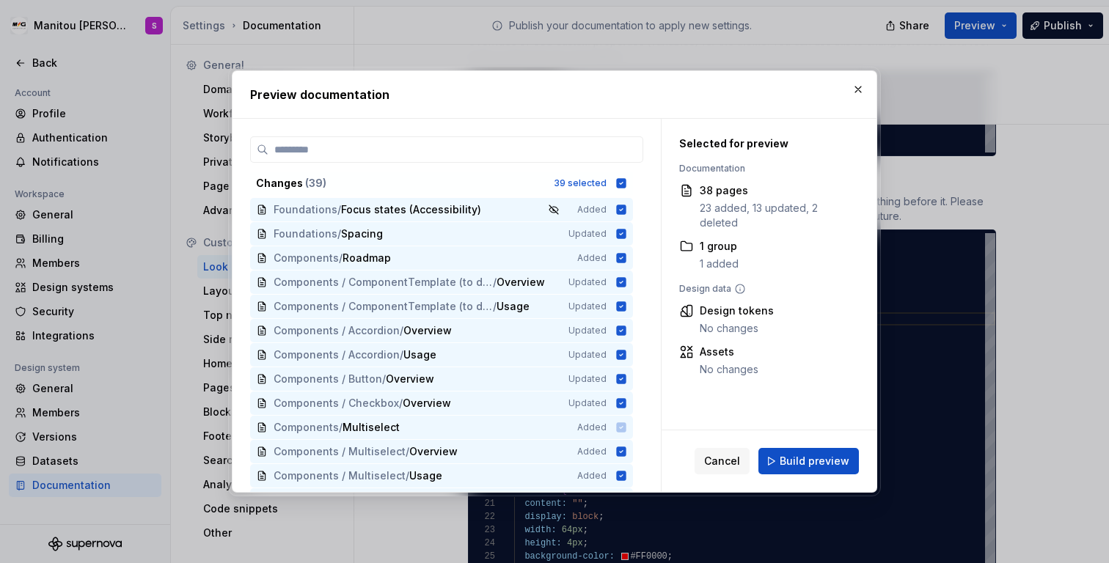
click at [835, 465] on span "Build preview" at bounding box center [815, 461] width 70 height 15
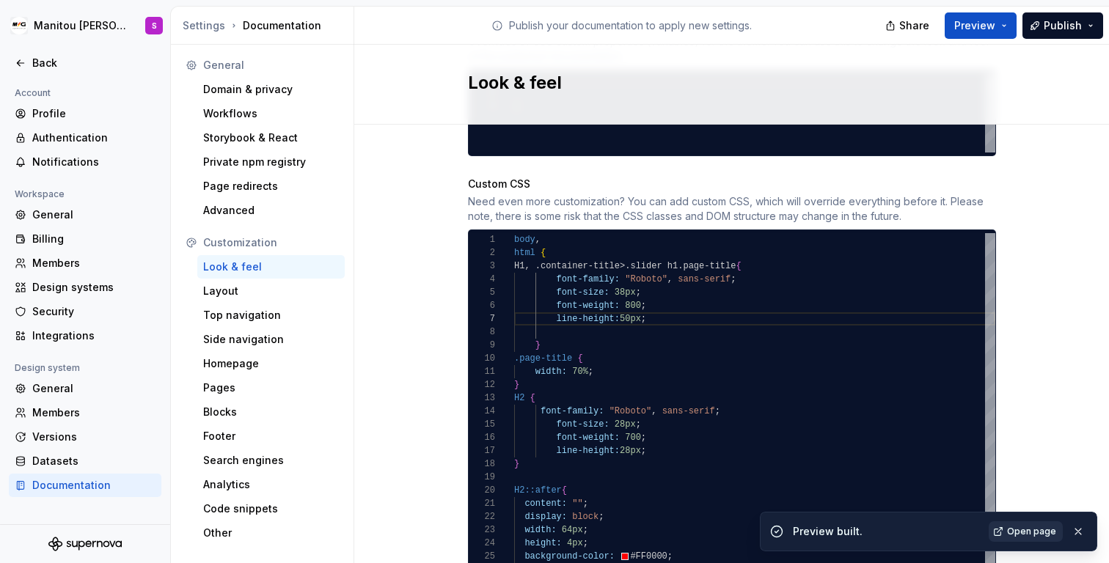
click at [1021, 536] on span "Open page" at bounding box center [1031, 532] width 49 height 12
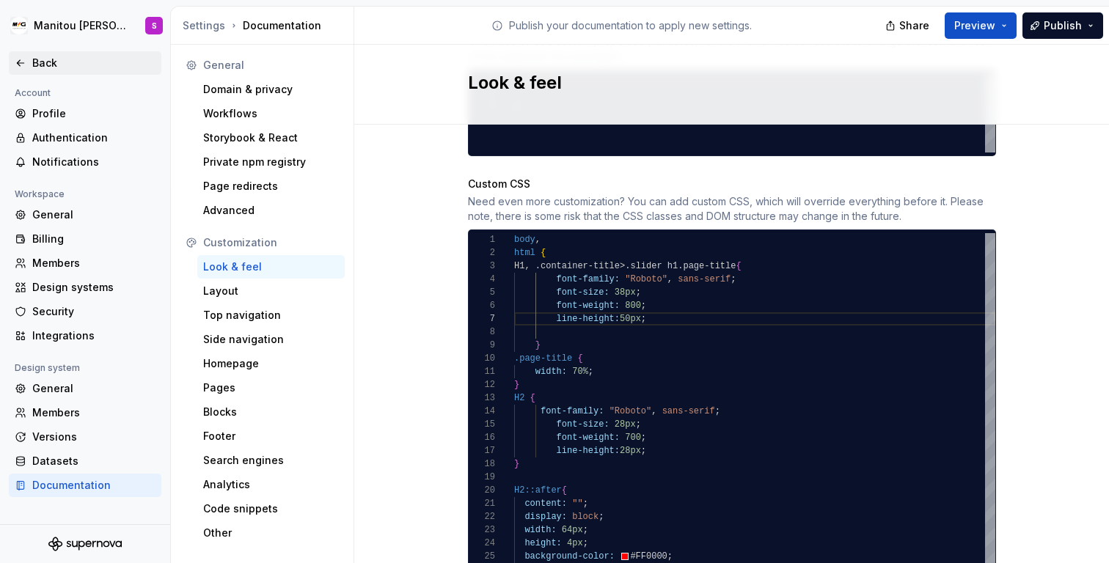
click at [48, 59] on div "Back" at bounding box center [93, 63] width 123 height 15
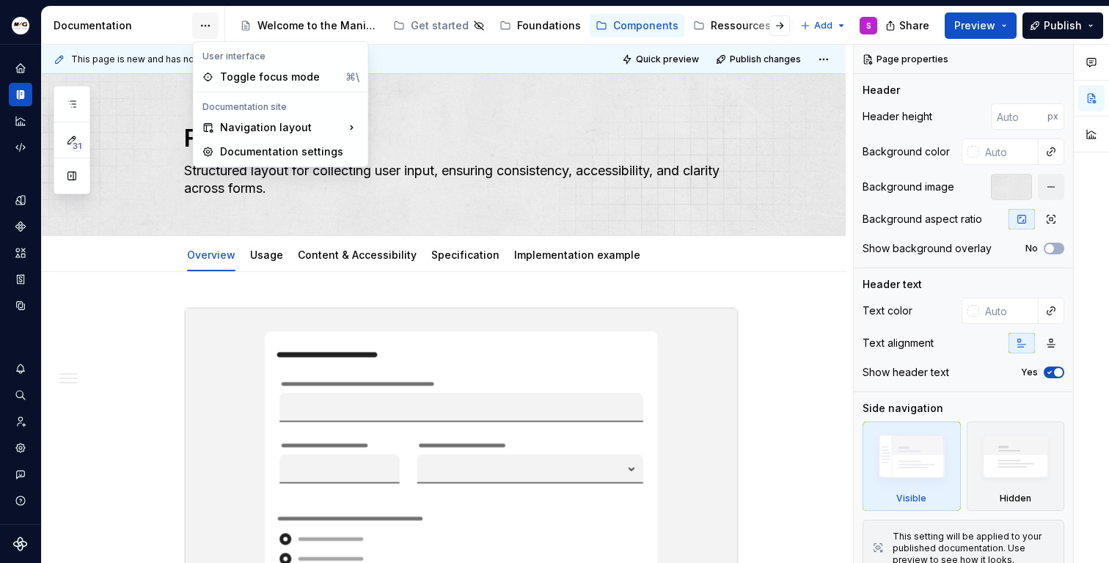
click at [202, 35] on html "Manitou [PERSON_NAME] Design System S Design system data Documentation Accessib…" at bounding box center [554, 281] width 1109 height 563
click at [241, 149] on div "Documentation settings" at bounding box center [288, 152] width 139 height 15
type textarea "*"
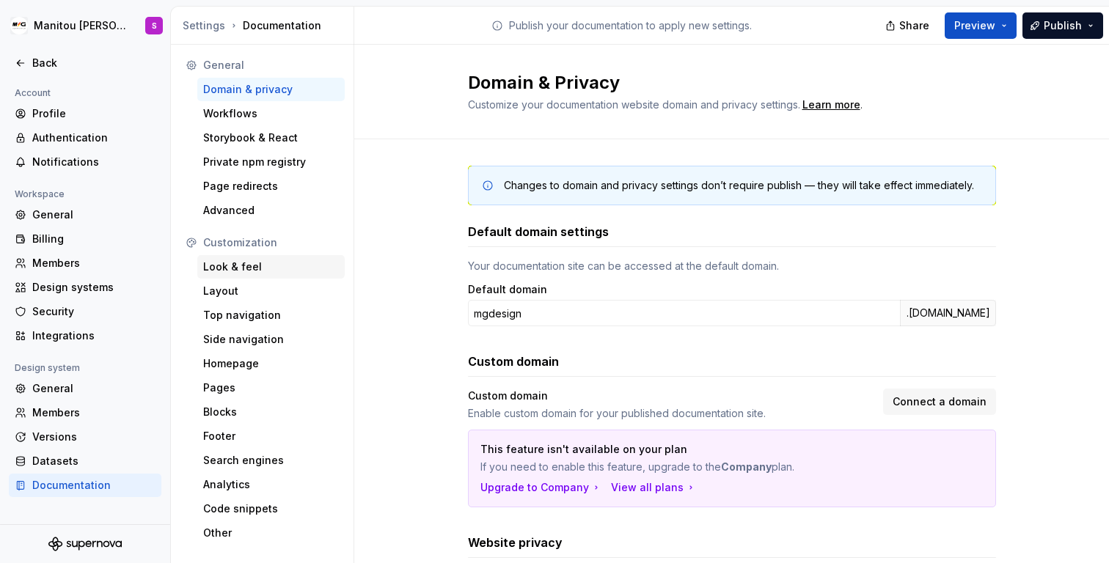
click at [219, 264] on div "Look & feel" at bounding box center [271, 267] width 136 height 15
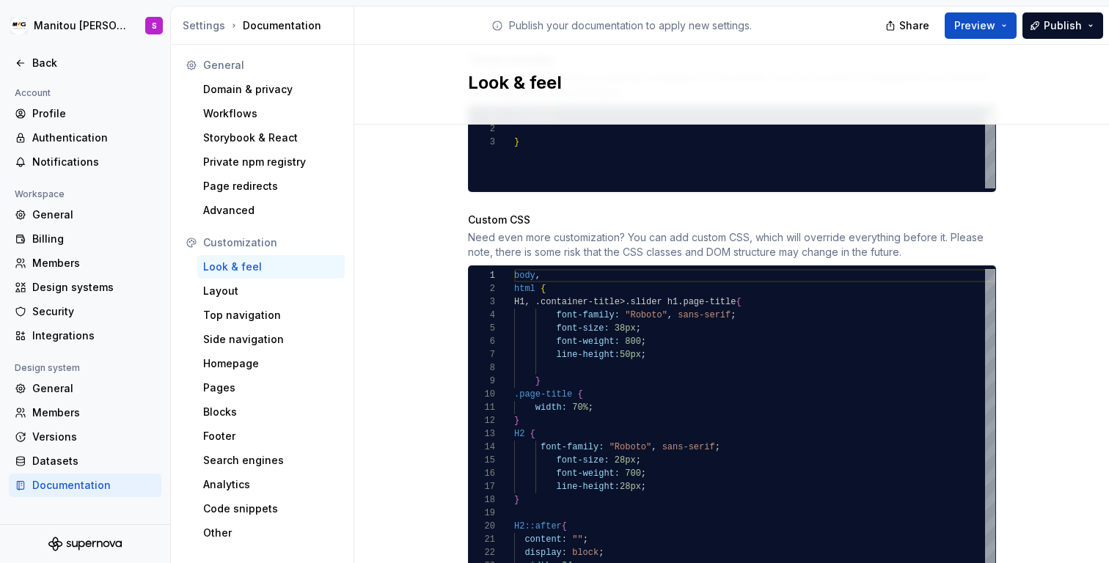
scroll to position [846, 0]
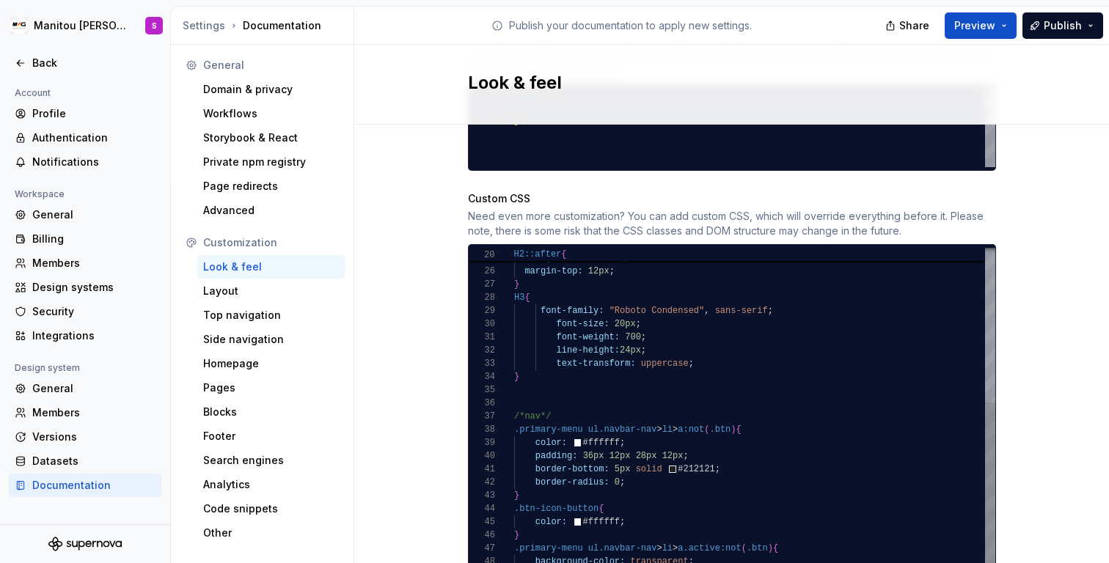
click at [694, 298] on div "font-size: 20px ; font-weight: 700 ; line-height: 24px ; text-transform: upperc…" at bounding box center [754, 463] width 481 height 1056
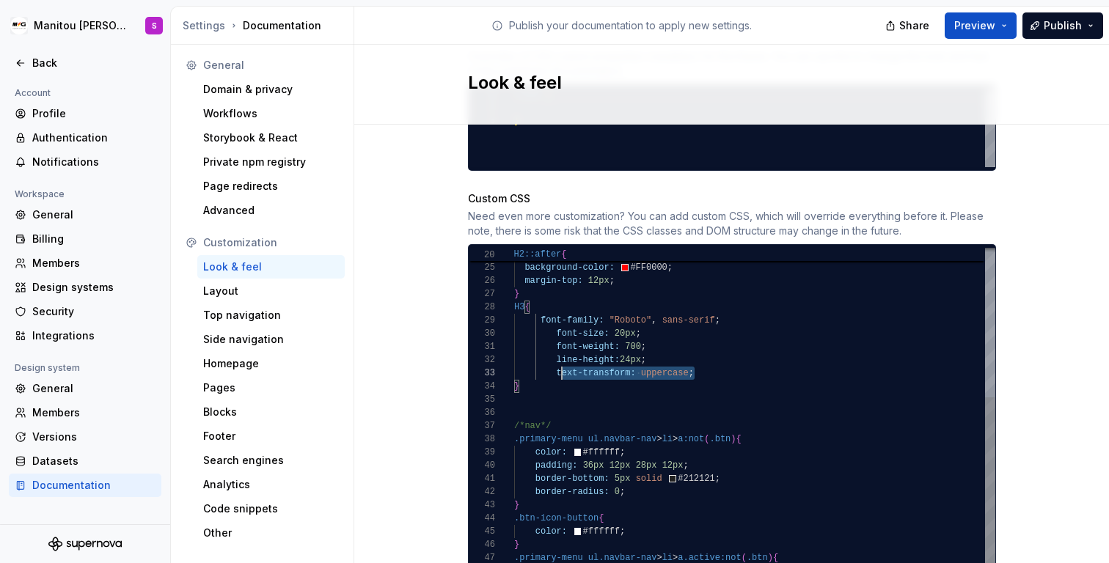
scroll to position [26, 32]
drag, startPoint x: 706, startPoint y: 357, endPoint x: 537, endPoint y: 354, distance: 169.4
click at [537, 354] on div "font-size: 20px ; font-weight: 700 ; line-height: 24px ; text-transform: upperc…" at bounding box center [754, 472] width 481 height 1056
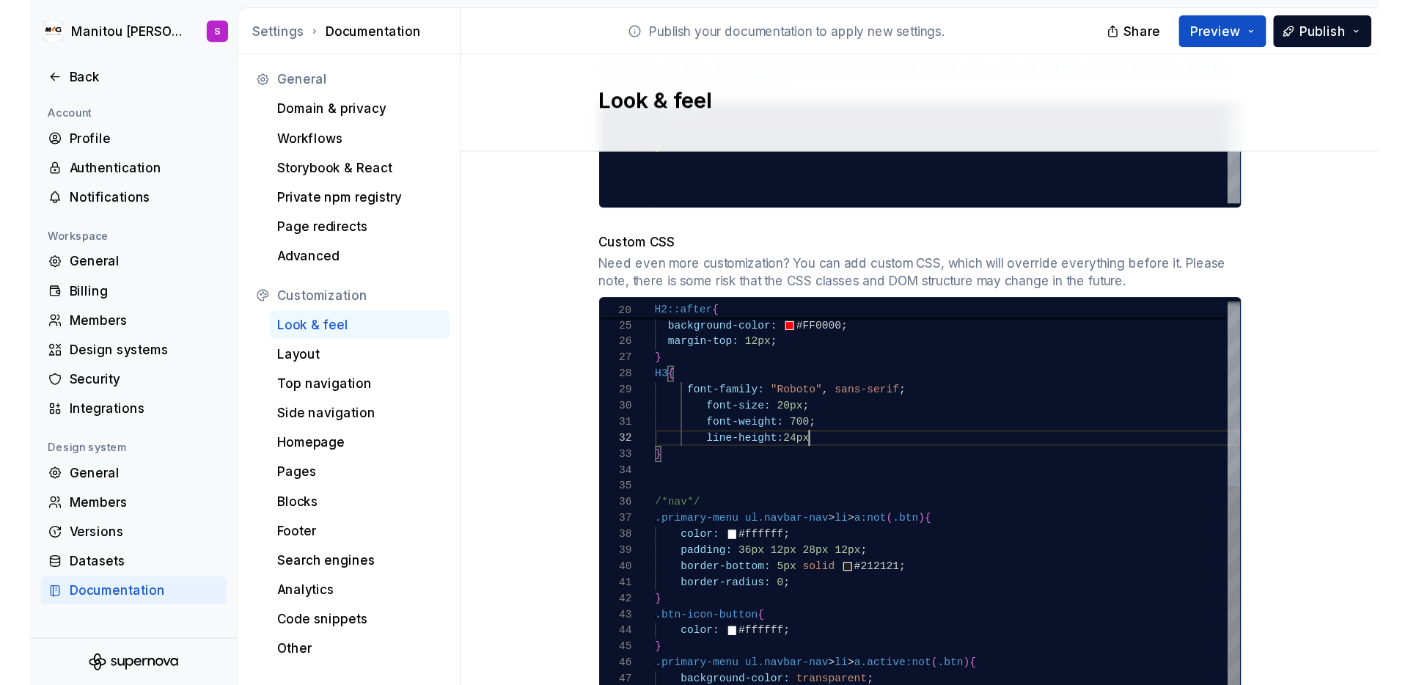
scroll to position [13, 133]
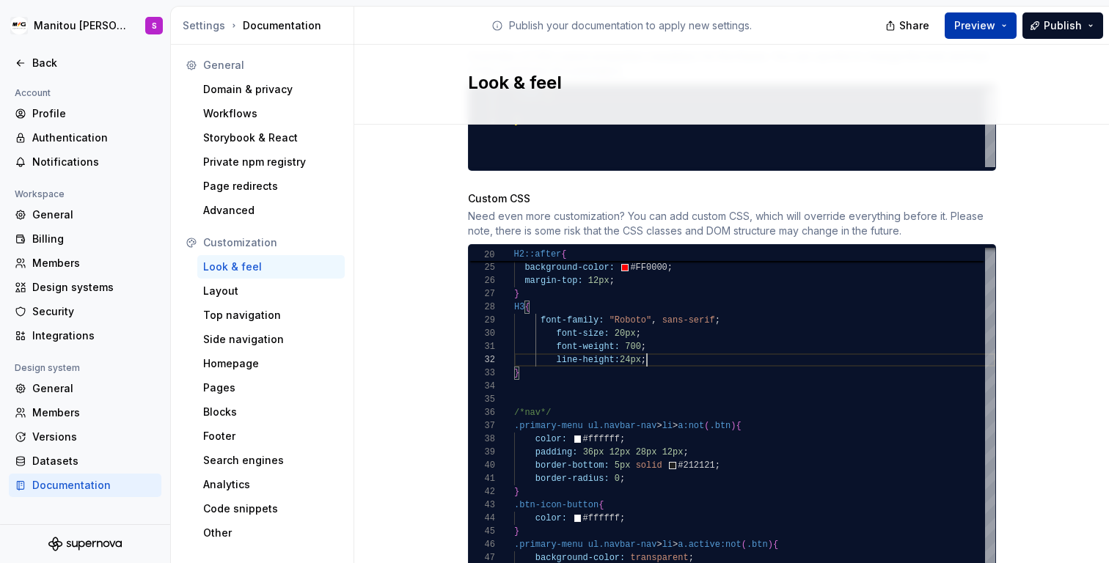
type textarea "**********"
click at [989, 21] on span "Preview" at bounding box center [974, 25] width 41 height 15
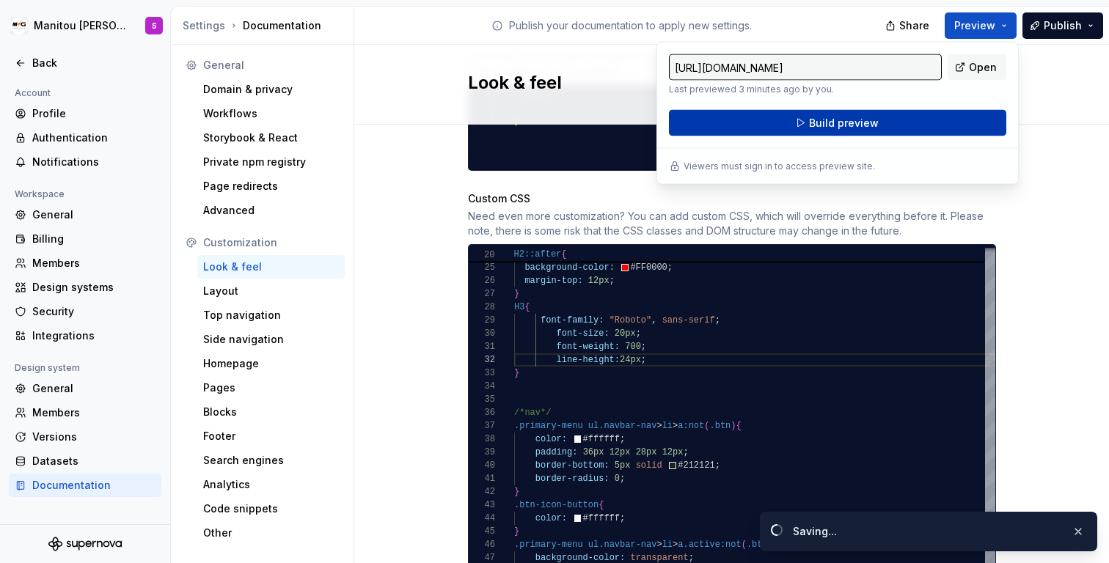
click at [905, 123] on button "Build preview" at bounding box center [837, 123] width 337 height 26
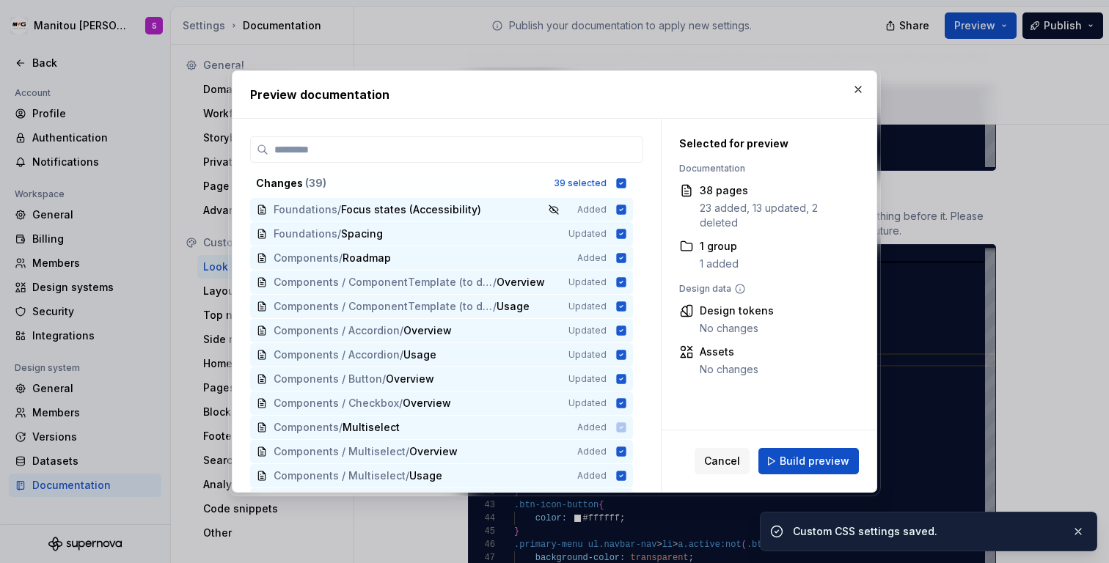
click at [797, 474] on div "Cancel Build preview" at bounding box center [768, 461] width 215 height 62
click at [803, 463] on span "Build preview" at bounding box center [815, 461] width 70 height 15
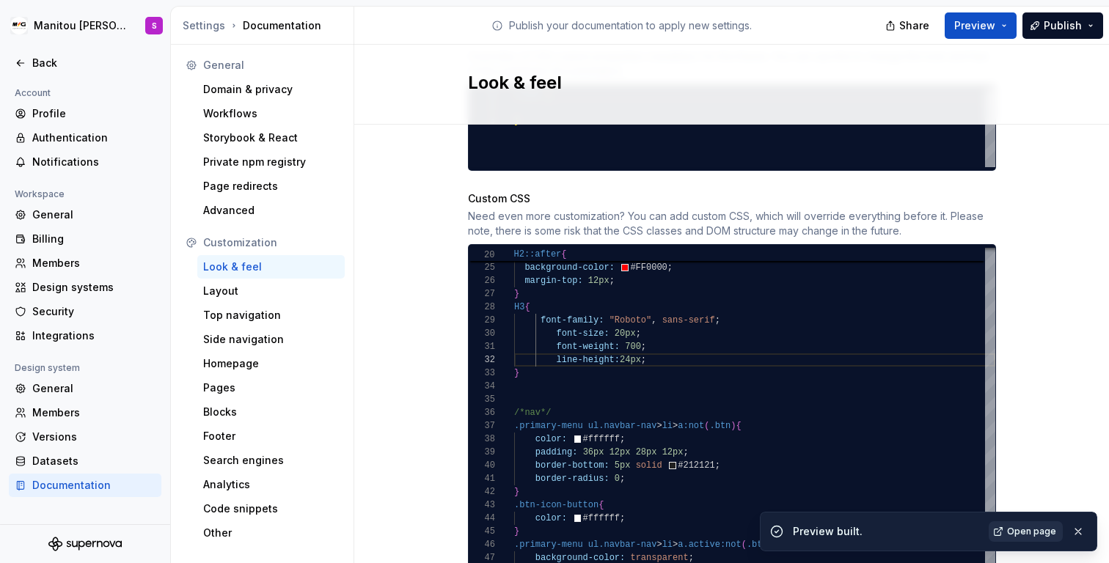
click at [1016, 524] on link "Open page" at bounding box center [1026, 531] width 74 height 21
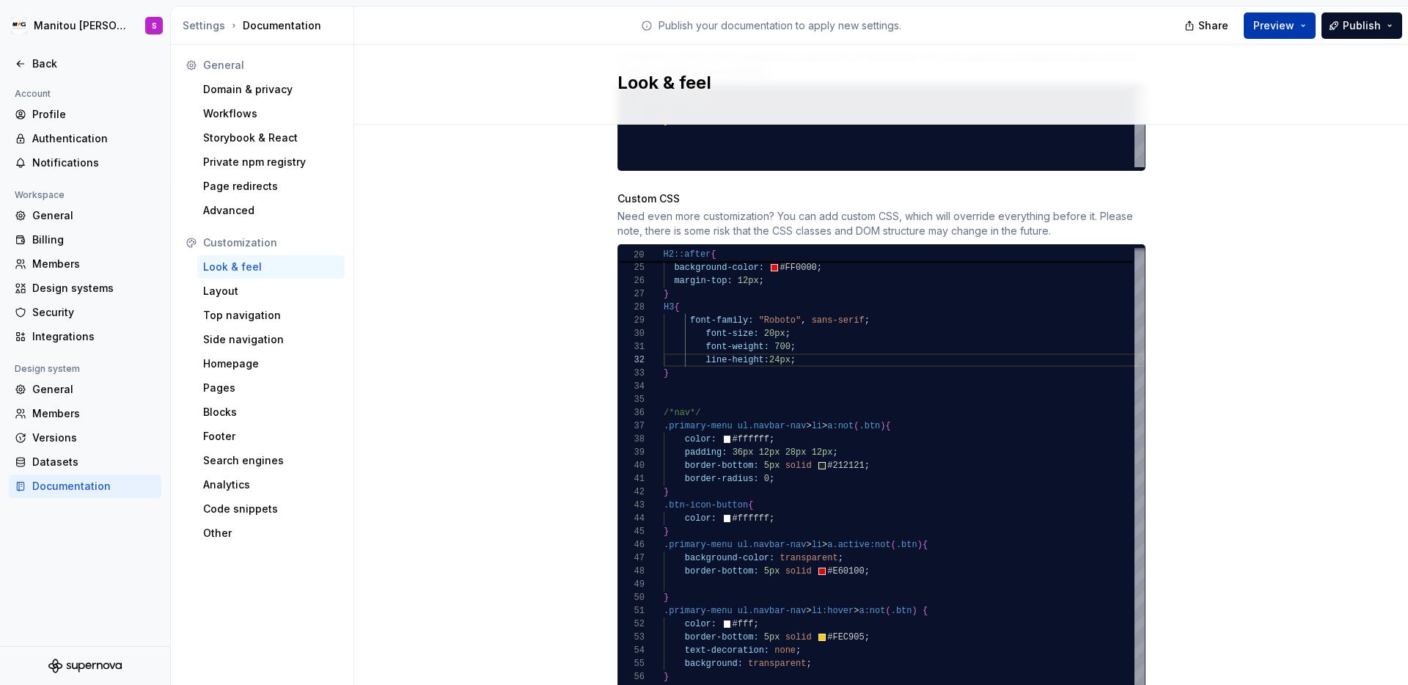
click at [1108, 18] on button "Preview" at bounding box center [1280, 25] width 72 height 26
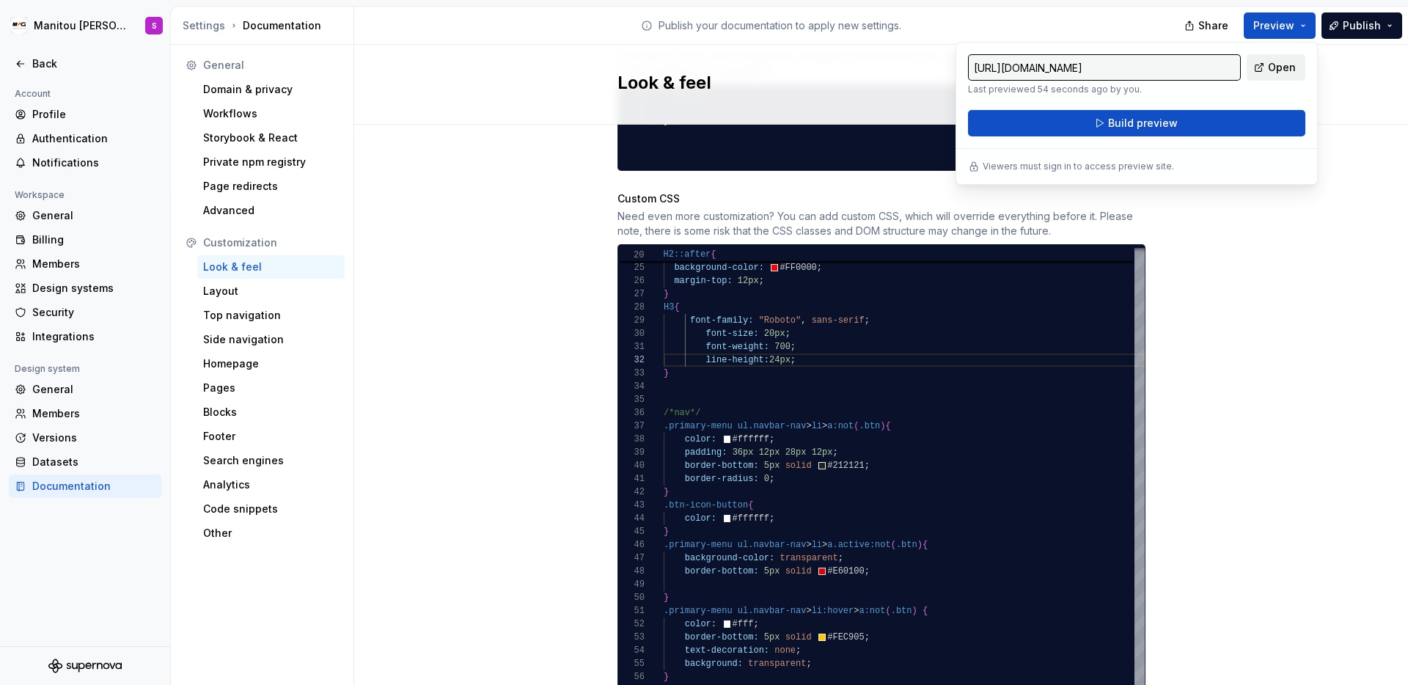
click at [1108, 67] on link "Open" at bounding box center [1276, 67] width 59 height 26
click at [42, 72] on div "Back" at bounding box center [85, 63] width 153 height 23
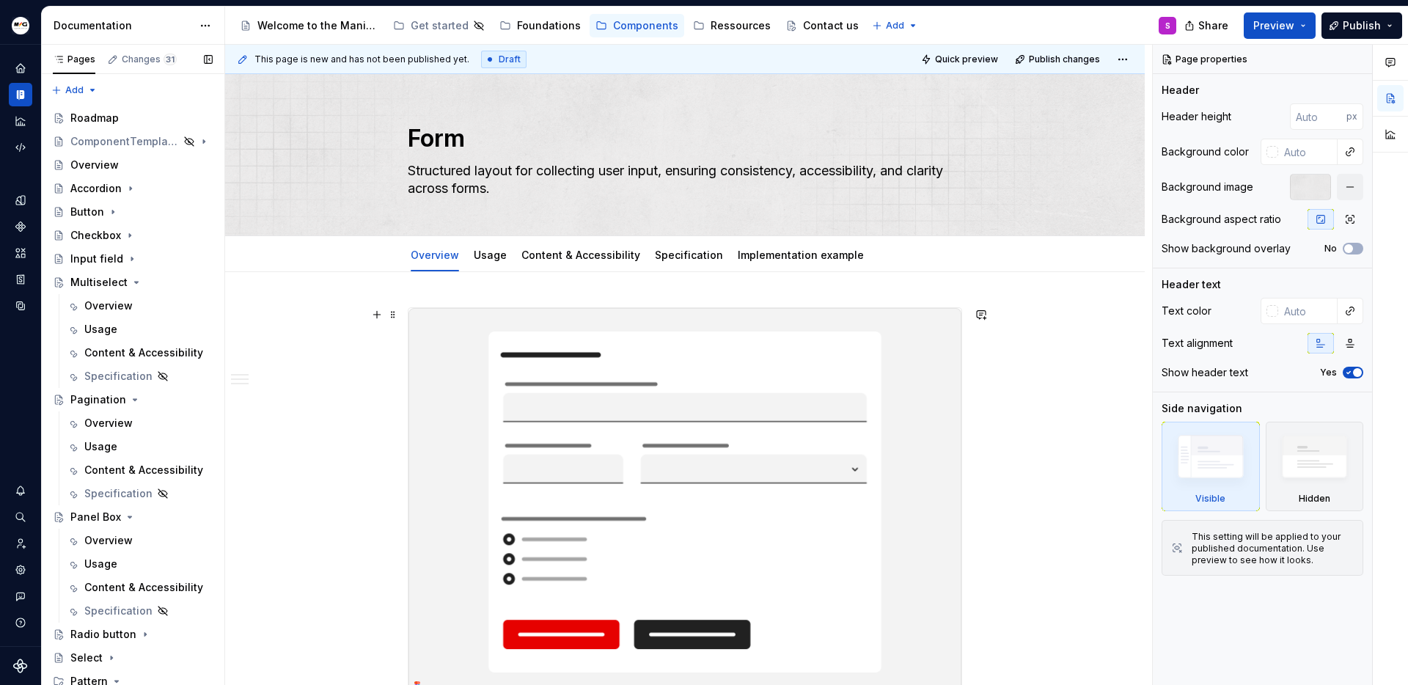
click at [722, 462] on img at bounding box center [684, 502] width 553 height 388
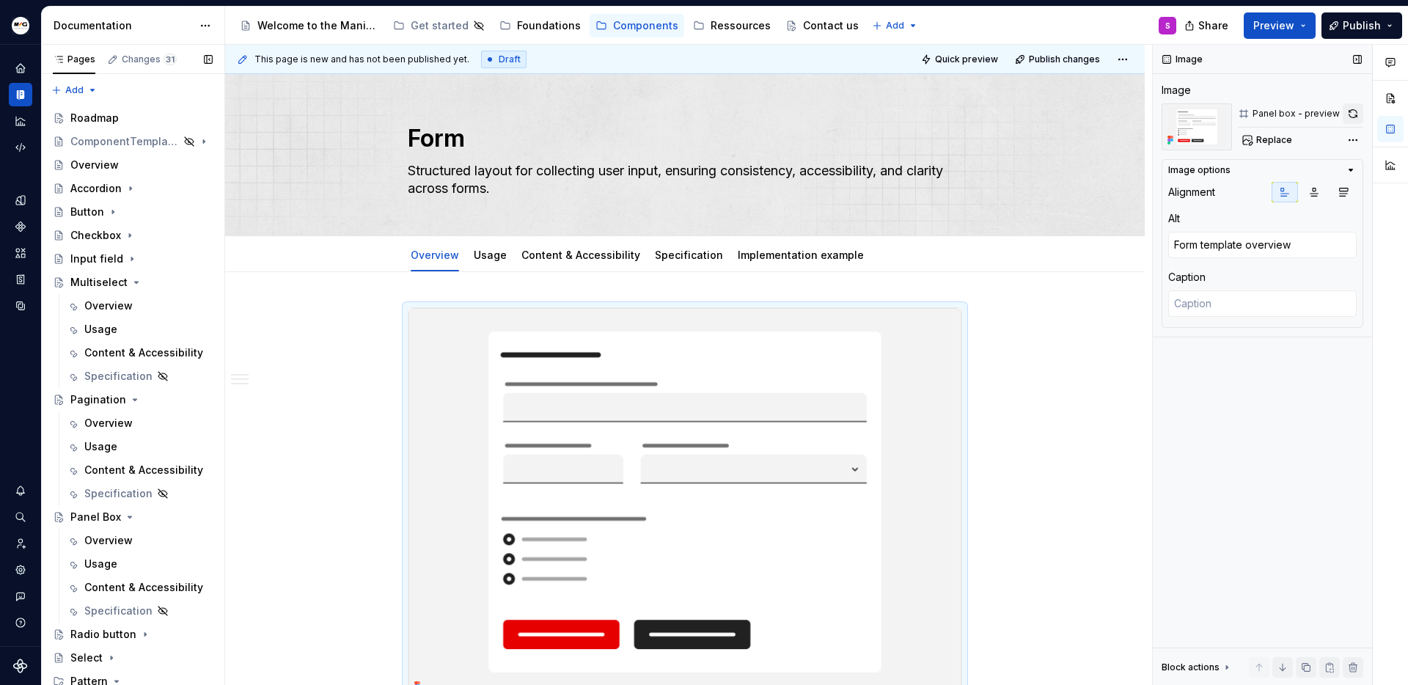
click at [1108, 107] on button "button" at bounding box center [1353, 113] width 21 height 21
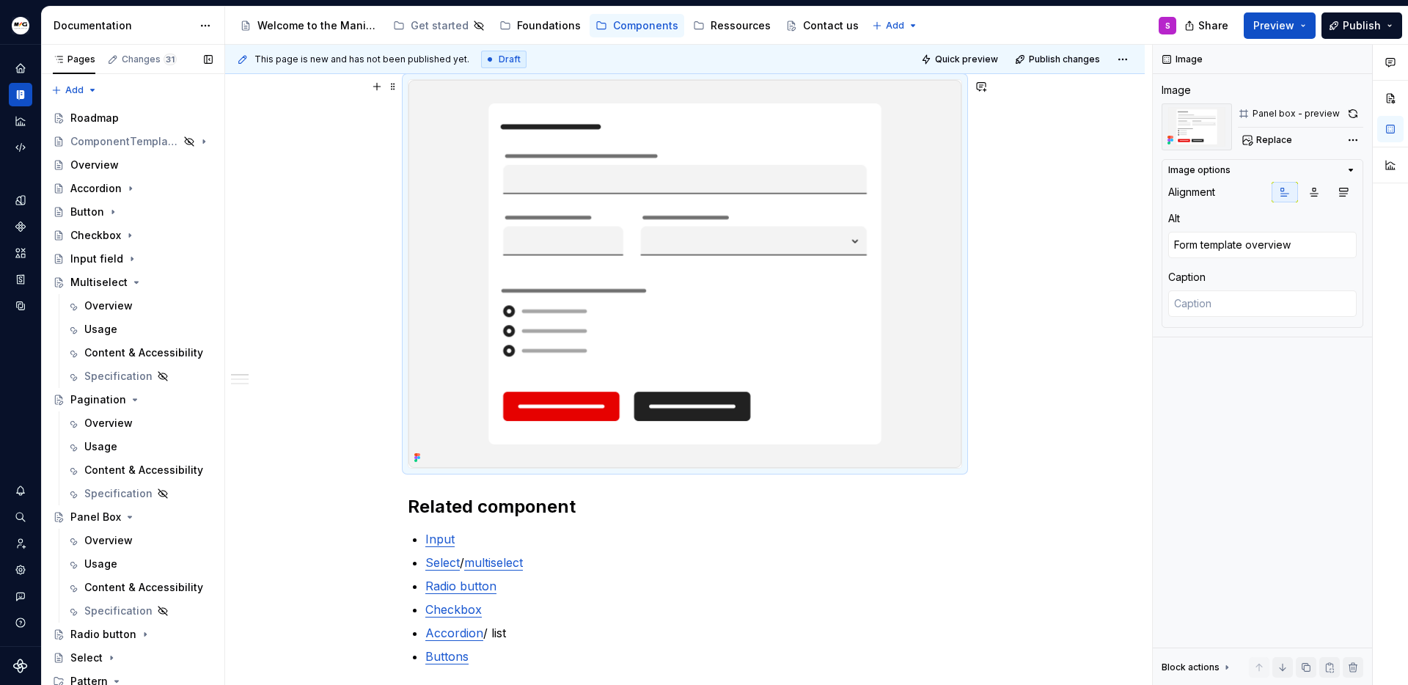
scroll to position [227, 0]
click at [869, 444] on img at bounding box center [684, 275] width 553 height 388
click at [1108, 114] on button "button" at bounding box center [1353, 113] width 21 height 21
click at [1108, 138] on span "Replace" at bounding box center [1274, 140] width 36 height 12
type textarea "*"
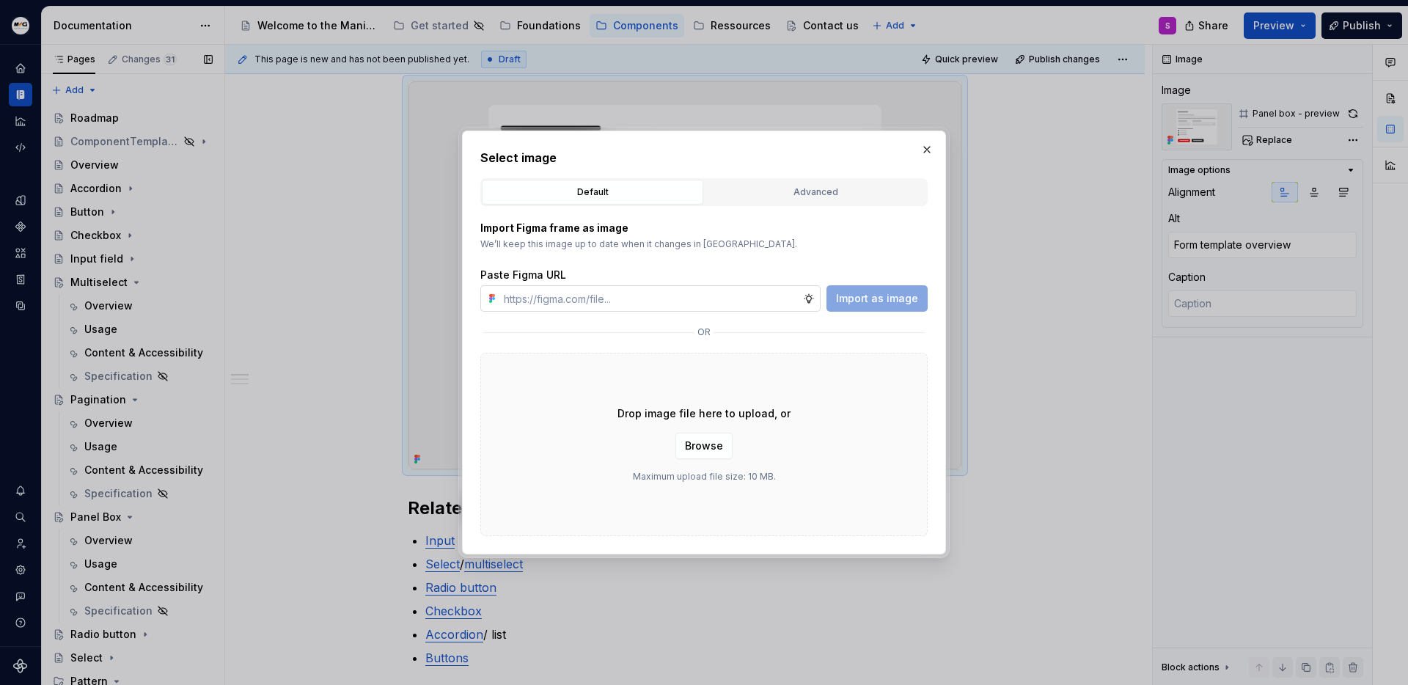
click at [635, 299] on input "text" at bounding box center [650, 298] width 305 height 26
type input "[URL][DOMAIN_NAME]"
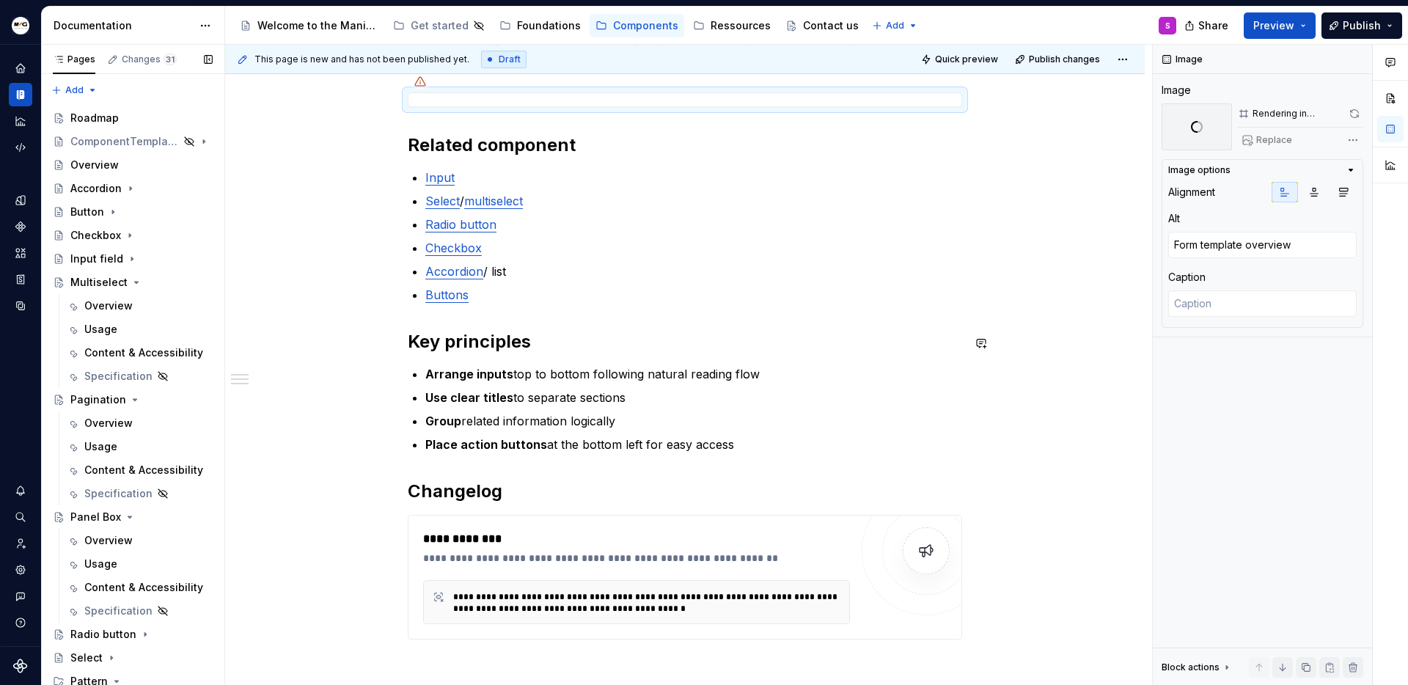
scroll to position [139, 0]
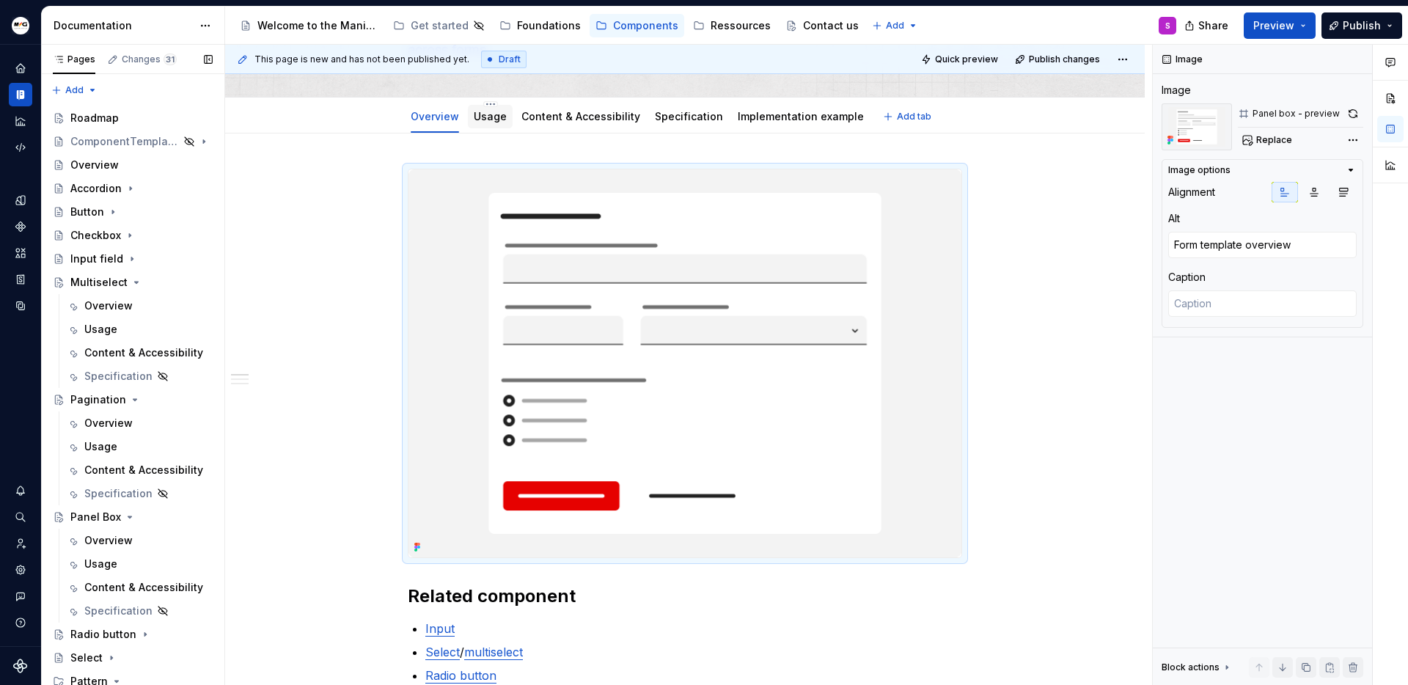
click at [495, 122] on div "Usage" at bounding box center [490, 116] width 33 height 15
click at [866, 286] on img at bounding box center [684, 363] width 553 height 388
click at [1108, 118] on button "button" at bounding box center [1353, 113] width 21 height 21
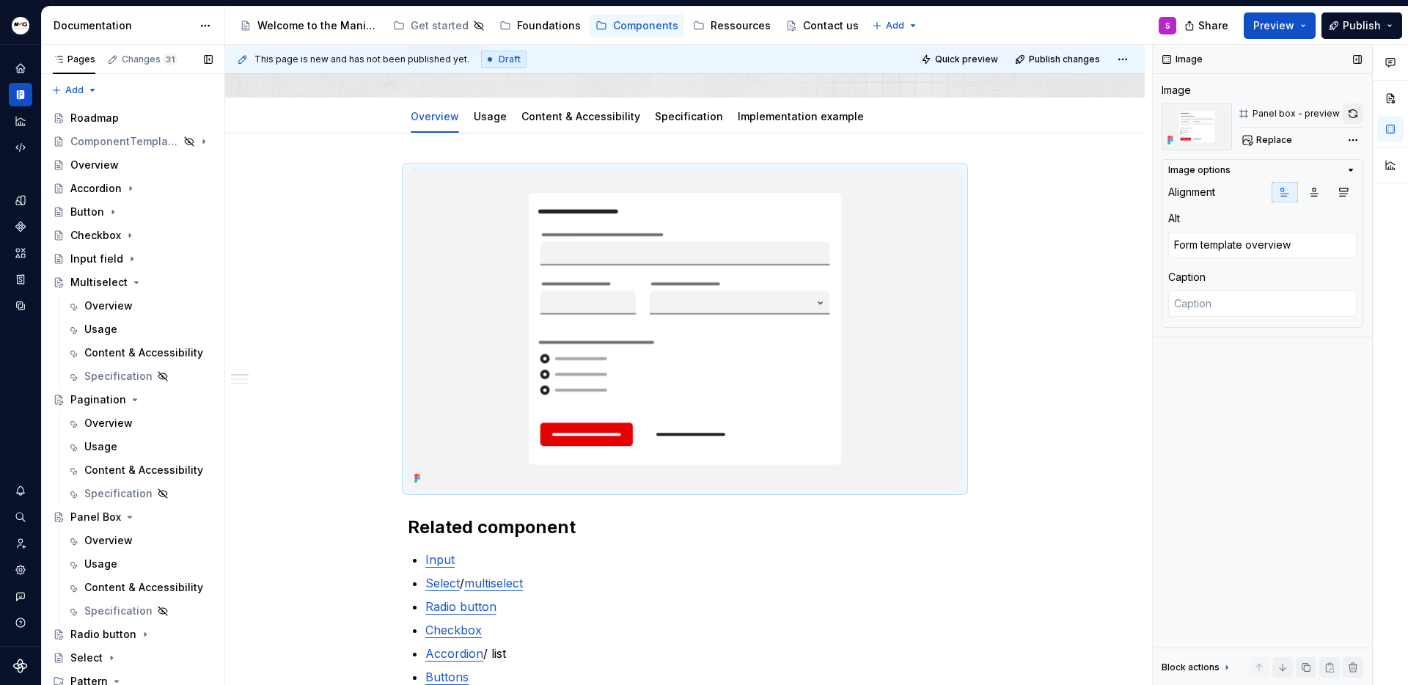
click at [1108, 114] on button "button" at bounding box center [1353, 113] width 21 height 21
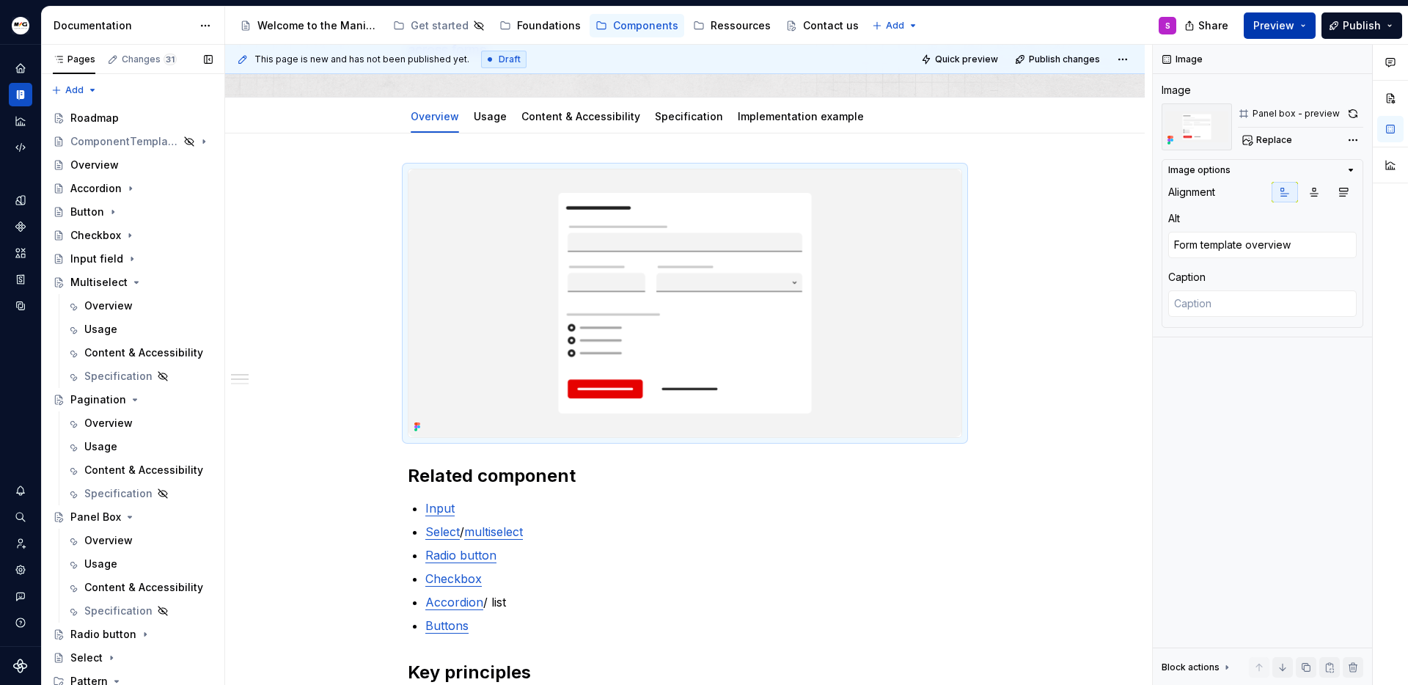
click at [1108, 24] on button "Preview" at bounding box center [1280, 25] width 72 height 26
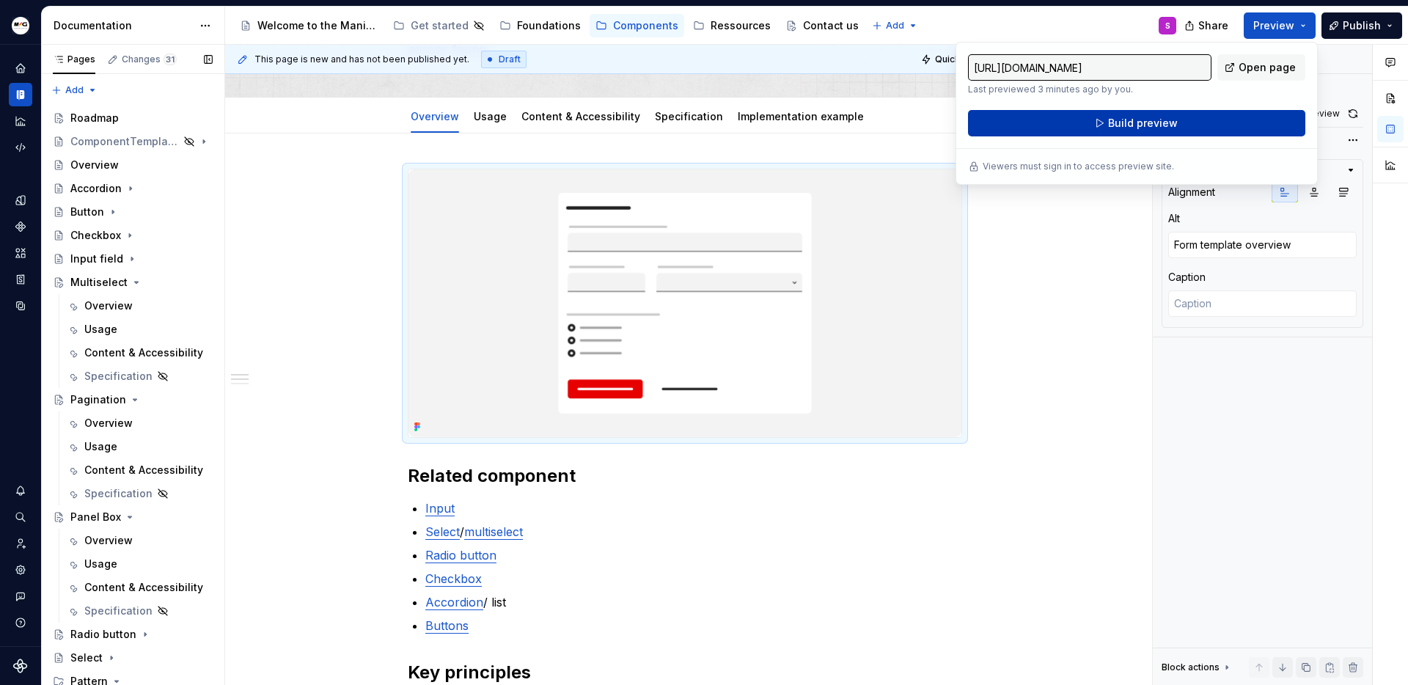
click at [1108, 131] on button "Build preview" at bounding box center [1136, 123] width 337 height 26
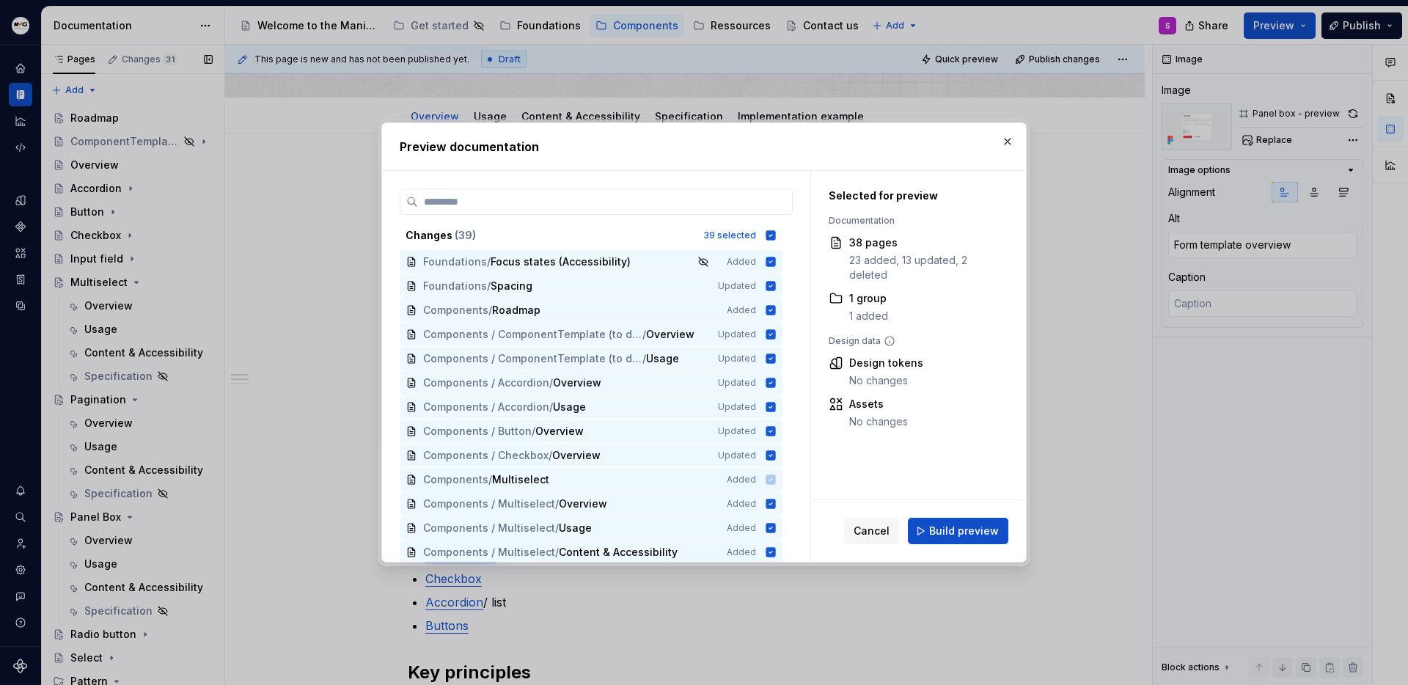
drag, startPoint x: 942, startPoint y: 534, endPoint x: 917, endPoint y: 513, distance: 32.9
click at [942, 534] on span "Build preview" at bounding box center [964, 531] width 70 height 15
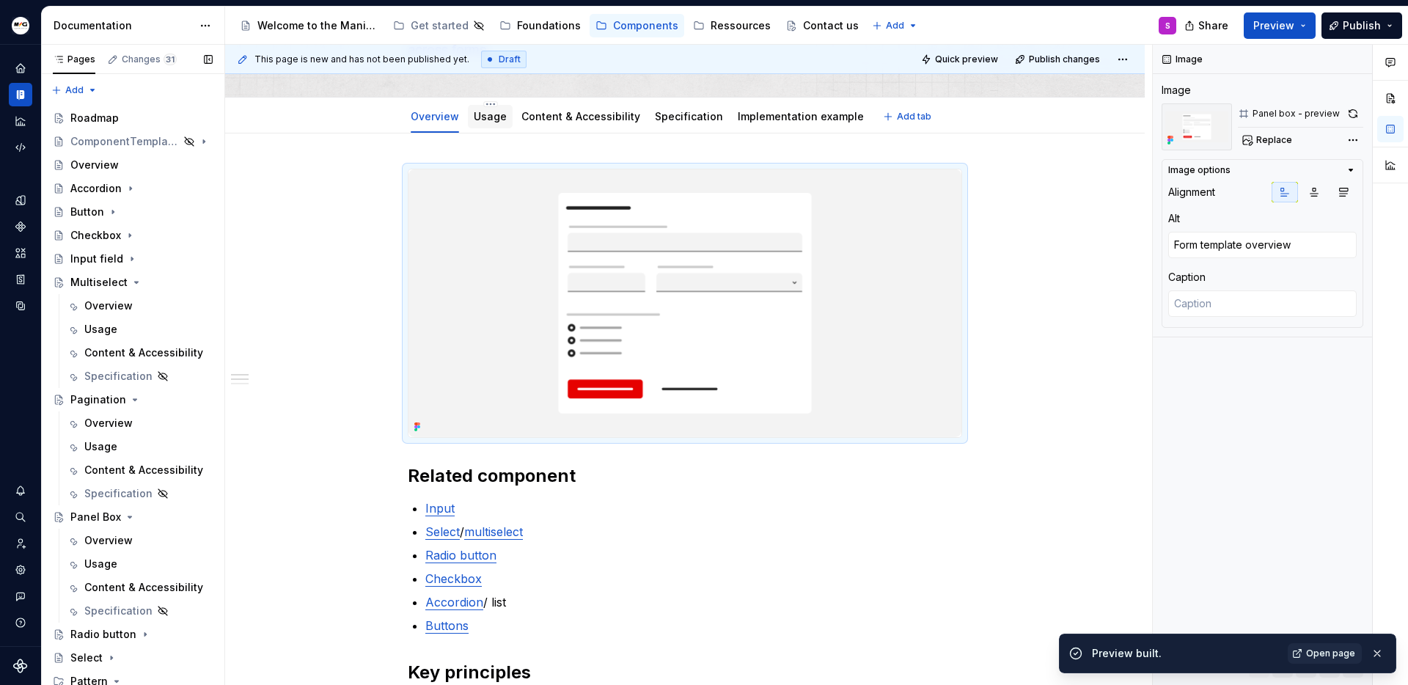
click at [480, 117] on link "Usage" at bounding box center [490, 116] width 33 height 12
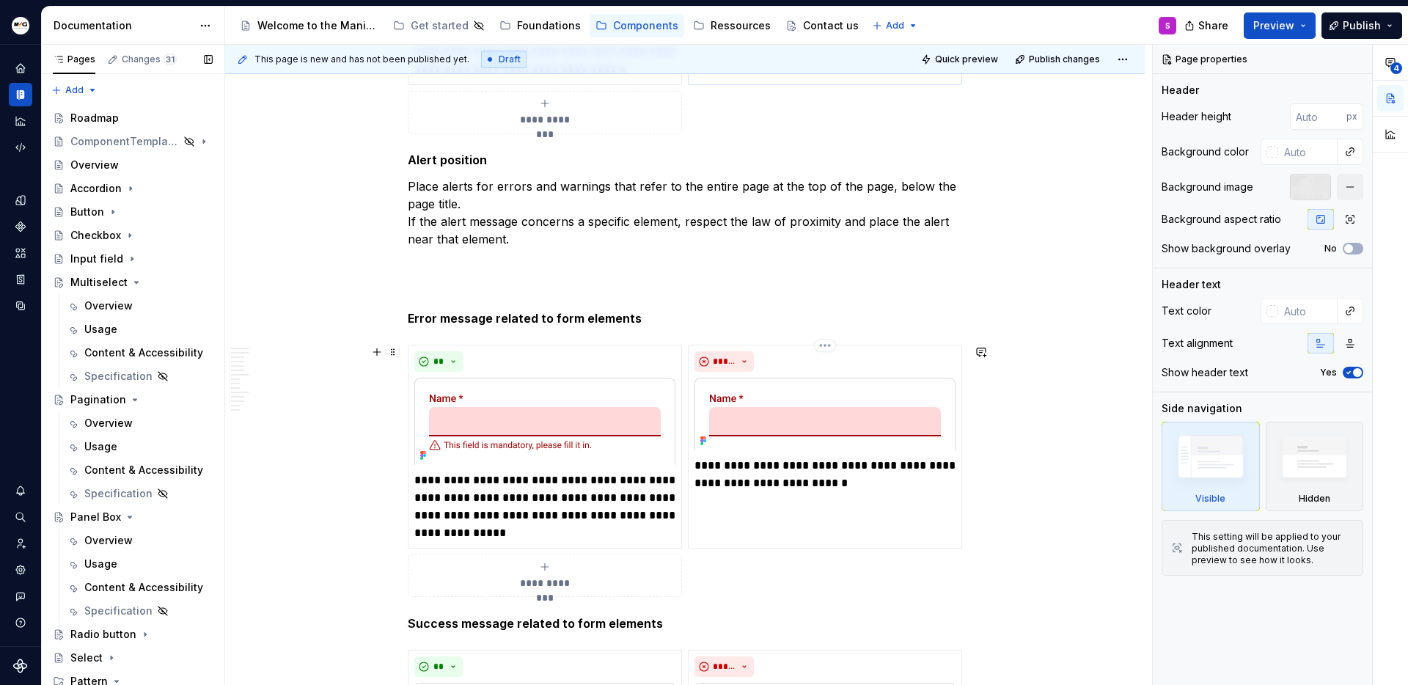
scroll to position [3028, 0]
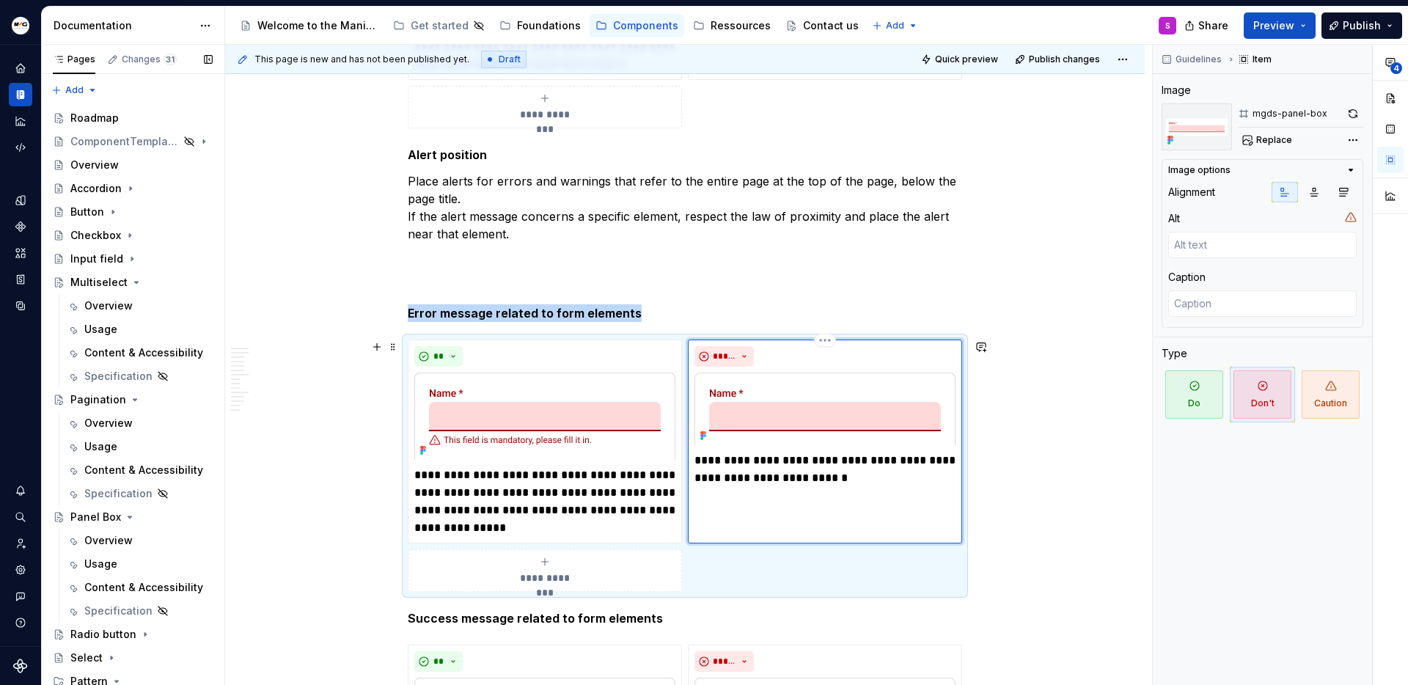
click at [800, 421] on img at bounding box center [824, 409] width 261 height 73
click at [638, 407] on img at bounding box center [544, 417] width 261 height 88
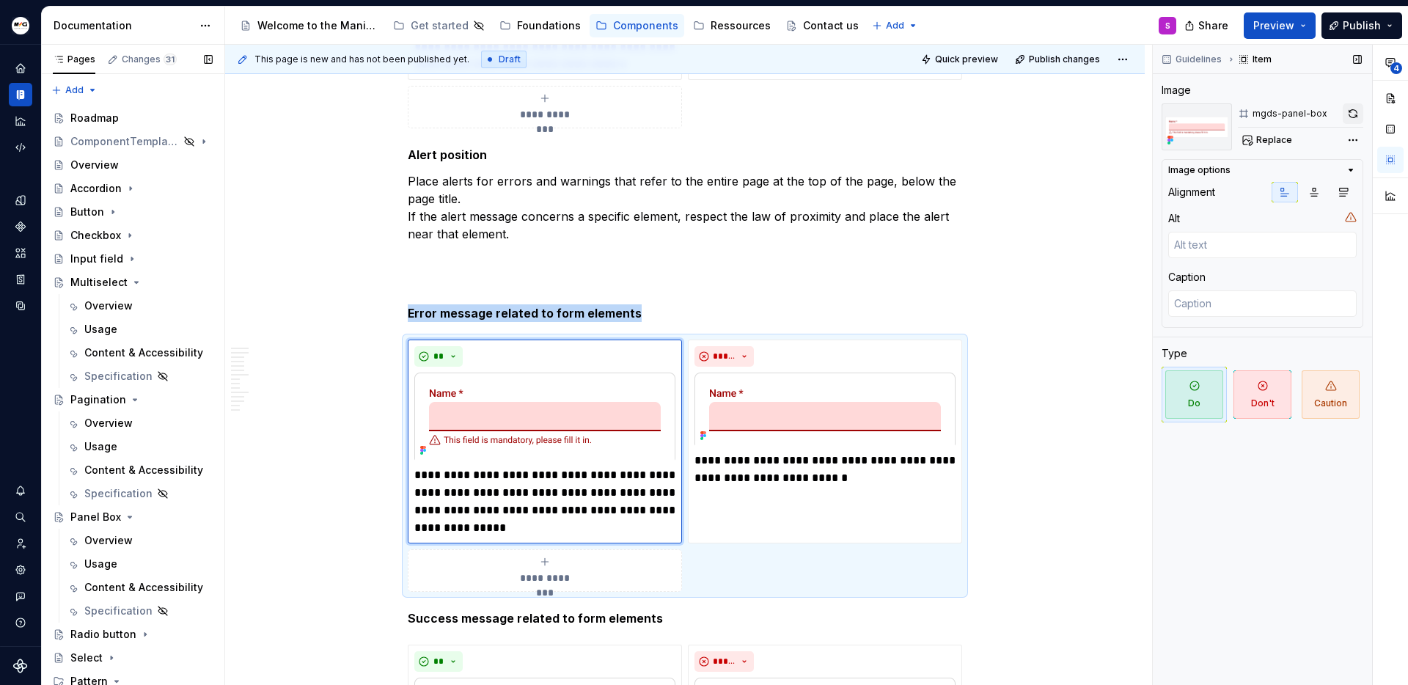
click at [1108, 113] on button "button" at bounding box center [1353, 113] width 21 height 21
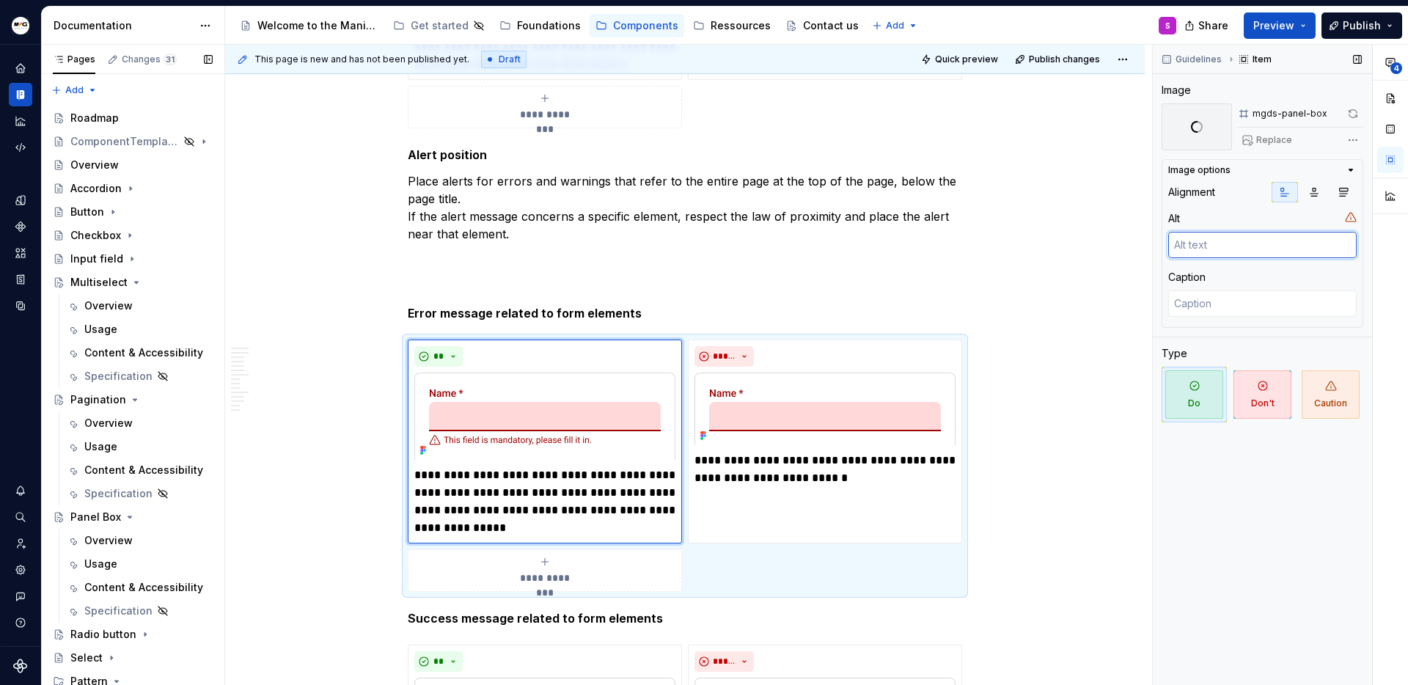
click at [1108, 249] on textarea at bounding box center [1262, 245] width 188 height 26
type textarea "*"
type textarea "E"
type textarea "*"
type textarea "Er"
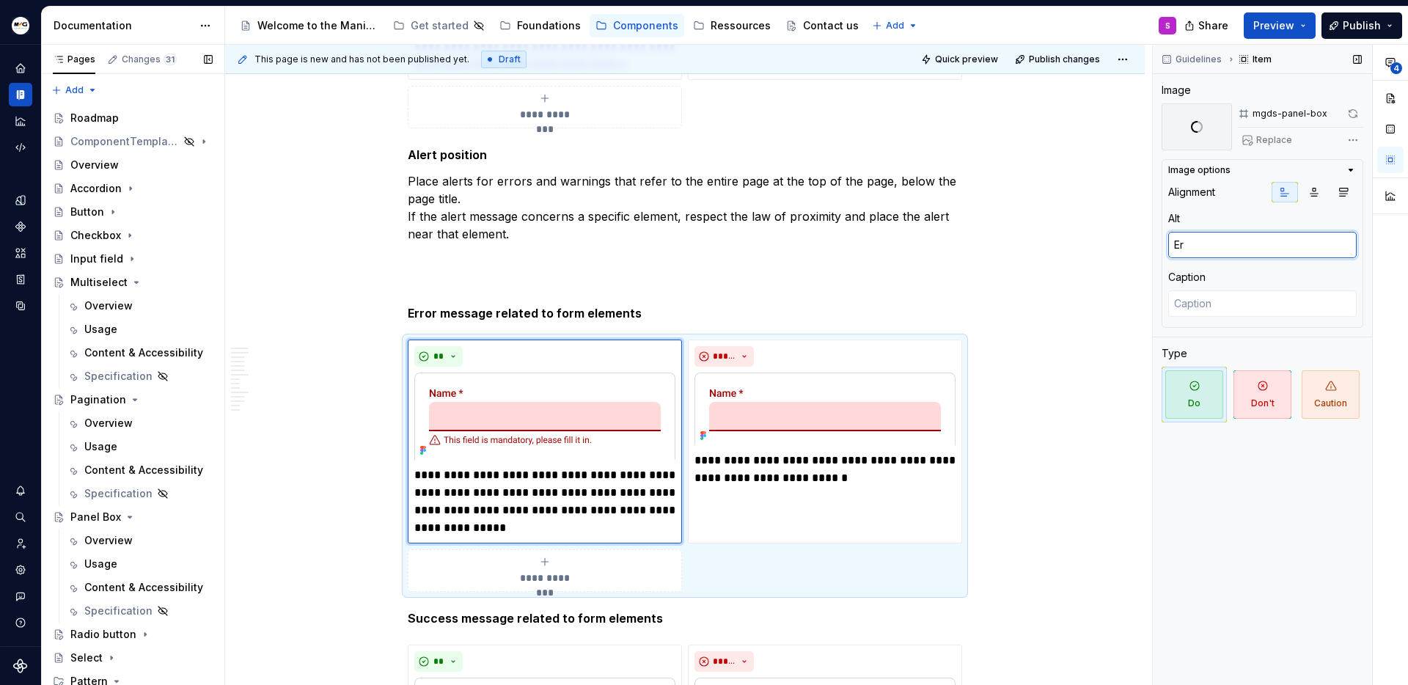
type textarea "*"
type textarea "Err"
type textarea "*"
type textarea "Erro"
type textarea "*"
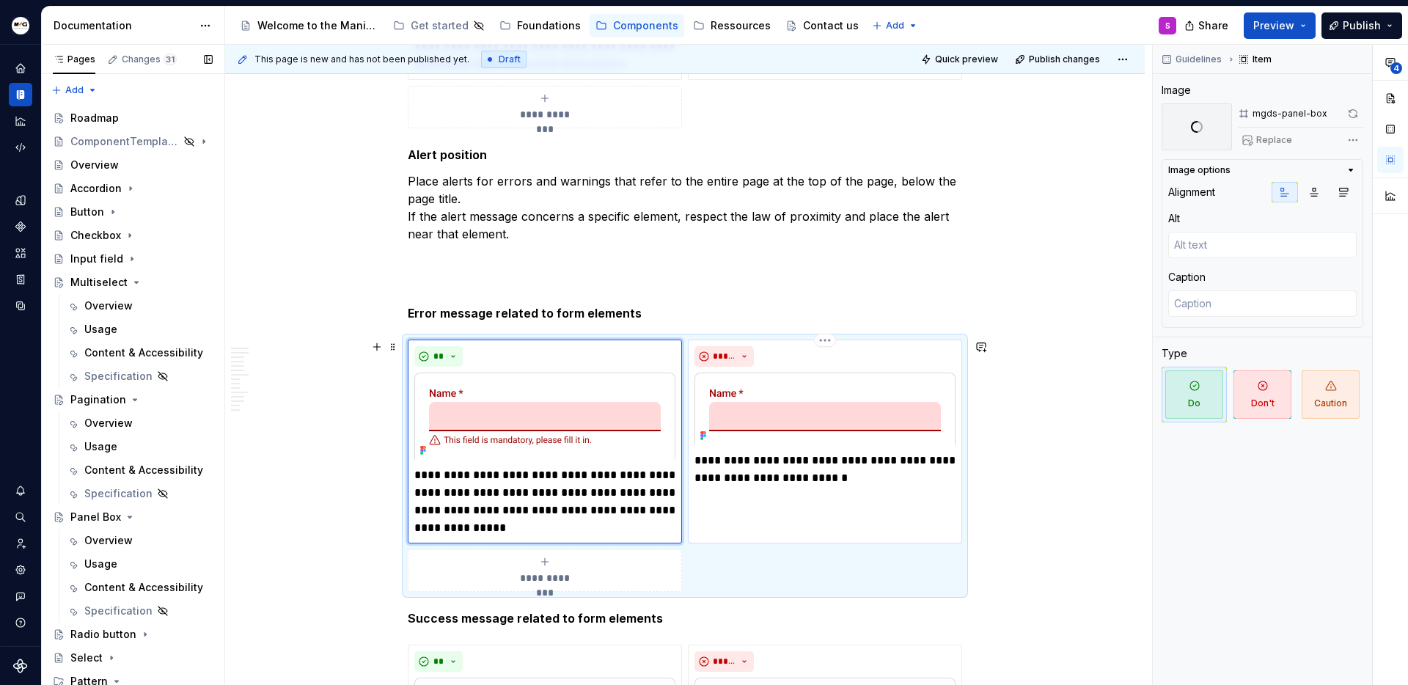
click at [810, 414] on img at bounding box center [824, 409] width 261 height 73
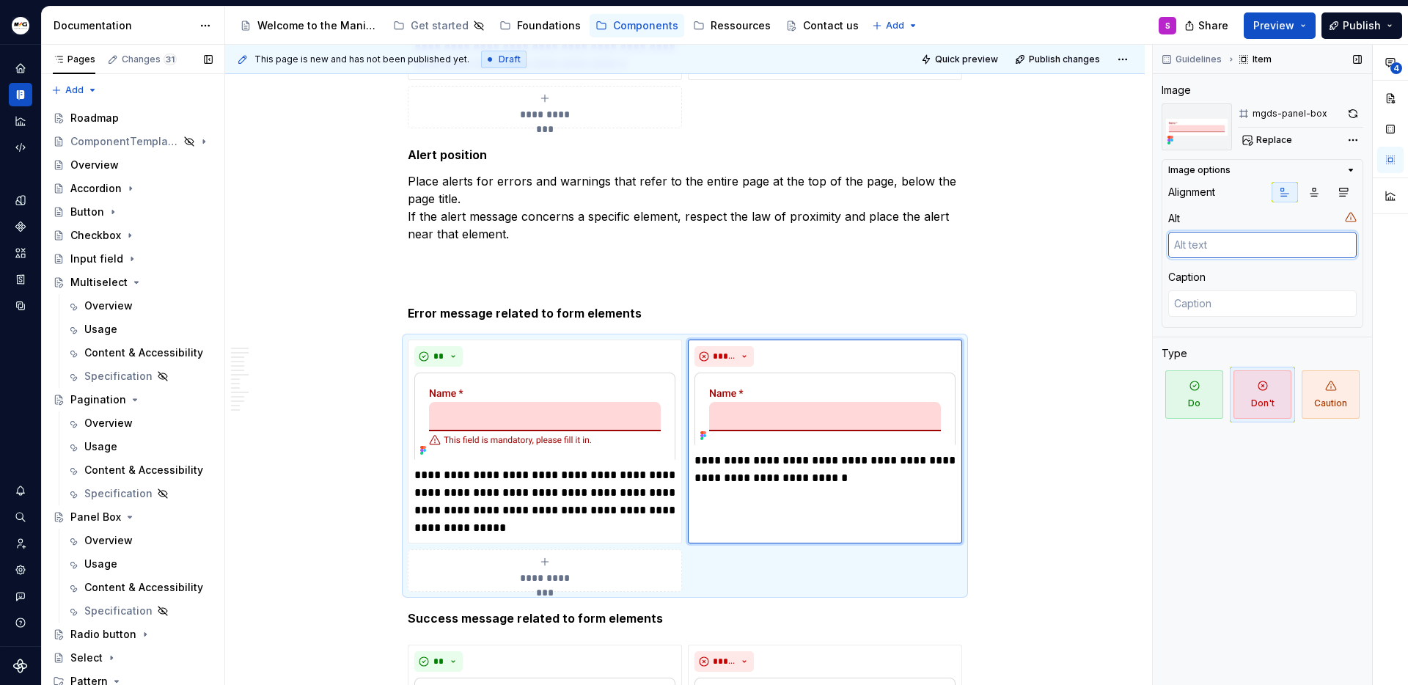
click at [1108, 238] on textarea at bounding box center [1262, 245] width 188 height 26
click at [1108, 284] on div "Caption" at bounding box center [1262, 295] width 188 height 50
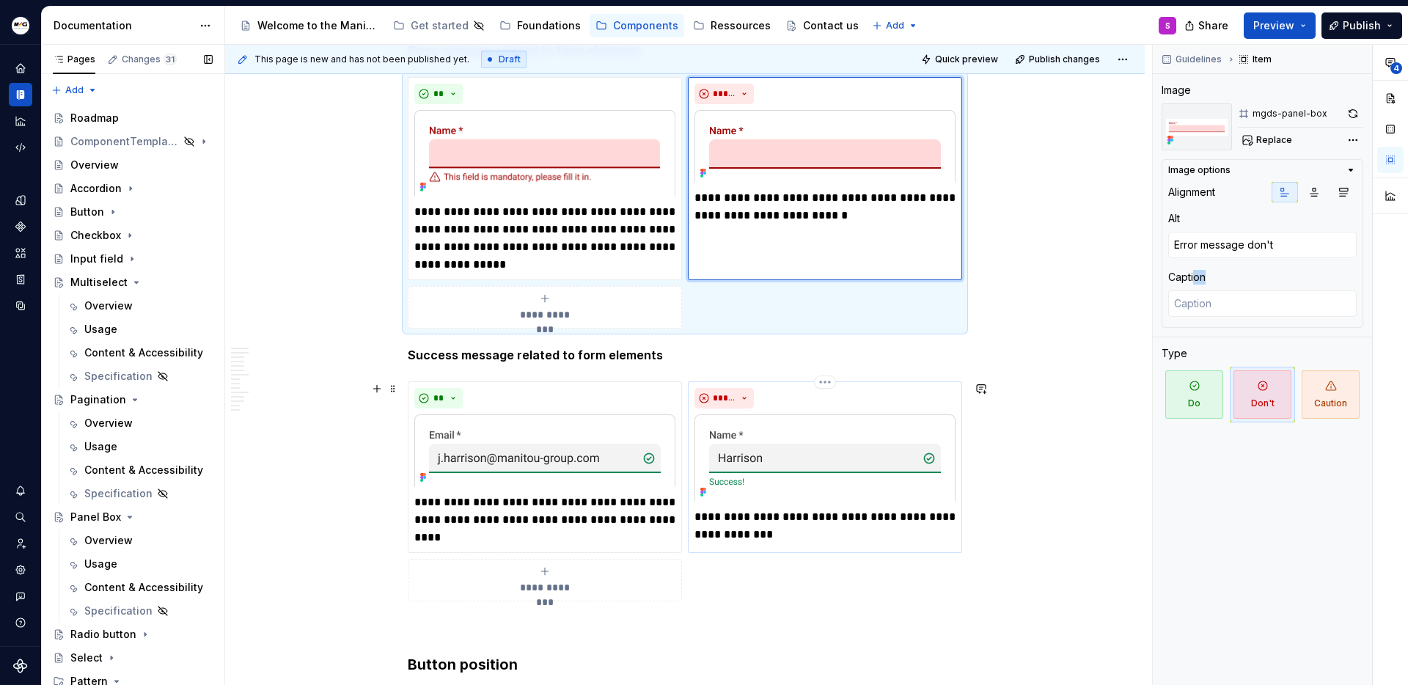
scroll to position [3305, 0]
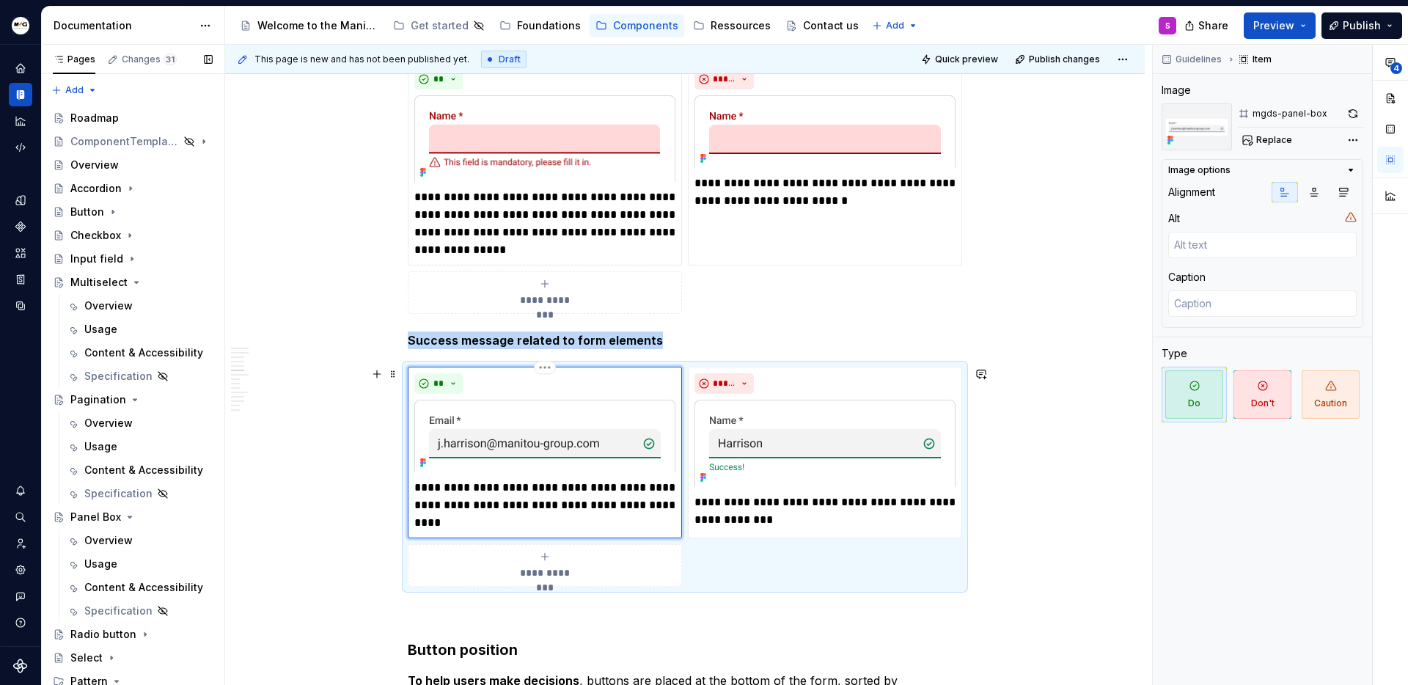
click at [572, 423] on img at bounding box center [544, 436] width 261 height 73
click at [600, 450] on img at bounding box center [544, 436] width 261 height 73
click at [1108, 116] on button "button" at bounding box center [1353, 113] width 21 height 21
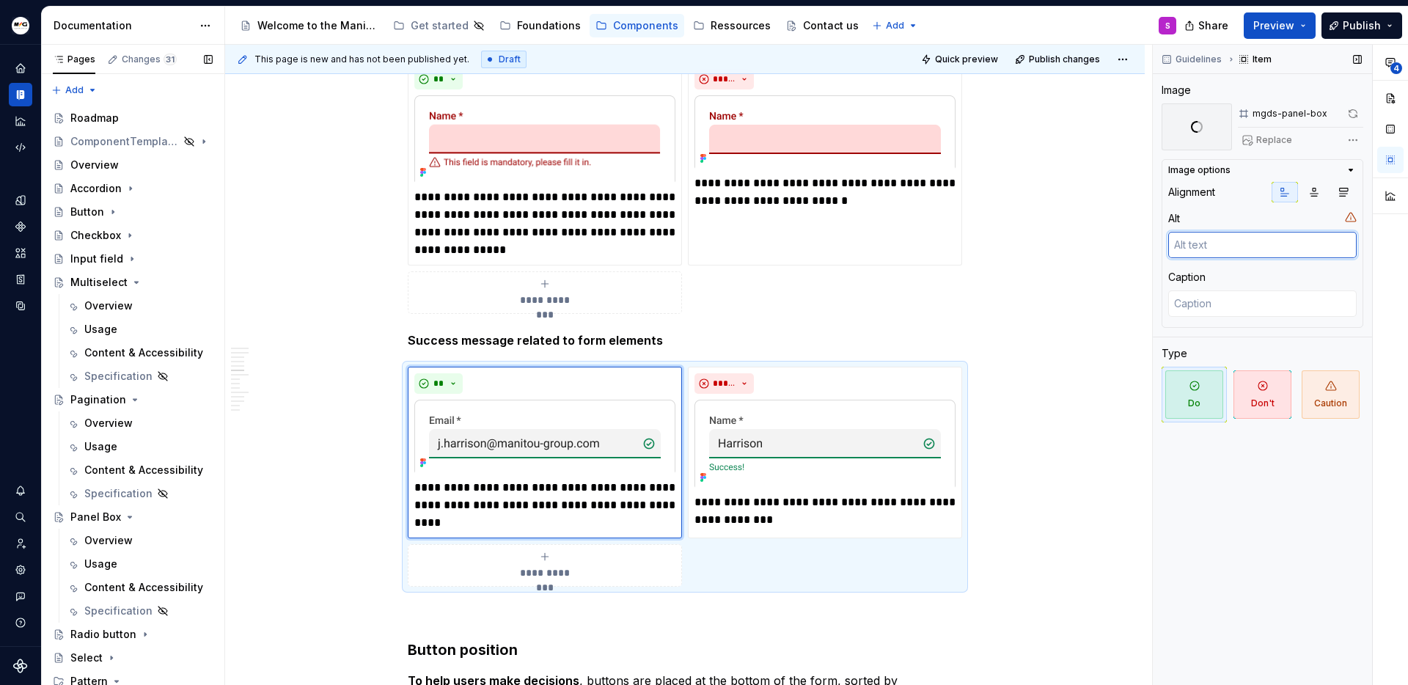
click at [1108, 246] on textarea at bounding box center [1262, 245] width 188 height 26
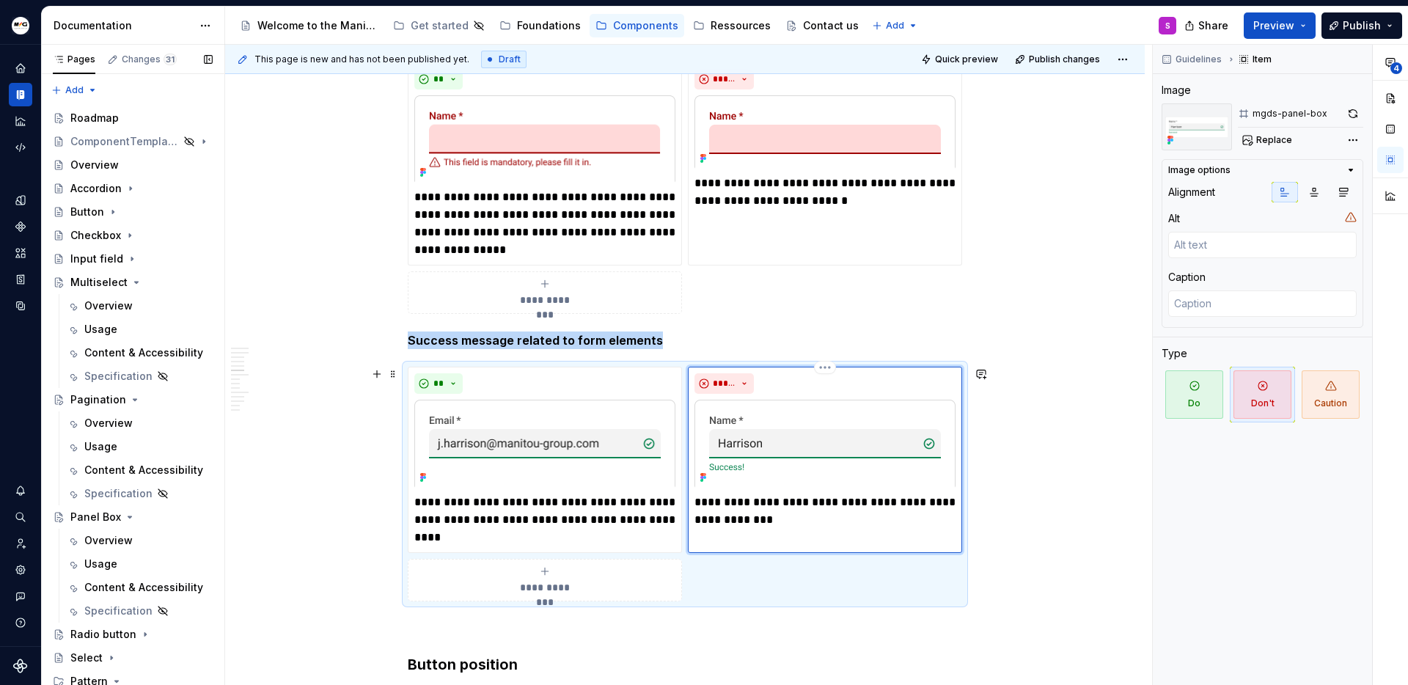
click at [881, 454] on img at bounding box center [824, 444] width 261 height 88
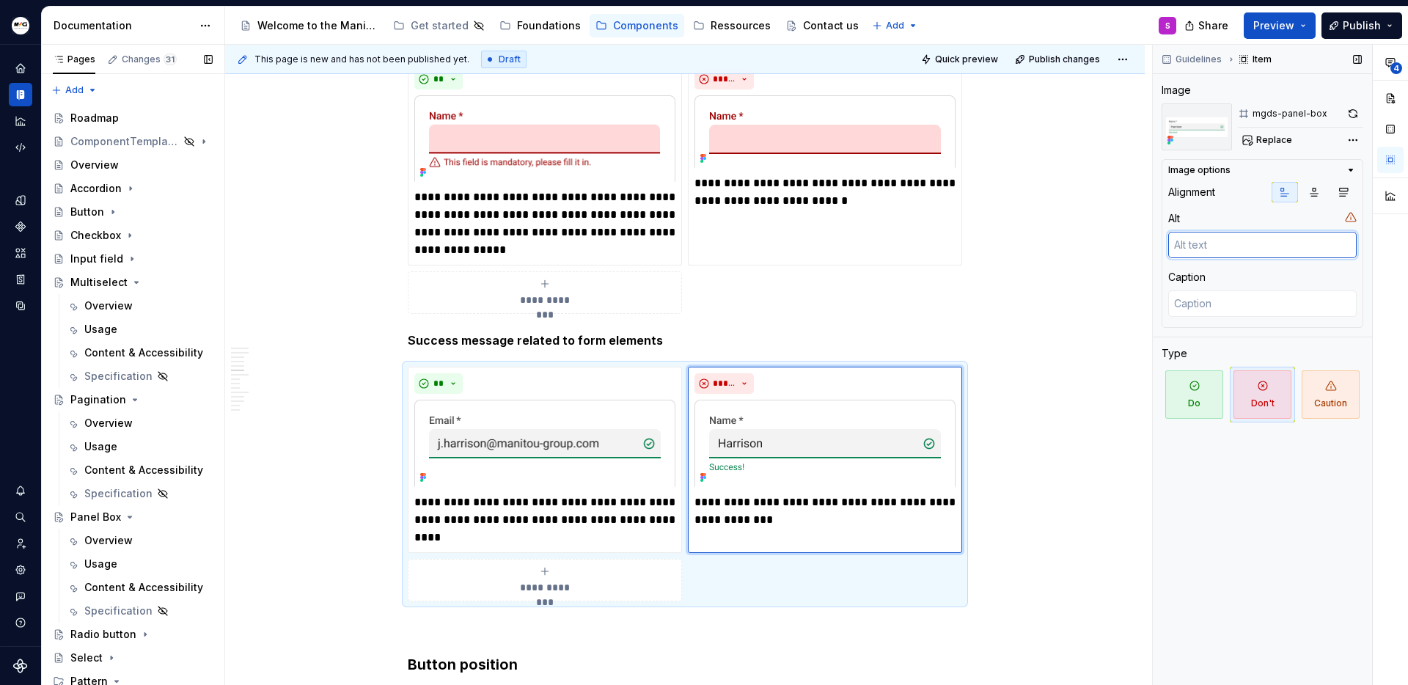
click at [1108, 252] on textarea at bounding box center [1262, 245] width 188 height 26
click at [1108, 114] on button "button" at bounding box center [1353, 113] width 21 height 21
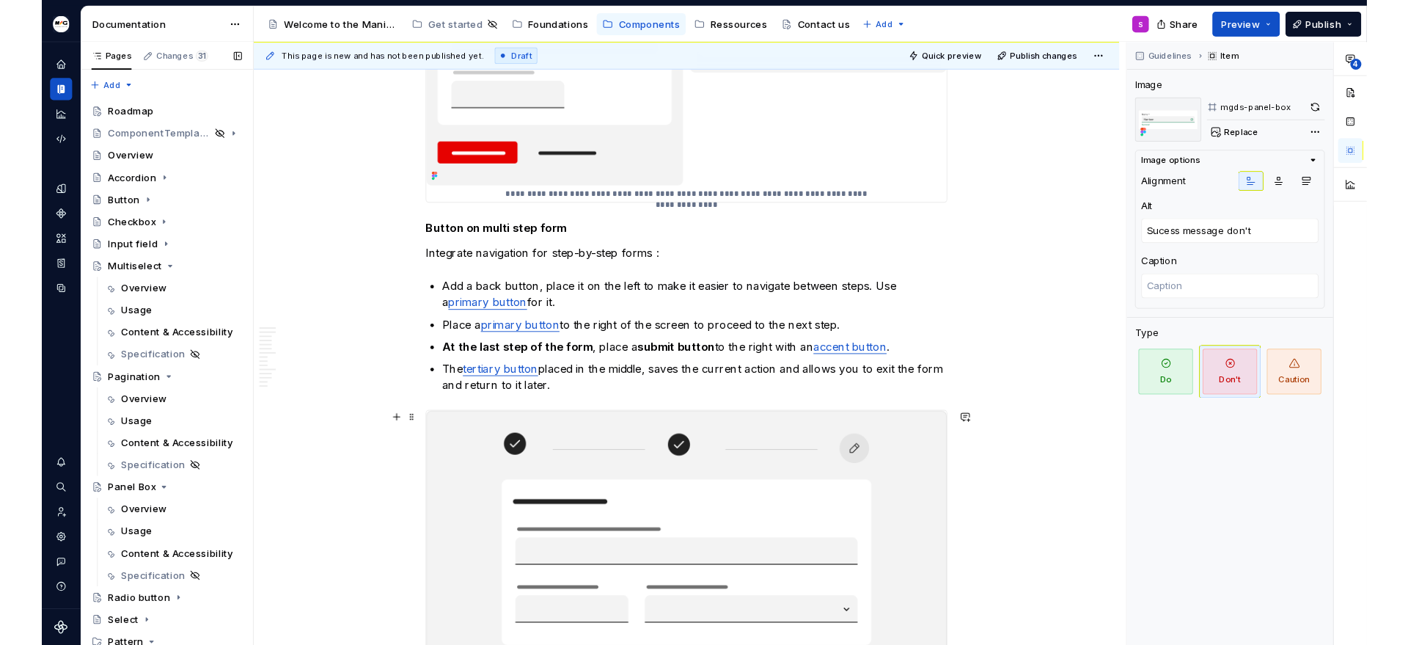
scroll to position [4912, 0]
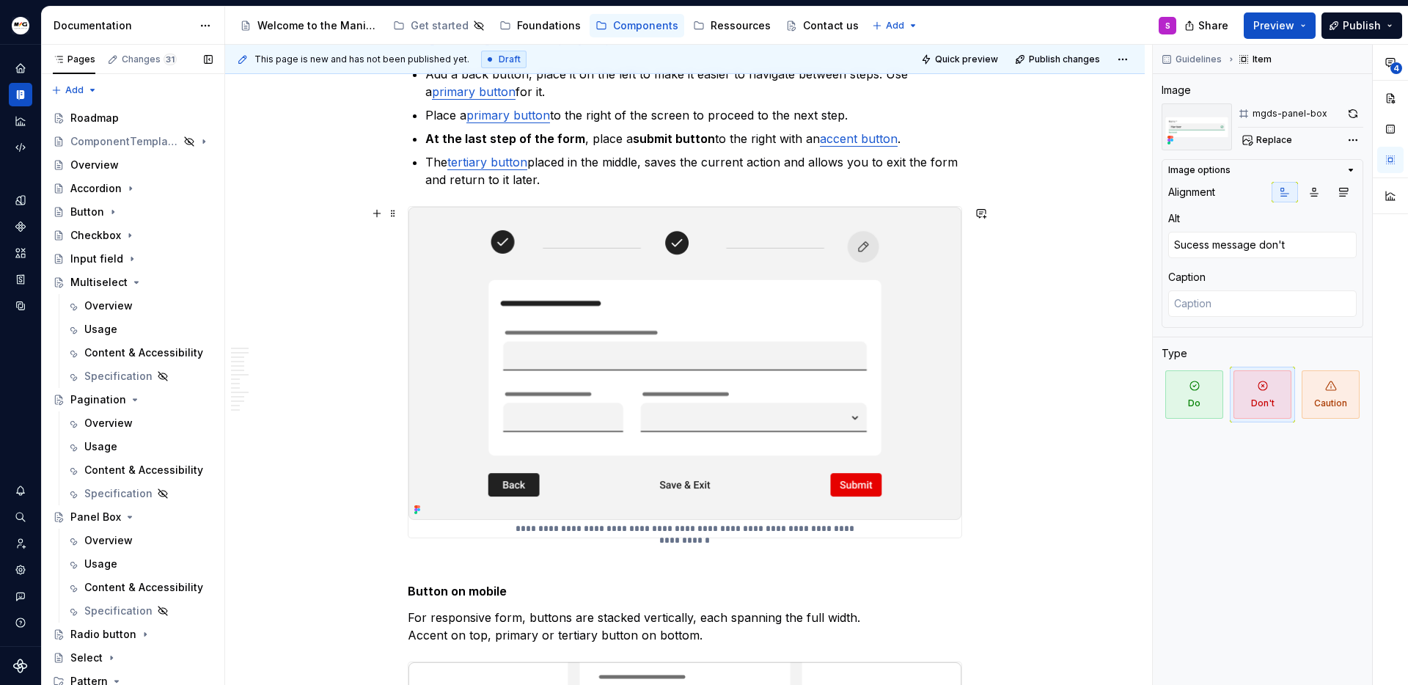
click at [780, 298] on img at bounding box center [684, 363] width 553 height 313
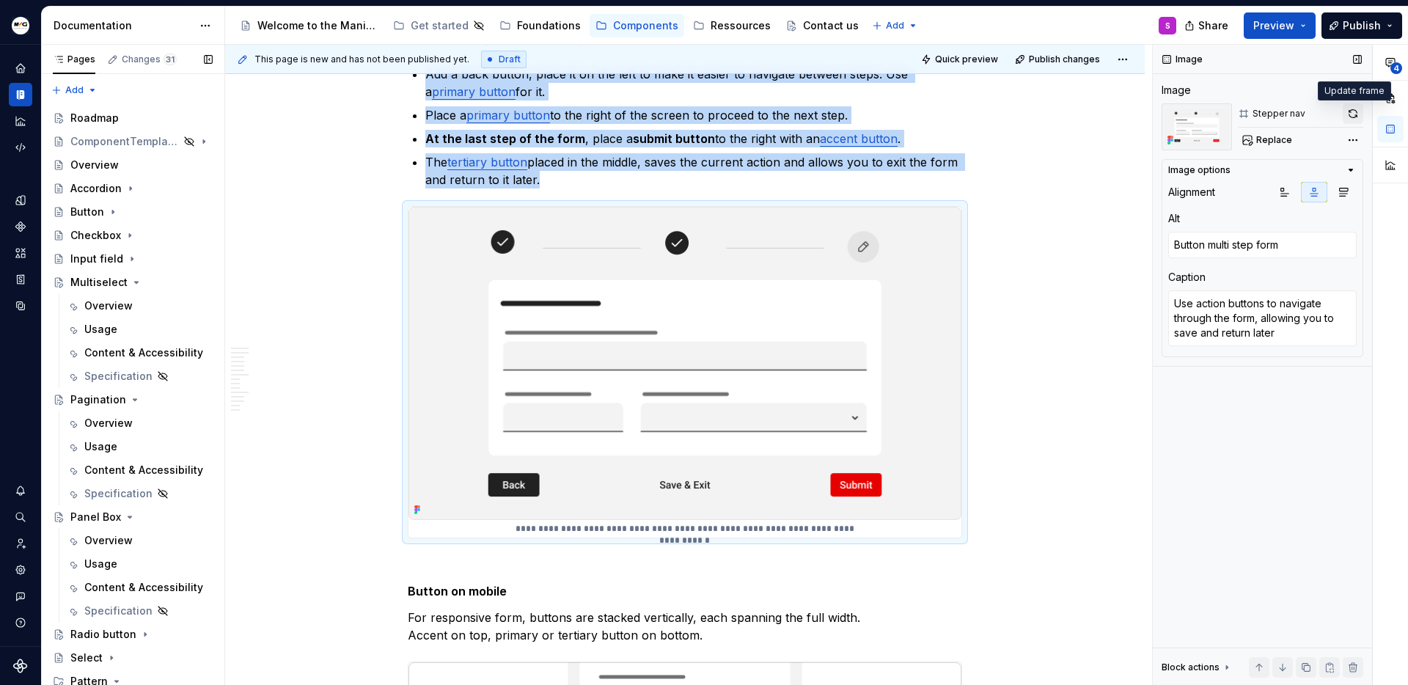
click at [1108, 115] on button "button" at bounding box center [1353, 113] width 21 height 21
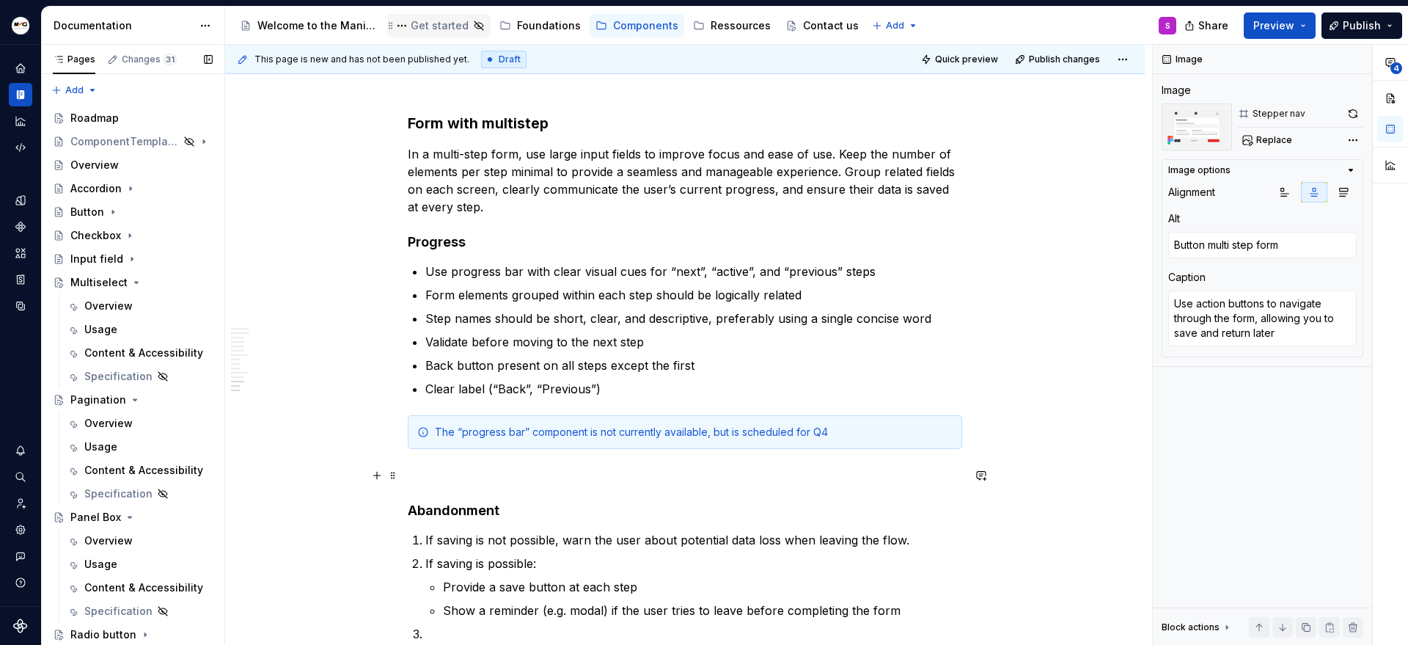
scroll to position [8649, 0]
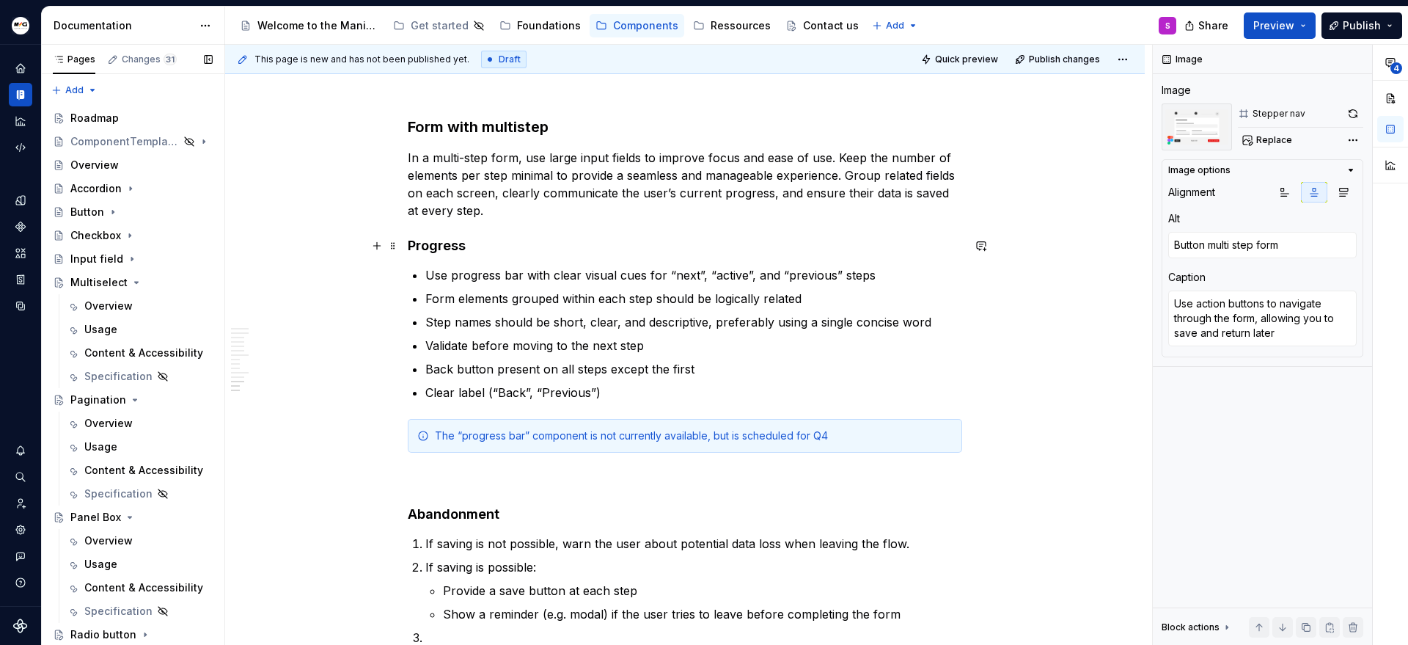
click at [458, 237] on h4 "Progress" at bounding box center [685, 246] width 554 height 18
drag, startPoint x: 450, startPoint y: 276, endPoint x: 508, endPoint y: 274, distance: 58.0
click at [508, 274] on p "Use progress bar with clear visual cues for “next”, “active”, and “previous” st…" at bounding box center [693, 275] width 537 height 18
click at [485, 279] on p "Use progress bar with clear visual cues for “next”, “active”, and “previous” st…" at bounding box center [693, 275] width 537 height 18
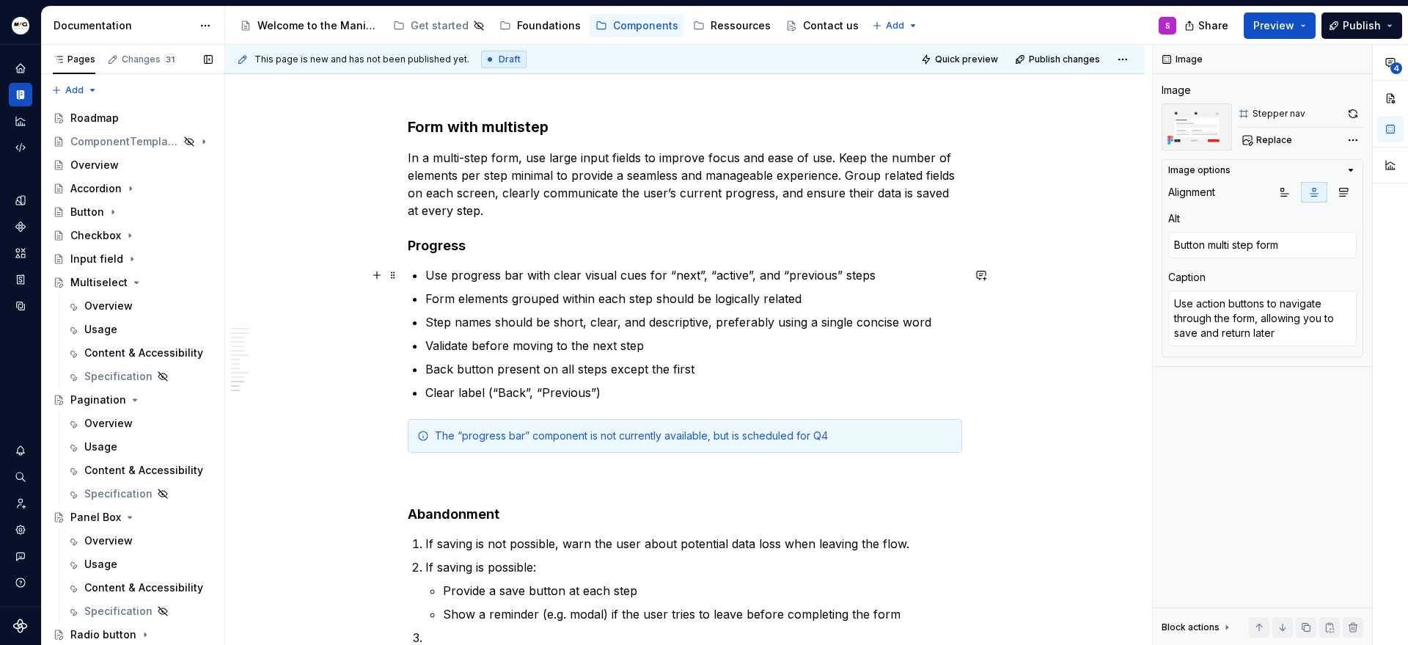
click at [485, 279] on p "Use progress bar with clear visual cues for “next”, “active”, and “previous” st…" at bounding box center [693, 275] width 537 height 18
click at [491, 441] on div "The “progress bar” component is not currently available, but is scheduled for Q4" at bounding box center [694, 435] width 518 height 15
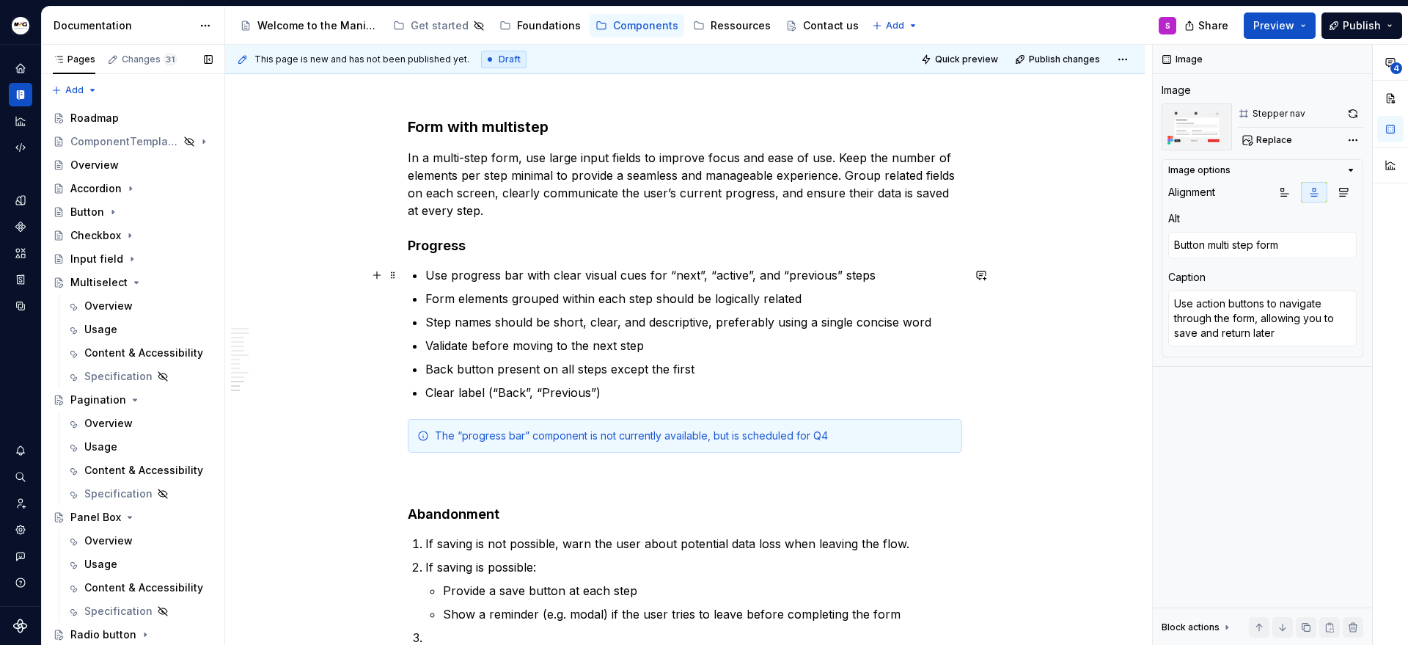
click at [483, 274] on p "Use progress bar with clear visual cues for “next”, “active”, and “previous” st…" at bounding box center [693, 275] width 537 height 18
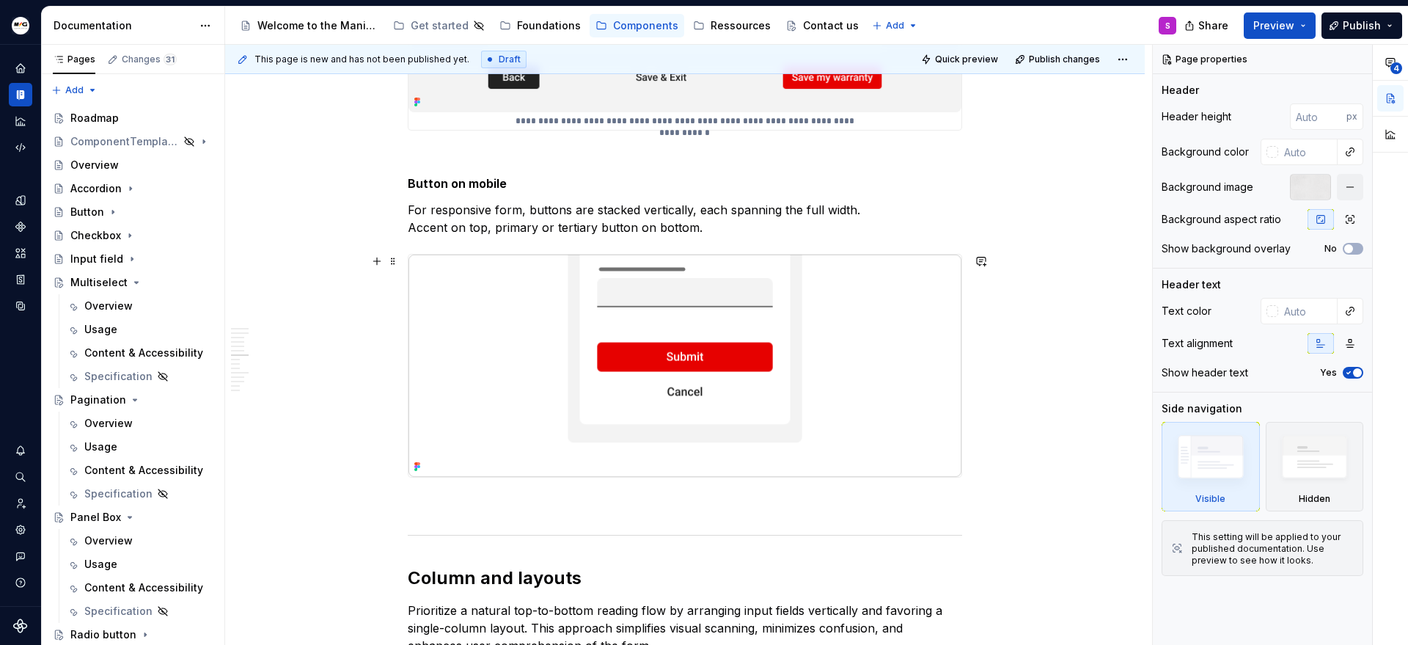
scroll to position [5320, 0]
click at [813, 288] on img at bounding box center [684, 365] width 553 height 222
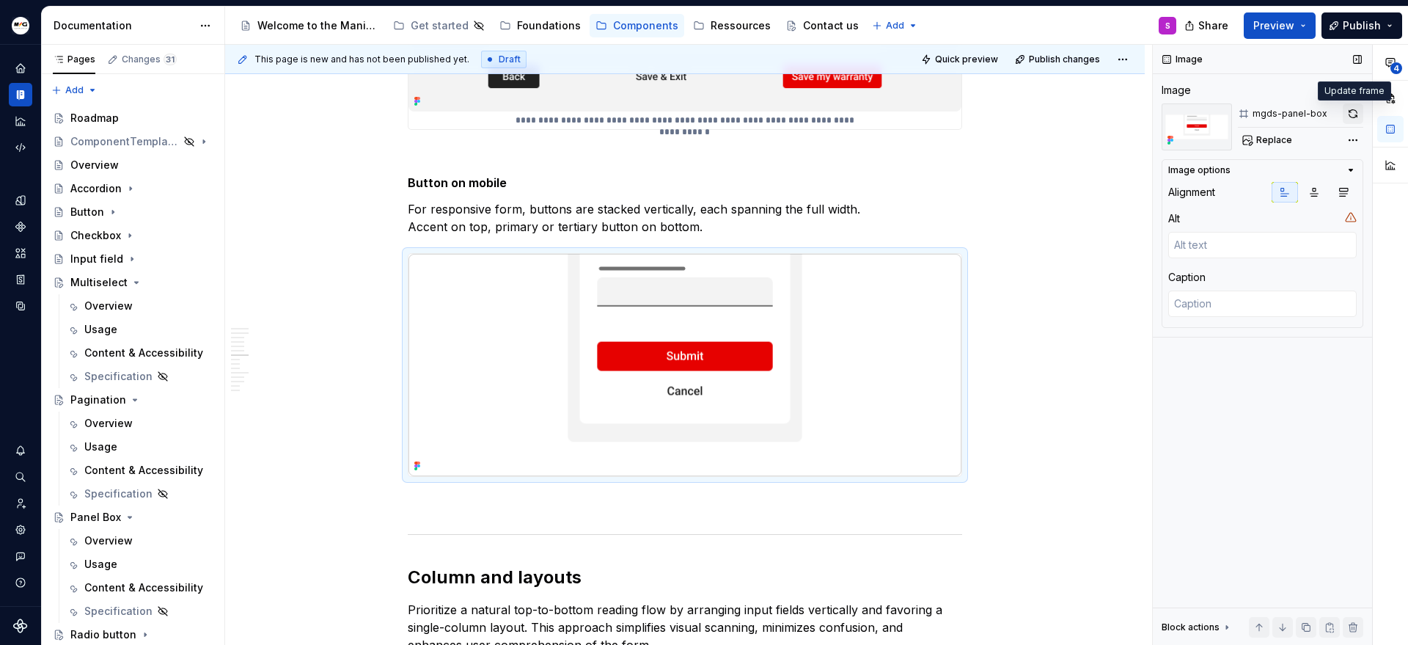
click at [1354, 117] on button "button" at bounding box center [1353, 113] width 21 height 21
click at [1225, 248] on textarea at bounding box center [1262, 245] width 188 height 26
type textarea "*"
type textarea "M"
type textarea "*"
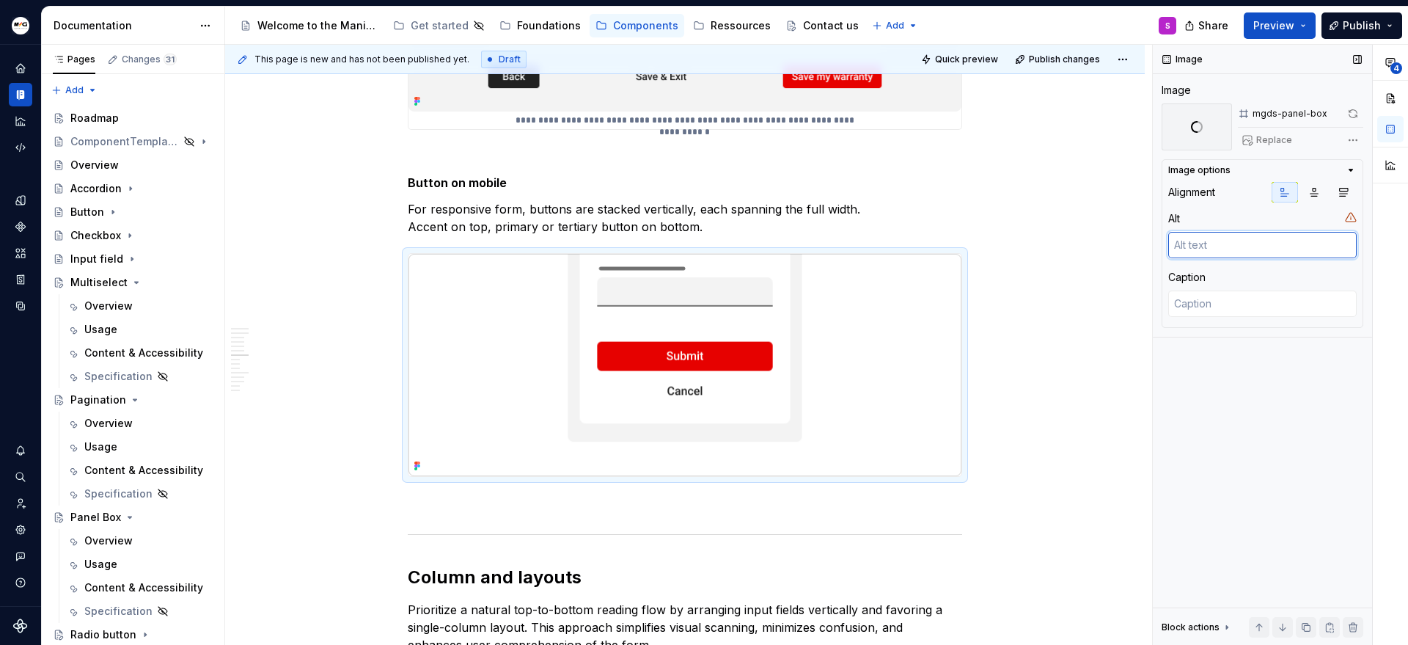
type textarea "*"
type textarea "M"
type textarea "*"
type textarea "Mo"
type textarea "*"
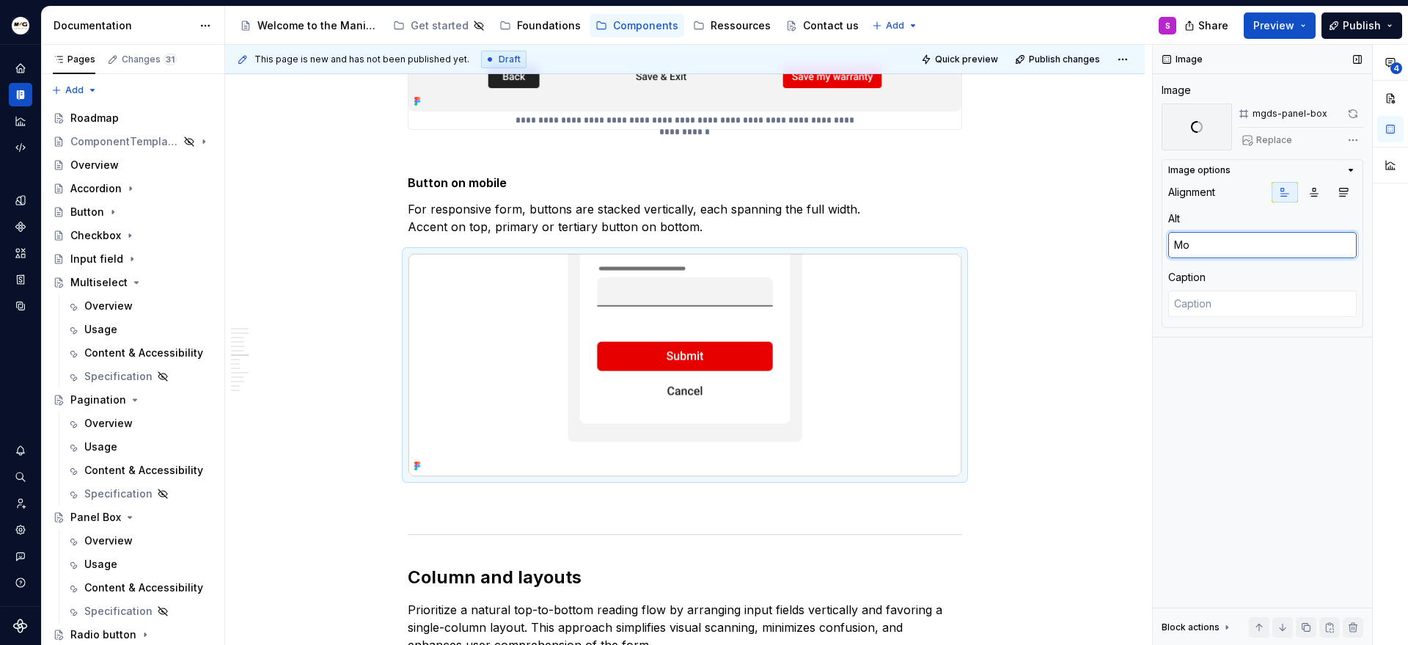
type textarea "Mob"
type textarea "*"
type textarea "Mobi"
type textarea "*"
type textarea "Mobil"
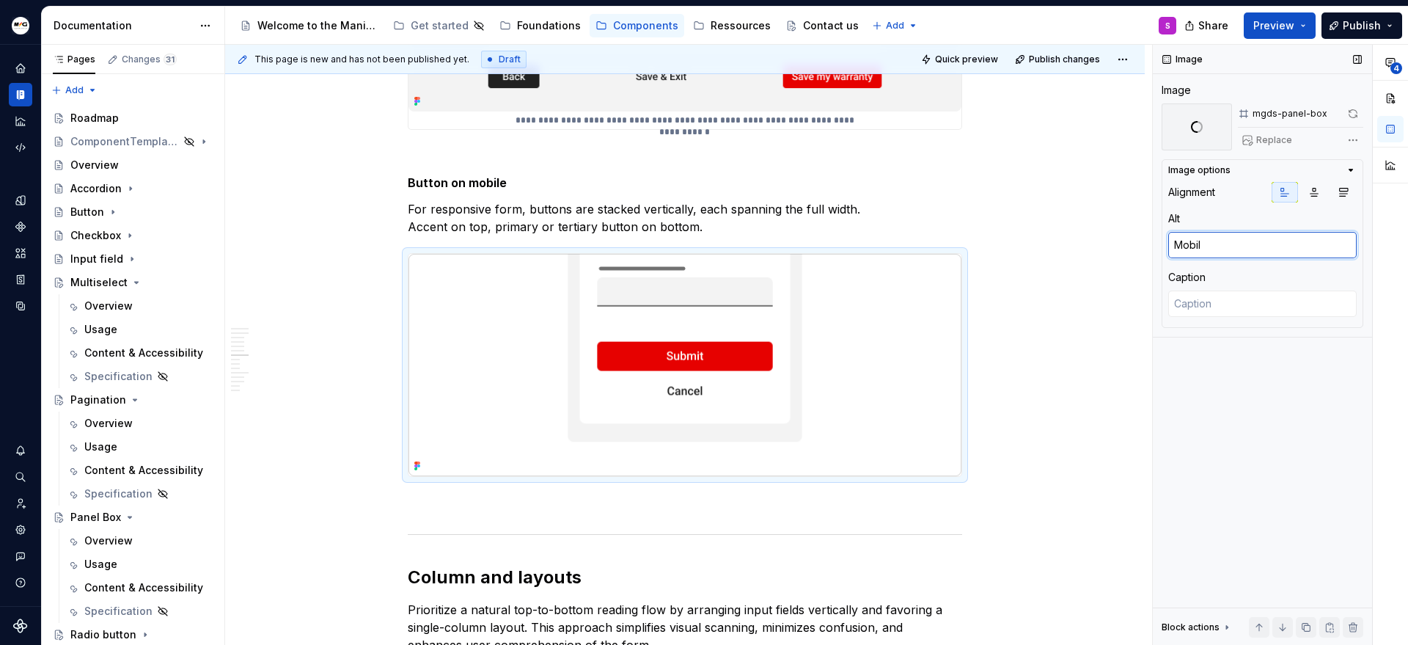
type textarea "*"
type textarea "Mobile"
type textarea "*"
type textarea "Mobile"
type textarea "*"
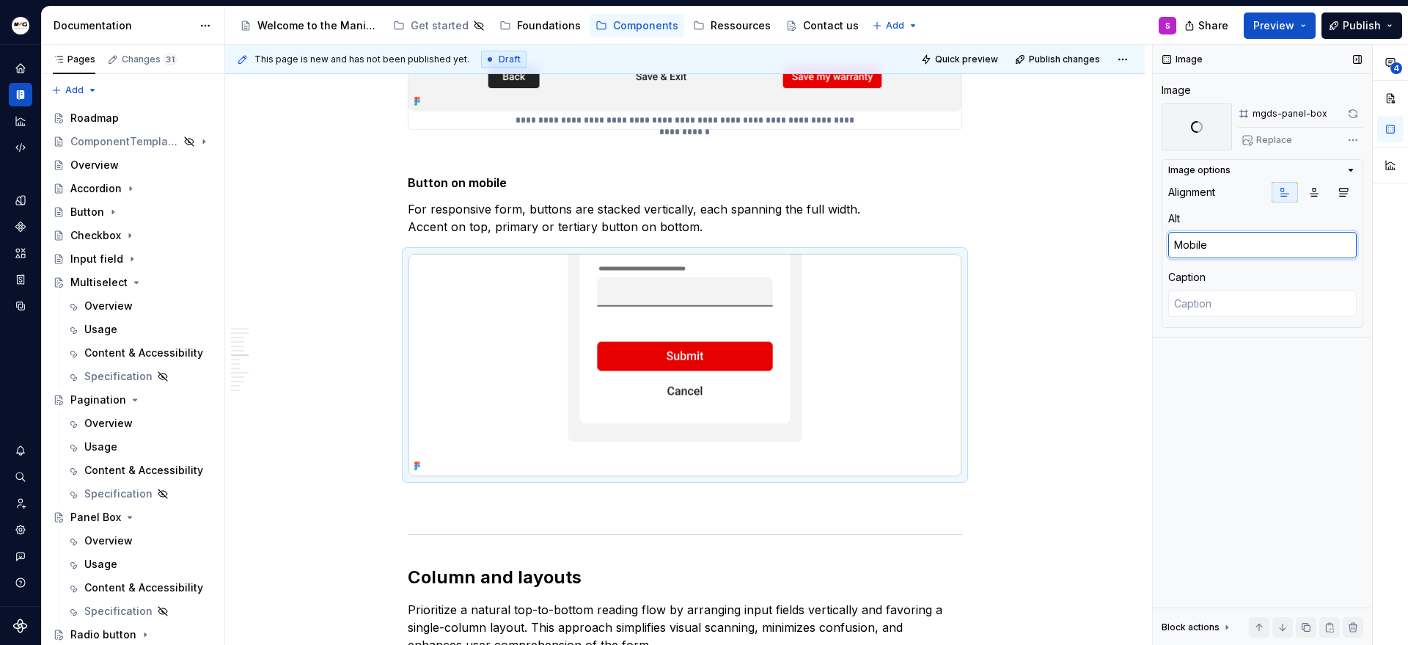
type textarea "Mobile b"
type textarea "*"
type textarea "Mobile bu"
type textarea "*"
type textarea "Mobile but"
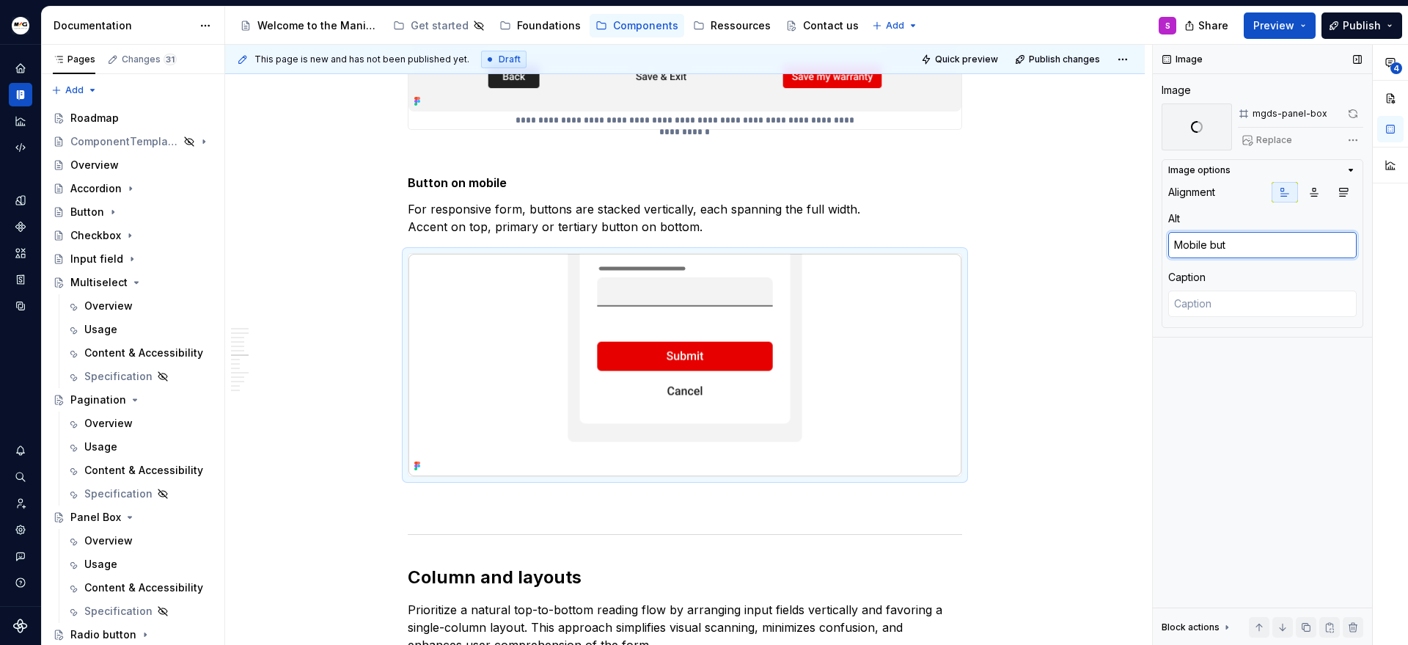
type textarea "*"
type textarea "Mobile butt"
type textarea "*"
type textarea "Mobile butto"
type textarea "*"
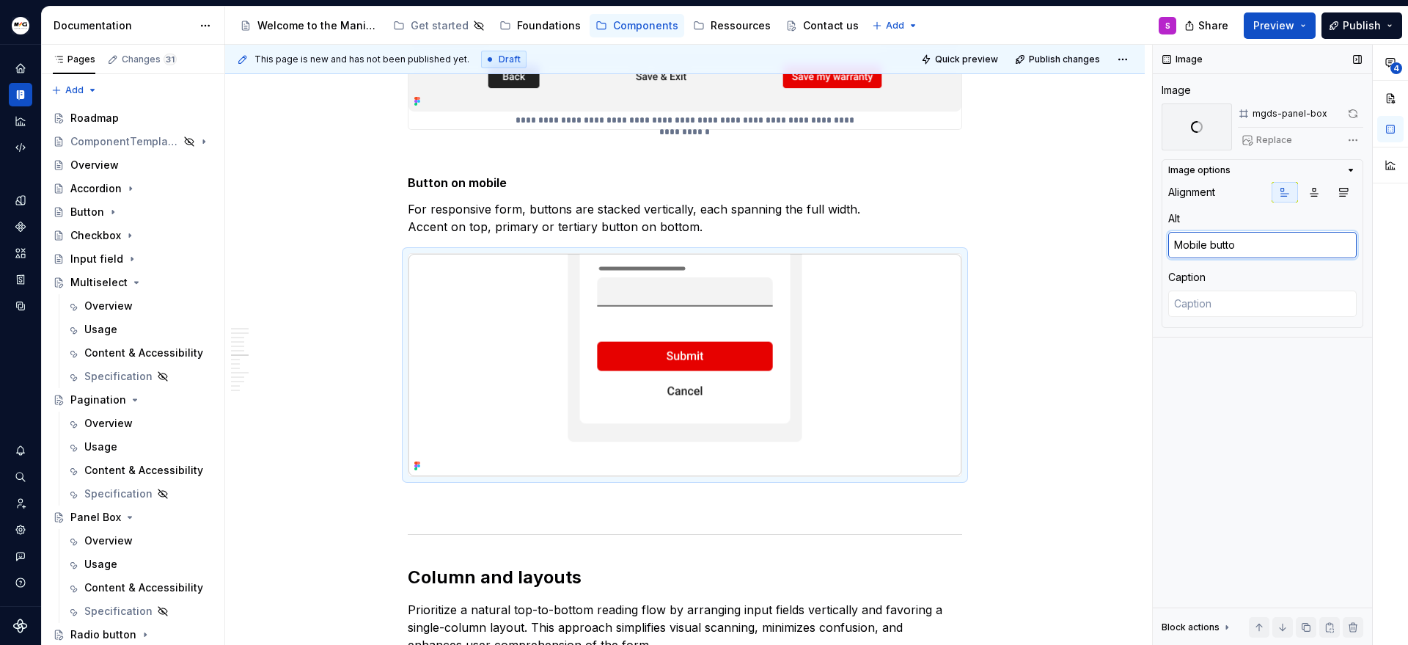
type textarea "Mobile button"
type textarea "*"
type textarea "Mobile button"
type textarea "*"
type textarea "Mobile button p"
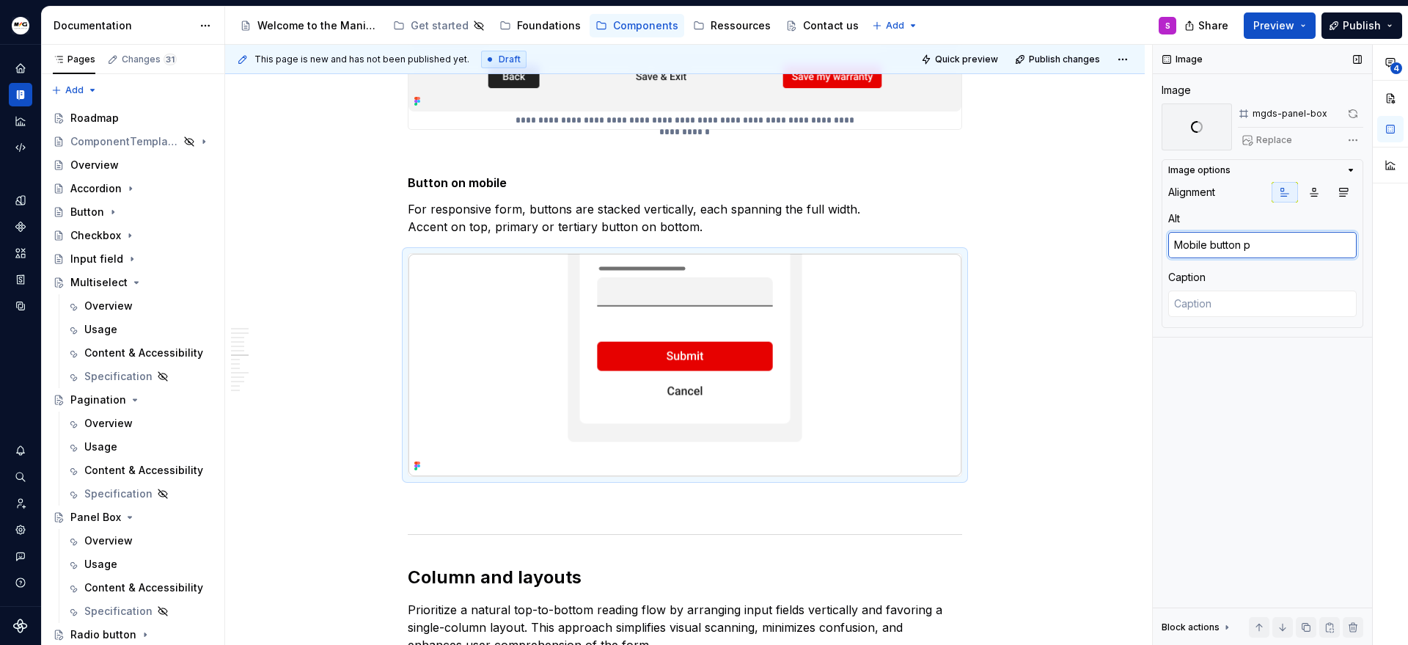
type textarea "*"
type textarea "Mobile button pl"
type textarea "*"
type textarea "Mobile button pla"
type textarea "*"
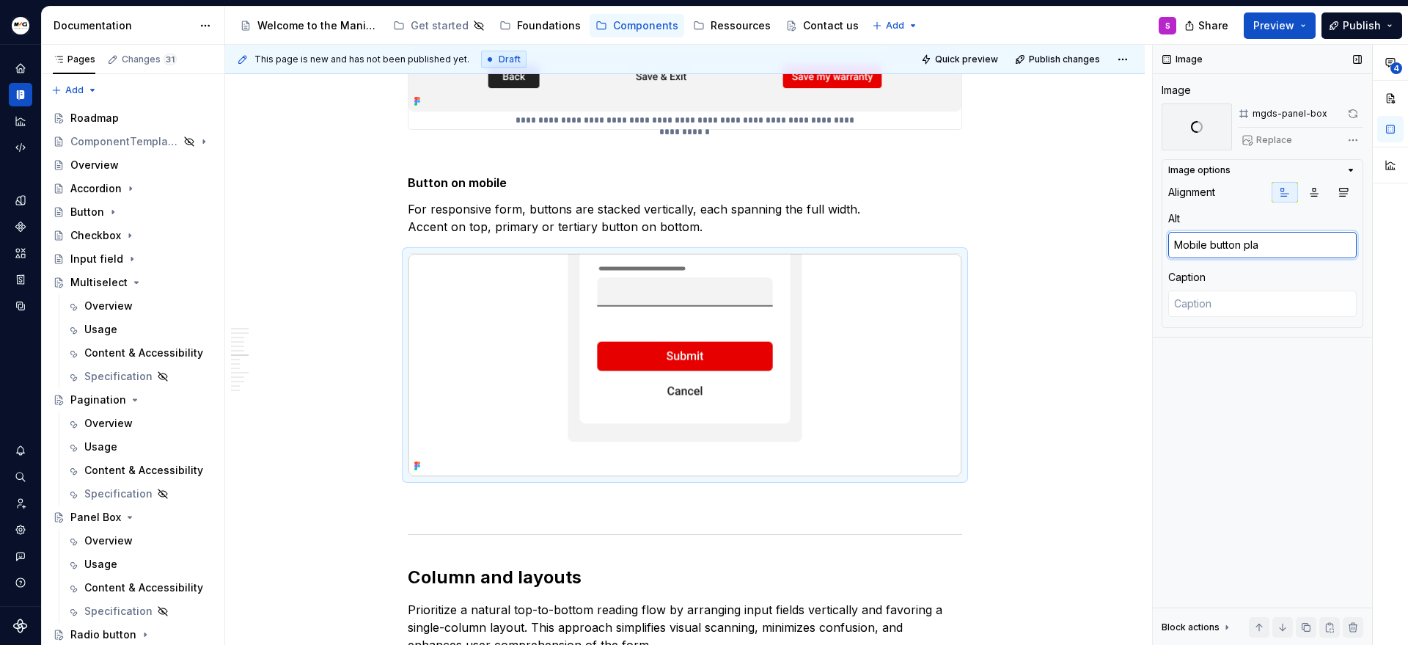
type textarea "Mobile button plac"
type textarea "*"
type textarea "Mobile button place"
type textarea "*"
type textarea "Mobile button placem"
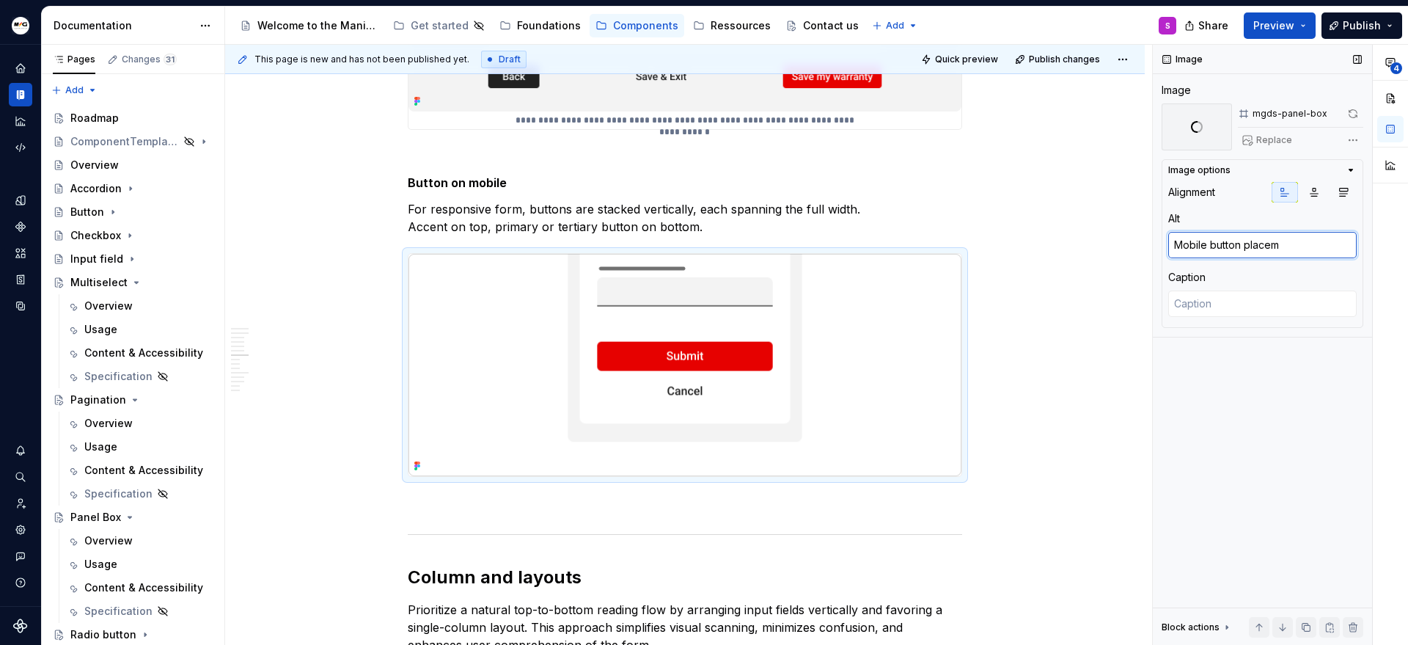
type textarea "*"
type textarea "Mobile button placeme"
type textarea "*"
type textarea "Mobile button placement"
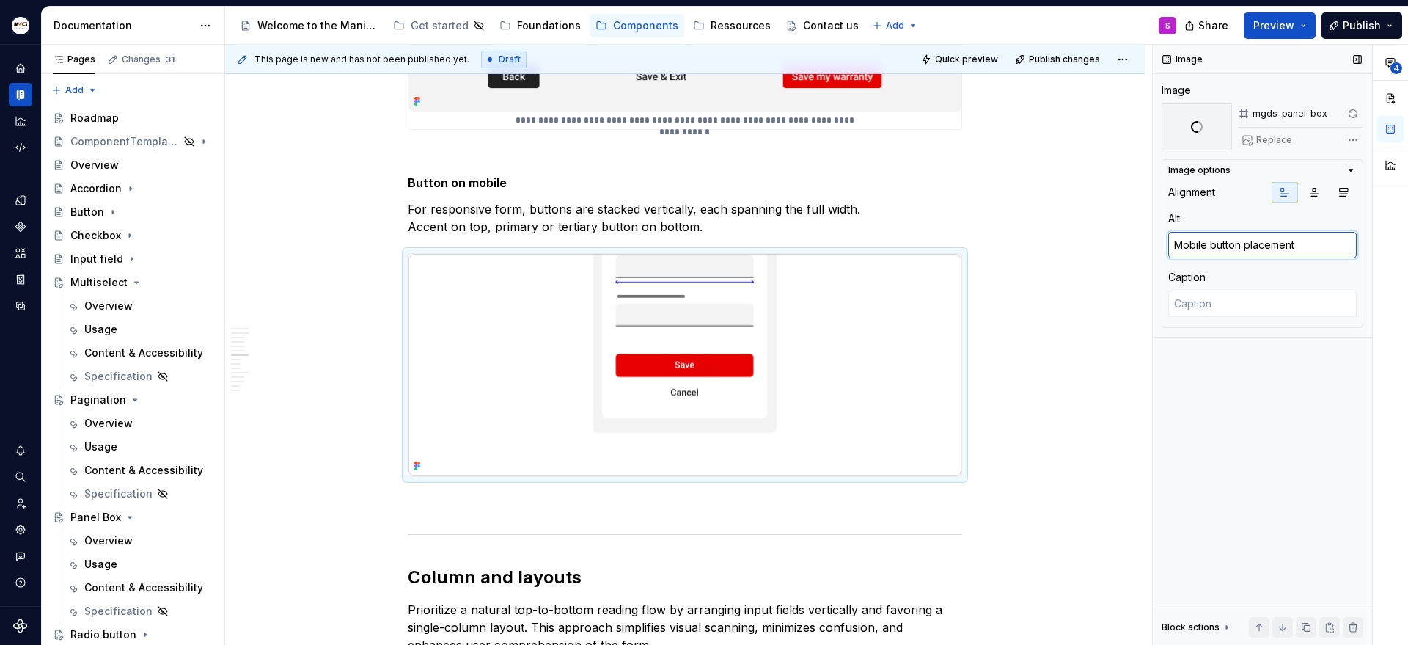
click at [1277, 251] on textarea "Mobile button placement" at bounding box center [1262, 245] width 188 height 26
type textarea "*"
type textarea "Mobile button p"
type textarea "*"
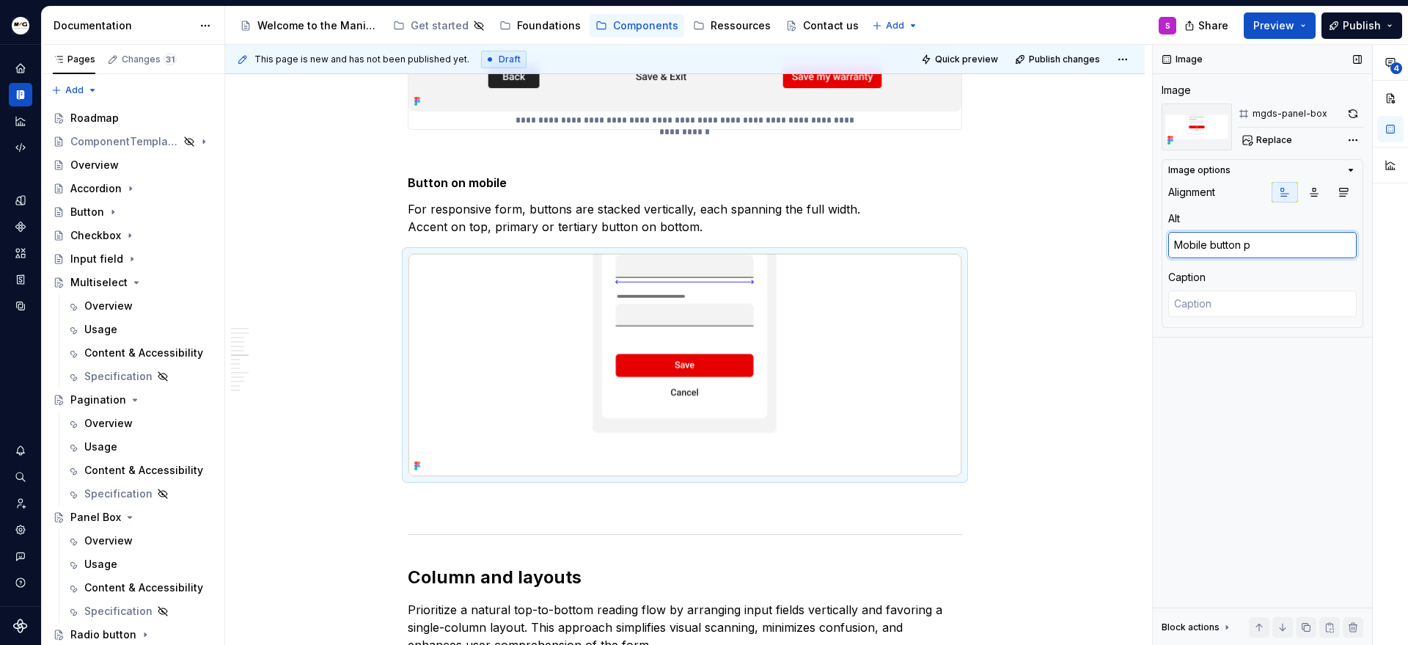
type textarea "Mobile button po"
type textarea "*"
type textarea "Mobile button pos"
type textarea "*"
type textarea "Mobile button posi"
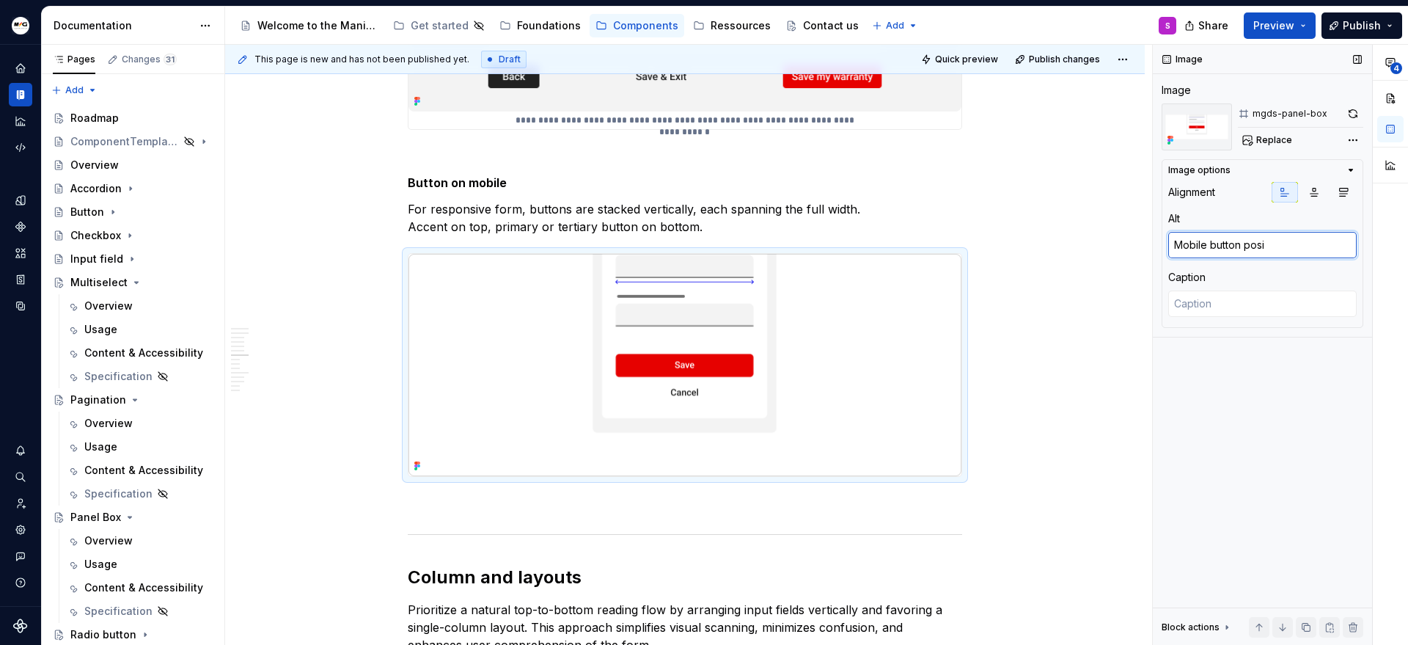
type textarea "*"
type textarea "Mobile button posit"
type textarea "*"
type textarea "Mobile button positi"
type textarea "*"
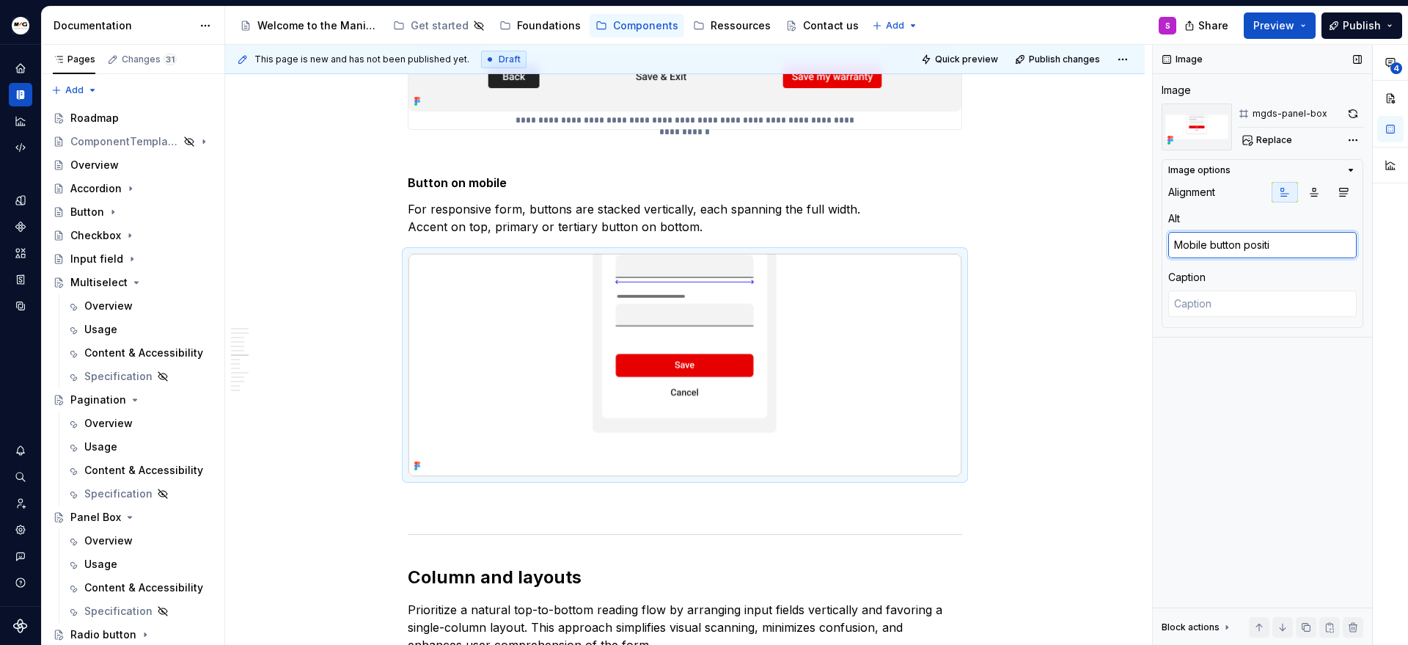
type textarea "Mobile button positio"
type textarea "*"
type textarea "Mobile button position"
click at [1274, 408] on div "Image Image mgds-panel-box Replace Image options Alignment Alt Mobile button po…" at bounding box center [1262, 345] width 219 height 601
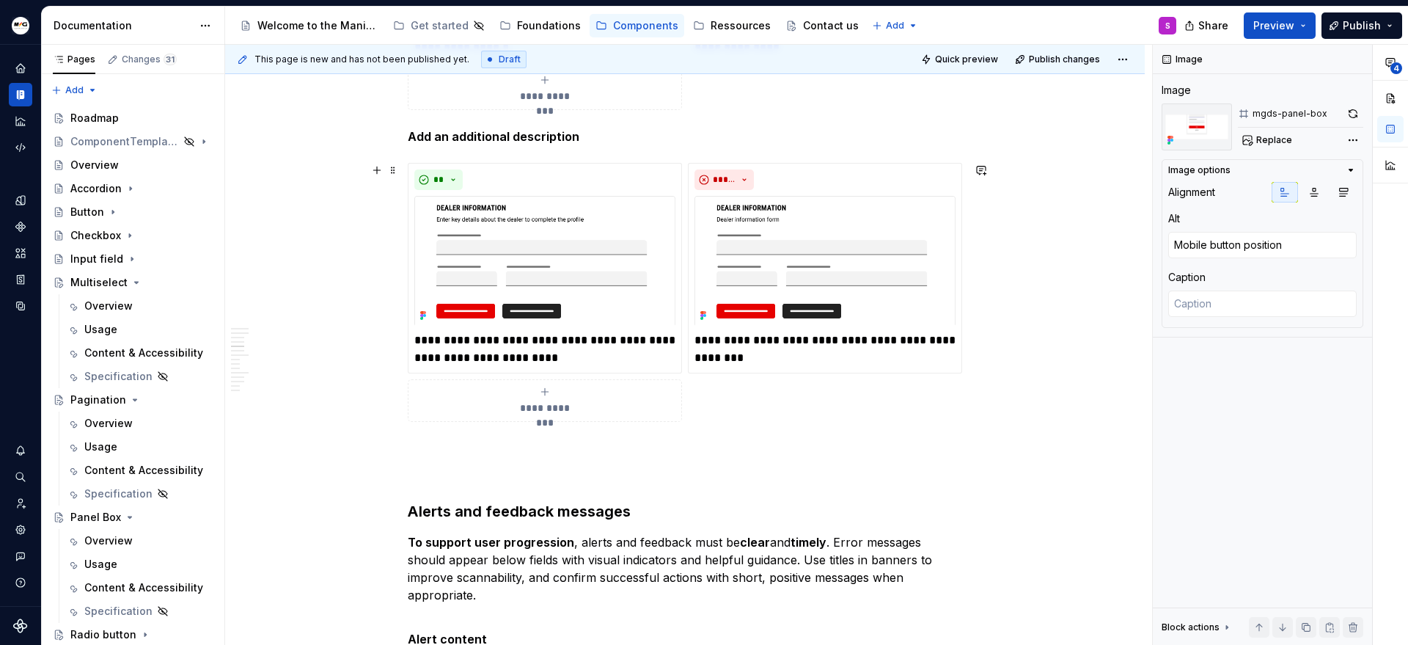
scroll to position [2007, 0]
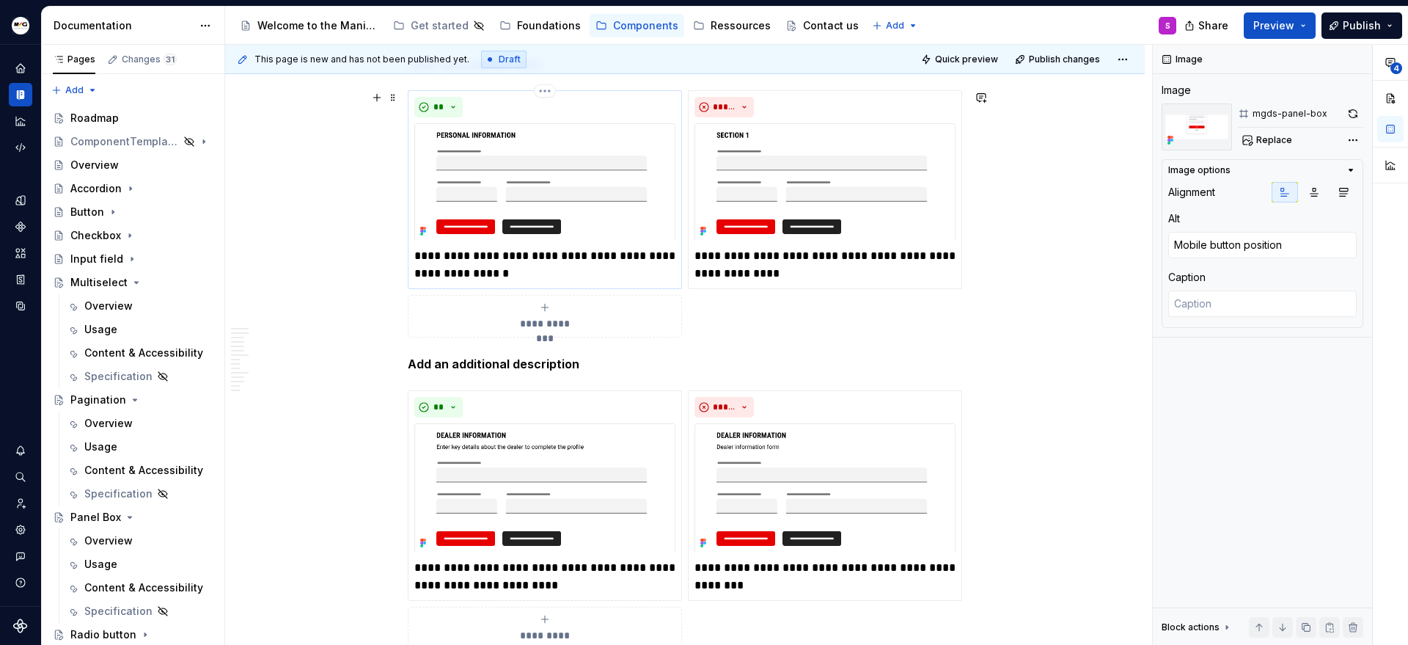
click at [630, 164] on img at bounding box center [544, 182] width 261 height 118
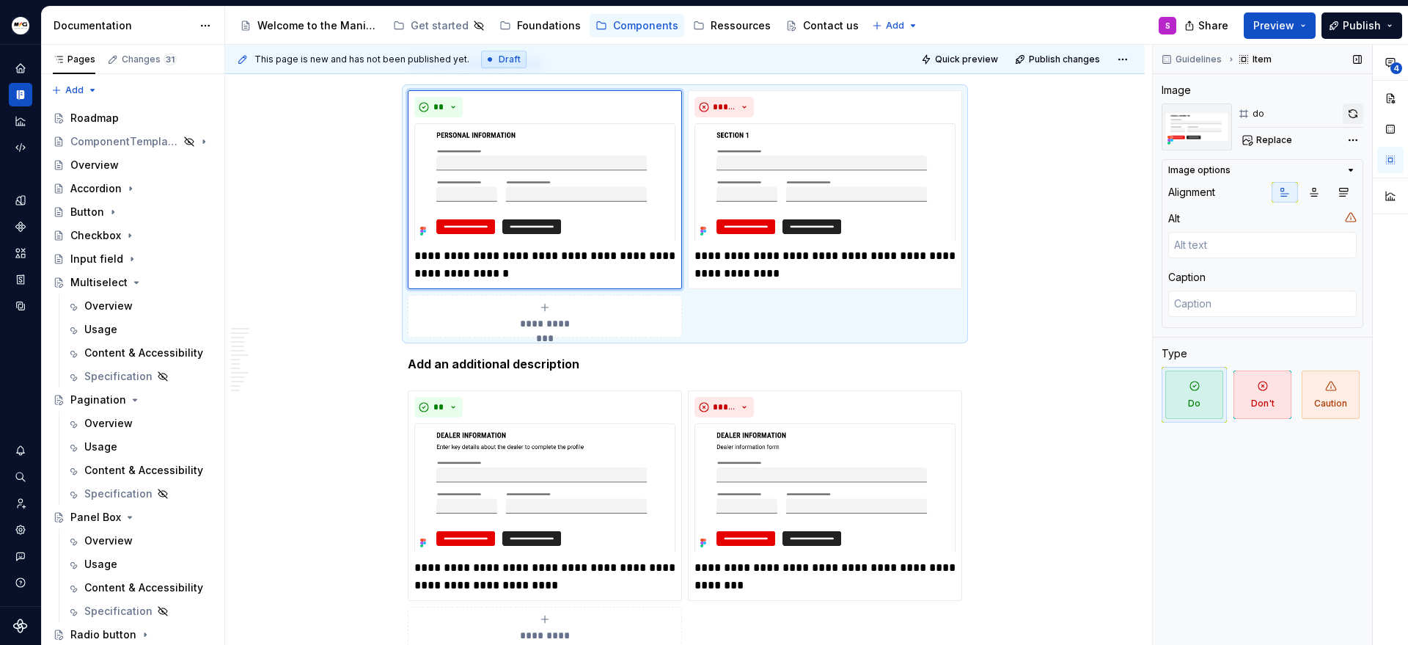
click at [1357, 112] on button "button" at bounding box center [1353, 113] width 21 height 21
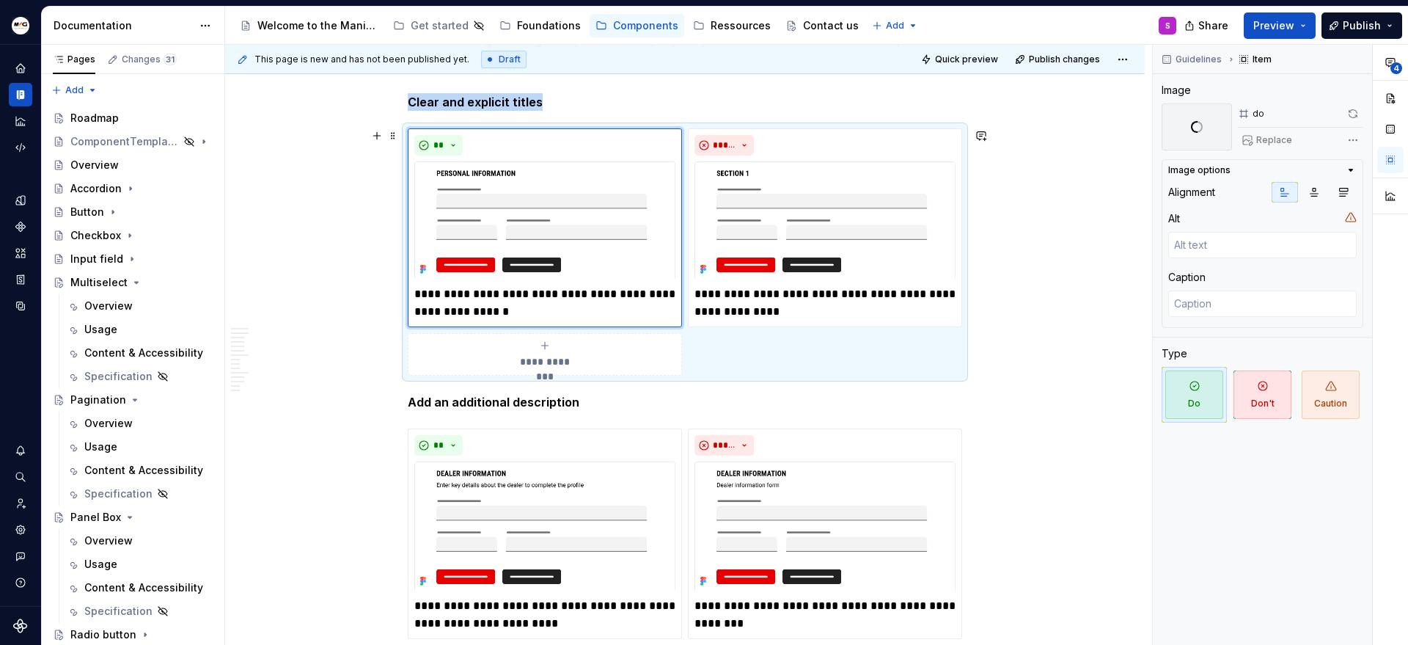
scroll to position [1937, 0]
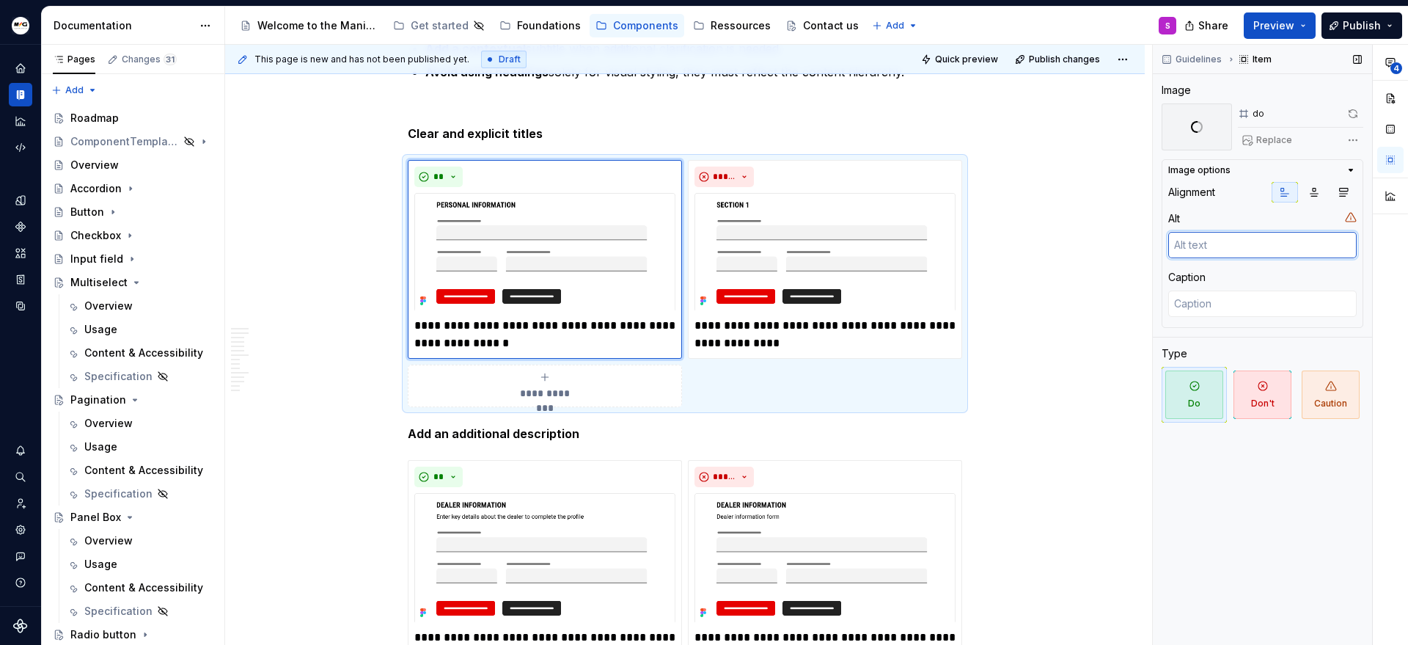
click at [1253, 248] on textarea at bounding box center [1262, 245] width 188 height 26
type textarea "*"
type textarea "T"
type textarea "*"
type textarea "Tt"
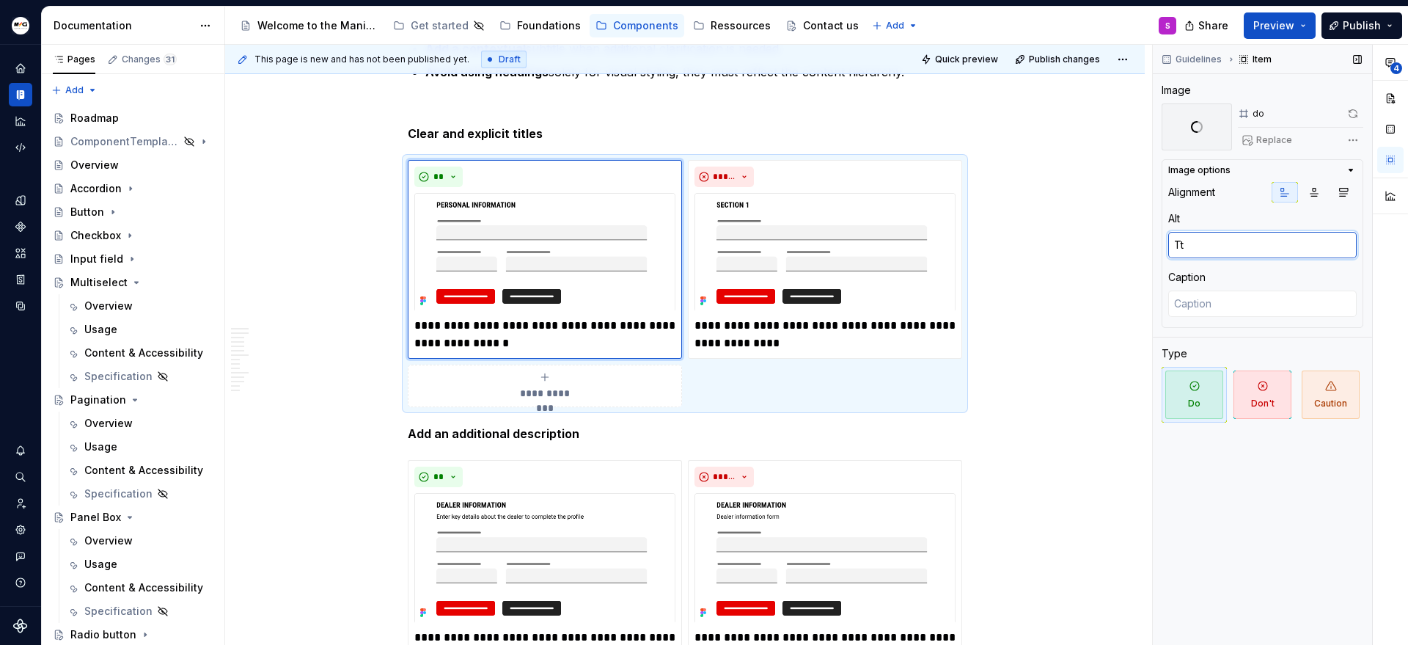
type textarea "*"
type textarea "Tti"
type textarea "*"
type textarea "Ttit"
type textarea "*"
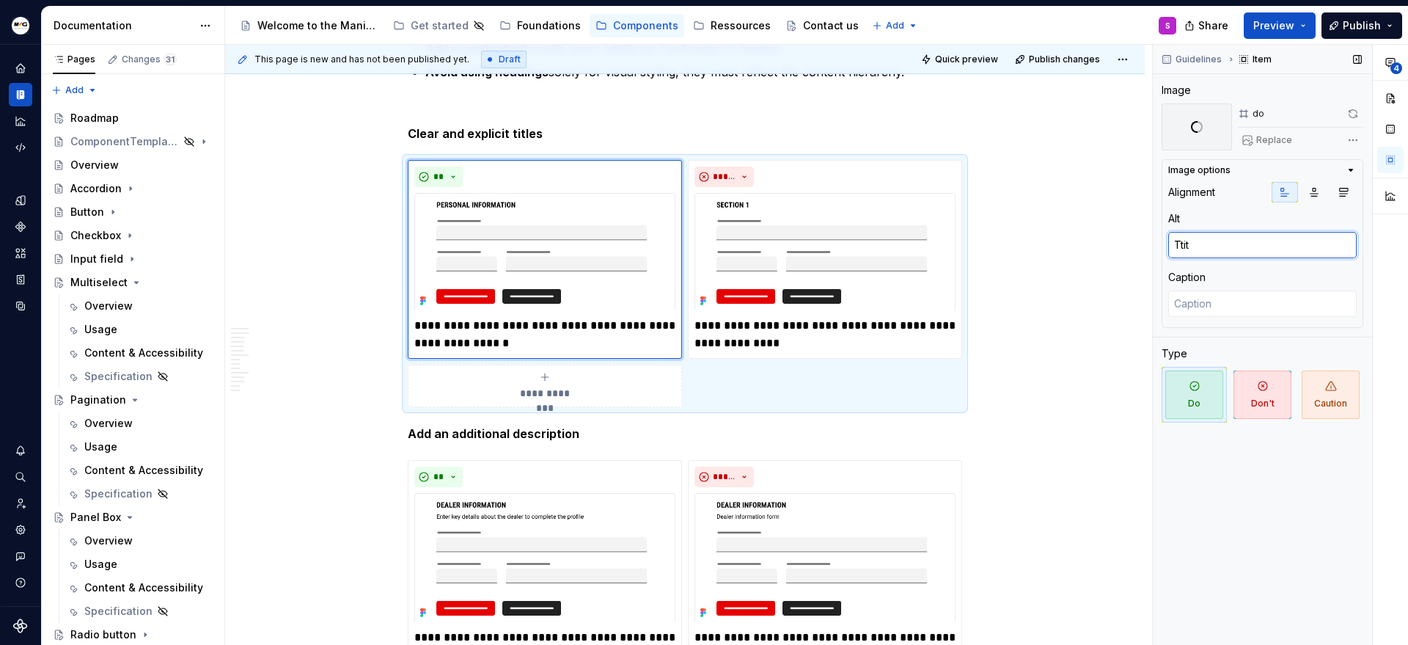
type textarea "Ttitl"
type textarea "*"
type textarea "Ttitle"
type textarea "*"
type textarea "Ttitles"
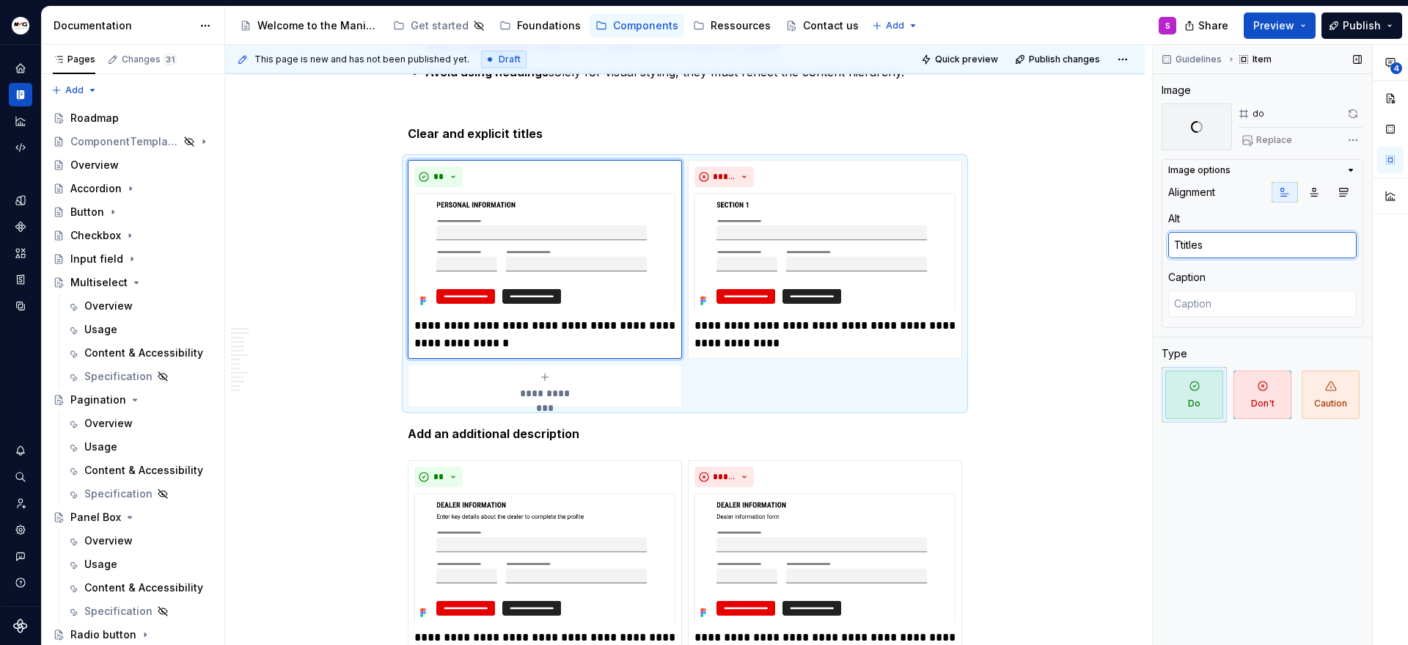
type textarea "*"
type textarea "Ttitles"
type textarea "*"
type textarea "Ttitles c"
type textarea "*"
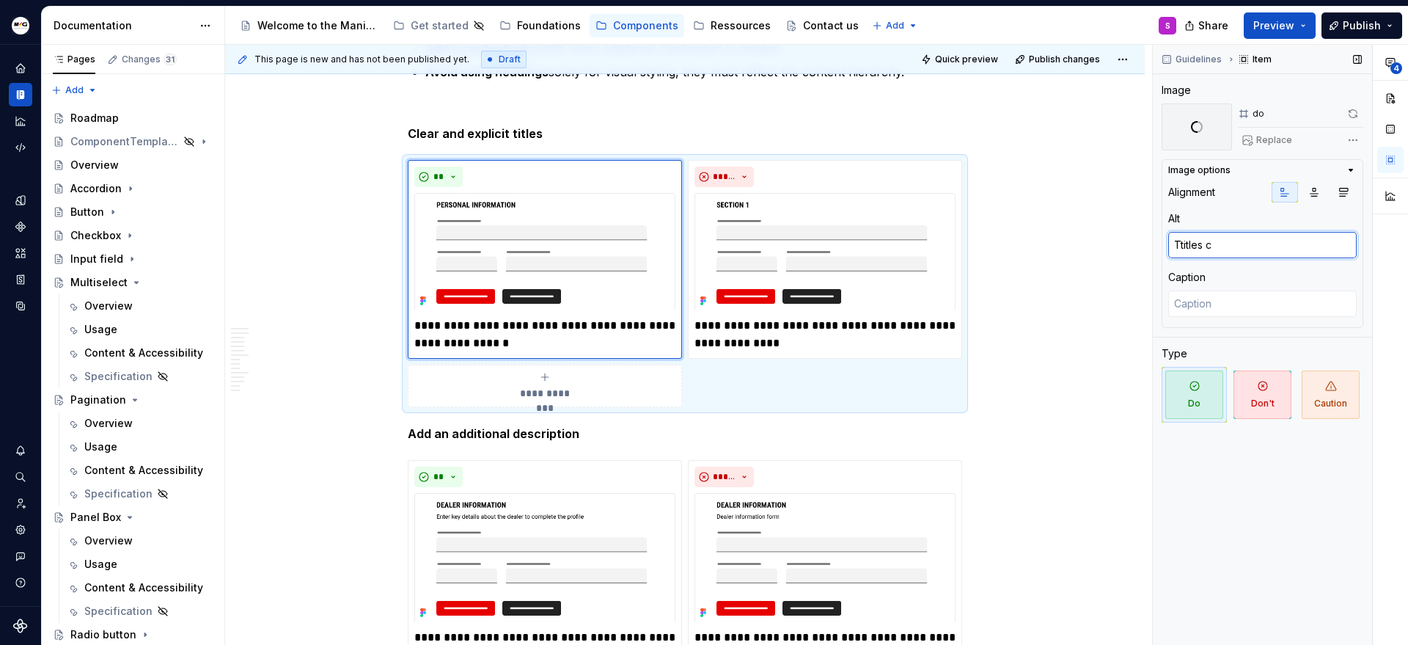
type textarea "Ttitles co"
type textarea "*"
type textarea "Ttitles cont"
type textarea "*"
type textarea "Ttitles conte"
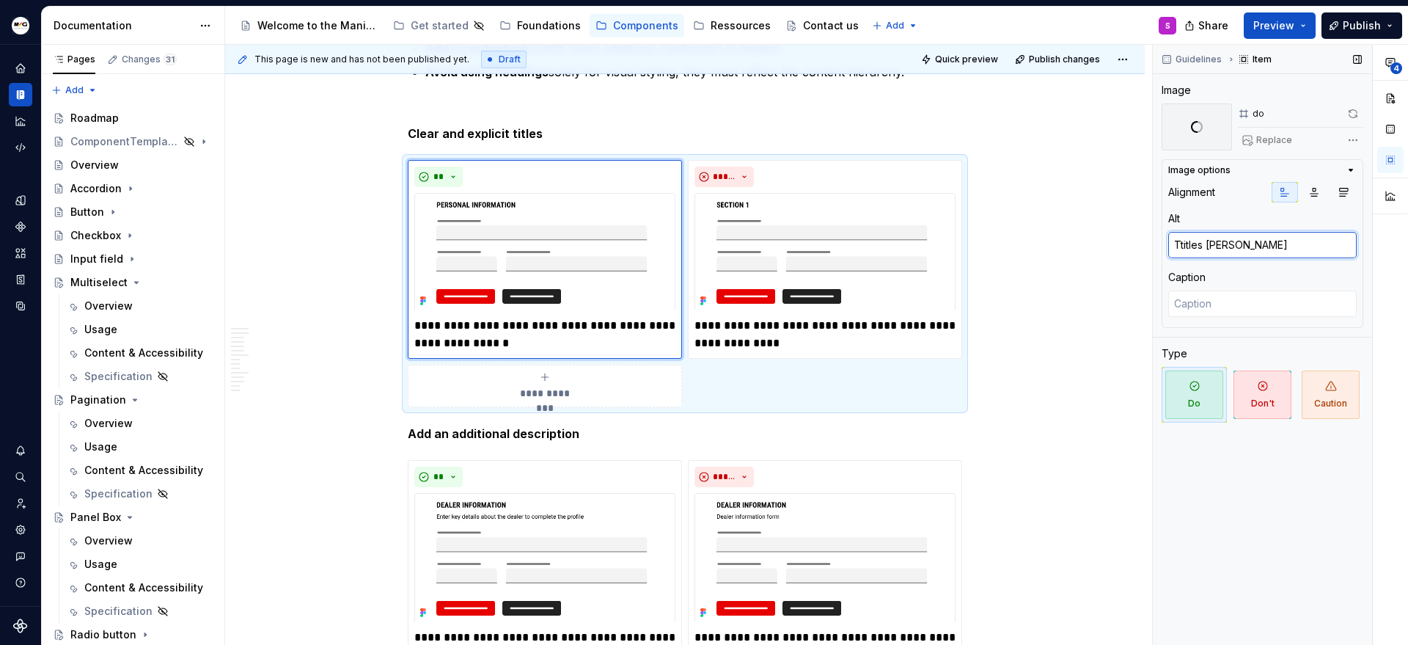
type textarea "*"
type textarea "Ttitles conten"
type textarea "*"
type textarea "Ttitles content"
type textarea "*"
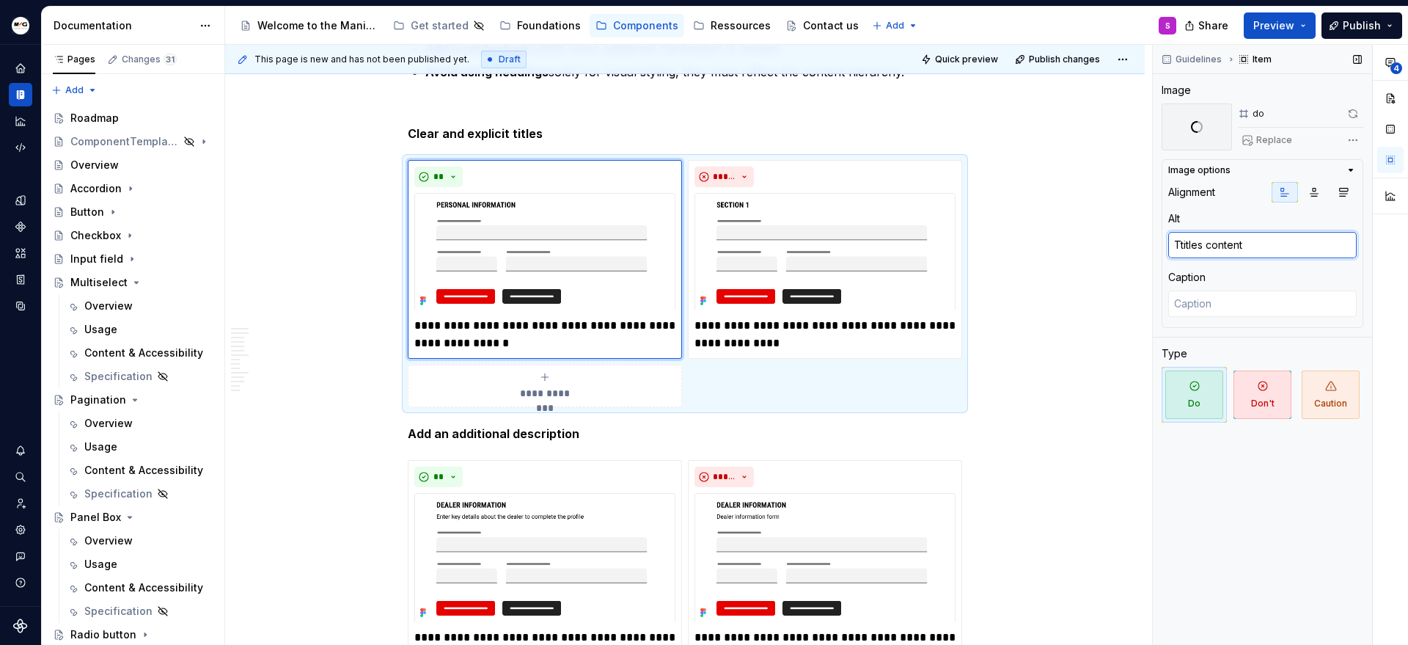
type textarea "Ttitles content"
type textarea "*"
type textarea "Ttitles content d"
type textarea "*"
type textarea "Ttitles content do"
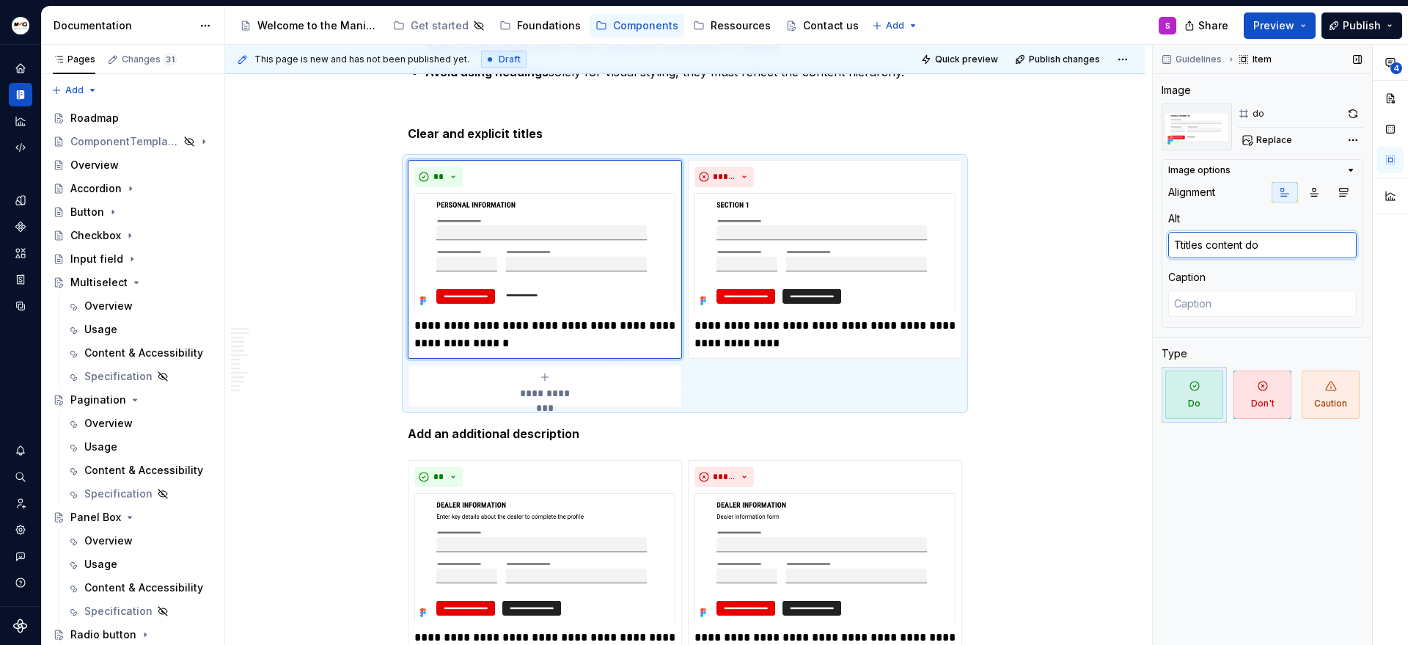
click at [1184, 244] on textarea "Ttitles content do" at bounding box center [1262, 245] width 188 height 26
type textarea "*"
type textarea "Titles content do"
type textarea "*"
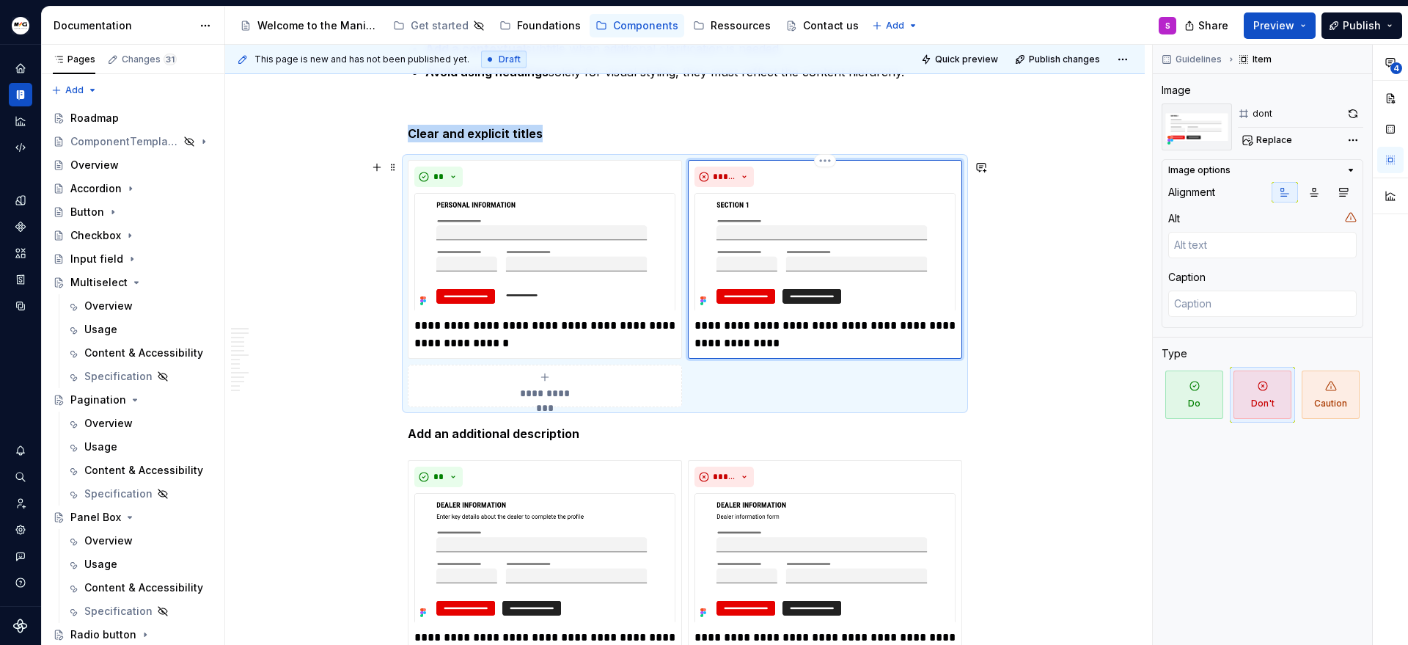
click at [811, 257] on img at bounding box center [824, 252] width 261 height 118
click at [1238, 242] on textarea at bounding box center [1262, 245] width 188 height 26
paste textarea "Ttitles content do"
type textarea "*"
type textarea "Ttitles content do"
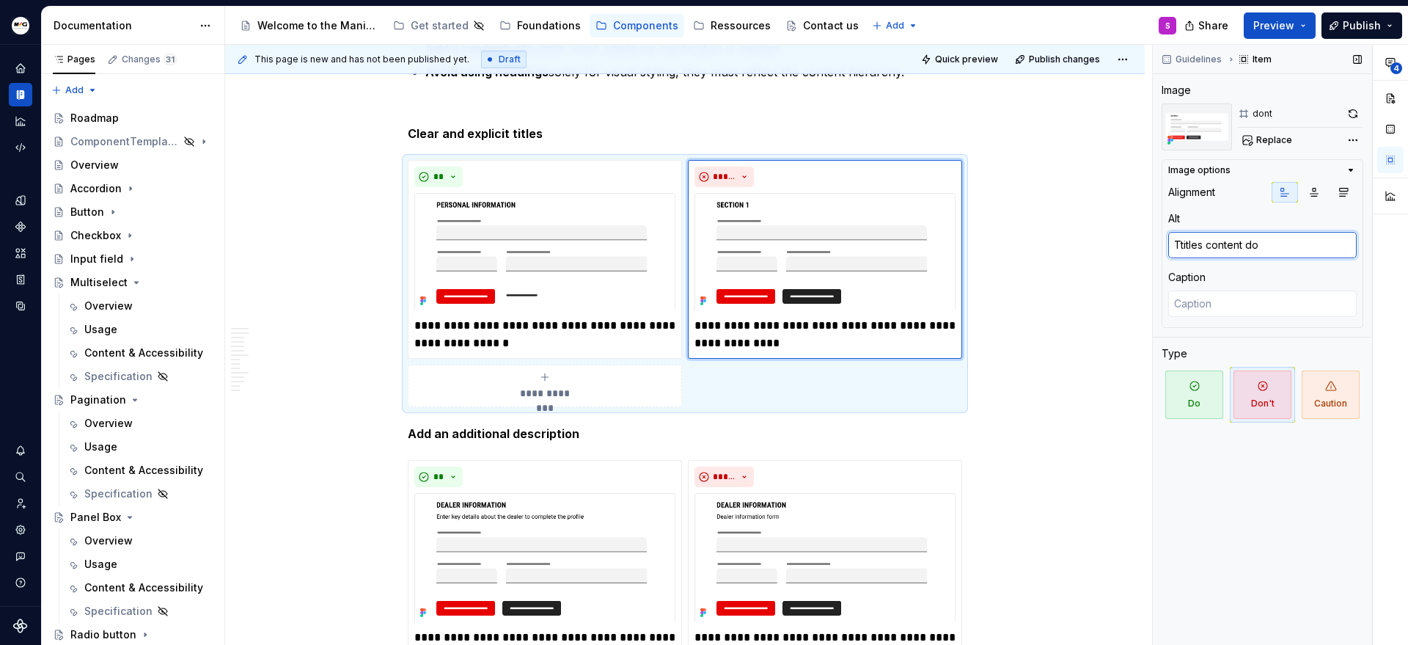
type textarea "*"
type textarea "Ttitles content don"
type textarea "*"
type textarea "Ttitles content don'"
type textarea "*"
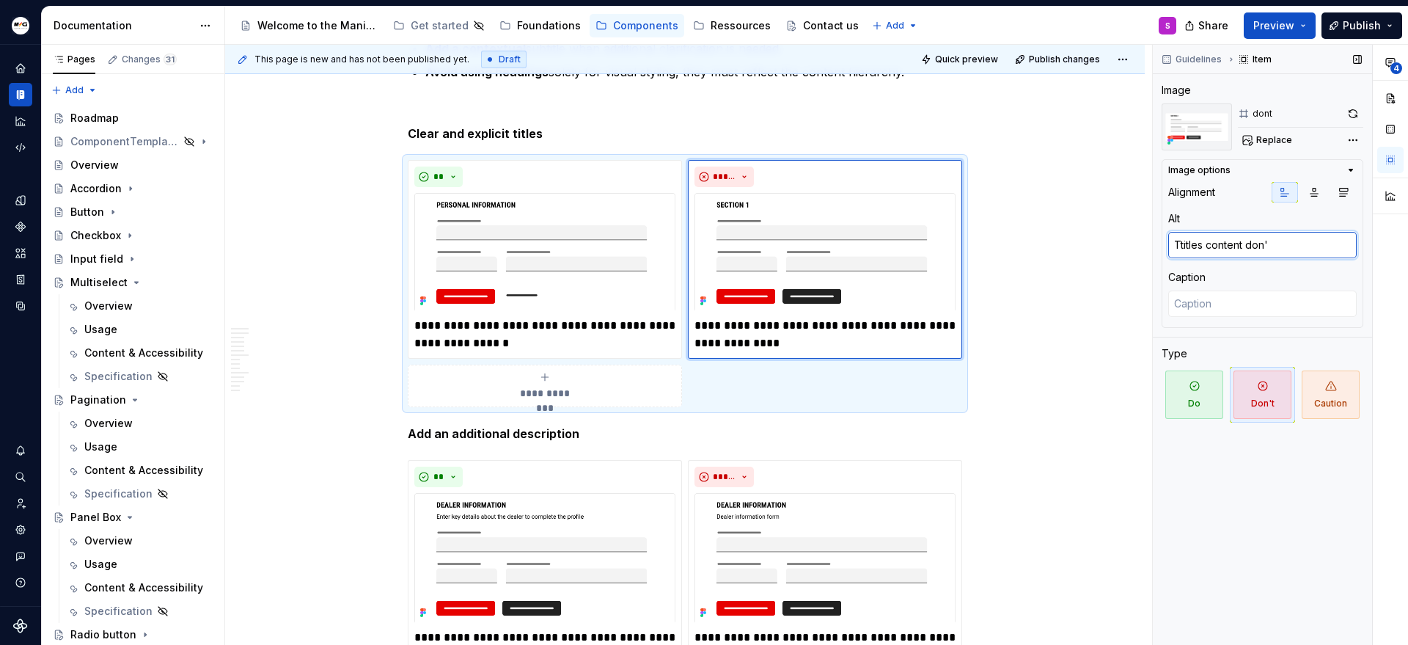
type textarea "Ttitles content don't"
type textarea "*"
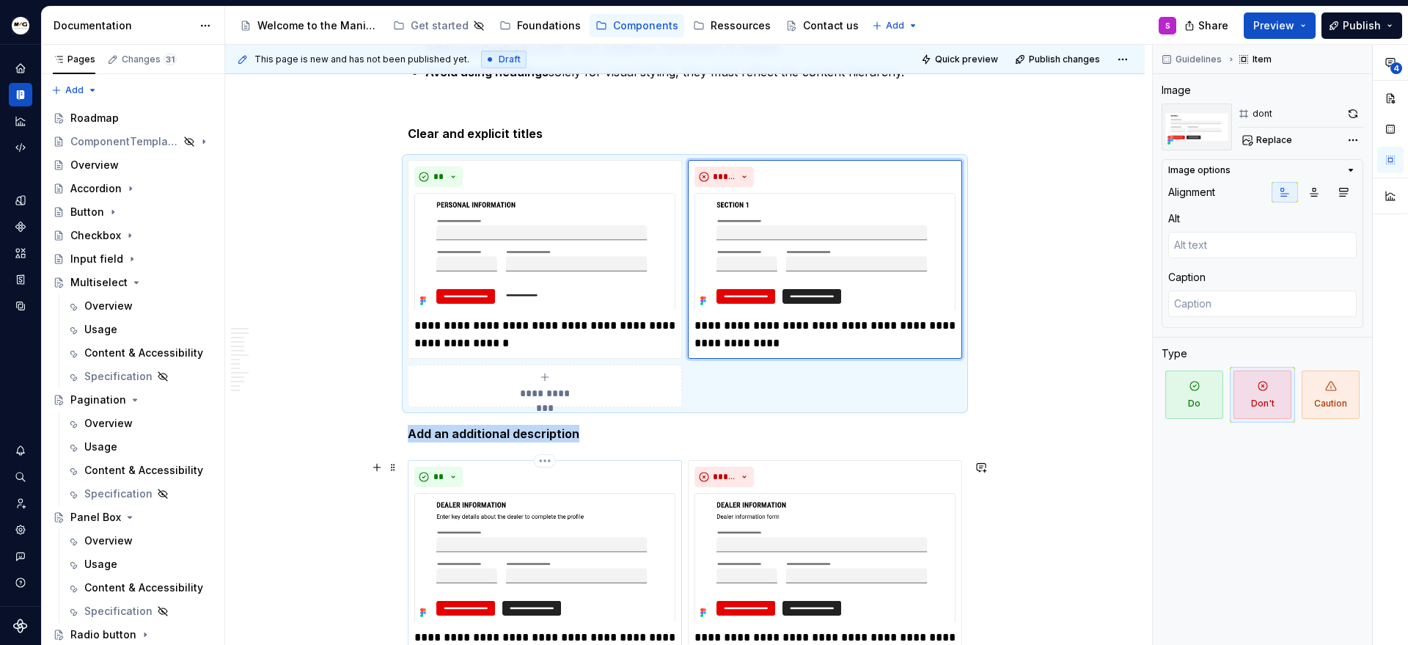
click at [583, 528] on img at bounding box center [544, 558] width 261 height 130
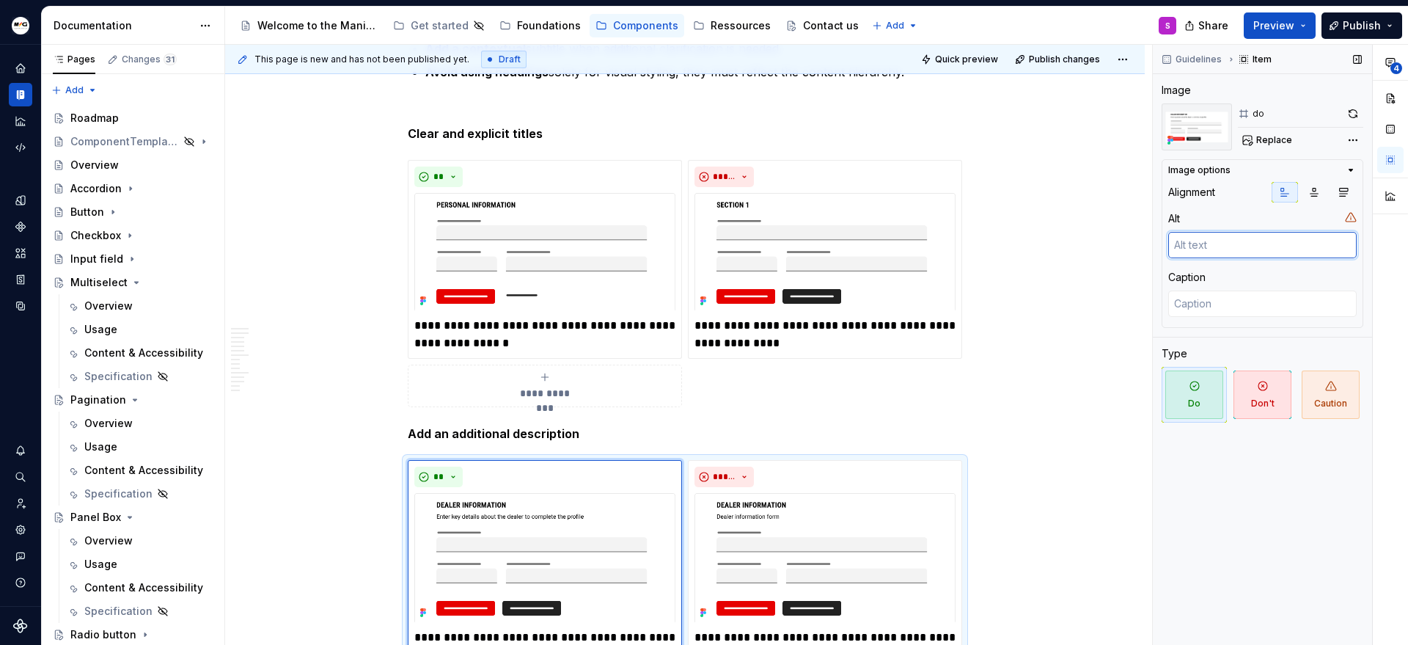
click at [1286, 253] on textarea at bounding box center [1262, 245] width 188 height 26
paste textarea "Ttitles content do"
type textarea "*"
click at [1242, 245] on textarea "Ttitles content do" at bounding box center [1262, 245] width 188 height 26
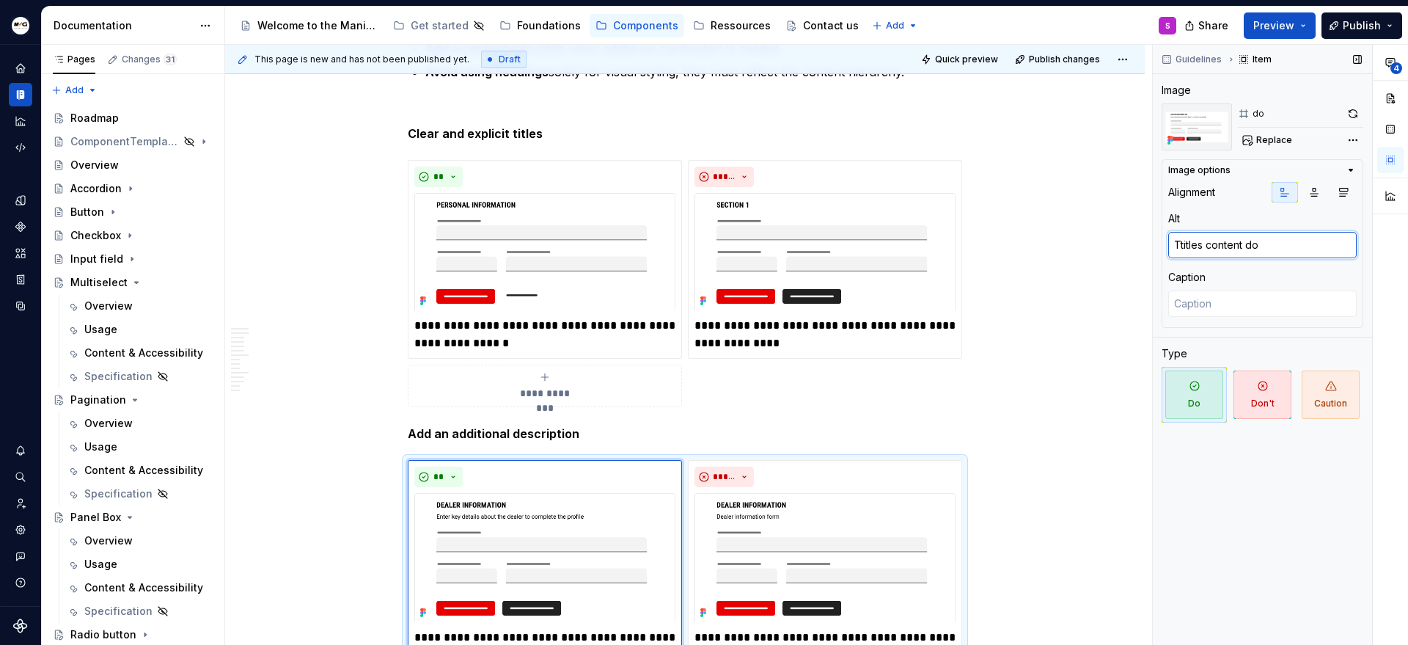
click at [1242, 245] on textarea "Ttitles content do" at bounding box center [1262, 245] width 188 height 26
type textarea "D"
type textarea "*"
type textarea "De"
type textarea "*"
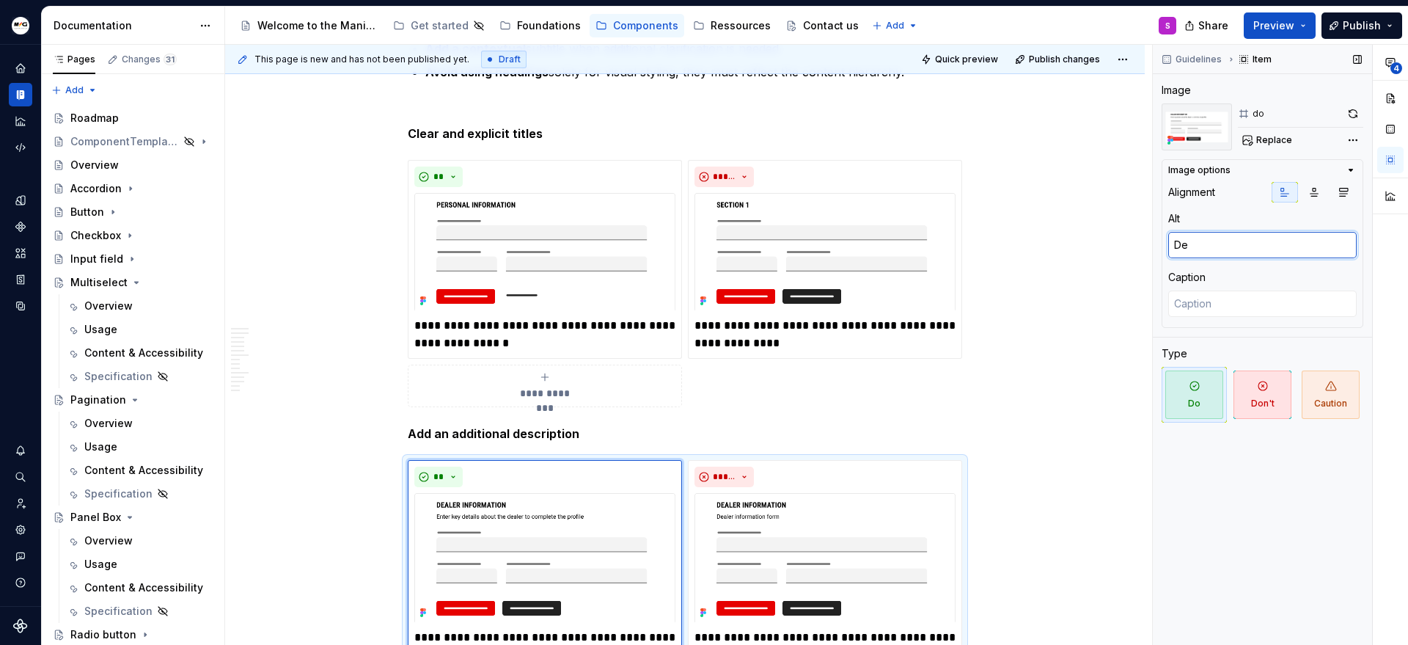
type textarea "Des"
type textarea "*"
type textarea "Desc"
type textarea "*"
type textarea "Descr"
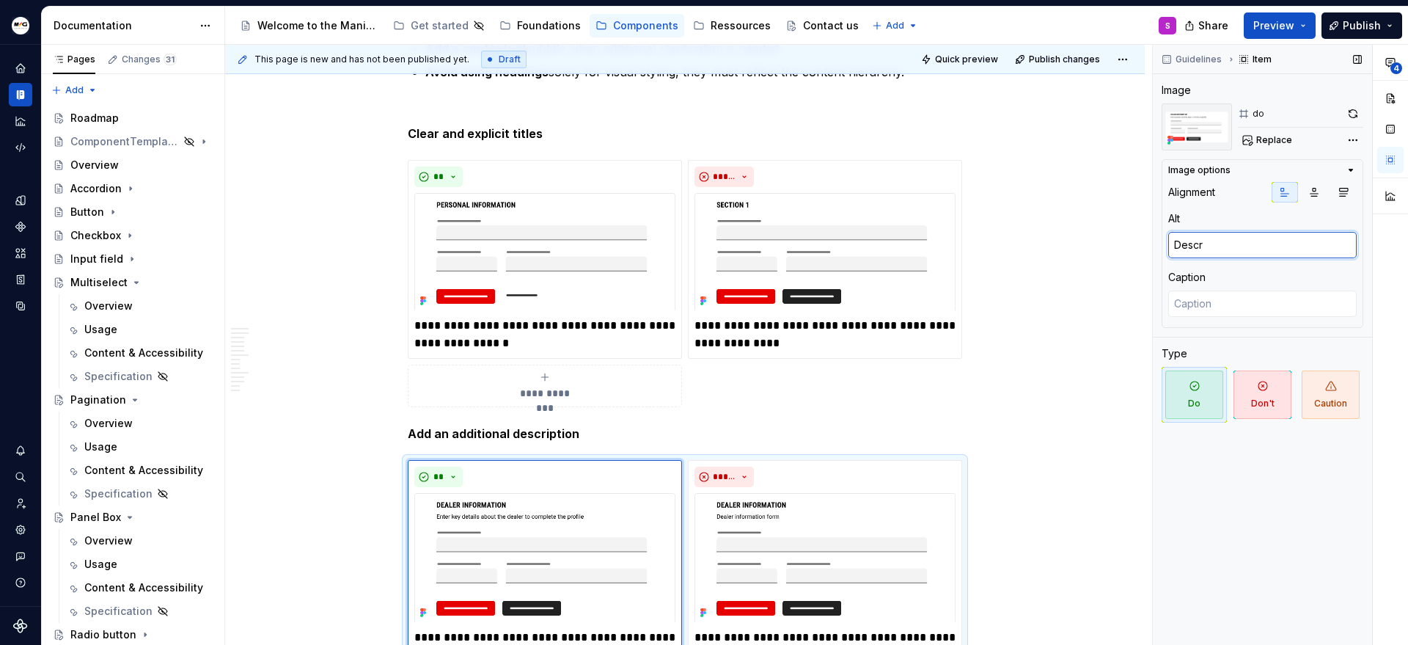
type textarea "*"
type textarea "Descri"
type textarea "*"
type textarea "Descript"
type textarea "*"
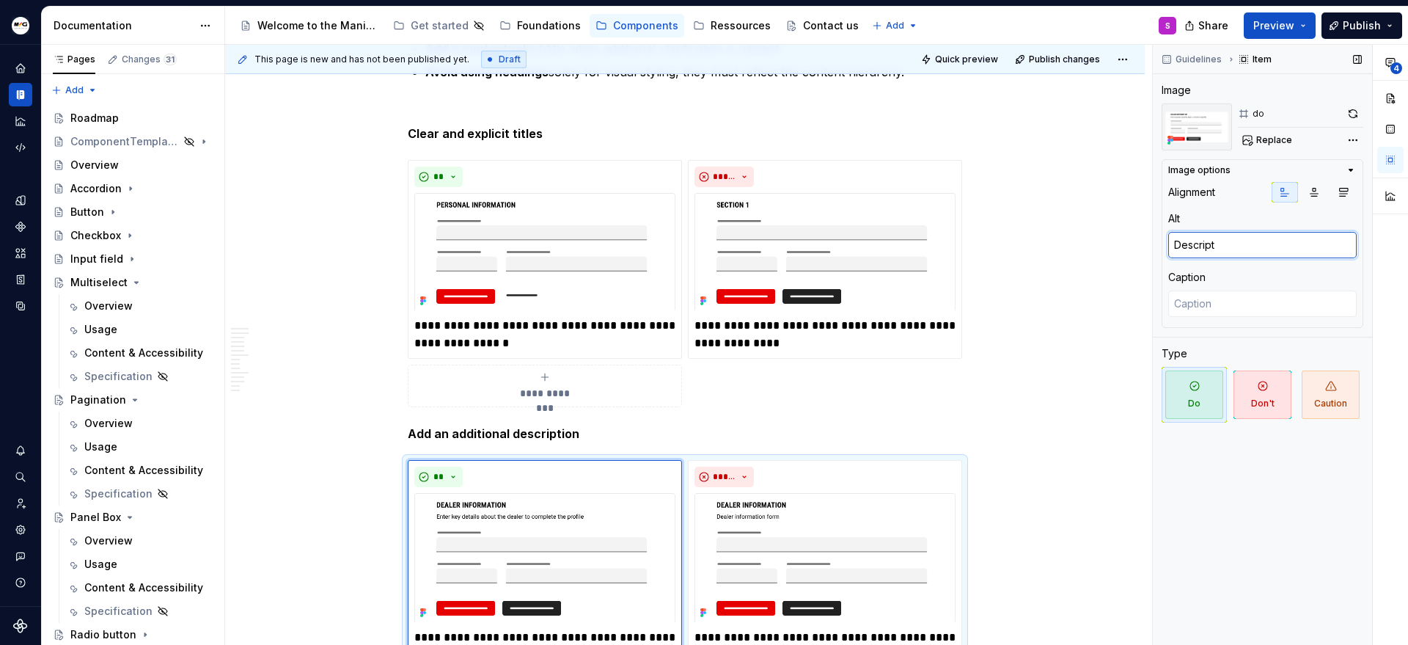
type textarea "Descripti"
type textarea "*"
type textarea "Descriptio"
type textarea "*"
type textarea "Description"
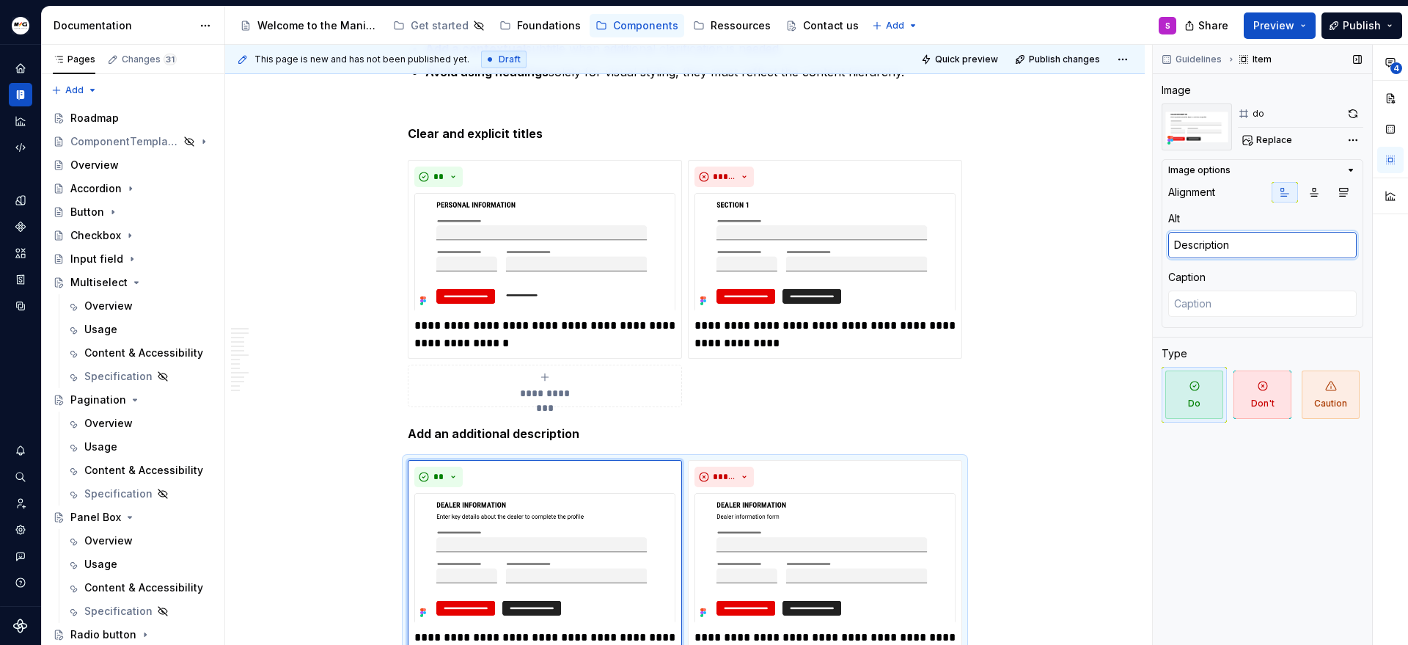
type textarea "*"
type textarea "Description"
type textarea "*"
type textarea "Description d"
type textarea "*"
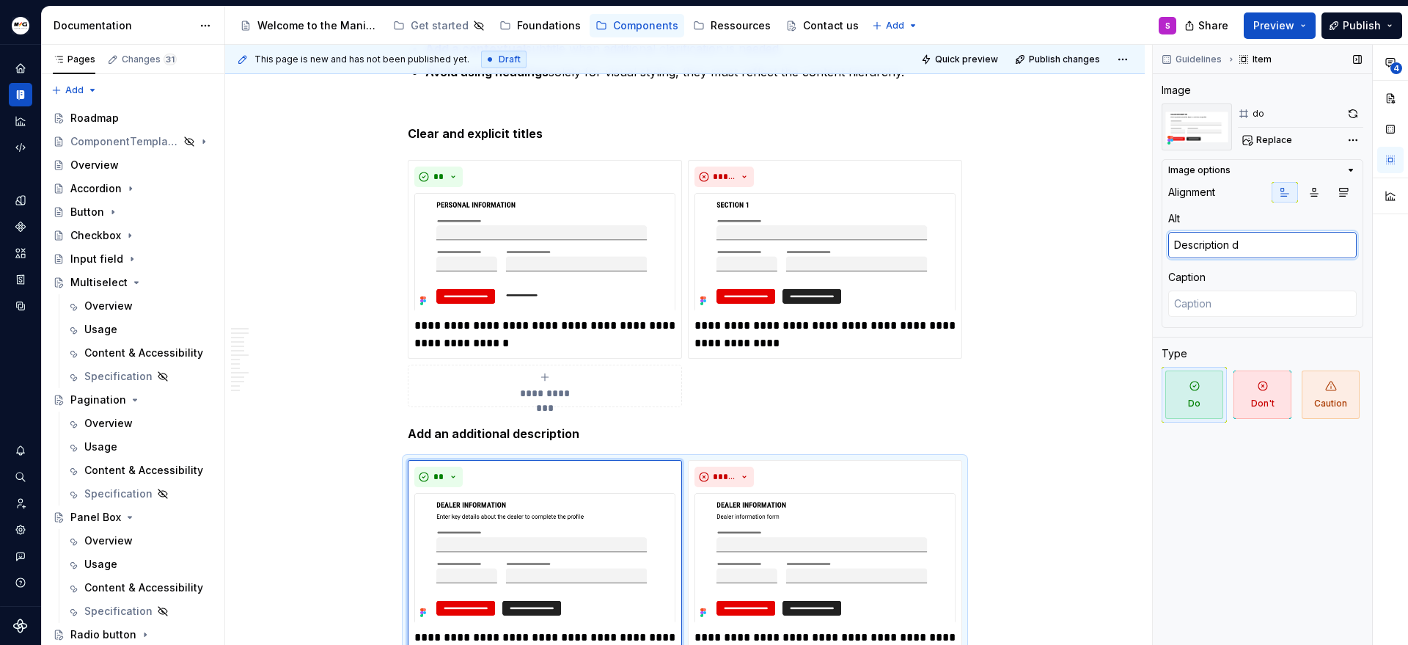
type textarea "Description do"
type textarea "*"
type textarea "Description d"
type textarea "*"
type textarea "Ttitles content don't"
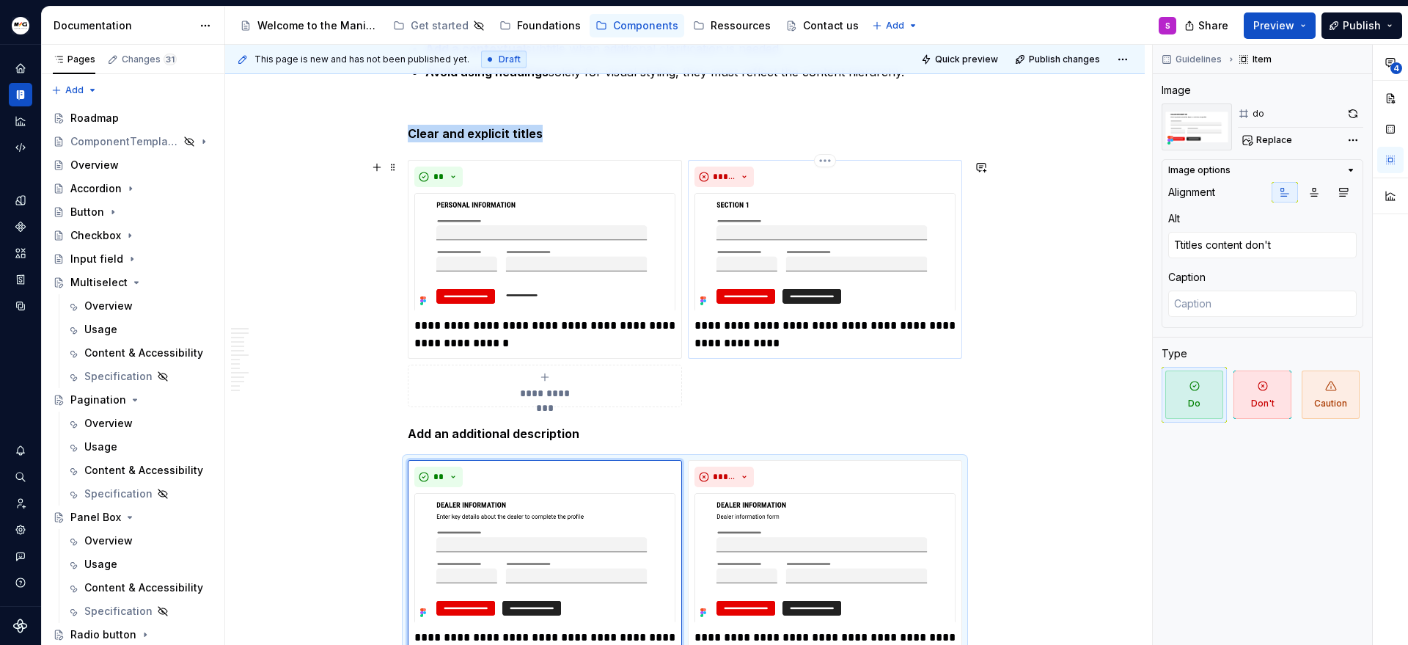
click at [785, 263] on img at bounding box center [824, 252] width 261 height 118
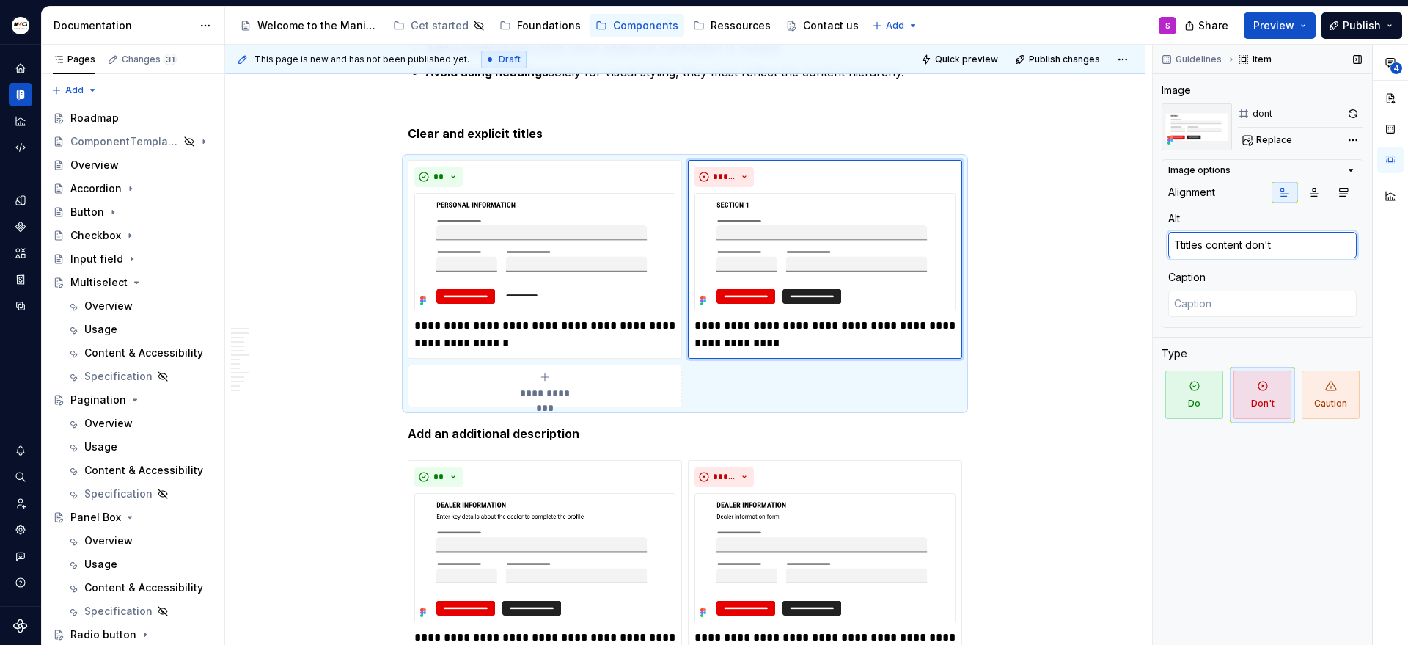
click at [1269, 252] on textarea "Ttitles content don't" at bounding box center [1262, 245] width 188 height 26
paste textarea "Description do"
type textarea "*"
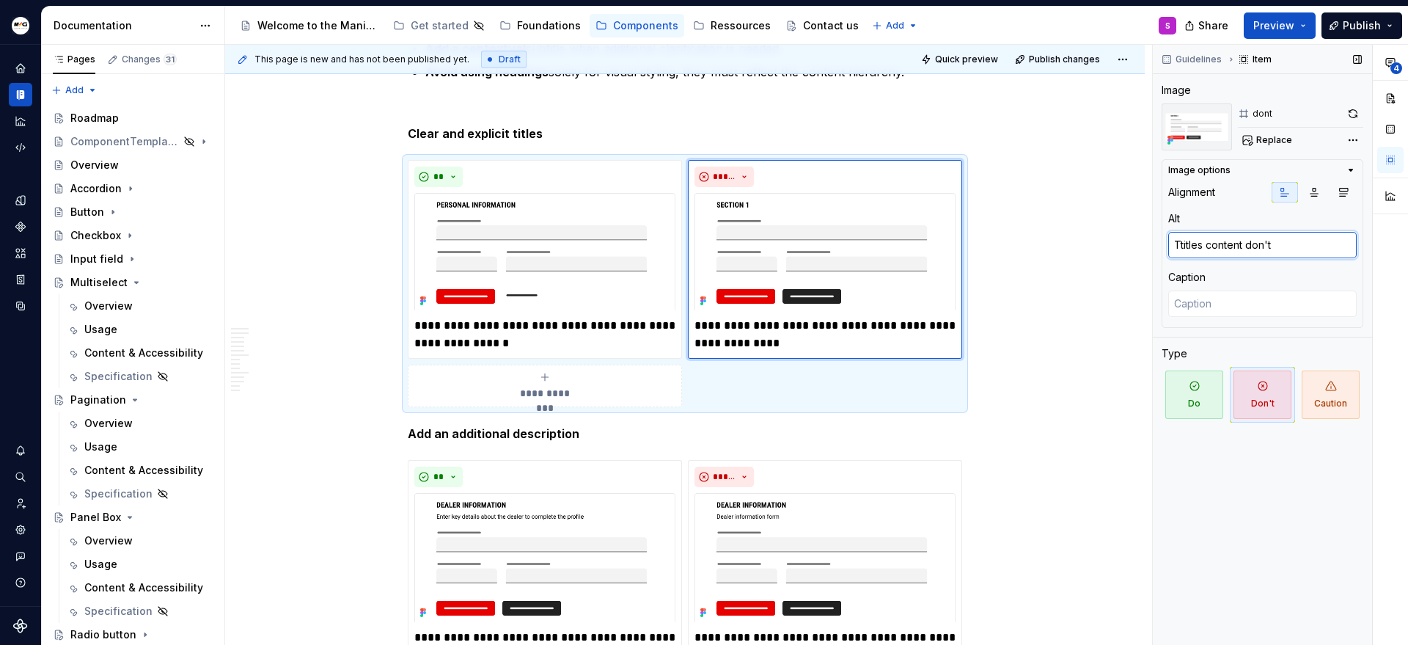
type textarea "Description do"
type textarea "*"
type textarea "Description don"
type textarea "*"
type textarea "Description do"
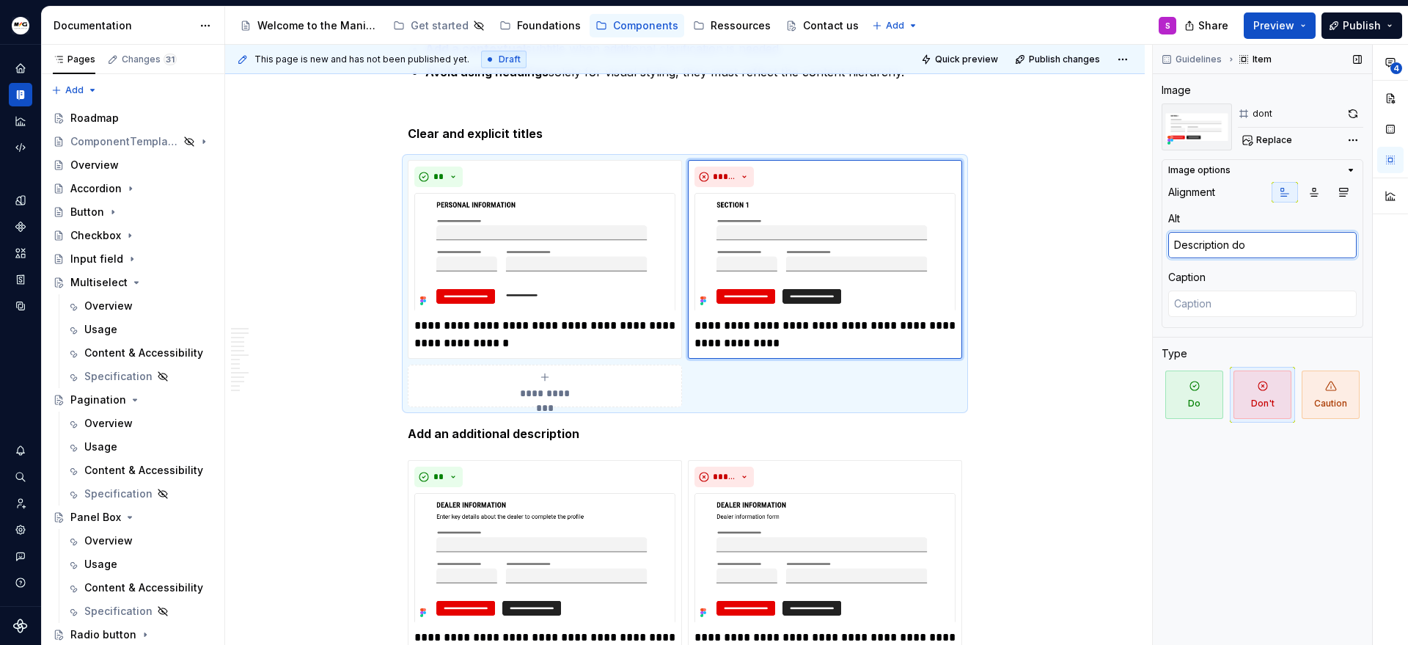
type textarea "*"
click at [1184, 249] on textarea "Ttitles content don't" at bounding box center [1262, 245] width 188 height 26
type textarea "Titles content don't"
type textarea "*"
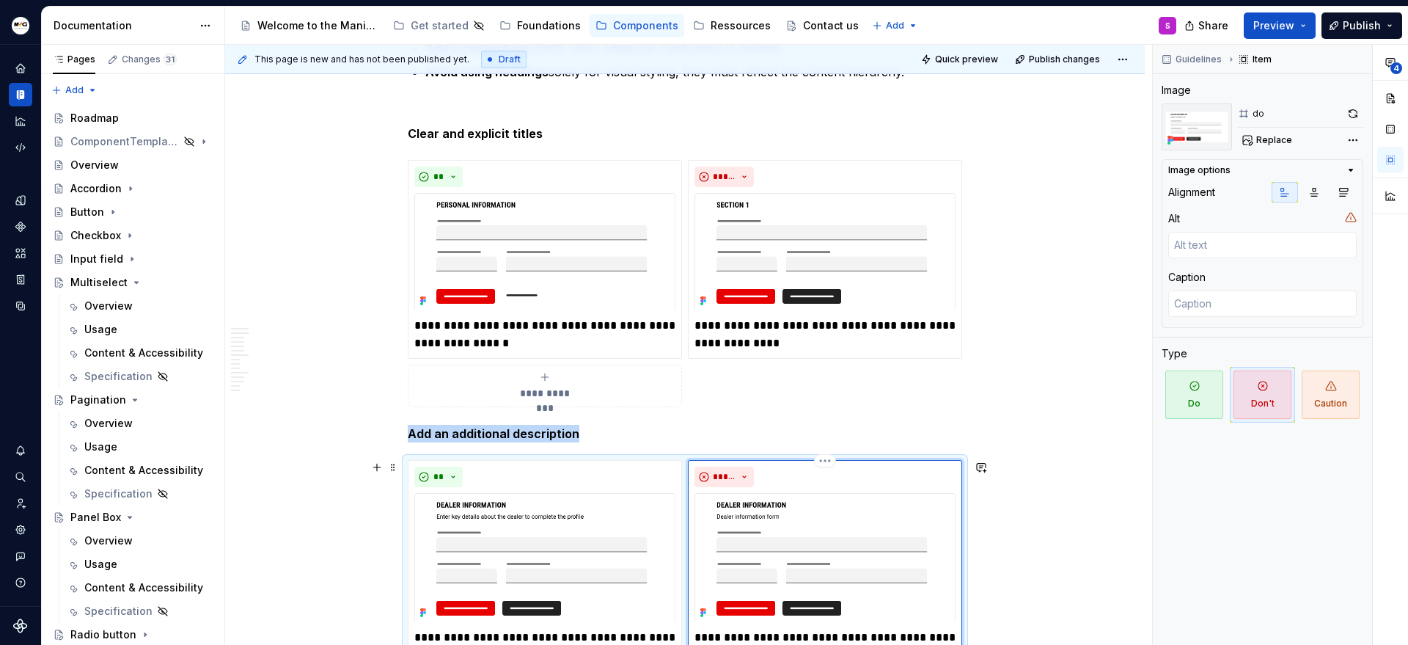
click at [804, 565] on img at bounding box center [824, 558] width 261 height 130
click at [1221, 244] on textarea at bounding box center [1262, 245] width 188 height 26
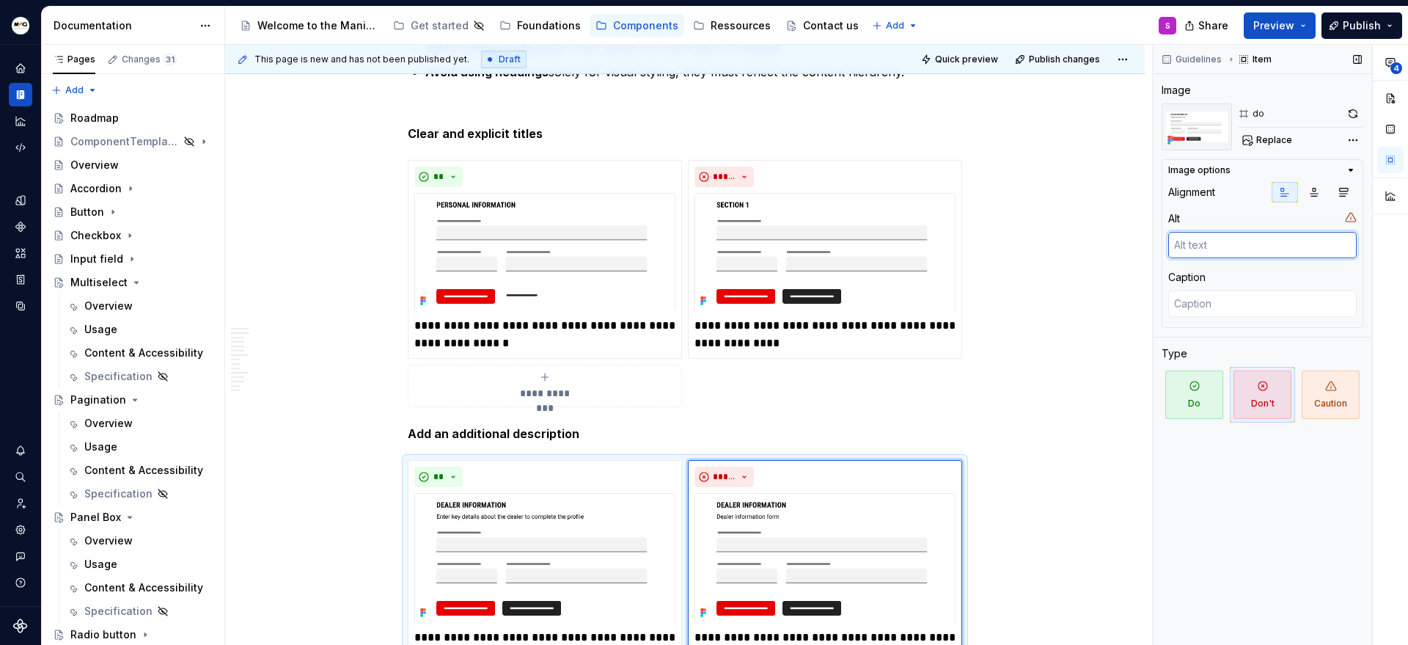
paste textarea "Description do"
type textarea "*"
type textarea "Description do"
type textarea "*"
type textarea "Description don"
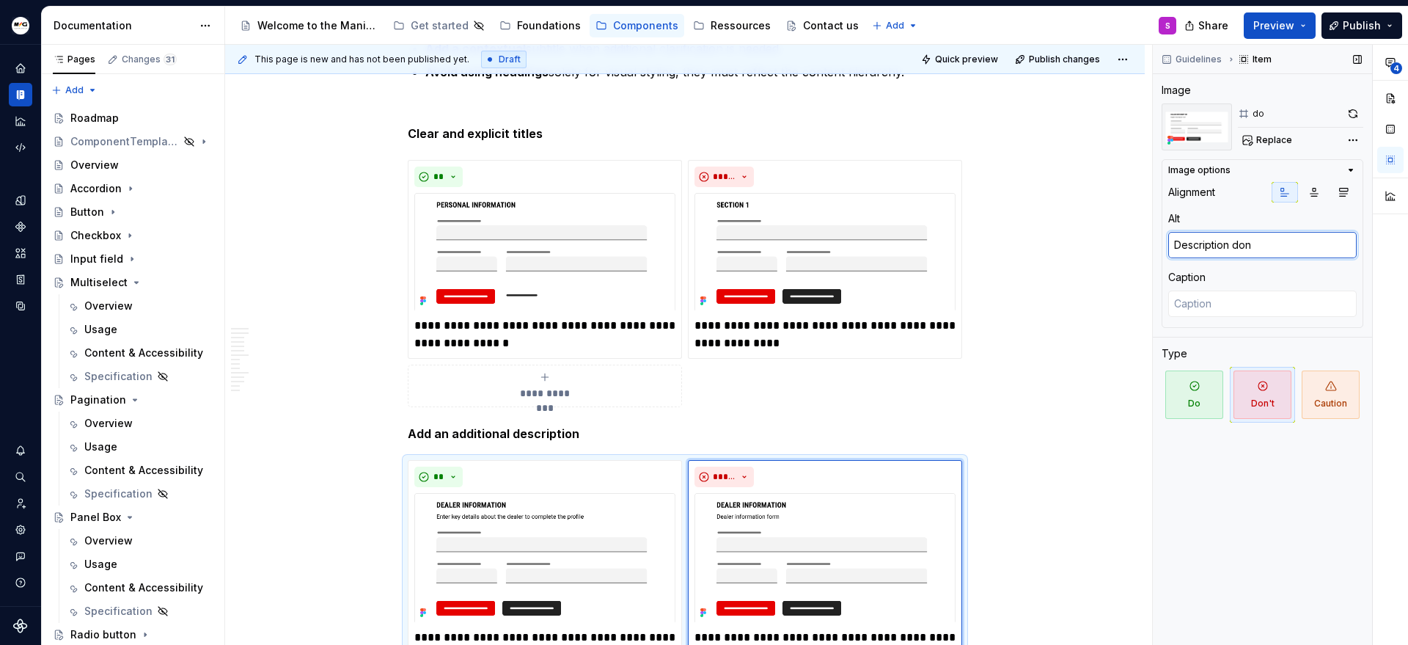
type textarea "*"
type textarea "Description don'"
type textarea "*"
type textarea "Description don't"
click at [1233, 277] on div "Caption" at bounding box center [1262, 277] width 188 height 15
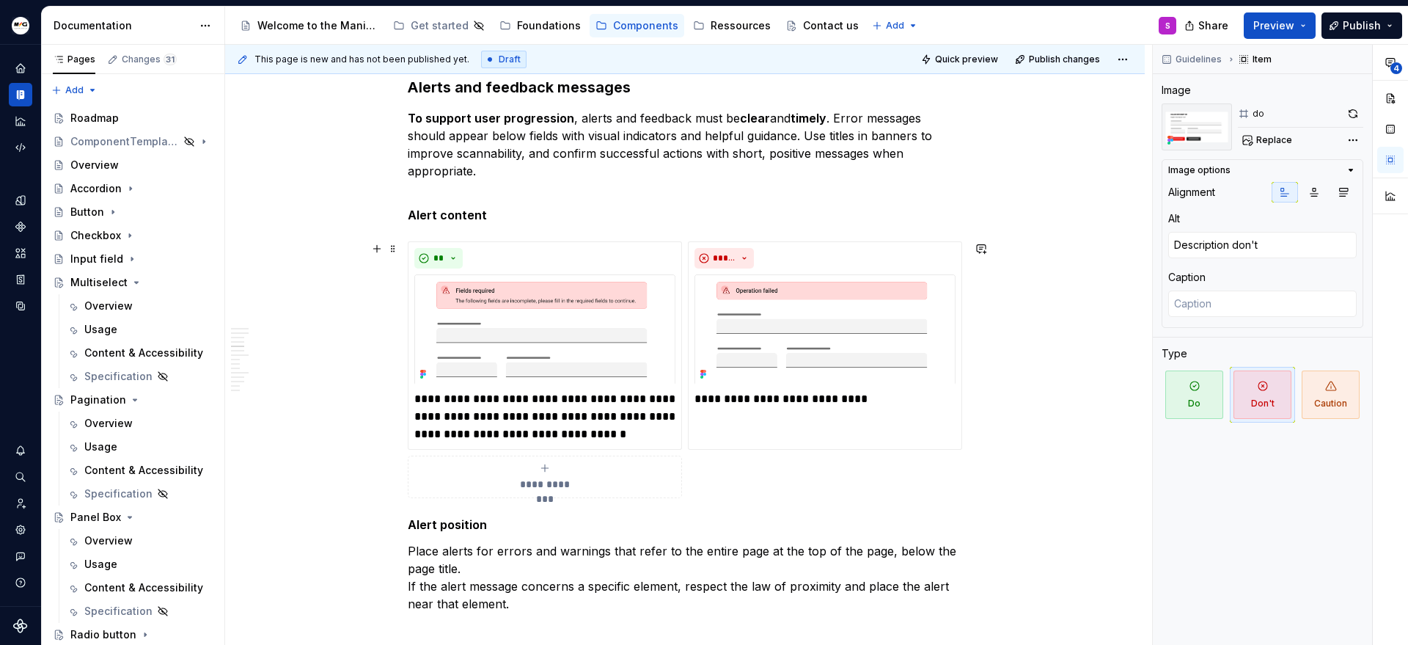
scroll to position [2671, 0]
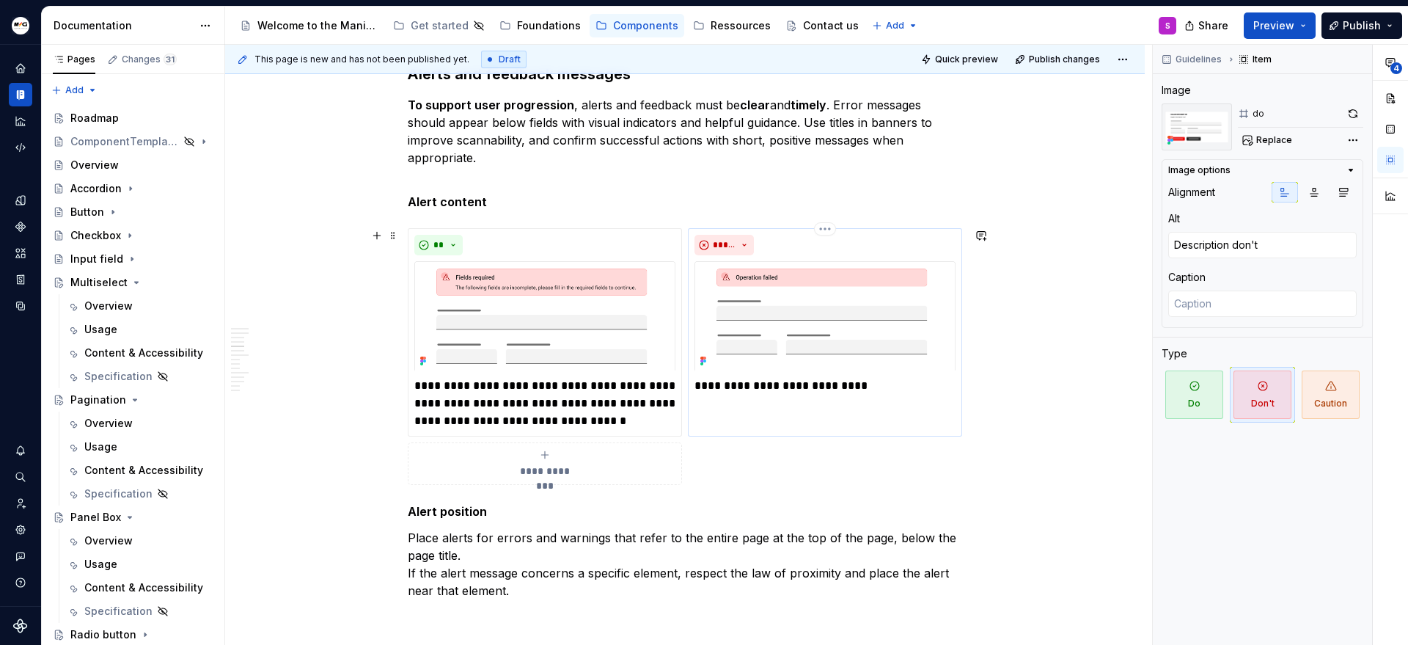
type textarea "*"
type textarea "Don't alert content"
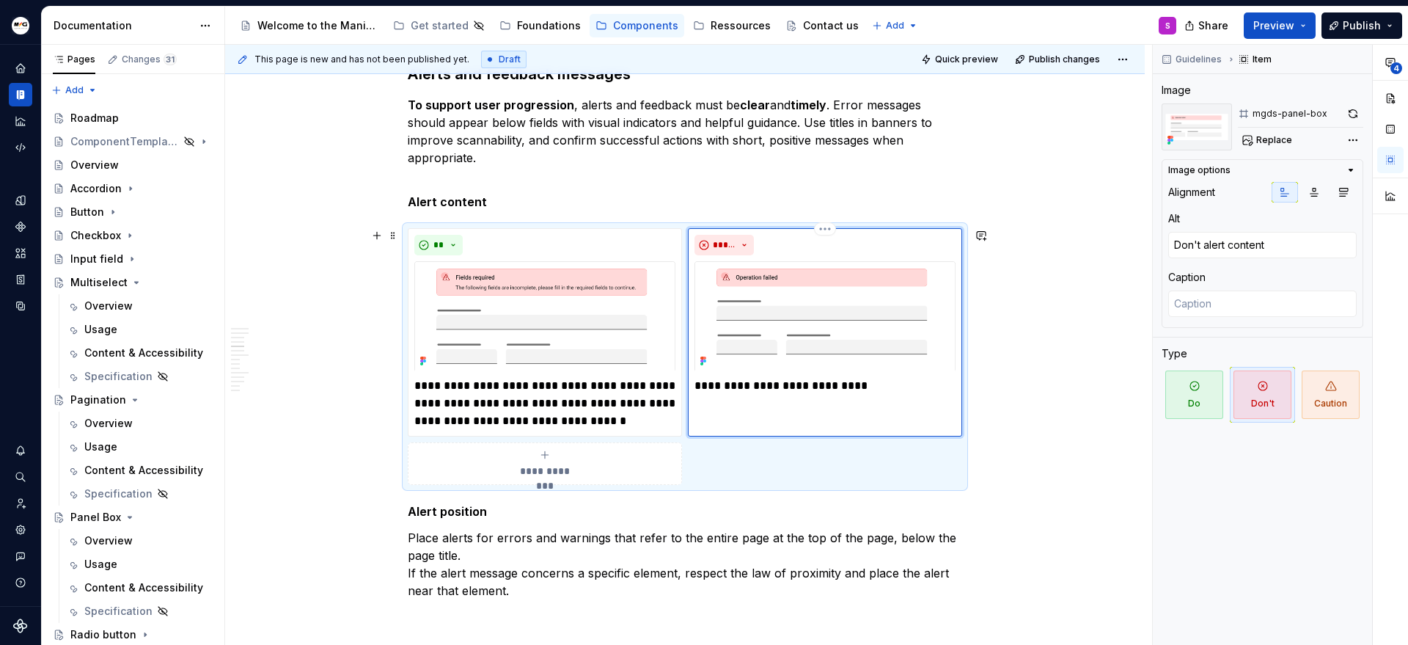
click at [870, 318] on img at bounding box center [824, 315] width 261 height 109
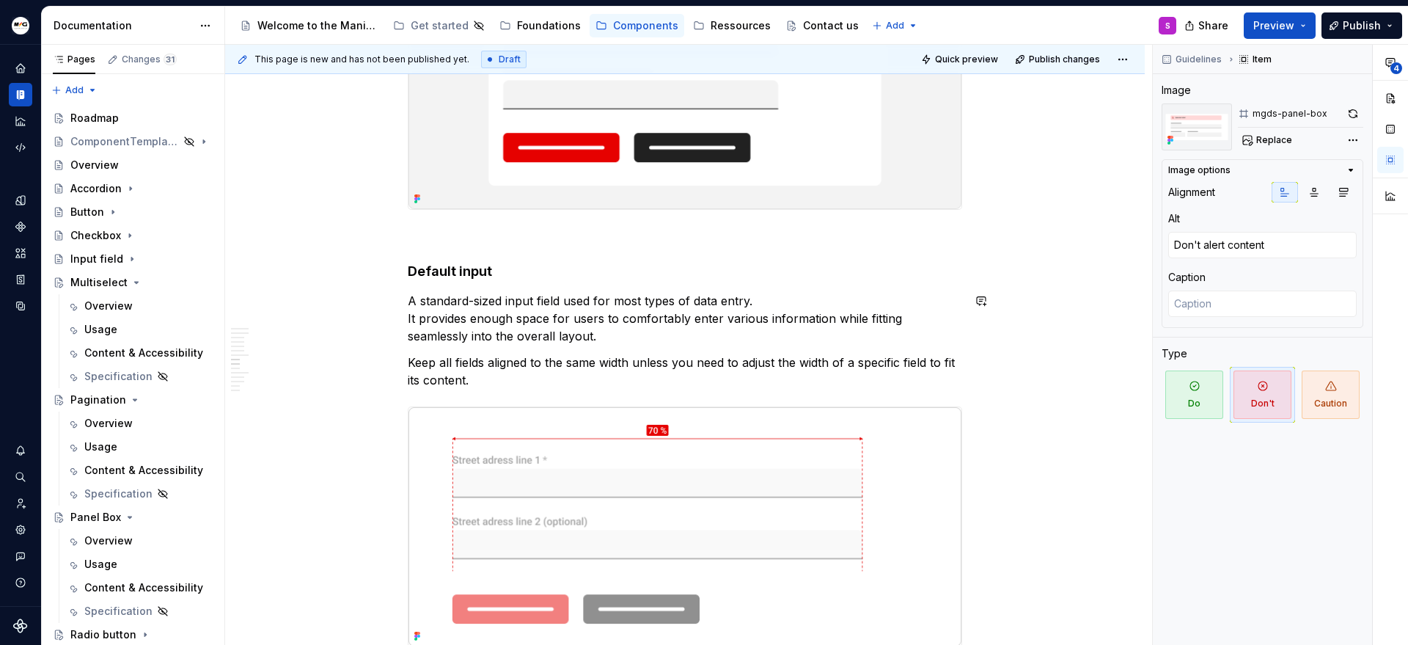
scroll to position [6243, 0]
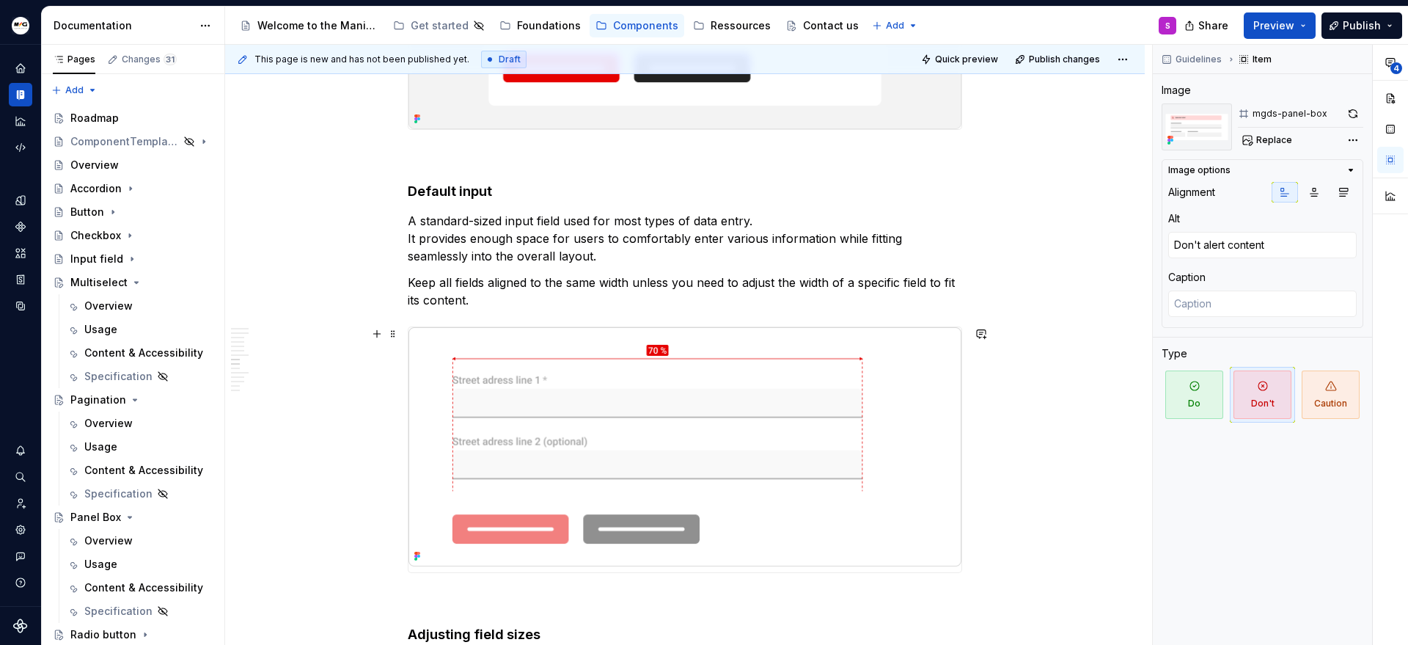
click at [788, 378] on img at bounding box center [684, 446] width 553 height 239
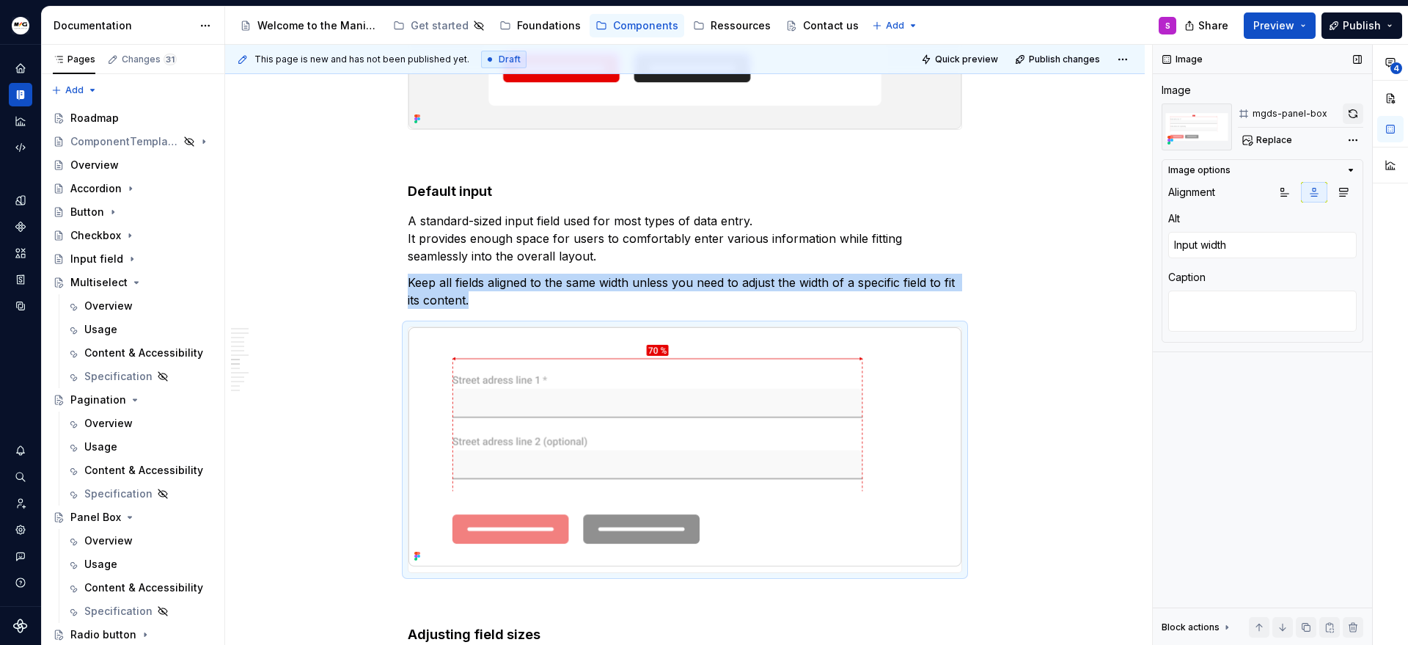
click at [1355, 114] on button "button" at bounding box center [1353, 113] width 21 height 21
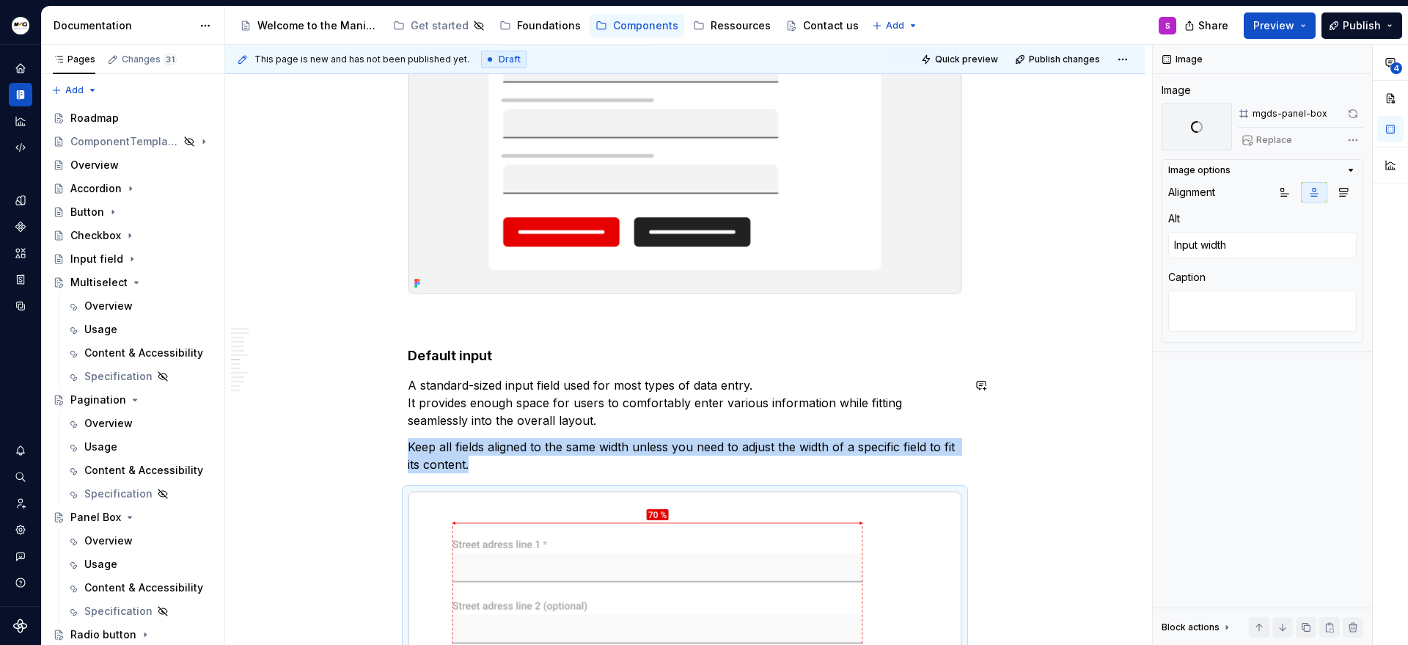
scroll to position [6009, 0]
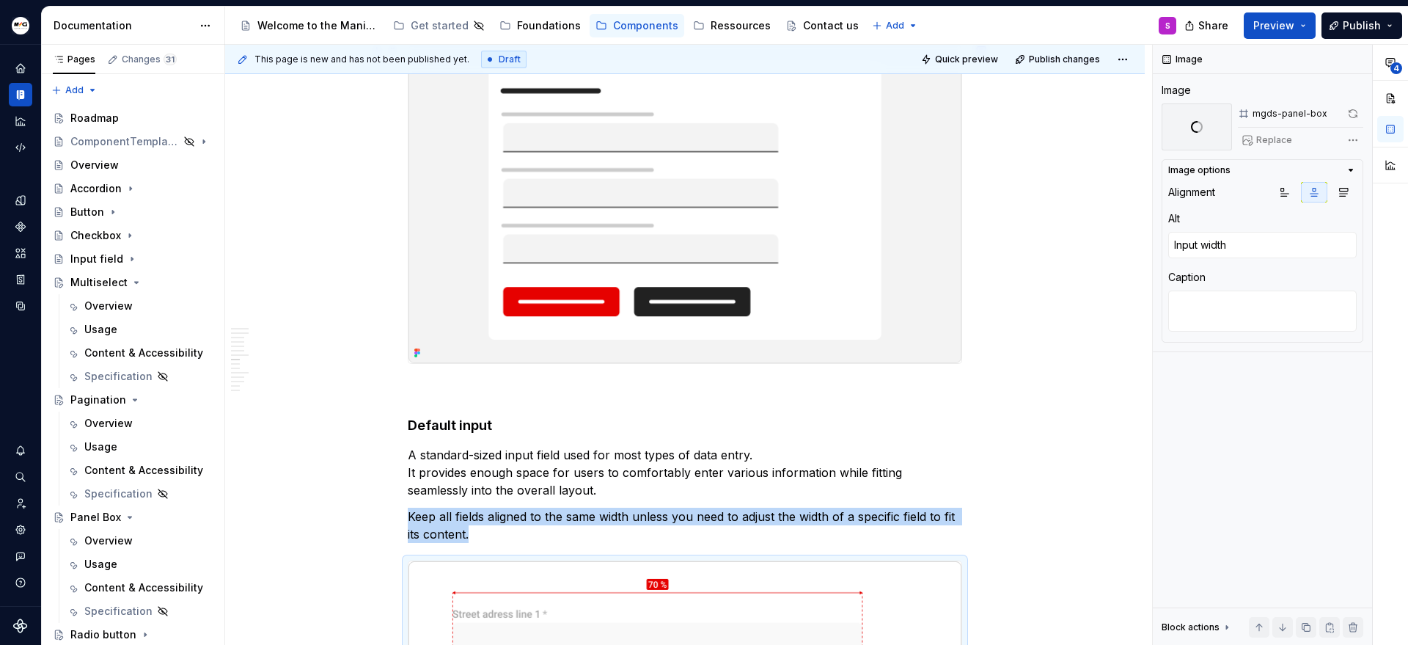
type textarea "*"
type textarea "input size in layout"
click at [763, 220] on img at bounding box center [684, 203] width 553 height 319
click at [892, 164] on img at bounding box center [684, 203] width 553 height 319
drag, startPoint x: 836, startPoint y: 148, endPoint x: 1071, endPoint y: 144, distance: 234.7
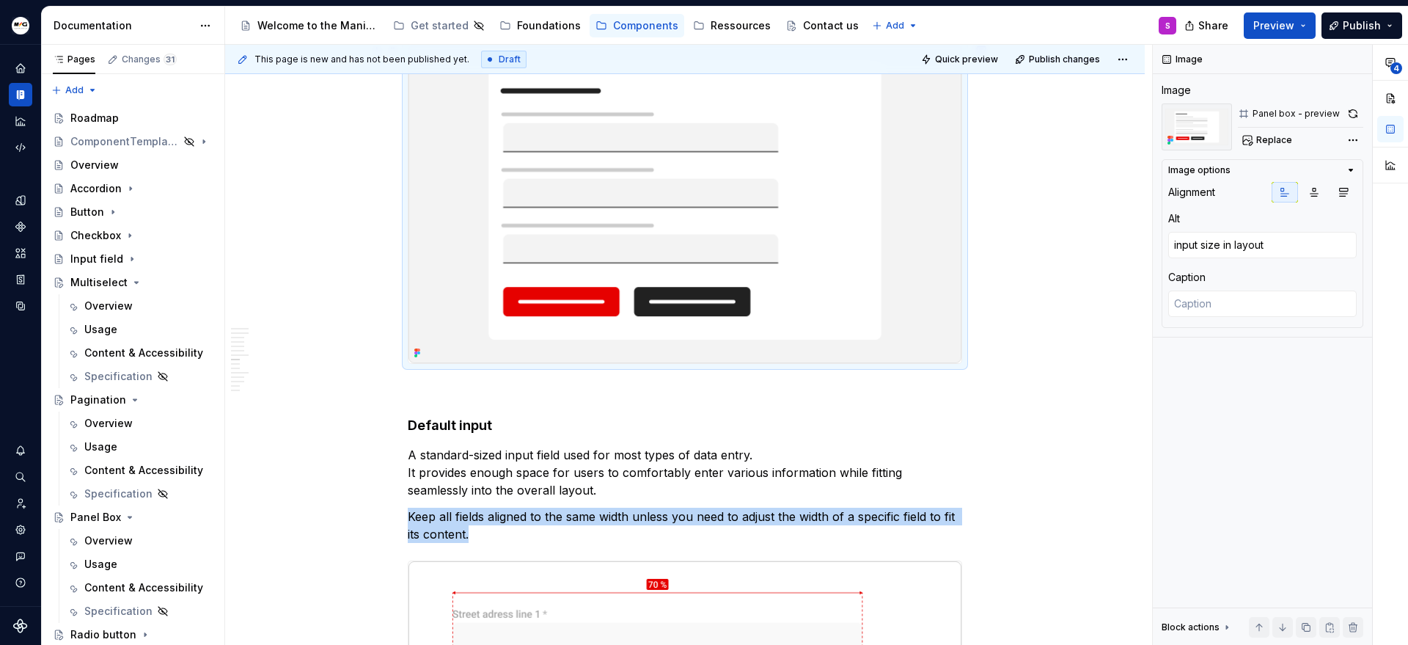
click at [836, 148] on img at bounding box center [684, 203] width 553 height 319
click at [1349, 114] on button "button" at bounding box center [1353, 113] width 21 height 21
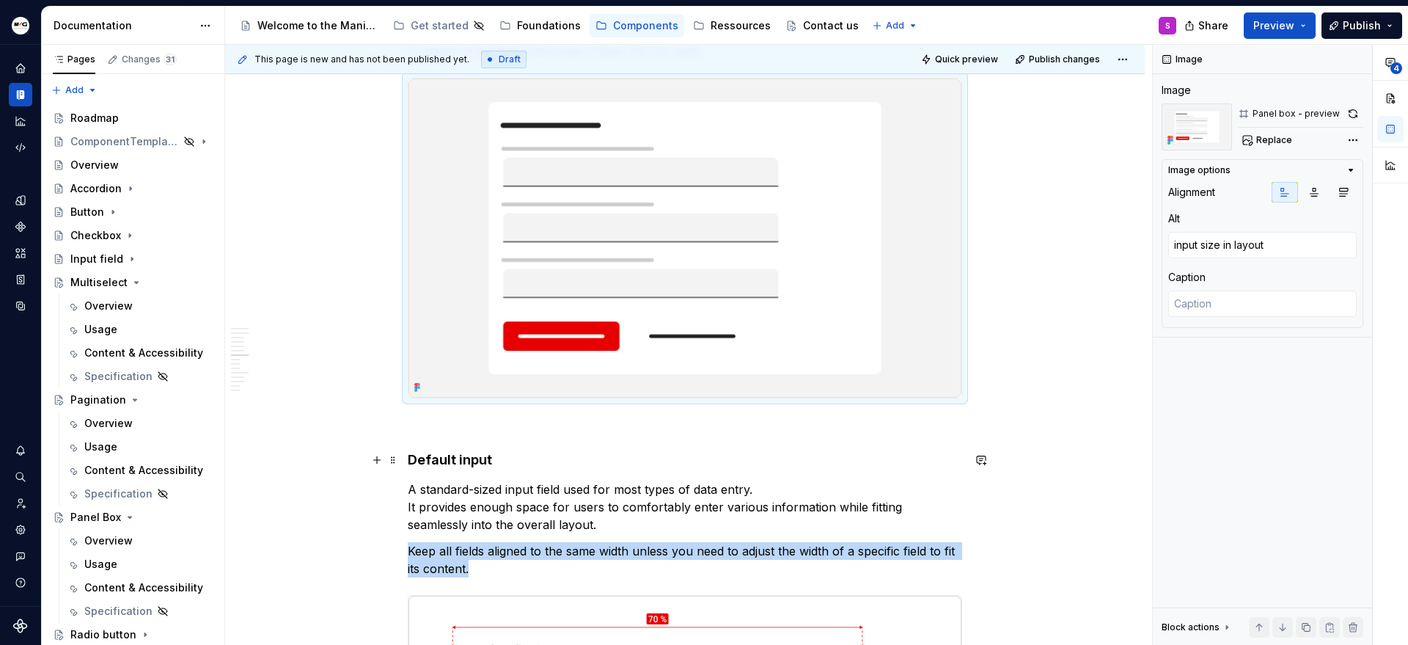
scroll to position [5630, 0]
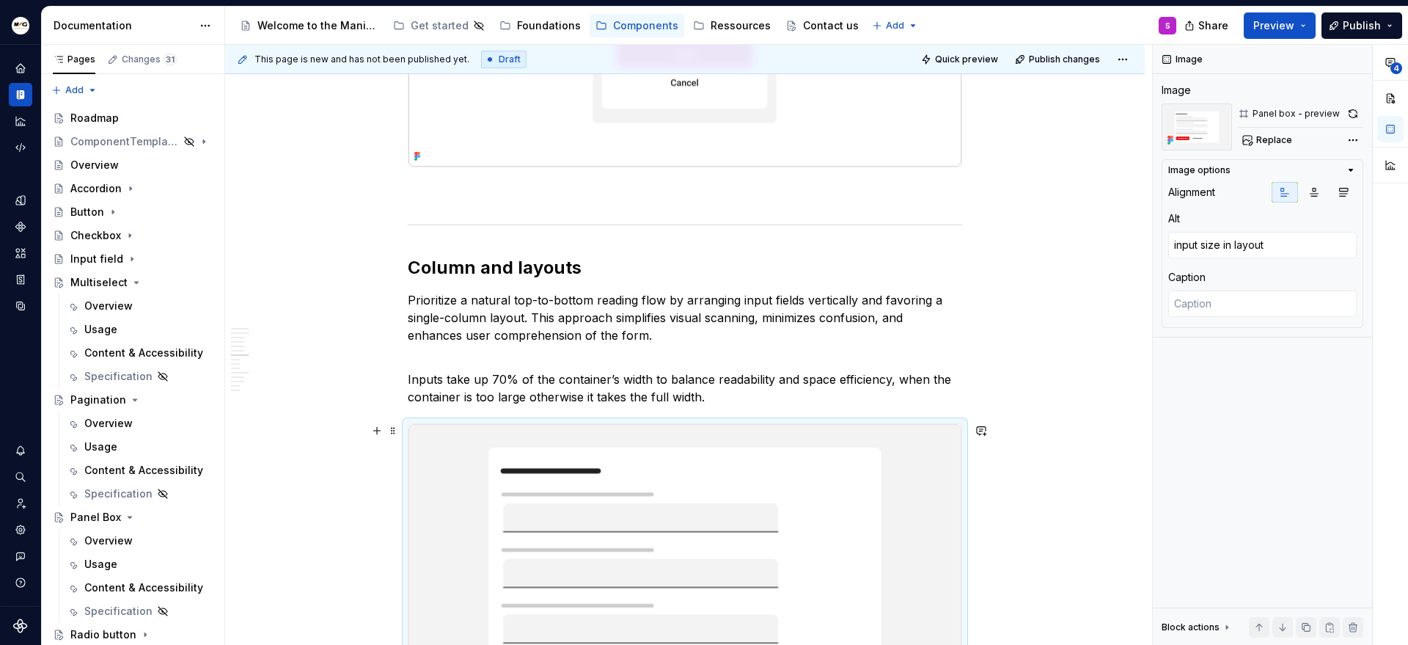
click at [932, 450] on img at bounding box center [684, 583] width 553 height 319
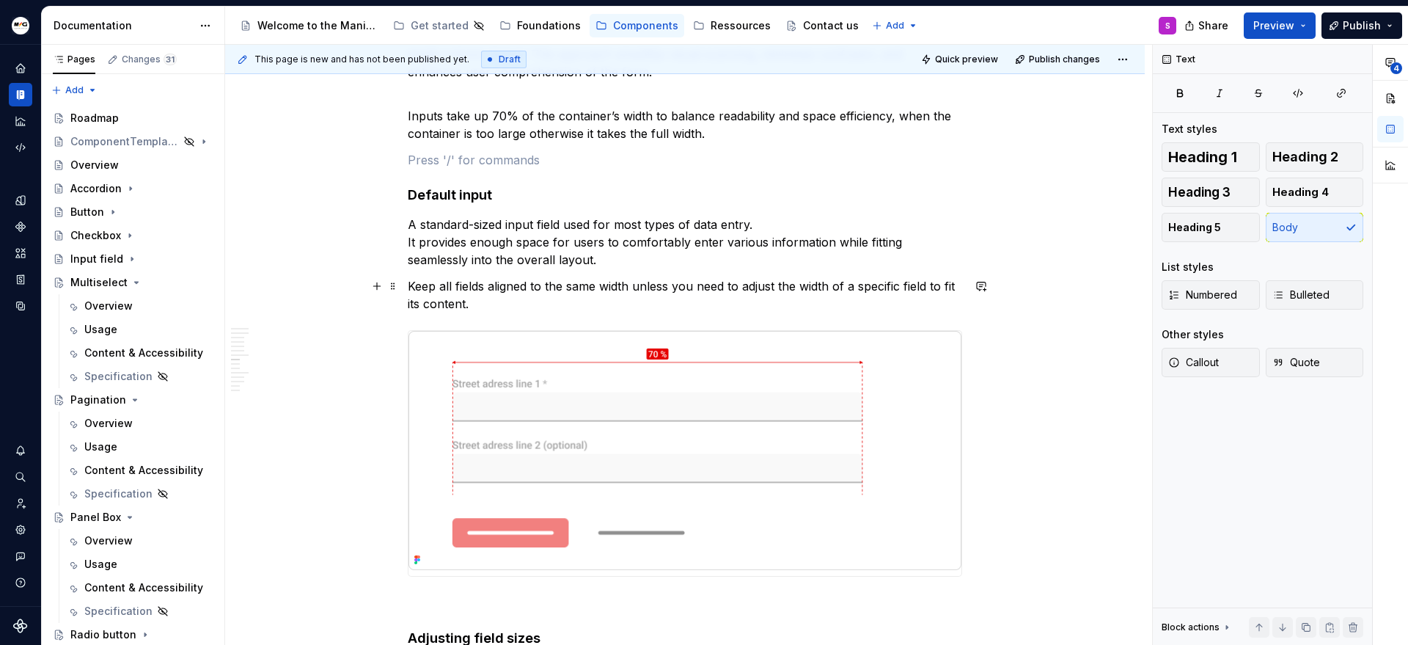
scroll to position [5895, 0]
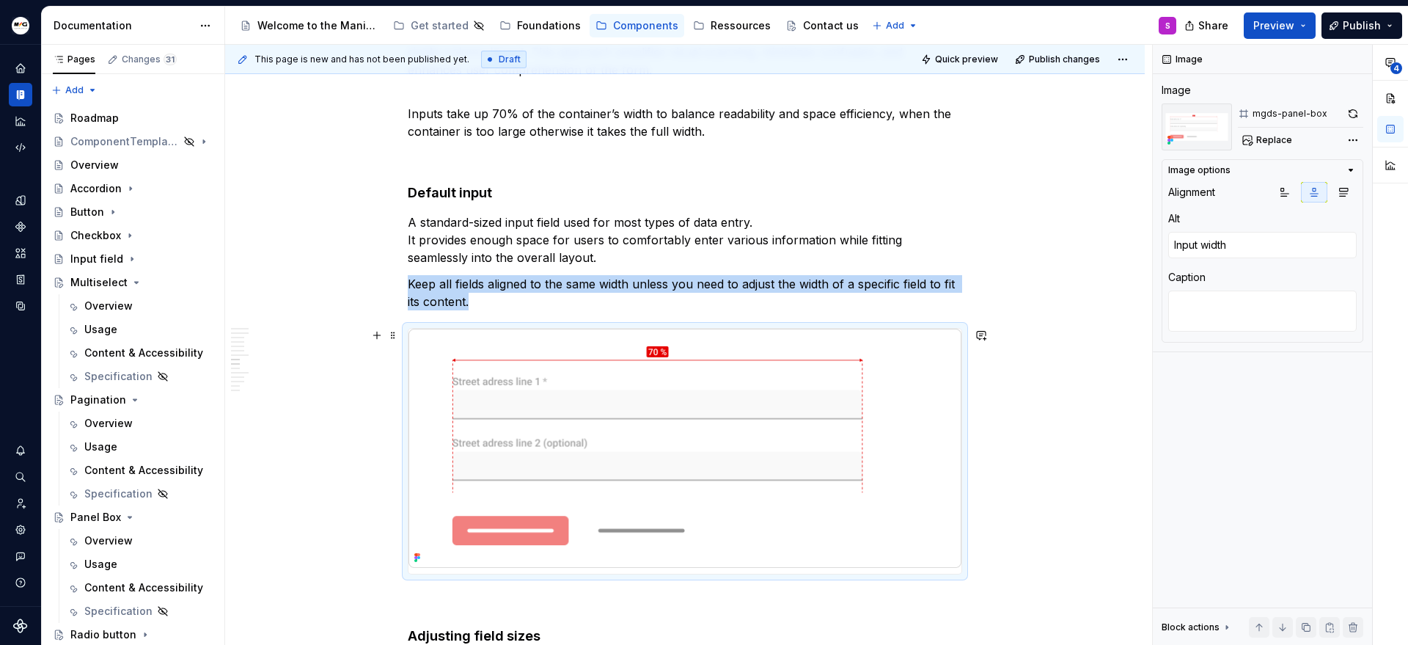
click at [828, 478] on img at bounding box center [684, 448] width 553 height 239
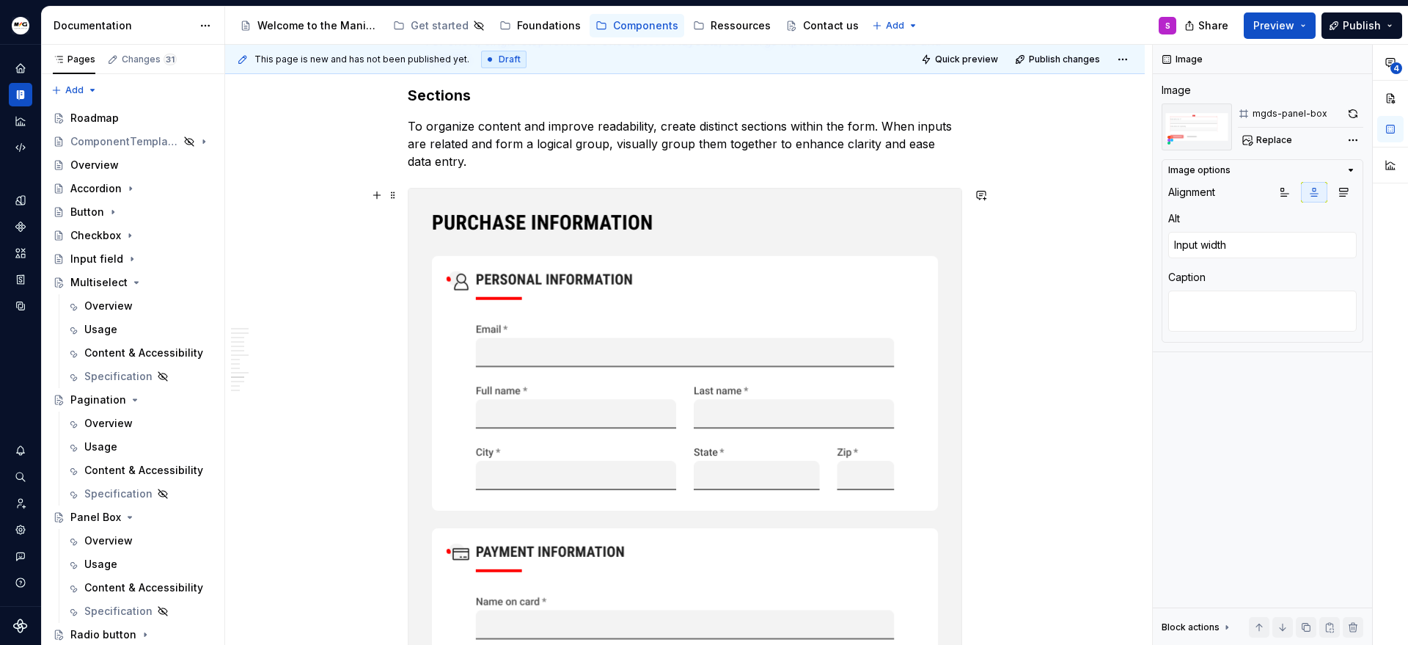
scroll to position [7348, 0]
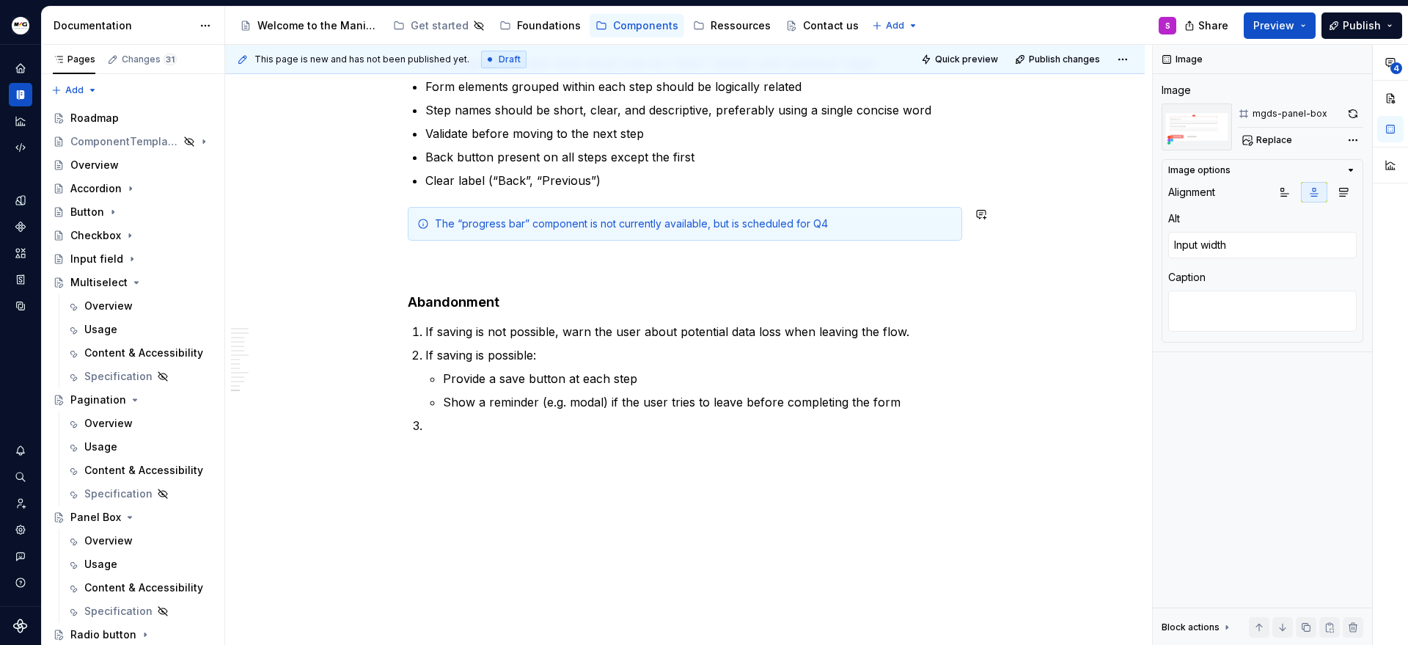
type textarea "*"
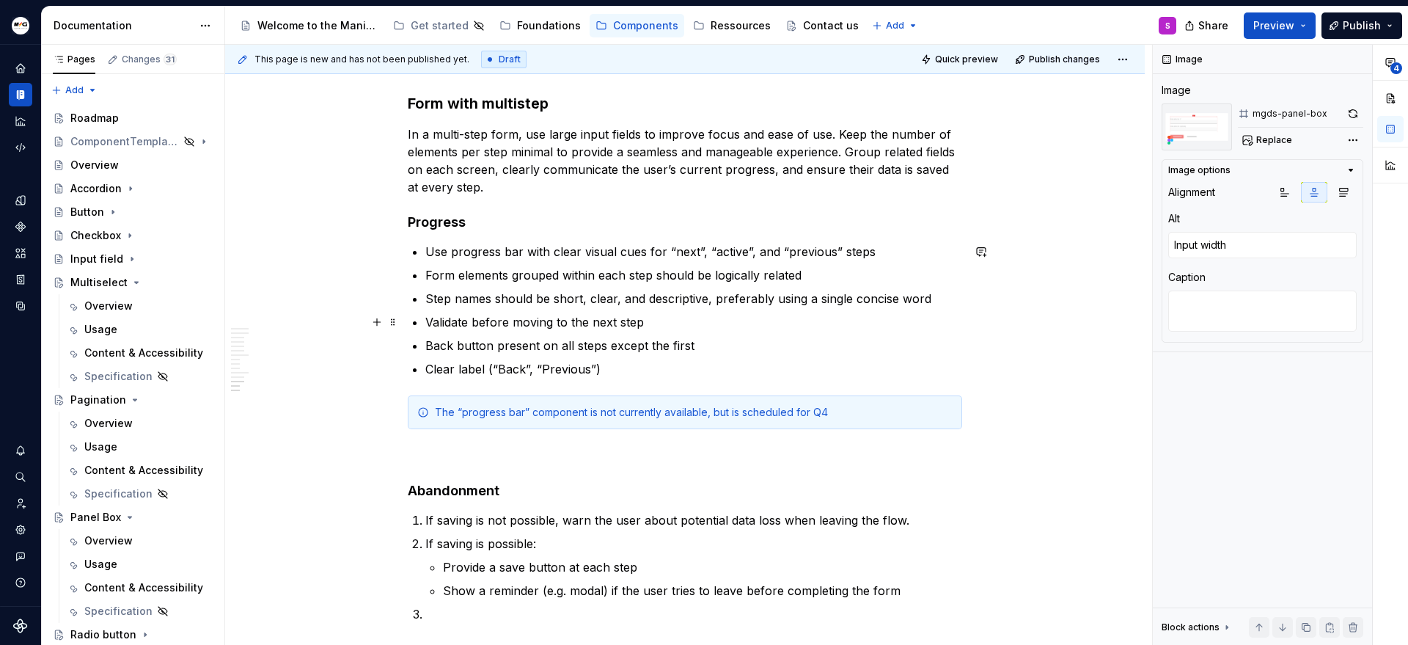
scroll to position [8283, 0]
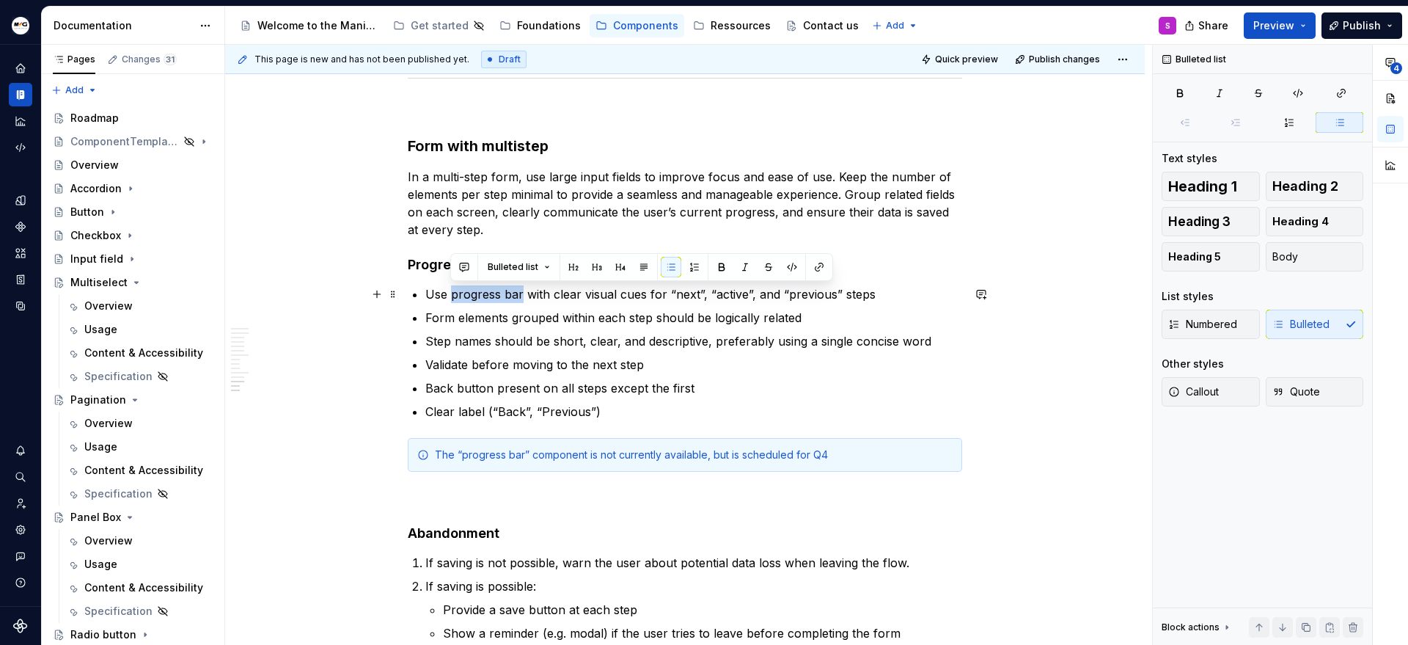
drag, startPoint x: 452, startPoint y: 295, endPoint x: 521, endPoint y: 296, distance: 69.7
click at [521, 296] on p "Use progress bar with clear visual cues for “next”, “active”, and “previous” st…" at bounding box center [693, 294] width 537 height 18
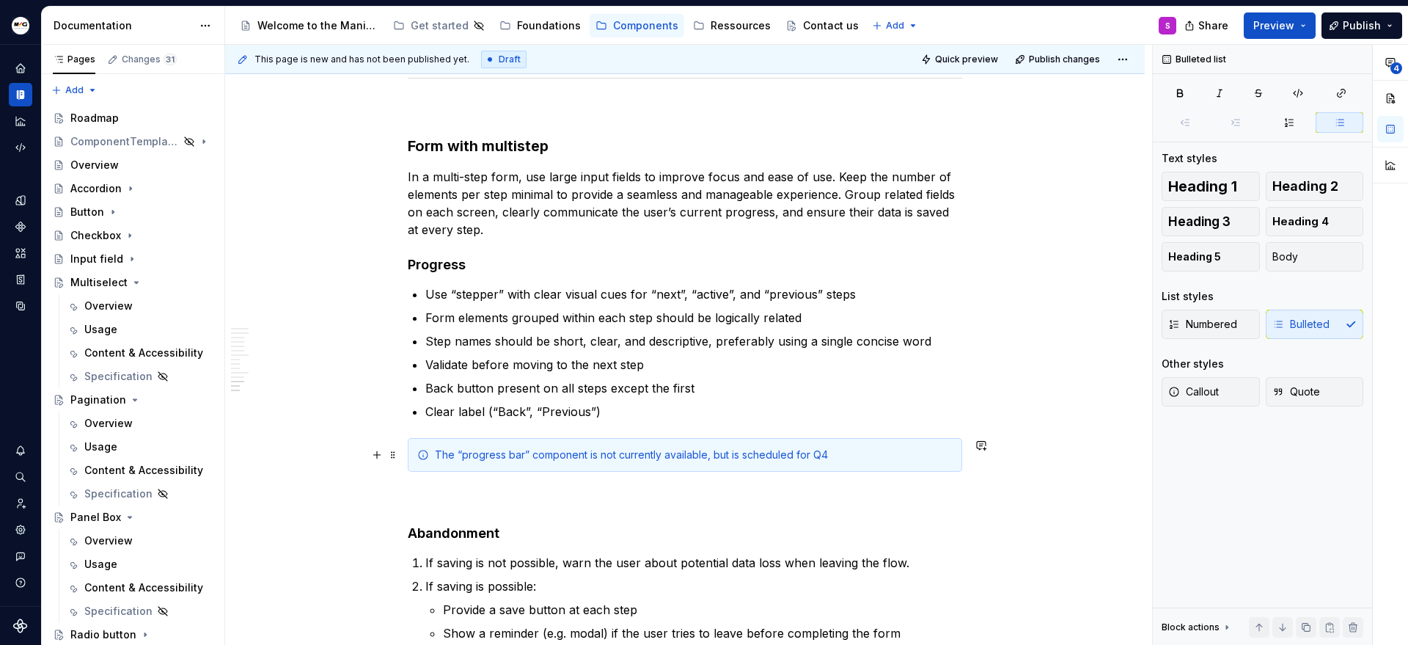
click at [472, 460] on div "The “progress bar” component is not currently available, but is scheduled for Q4" at bounding box center [694, 454] width 518 height 15
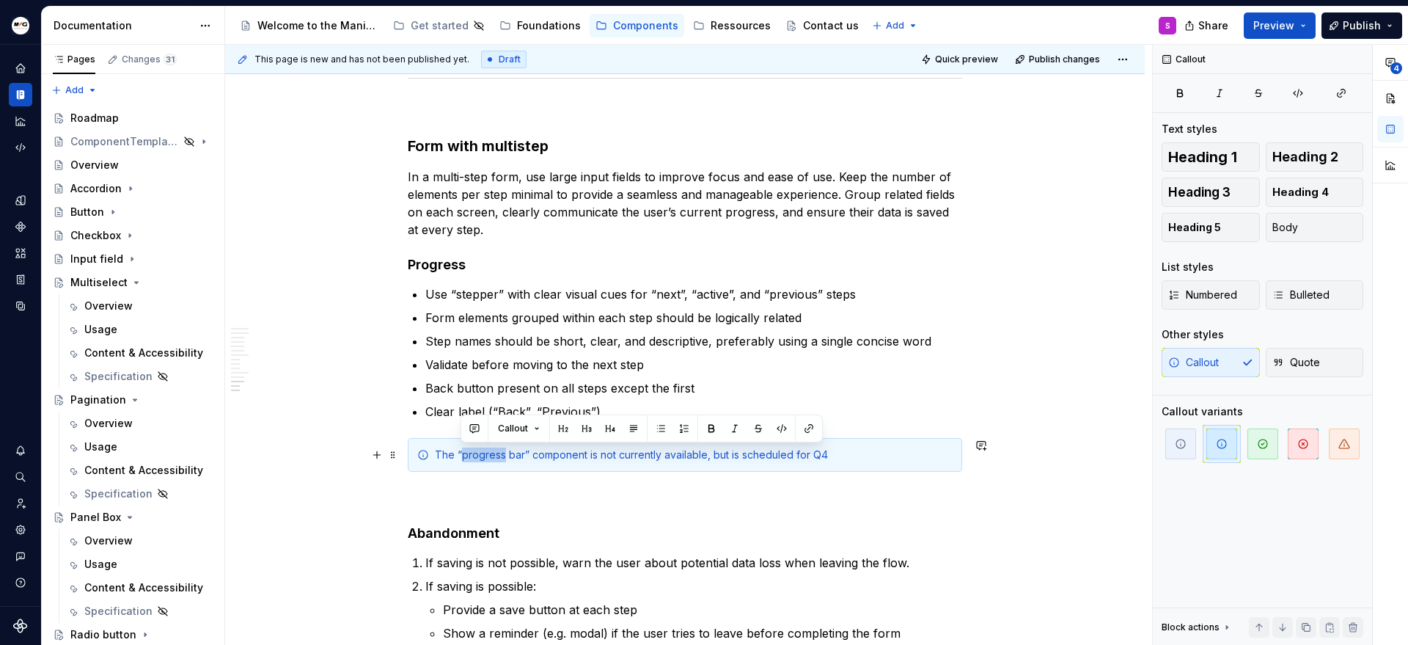
click at [472, 460] on div "The “progress bar” component is not currently available, but is scheduled for Q4" at bounding box center [694, 454] width 518 height 15
click at [463, 455] on div "The “progress bar” component is not currently available, but is scheduled for Q4" at bounding box center [694, 454] width 518 height 15
drag, startPoint x: 461, startPoint y: 455, endPoint x: 520, endPoint y: 453, distance: 58.7
click at [520, 453] on div "The “progress bar” component is not currently available, but is scheduled for Q4" at bounding box center [694, 454] width 518 height 15
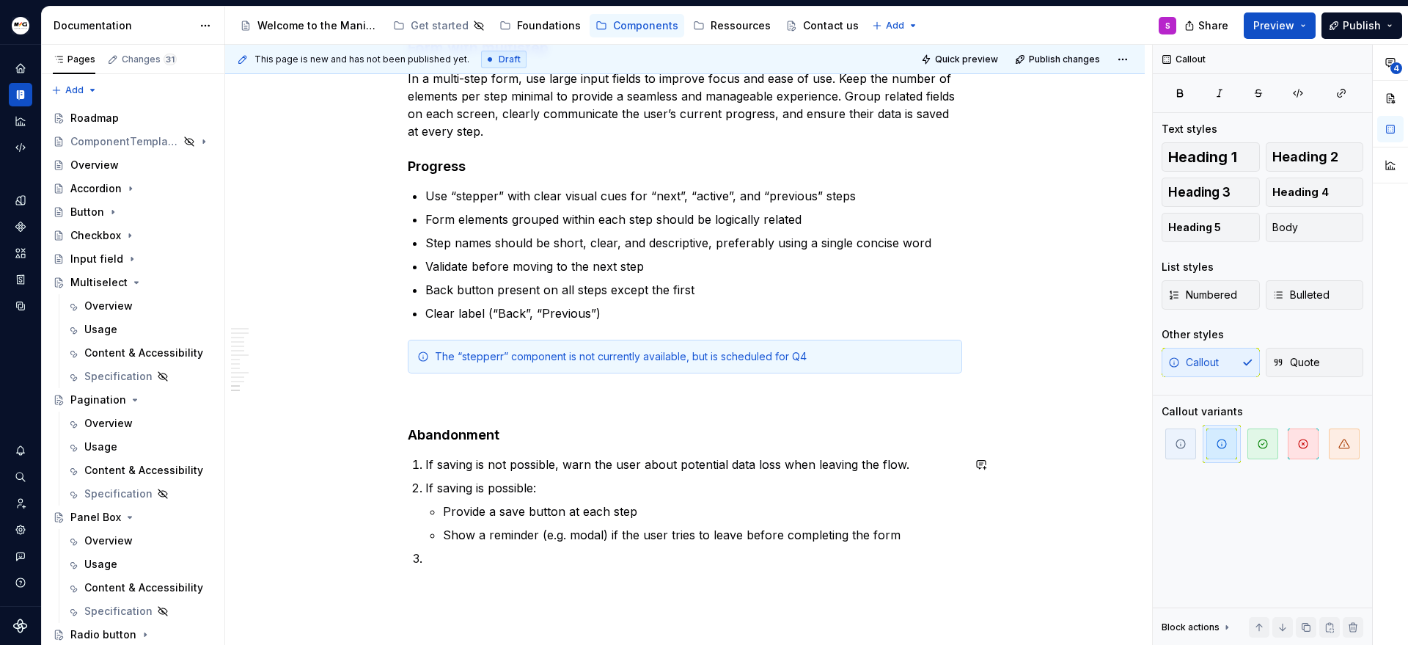
scroll to position [8514, 0]
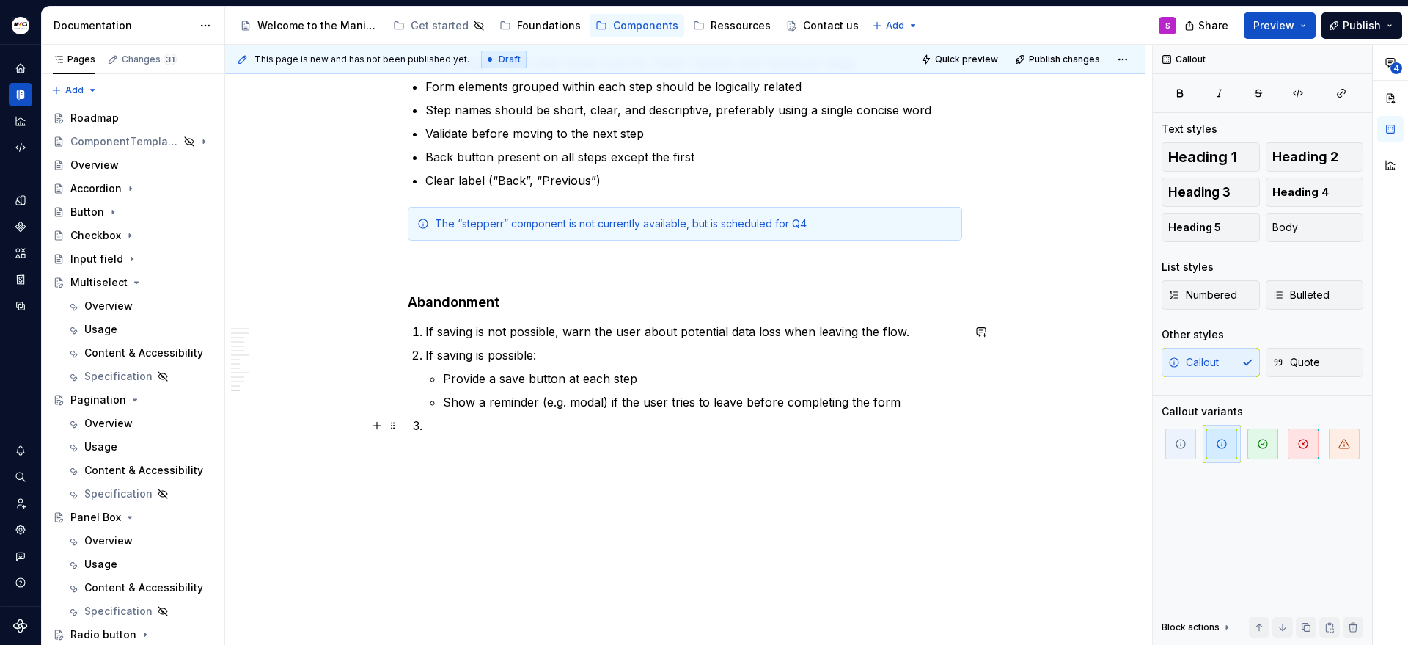
click at [521, 421] on p at bounding box center [693, 426] width 537 height 18
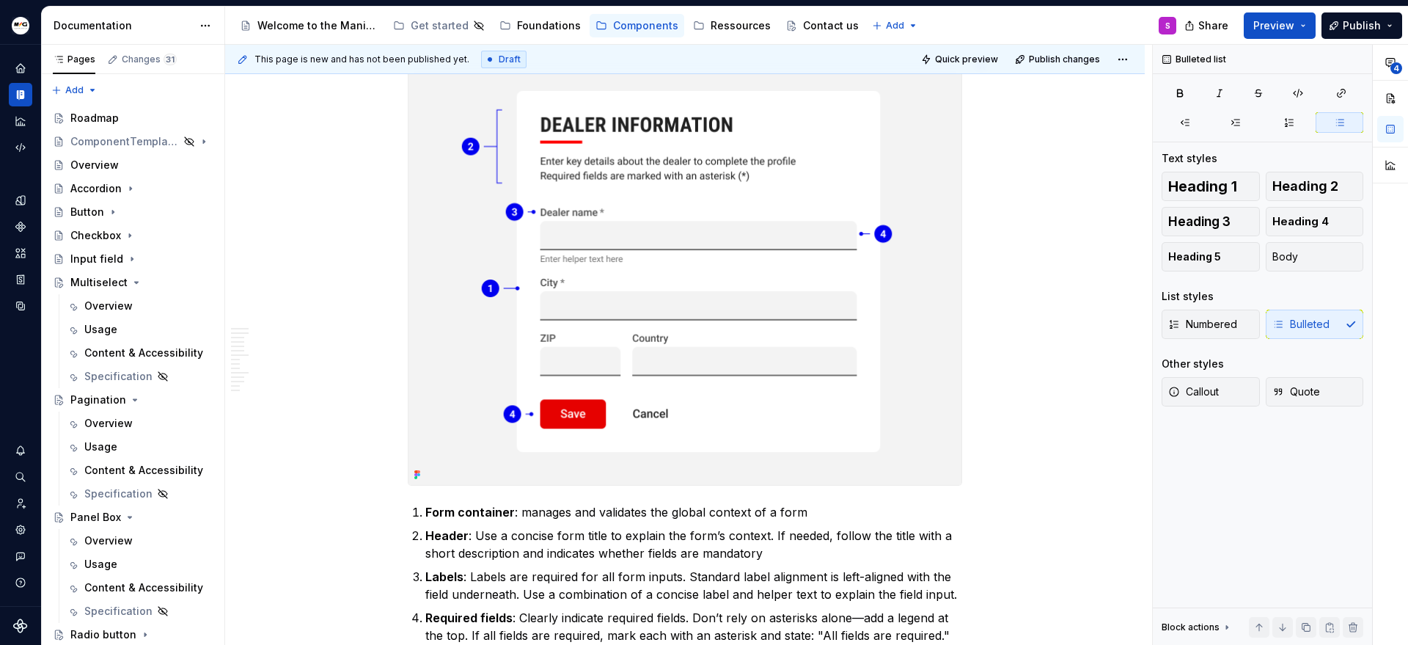
scroll to position [0, 0]
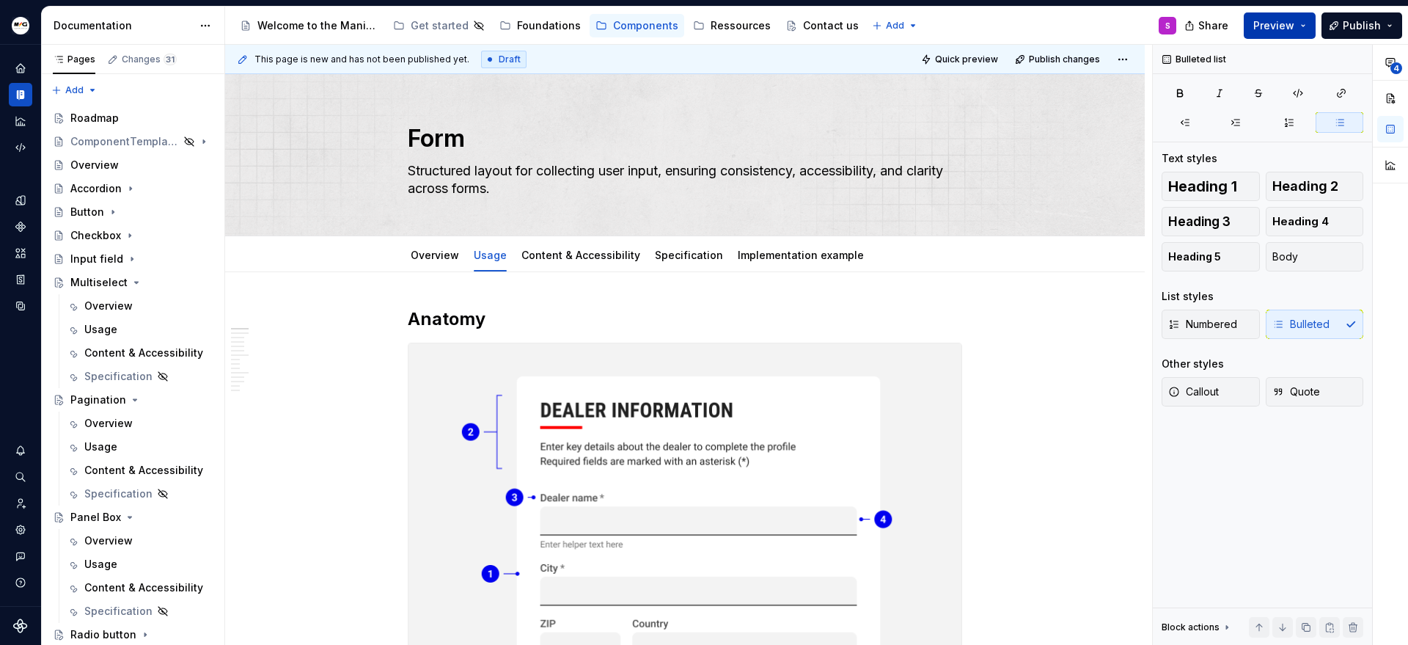
click at [1313, 21] on button "Preview" at bounding box center [1280, 25] width 72 height 26
click at [893, 94] on div "Edit header" at bounding box center [679, 99] width 908 height 26
click at [557, 257] on link "Content & Accessibility" at bounding box center [580, 255] width 119 height 12
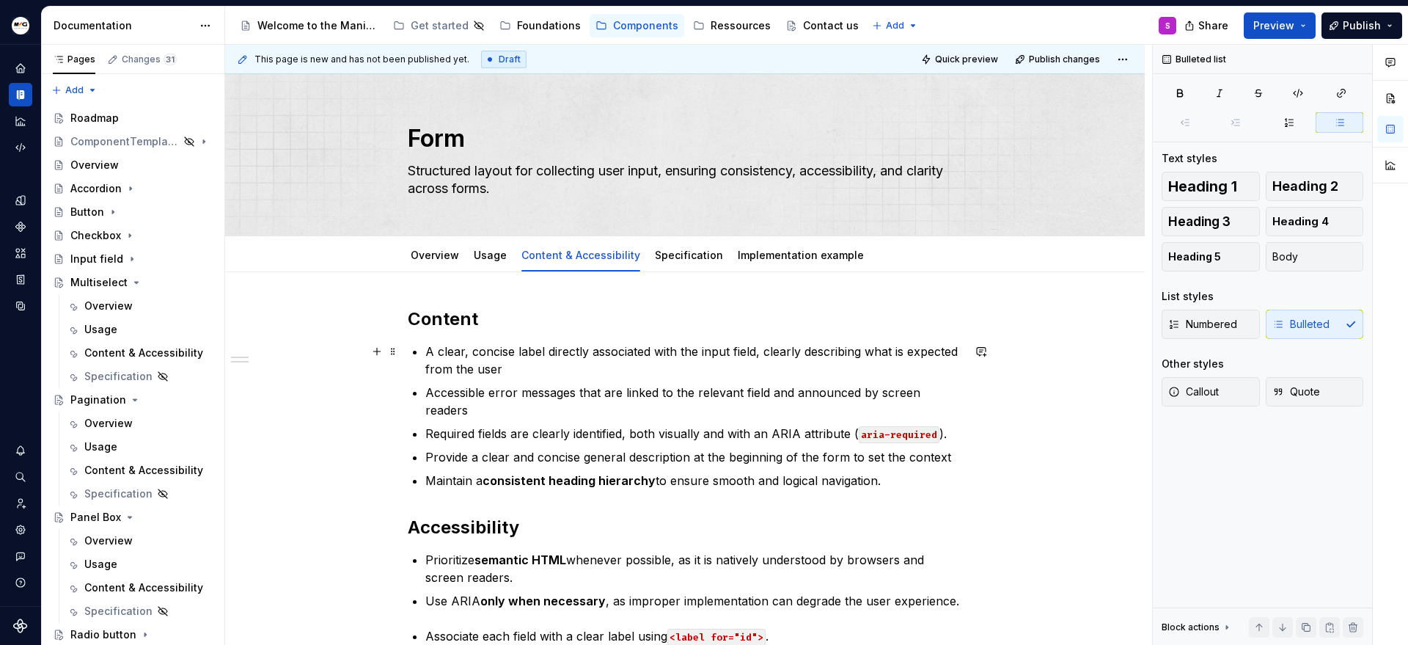
click at [566, 367] on p "A clear, concise label directly associated with the input field, clearly descri…" at bounding box center [693, 359] width 537 height 35
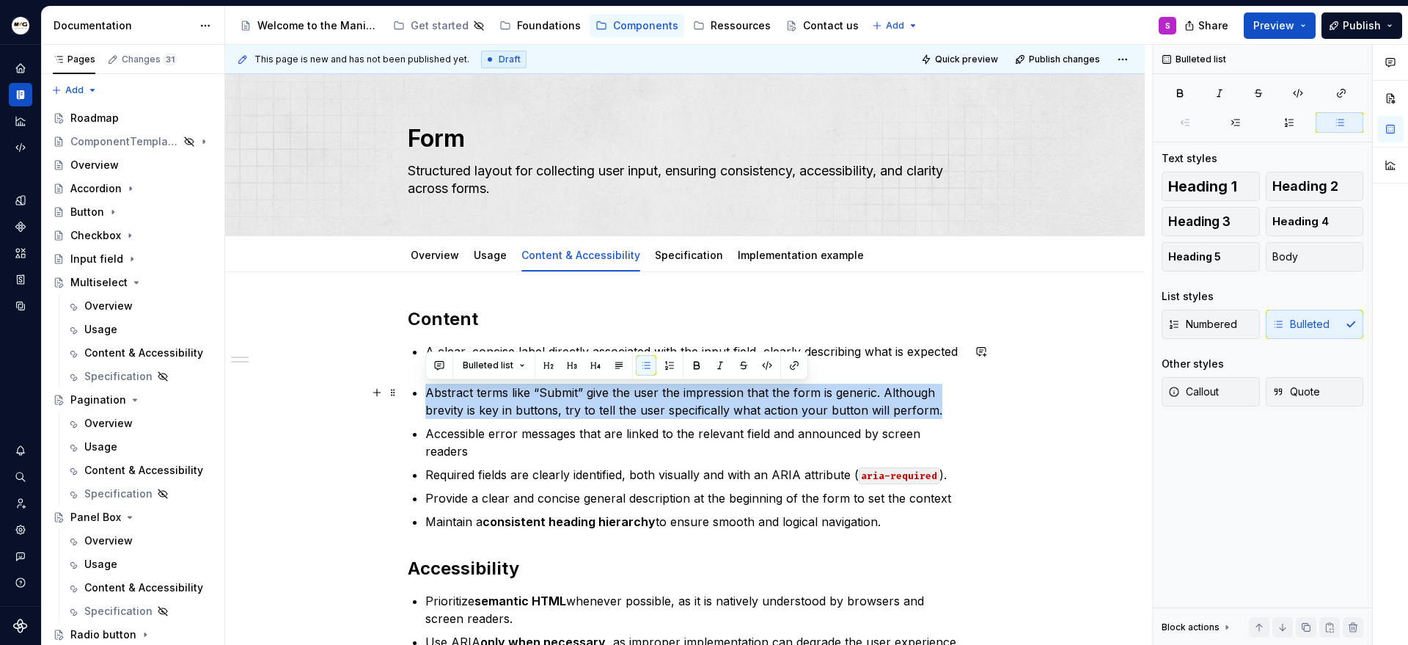
drag, startPoint x: 425, startPoint y: 394, endPoint x: 948, endPoint y: 404, distance: 523.7
click at [948, 404] on p "Abstract terms like “Submit” give the user the impression that the form is gene…" at bounding box center [693, 401] width 537 height 35
copy p "Abstract terms like “Submit” give the user the impression that the form is gene…"
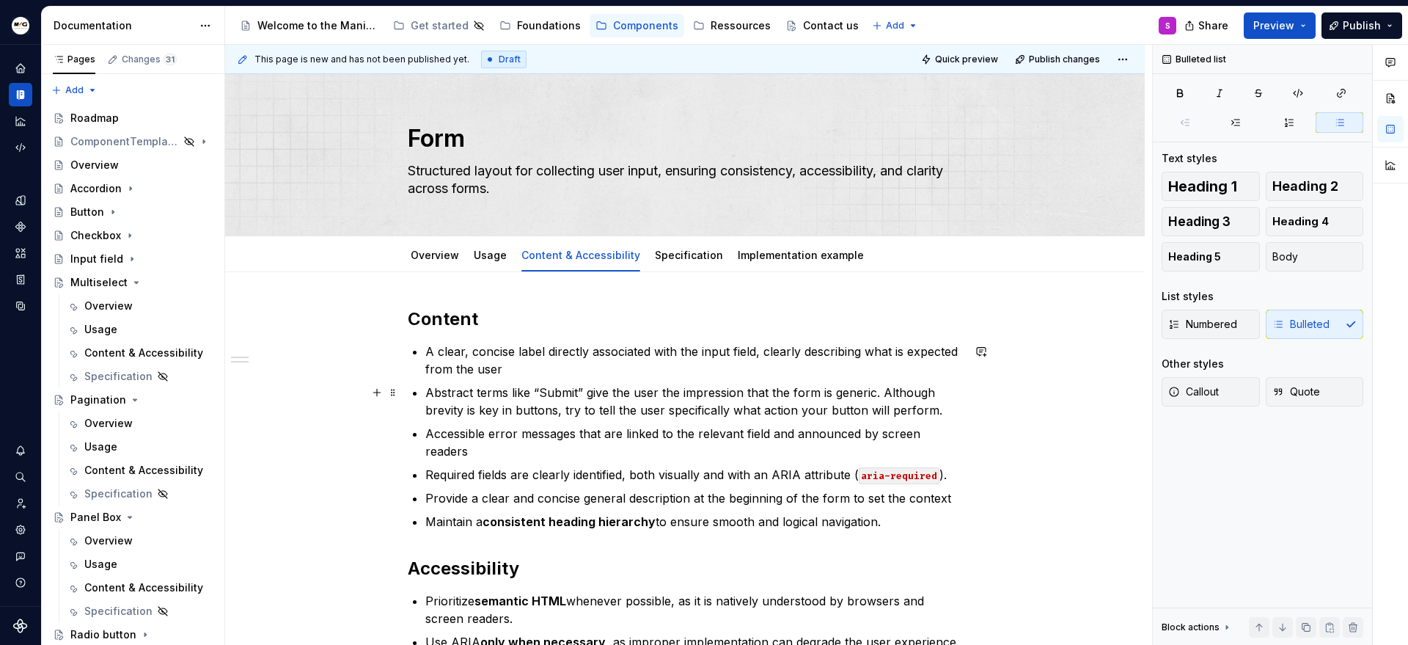
click at [421, 393] on div "Content A clear, concise label directly associated with the input field, clearl…" at bounding box center [685, 632] width 554 height 651
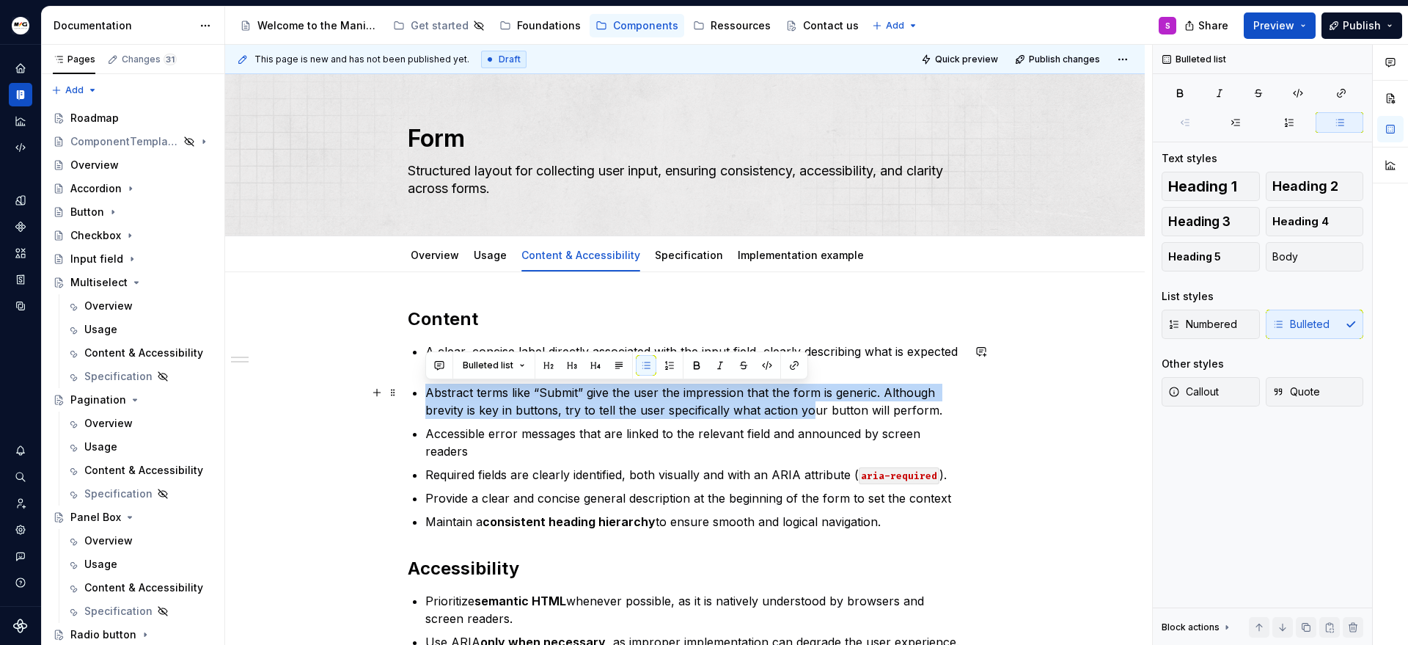
drag, startPoint x: 424, startPoint y: 392, endPoint x: 812, endPoint y: 401, distance: 388.0
click at [812, 401] on p "Abstract terms like “Submit” give the user the impression that the form is gene…" at bounding box center [693, 401] width 537 height 35
drag, startPoint x: 812, startPoint y: 401, endPoint x: 1134, endPoint y: 351, distance: 325.8
click at [813, 401] on p "Abstract terms like “Submit” give the user the impression that the form is gene…" at bounding box center [693, 401] width 537 height 35
drag, startPoint x: 941, startPoint y: 409, endPoint x: 422, endPoint y: 388, distance: 518.9
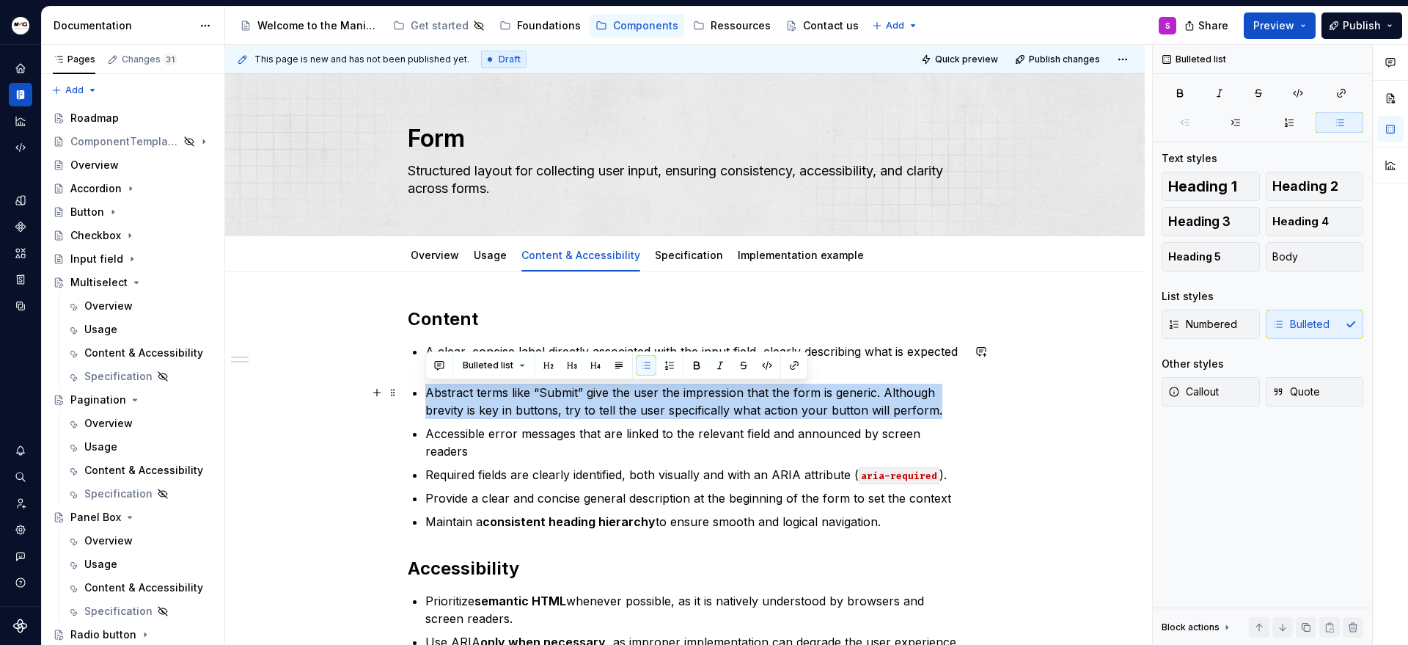
click at [422, 388] on div "Content A clear, concise label directly associated with the input field, clearl…" at bounding box center [685, 632] width 554 height 651
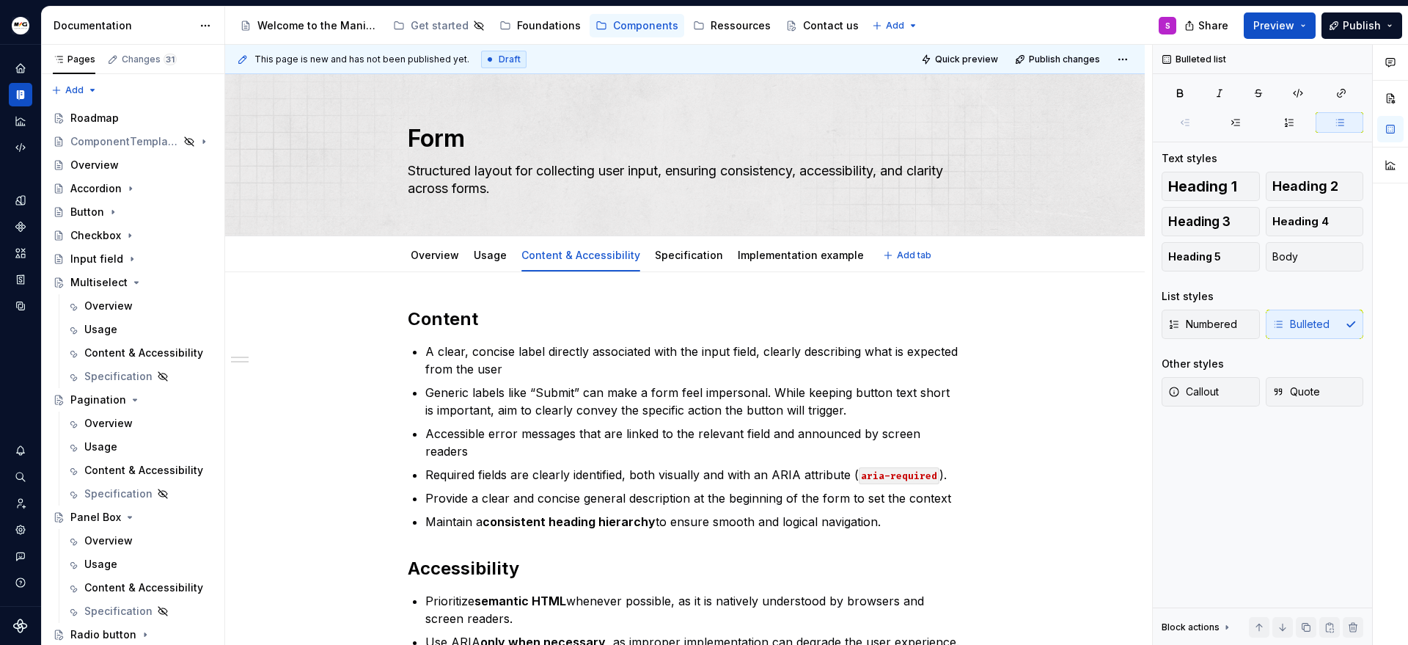
type textarea "*"
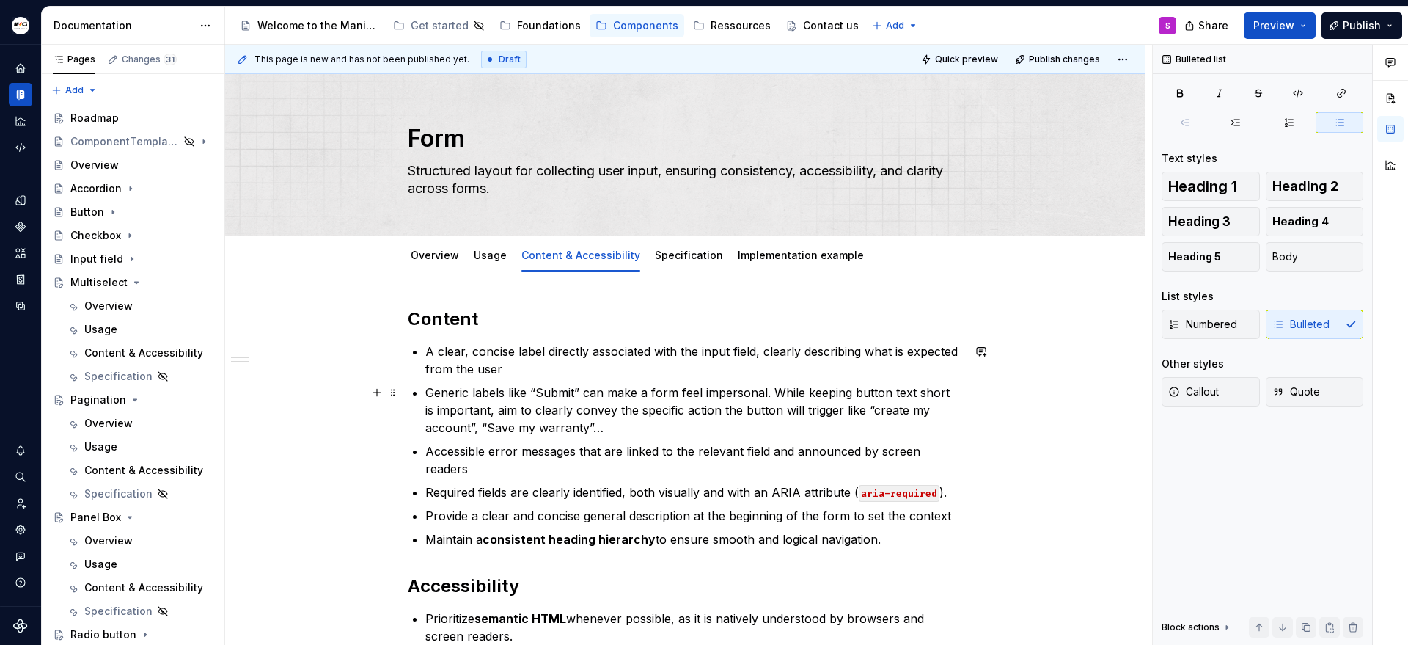
click at [766, 393] on p "Generic labels like “Submit” can make a form feel impersonal. While keeping but…" at bounding box center [693, 410] width 537 height 53
click at [1384, 19] on button "Publish" at bounding box center [1361, 25] width 81 height 26
click at [447, 254] on link "Overview" at bounding box center [435, 255] width 48 height 12
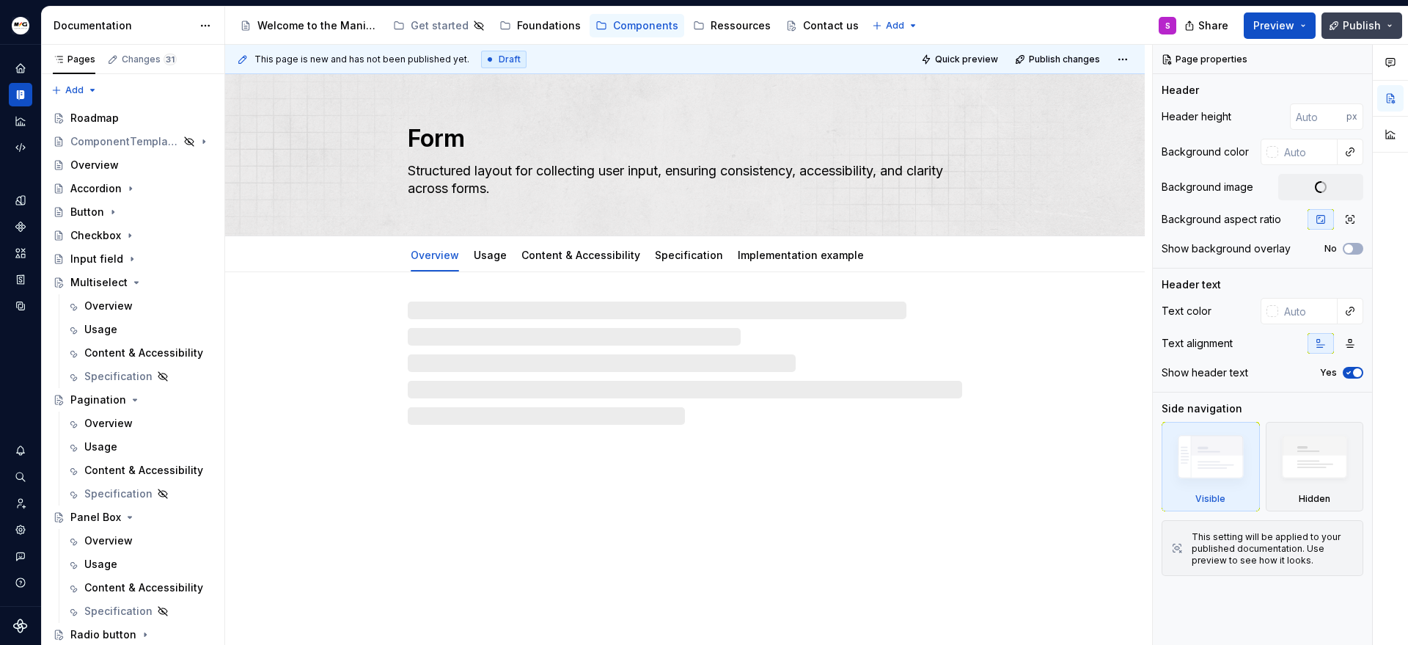
click at [1379, 29] on span "Publish" at bounding box center [1362, 25] width 38 height 15
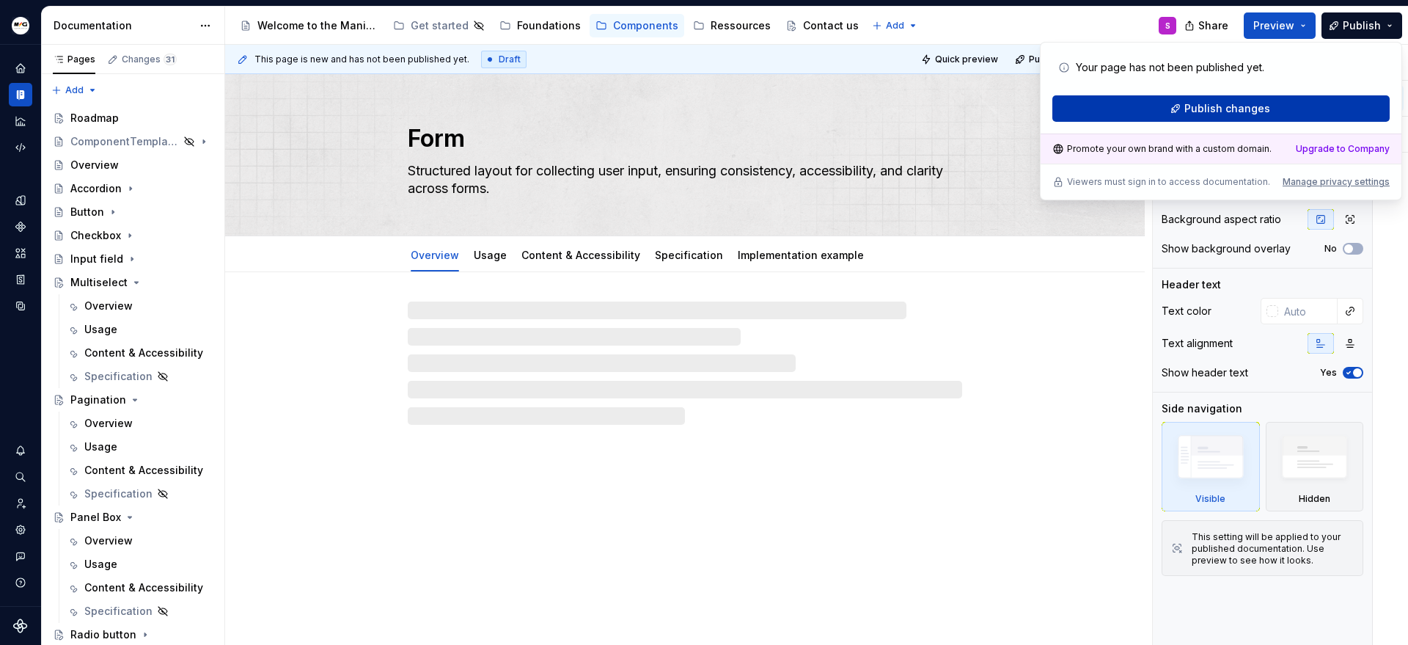
type textarea "*"
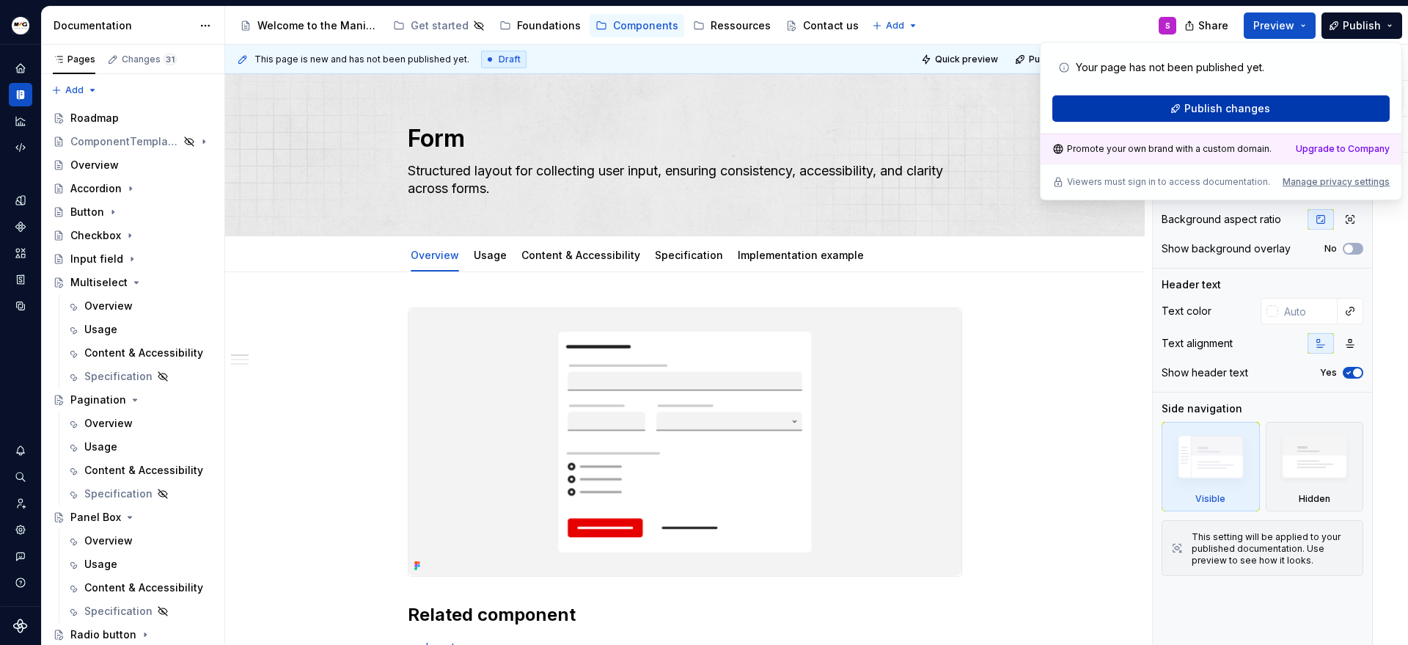
click at [1237, 111] on span "Publish changes" at bounding box center [1227, 108] width 86 height 15
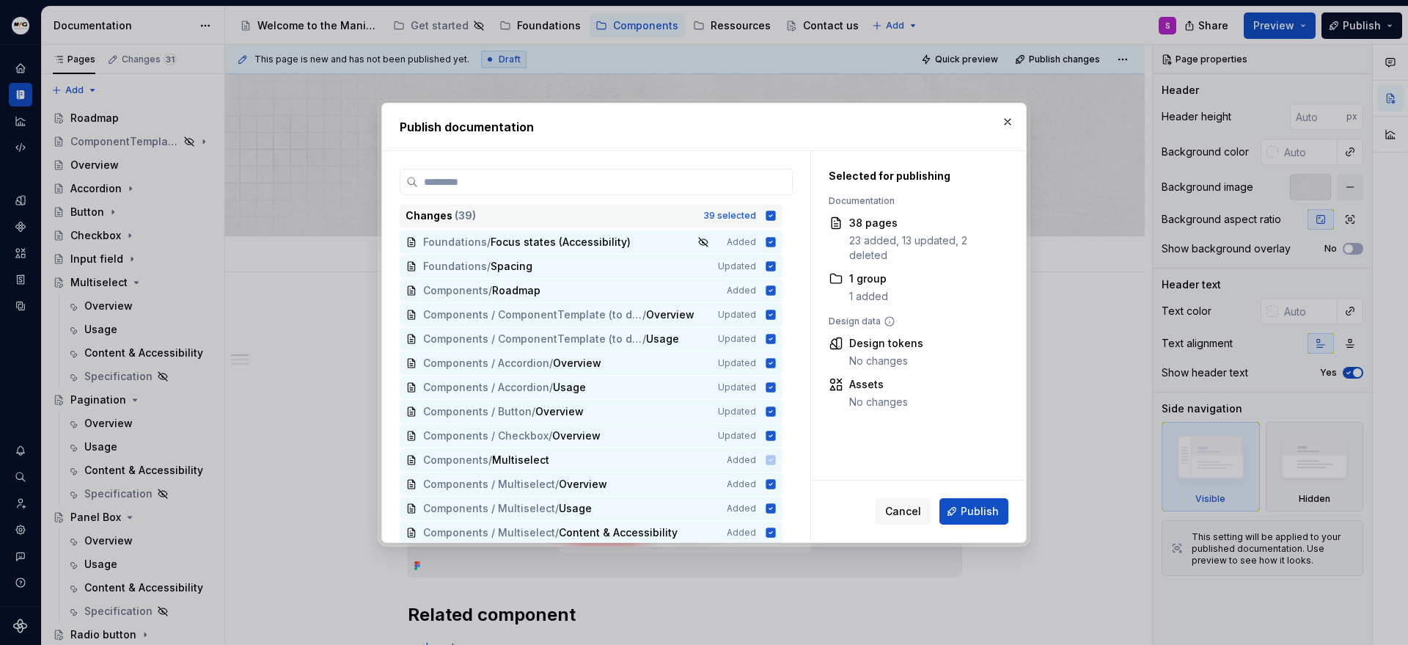
drag, startPoint x: 766, startPoint y: 218, endPoint x: 759, endPoint y: 224, distance: 8.8
click at [765, 218] on icon at bounding box center [771, 216] width 12 height 12
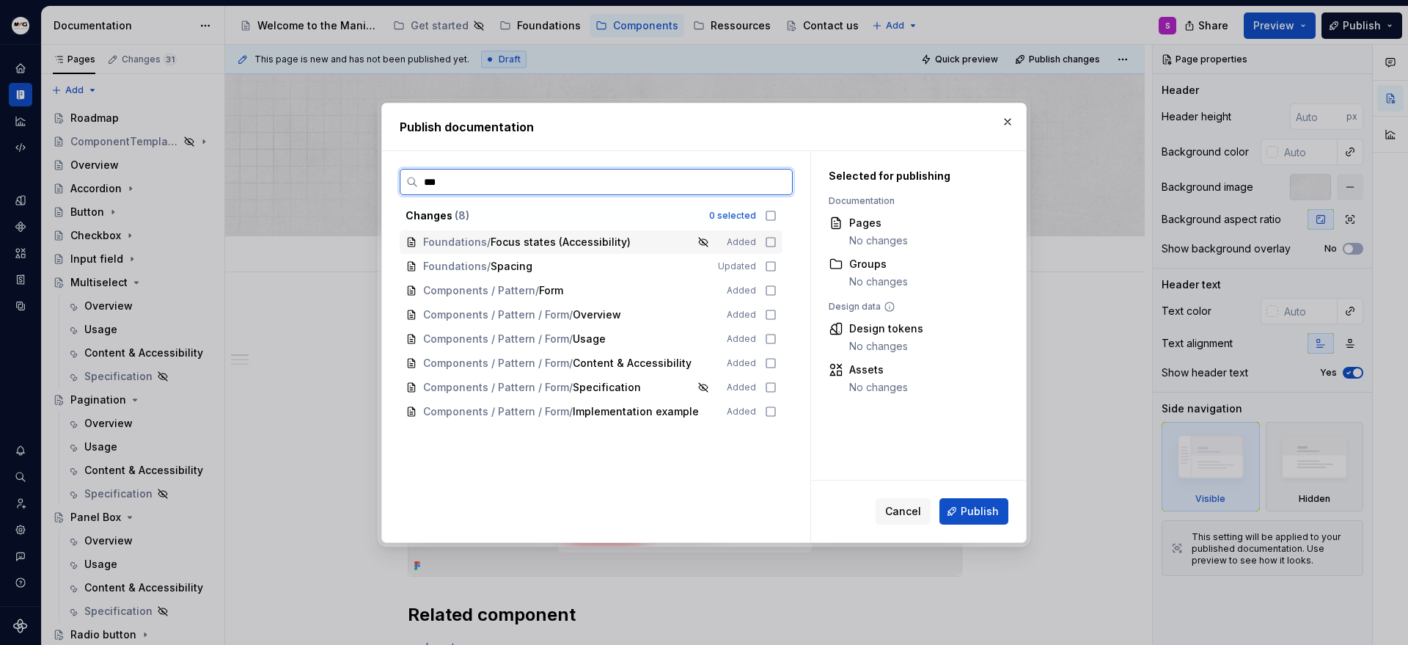
type input "****"
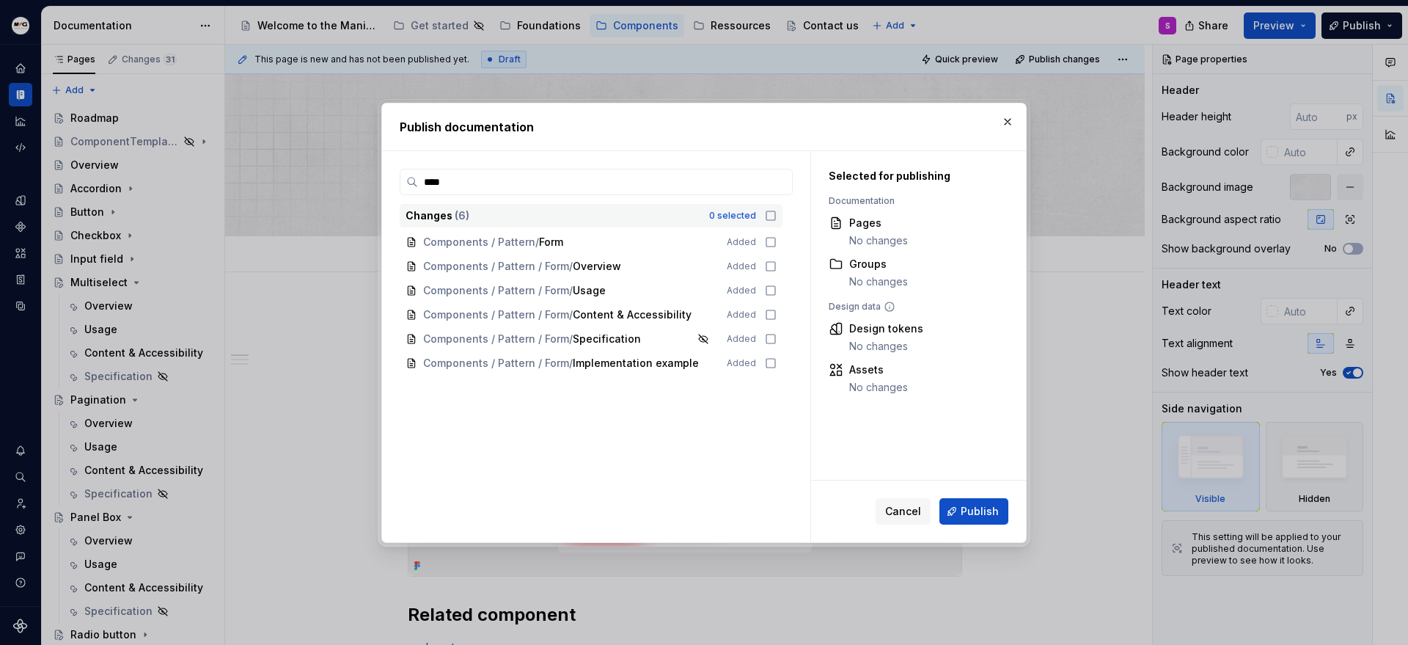
click at [766, 219] on icon at bounding box center [770, 215] width 9 height 9
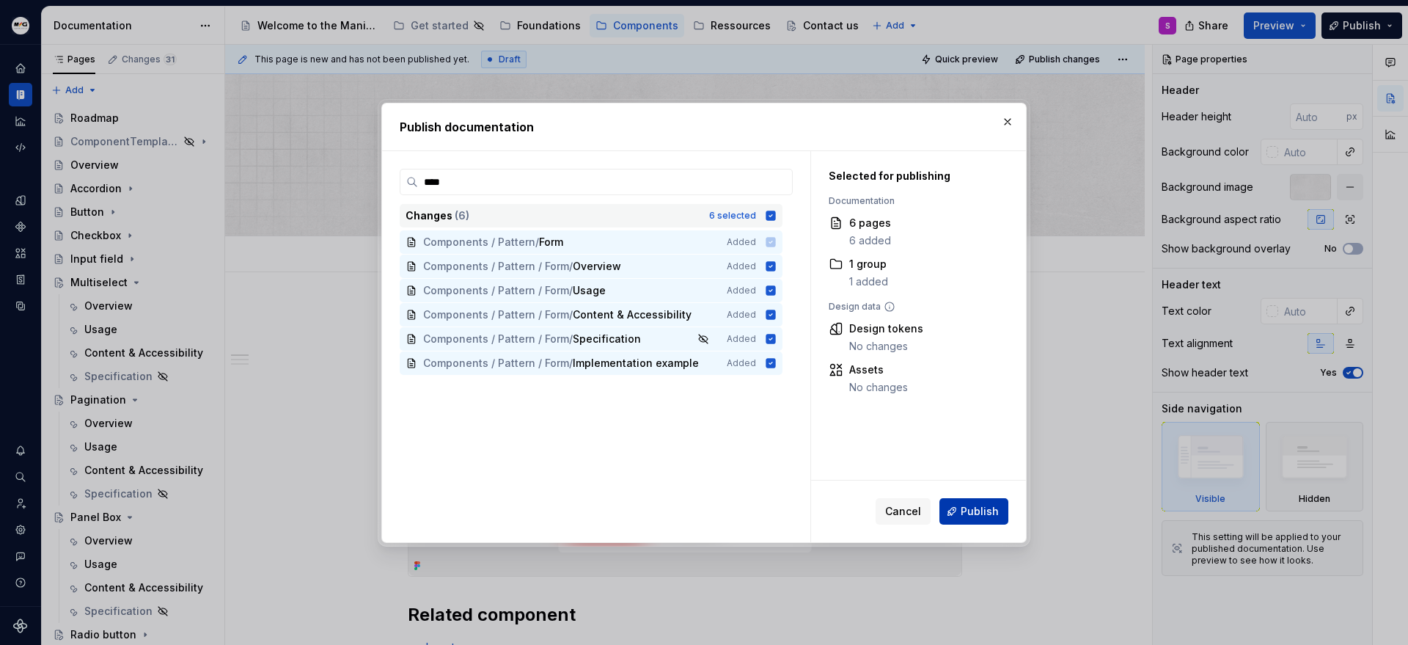
click at [975, 515] on span "Publish" at bounding box center [980, 511] width 38 height 15
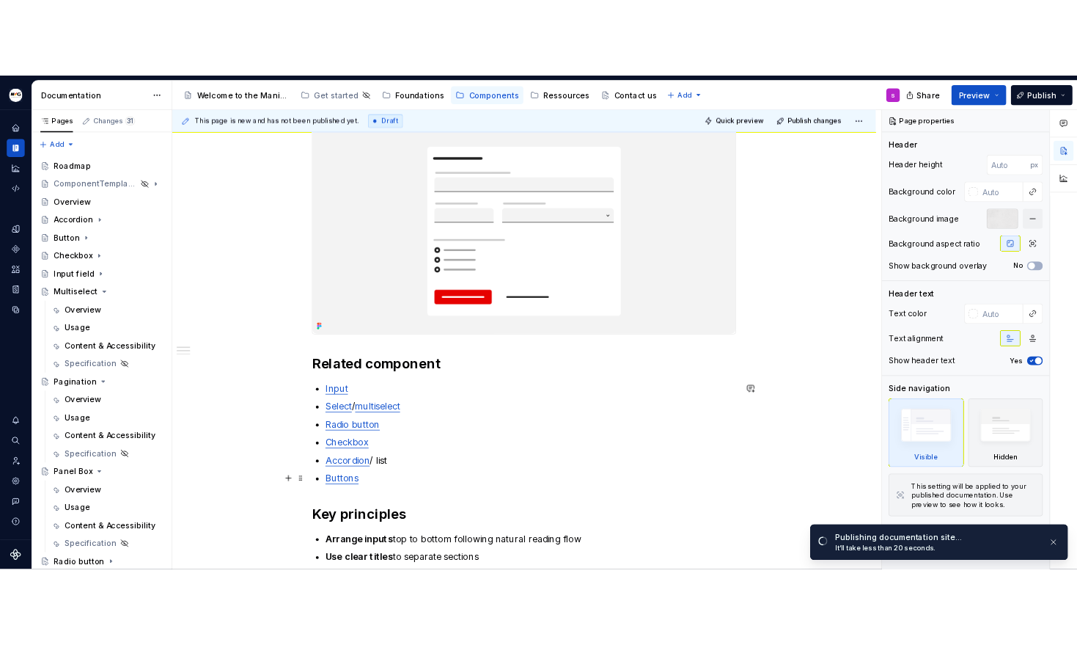
scroll to position [228, 0]
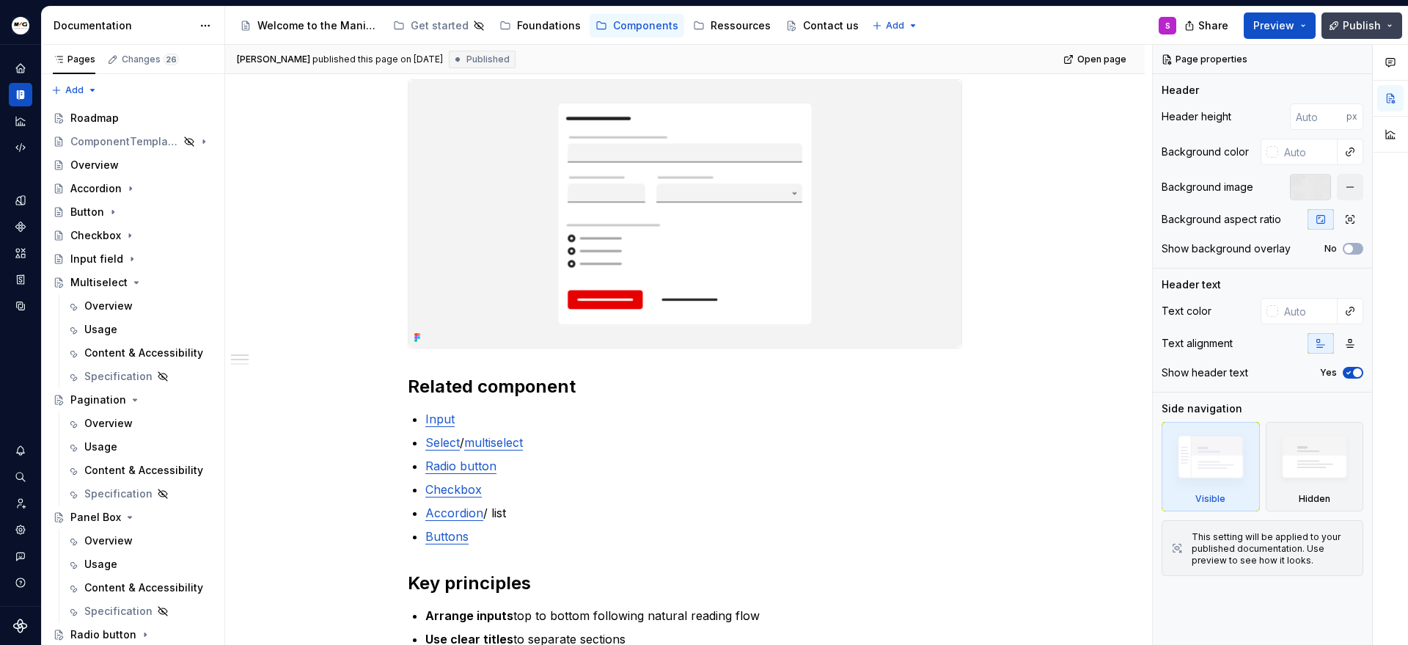
click at [1393, 21] on button "Publish" at bounding box center [1361, 25] width 81 height 26
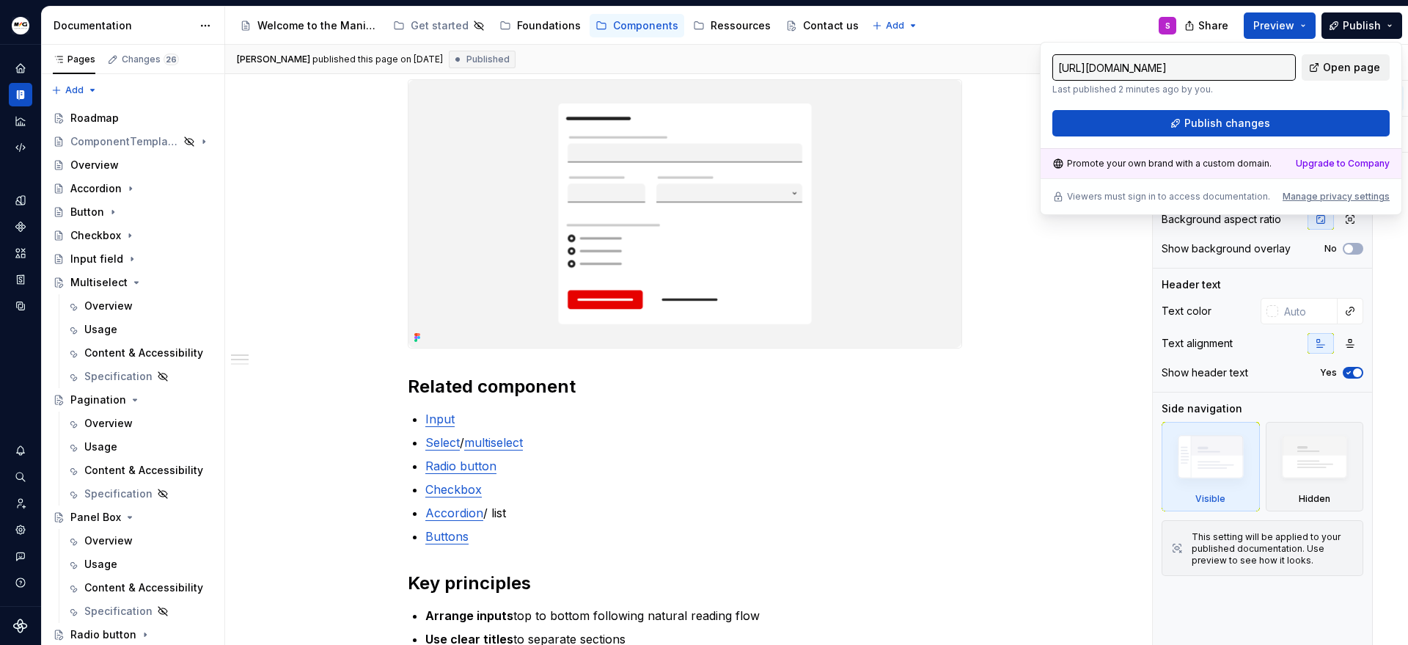
click at [1342, 68] on span "Open page" at bounding box center [1351, 67] width 57 height 15
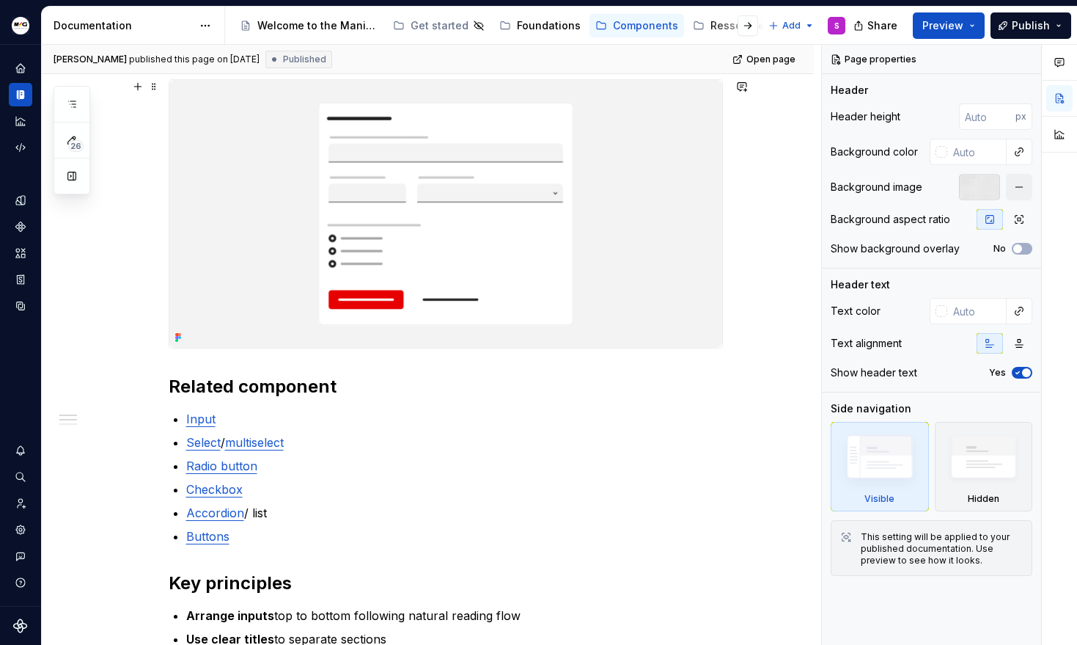
click at [766, 285] on div "**********" at bounding box center [428, 585] width 772 height 1083
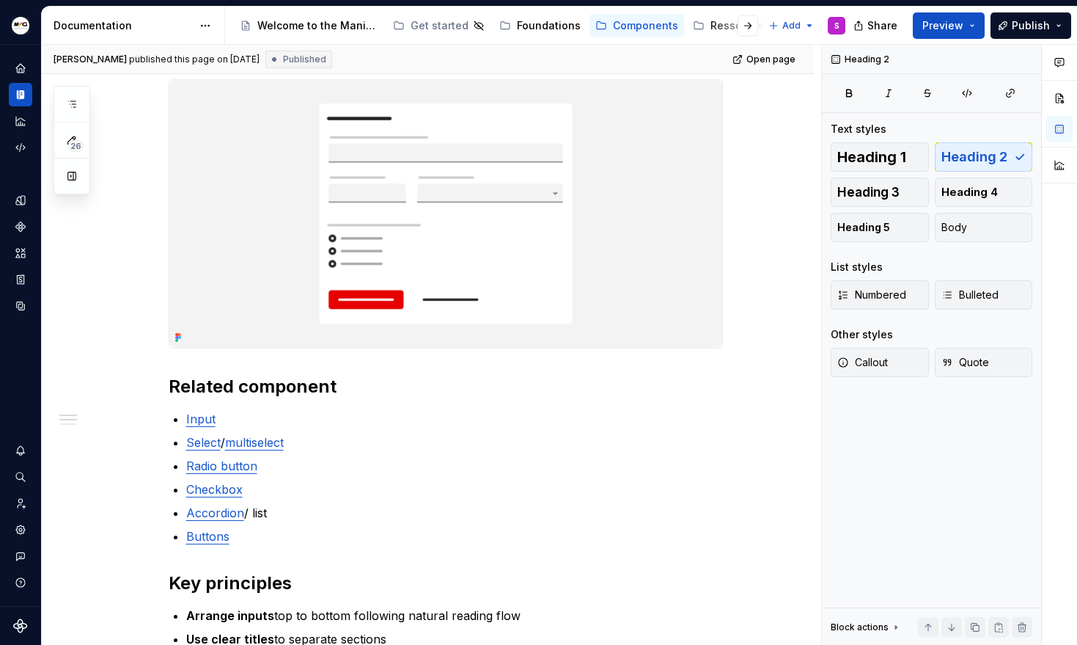
type textarea "*"
